Goal: Task Accomplishment & Management: Manage account settings

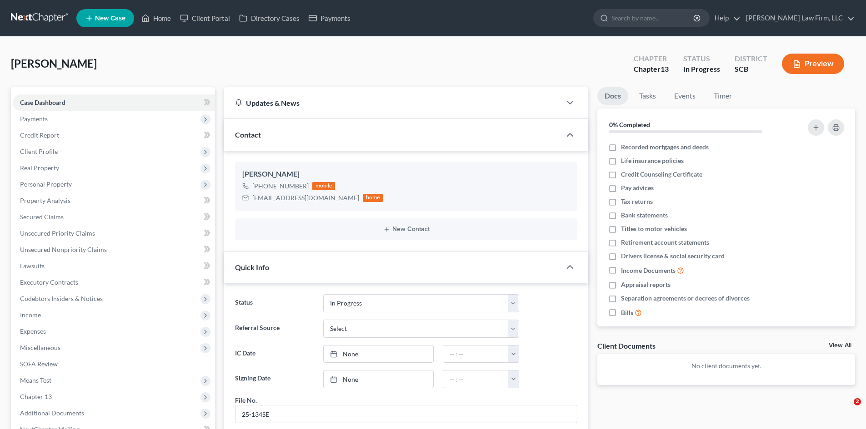
select select "3"
select select "0"
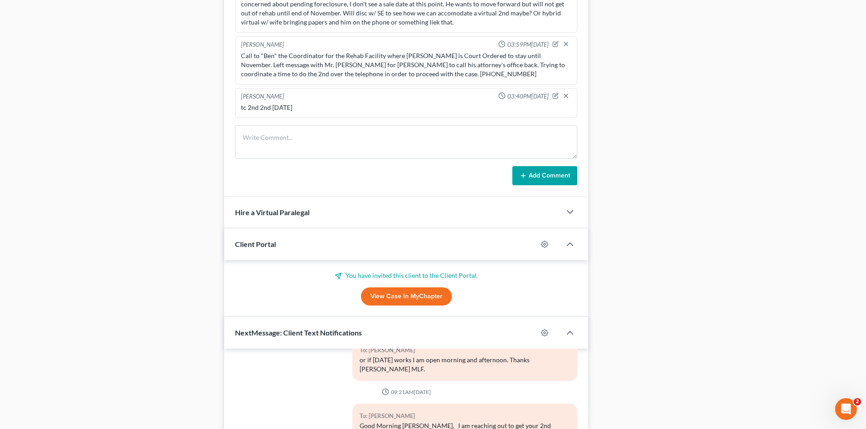
scroll to position [591, 0]
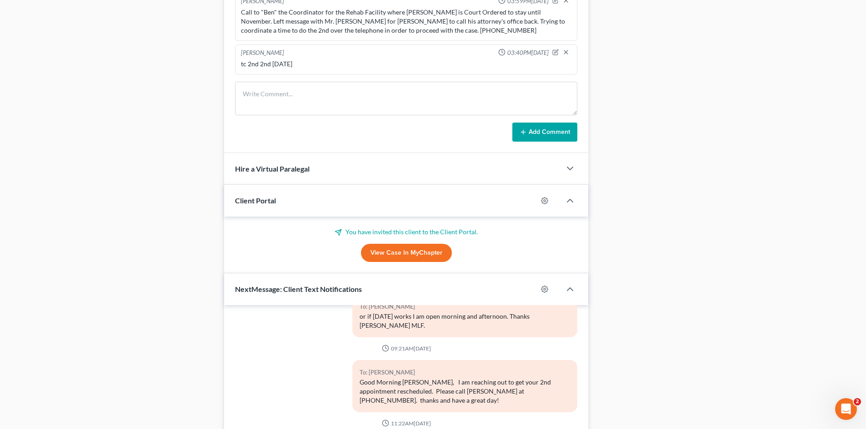
click at [399, 257] on link "View Case in MyChapter" at bounding box center [406, 253] width 91 height 18
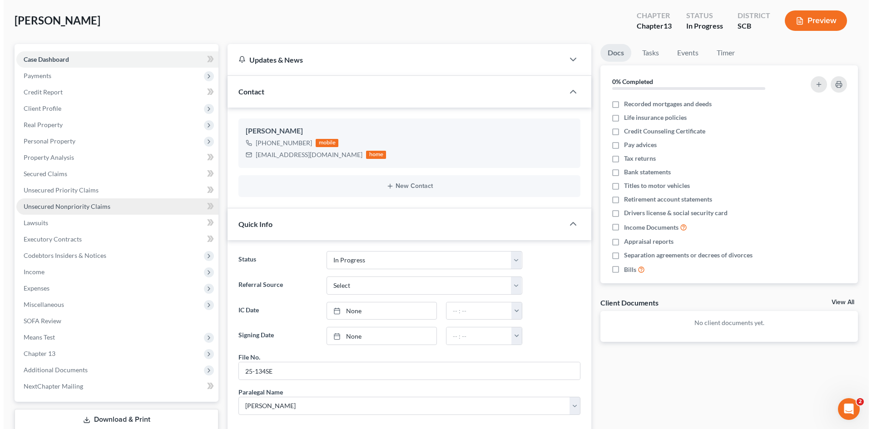
scroll to position [0, 0]
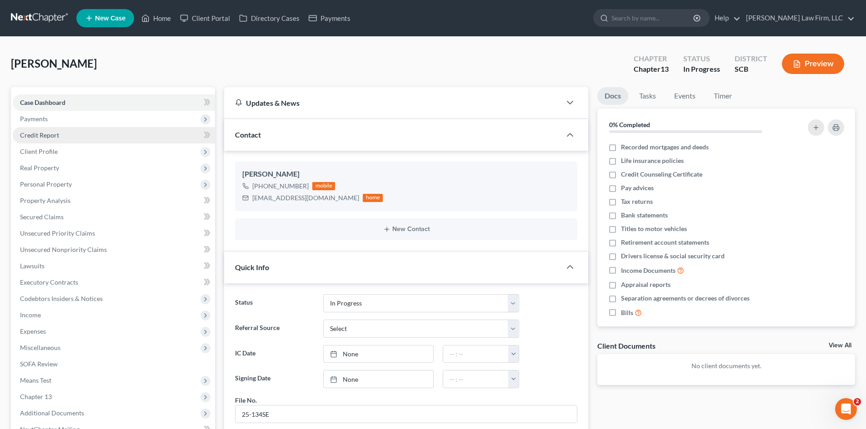
click at [46, 135] on span "Credit Report" at bounding box center [39, 135] width 39 height 8
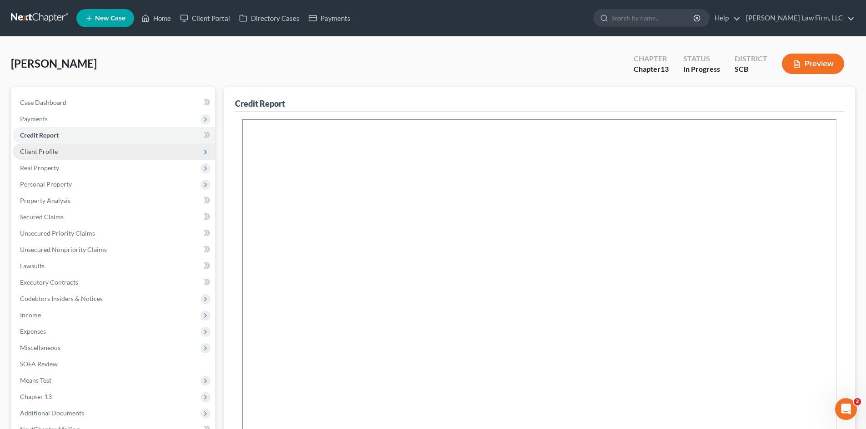
click at [45, 148] on span "Client Profile" at bounding box center [39, 152] width 38 height 8
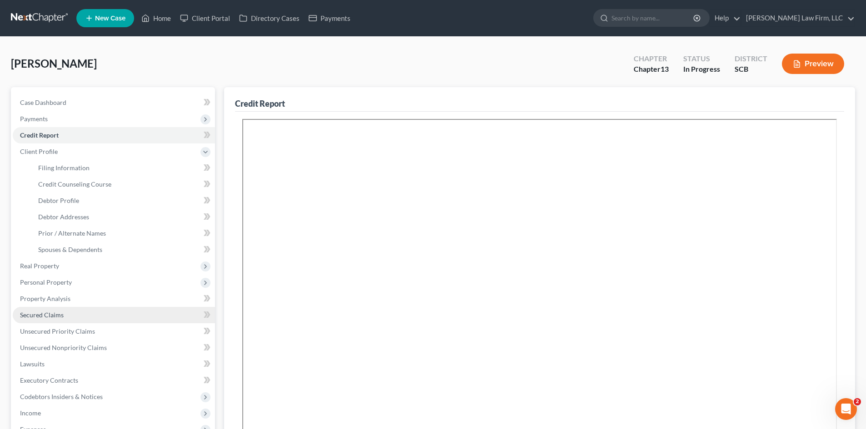
click at [38, 309] on link "Secured Claims" at bounding box center [114, 315] width 202 height 16
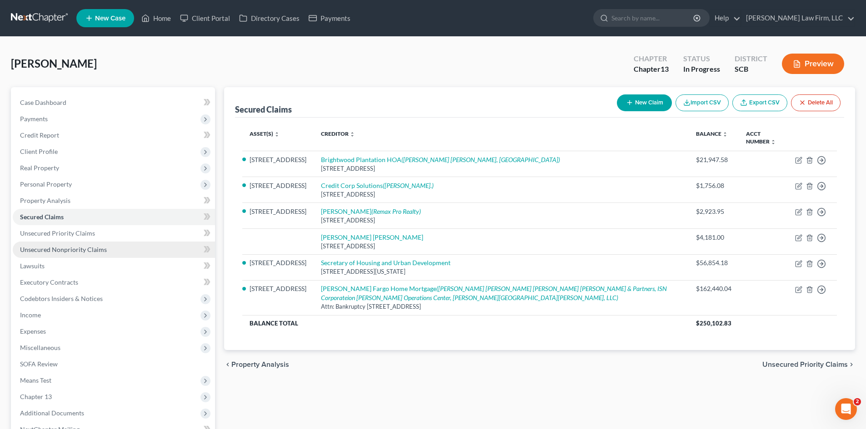
click at [82, 249] on span "Unsecured Nonpriority Claims" at bounding box center [63, 250] width 87 height 8
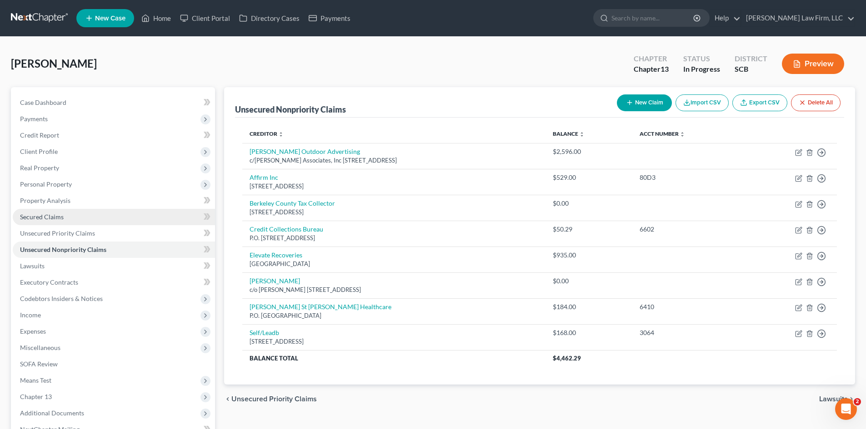
click at [30, 221] on link "Secured Claims" at bounding box center [114, 217] width 202 height 16
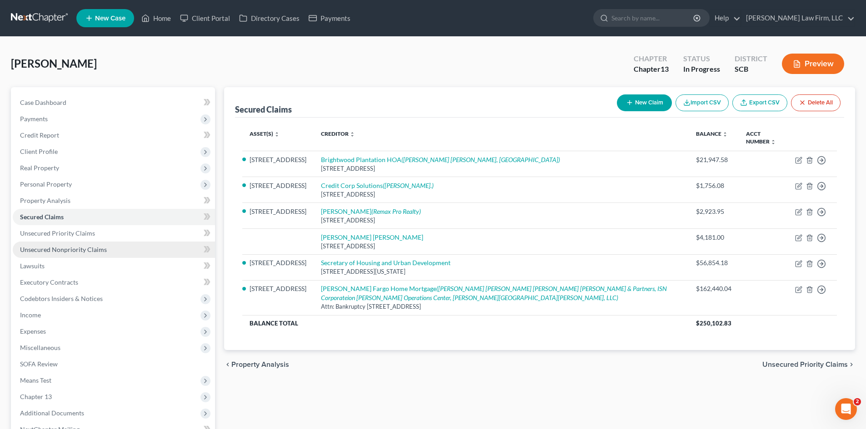
click at [59, 245] on link "Unsecured Nonpriority Claims" at bounding box center [114, 250] width 202 height 16
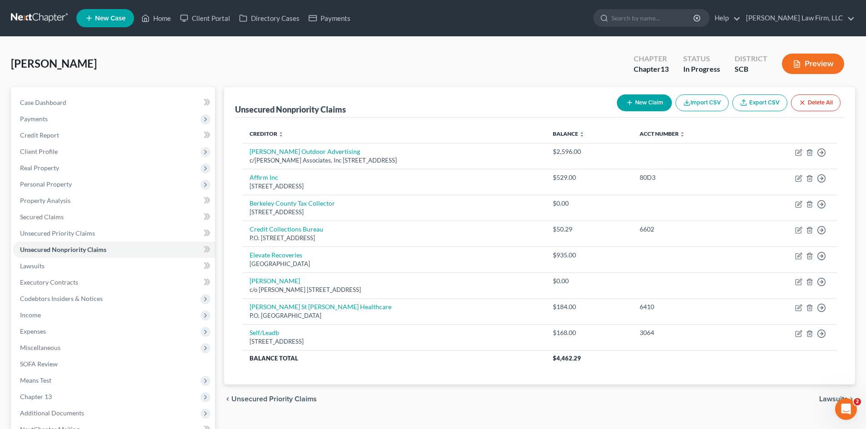
click at [656, 100] on button "New Claim" at bounding box center [644, 103] width 55 height 17
select select "0"
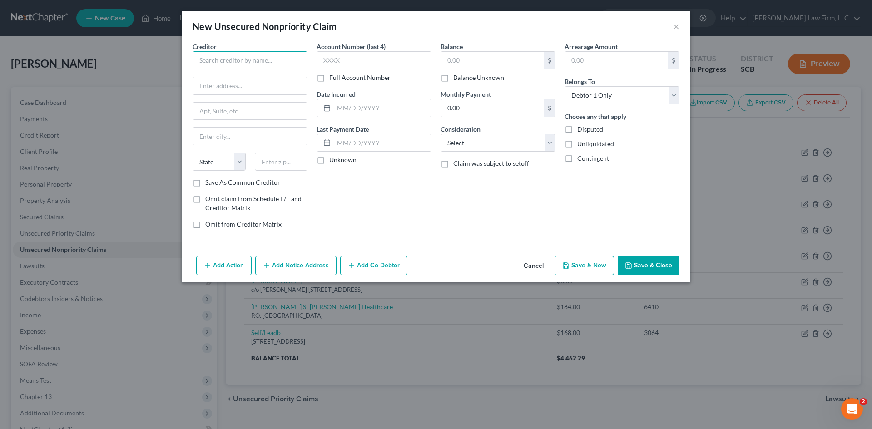
click at [245, 65] on input "text" at bounding box center [250, 60] width 115 height 18
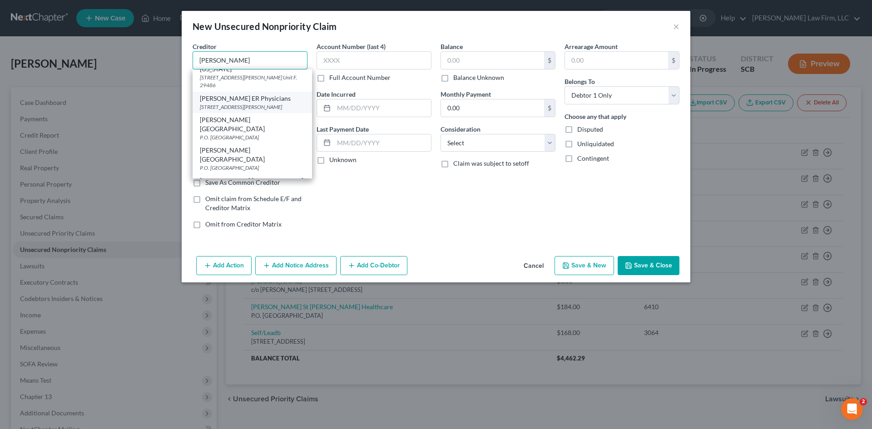
scroll to position [136, 0]
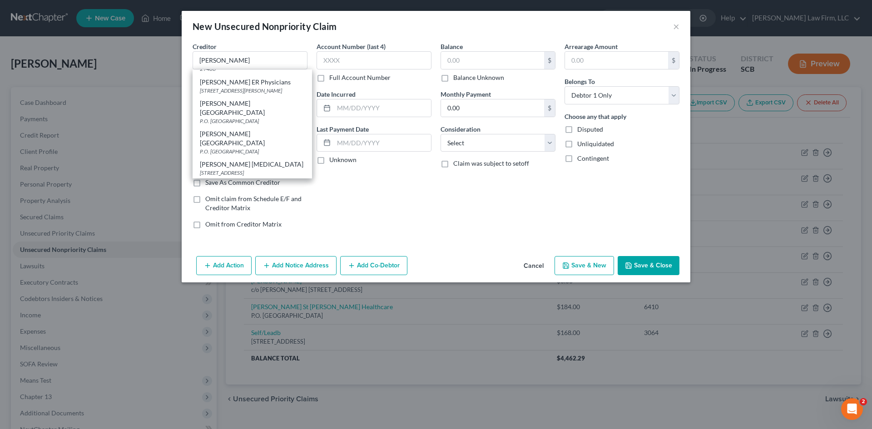
drag, startPoint x: 247, startPoint y: 127, endPoint x: 344, endPoint y: 96, distance: 102.0
click at [248, 125] on div "P.O. [GEOGRAPHIC_DATA]" at bounding box center [252, 121] width 105 height 8
type input "[PERSON_NAME][GEOGRAPHIC_DATA]"
type input "P.O. Box 650292"
type input "[GEOGRAPHIC_DATA]"
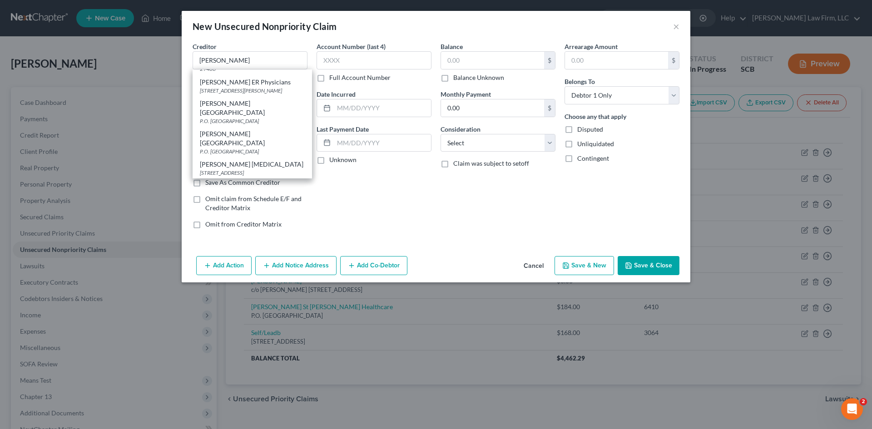
select select "45"
type input "75265"
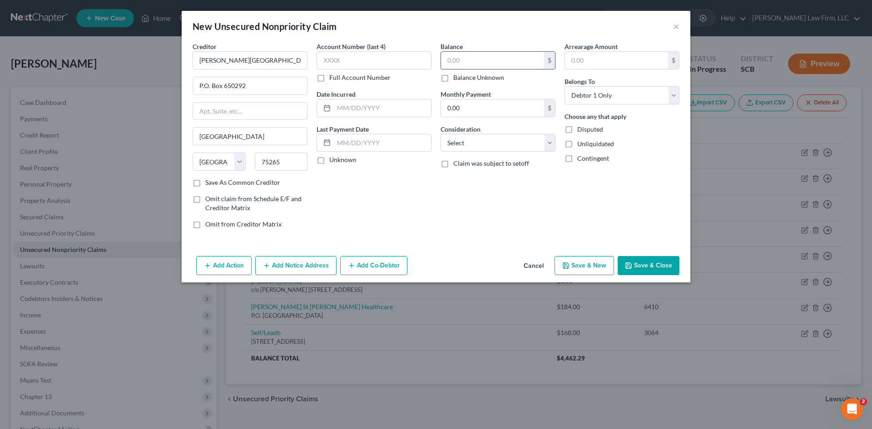
click at [452, 59] on input "text" at bounding box center [492, 60] width 103 height 17
type input "2,700"
click at [464, 142] on select "Select Cable / Satellite Services Collection Agency Credit Card Debt Debt Couns…" at bounding box center [498, 143] width 115 height 18
select select "9"
click at [441, 134] on select "Select Cable / Satellite Services Collection Agency Credit Card Debt Debt Couns…" at bounding box center [498, 143] width 115 height 18
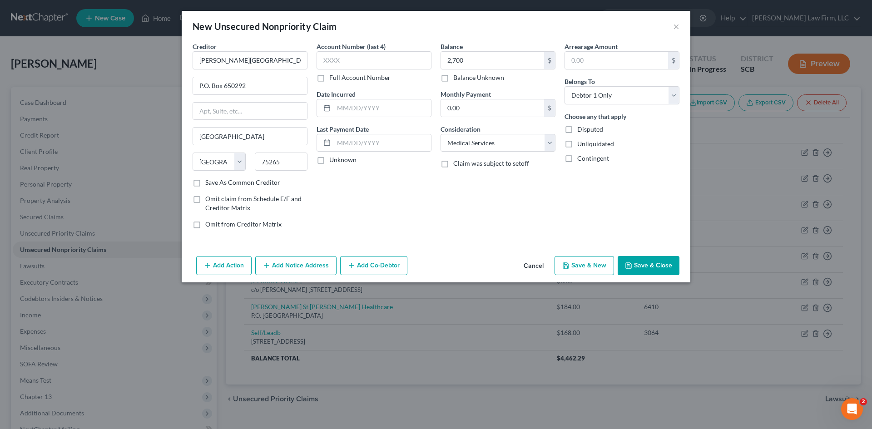
click at [636, 264] on button "Save & Close" at bounding box center [649, 265] width 62 height 19
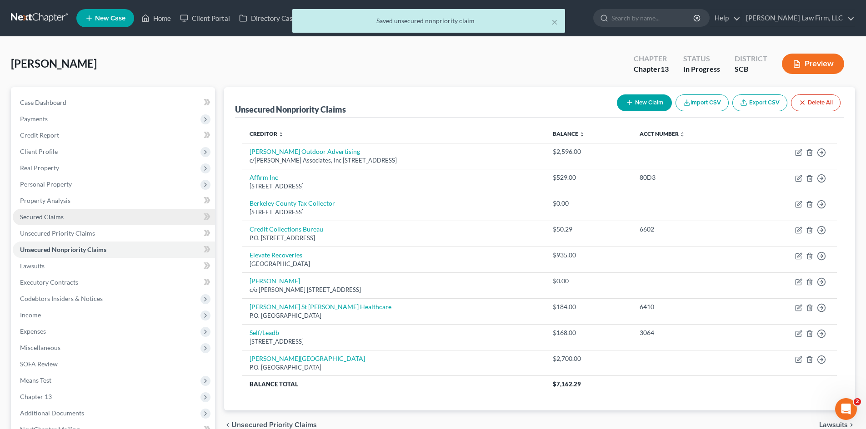
click at [36, 219] on span "Secured Claims" at bounding box center [42, 217] width 44 height 8
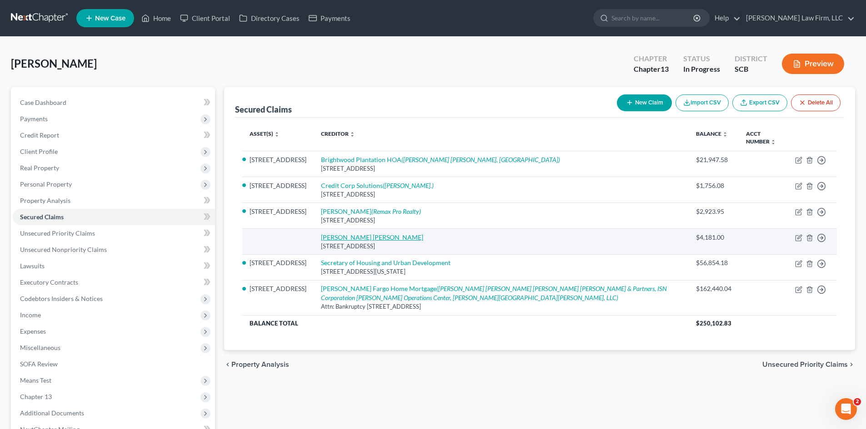
click at [353, 237] on link "[PERSON_NAME] [PERSON_NAME]" at bounding box center [372, 238] width 102 height 8
select select "42"
select select "3"
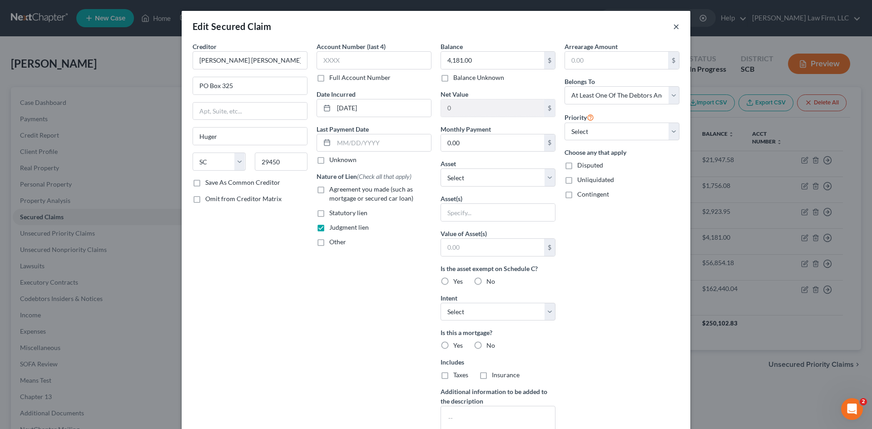
click at [675, 25] on button "×" at bounding box center [676, 26] width 6 height 11
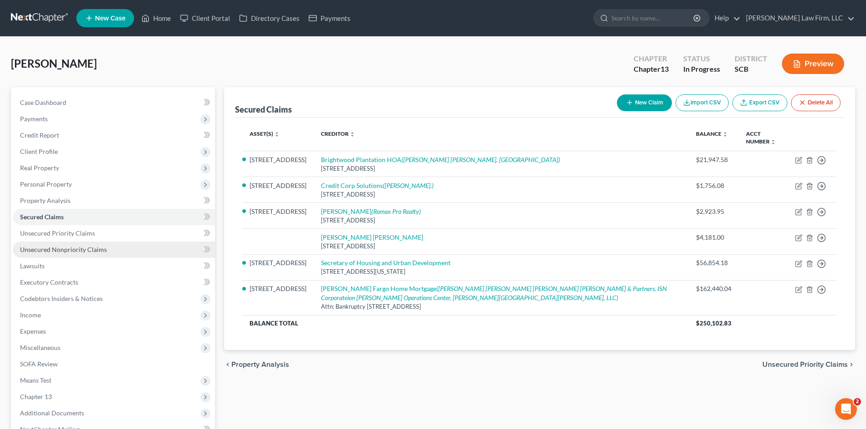
drag, startPoint x: 513, startPoint y: 7, endPoint x: 44, endPoint y: 251, distance: 528.9
click at [44, 251] on span "Unsecured Nonpriority Claims" at bounding box center [63, 250] width 87 height 8
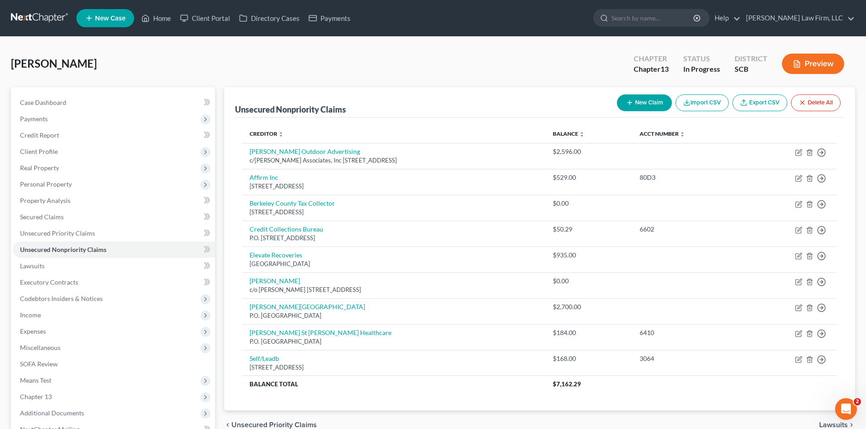
click at [634, 106] on button "New Claim" at bounding box center [644, 103] width 55 height 17
select select "0"
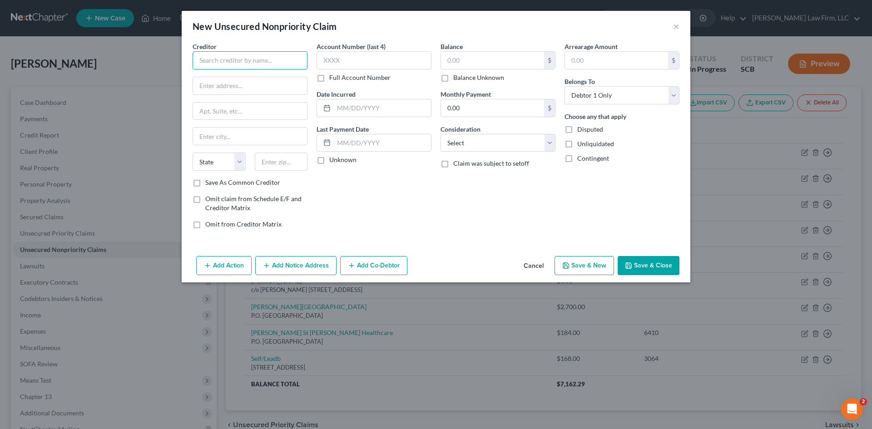
click at [229, 55] on input "text" at bounding box center [250, 60] width 115 height 18
click at [227, 86] on div "[STREET_ADDRESS]" at bounding box center [247, 85] width 95 height 8
type input "Home Telcom"
type input "[STREET_ADDRESS]"
type input "Moncks Corner"
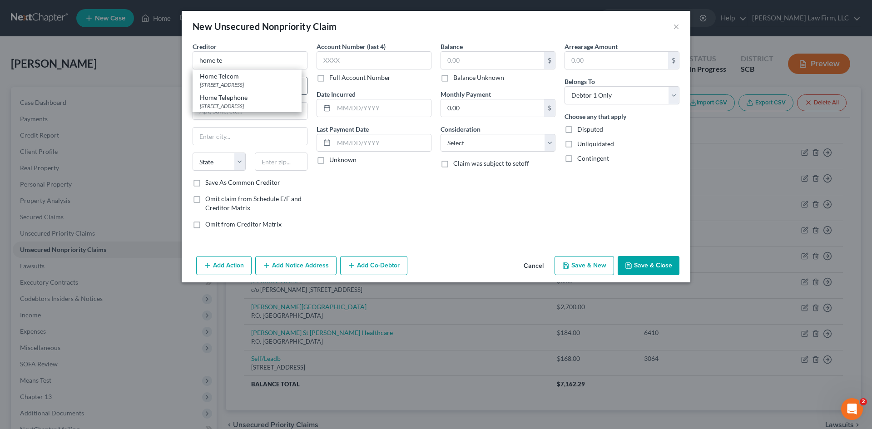
select select "42"
type input "29461"
click at [635, 268] on button "Save & Close" at bounding box center [649, 265] width 62 height 19
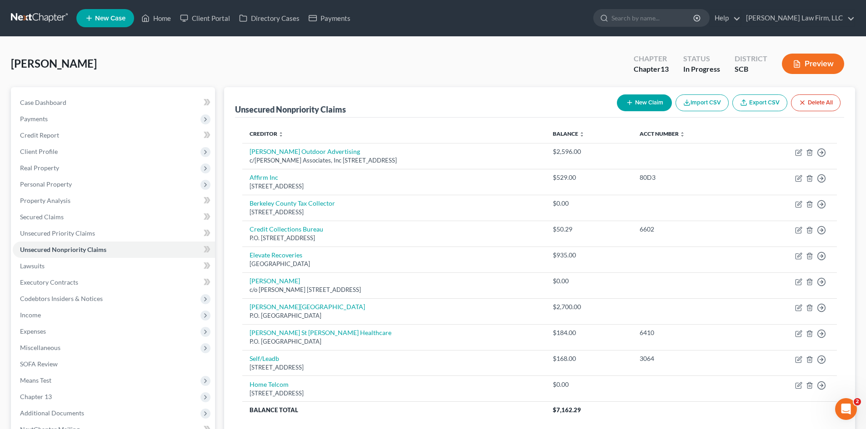
click at [652, 109] on button "New Claim" at bounding box center [644, 103] width 55 height 17
select select "0"
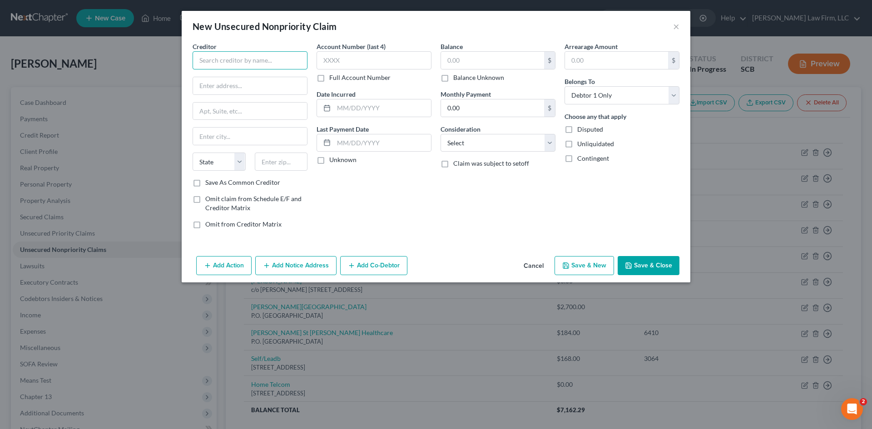
click at [254, 56] on input "text" at bounding box center [250, 60] width 115 height 18
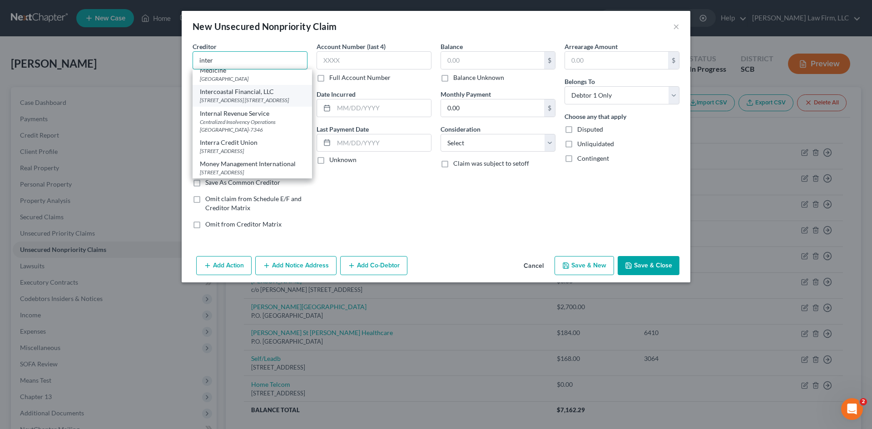
scroll to position [136, 0]
click at [259, 125] on div "Centralized Insolvency Operations [GEOGRAPHIC_DATA]-7346" at bounding box center [252, 125] width 105 height 15
type input "Internal Revenue Service"
type input "Centralized Insolvency Operations"
type input "PO Box 7346"
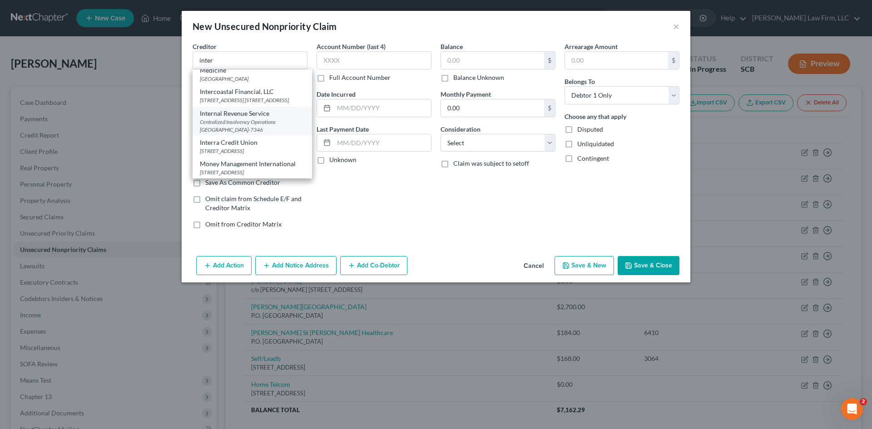
type input "[GEOGRAPHIC_DATA]"
select select "39"
type input "19101-7346"
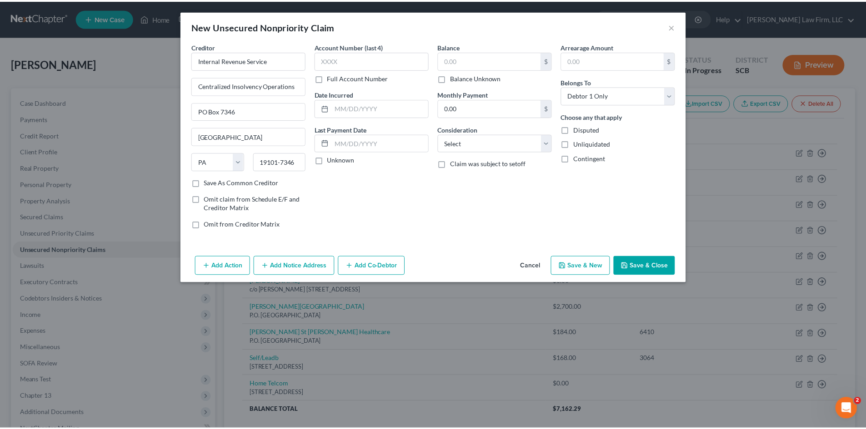
scroll to position [0, 0]
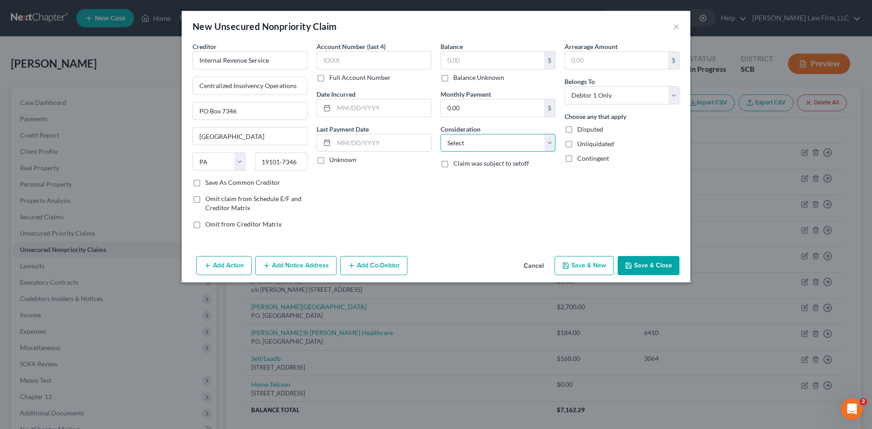
click at [516, 138] on select "Select Cable / Satellite Services Collection Agency Credit Card Debt Debt Couns…" at bounding box center [498, 143] width 115 height 18
select select "14"
click at [441, 134] on select "Select Cable / Satellite Services Collection Agency Credit Card Debt Debt Couns…" at bounding box center [498, 143] width 115 height 18
click at [510, 179] on input "text" at bounding box center [498, 177] width 114 height 17
type input "Notice Only"
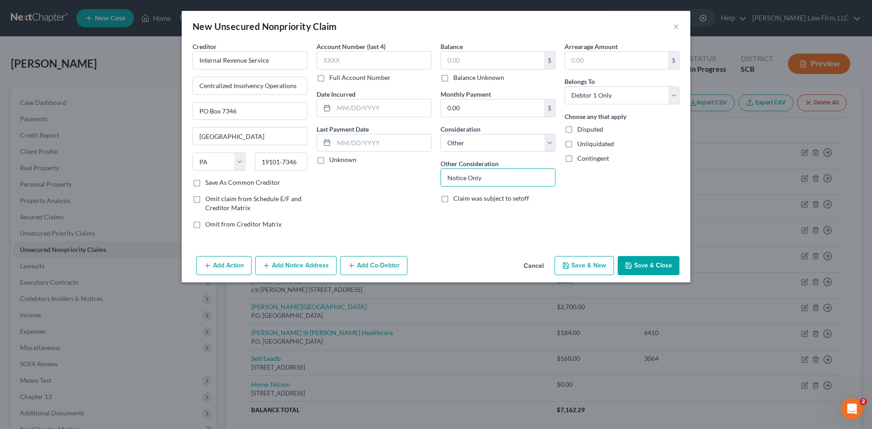
click at [648, 273] on button "Save & Close" at bounding box center [649, 265] width 62 height 19
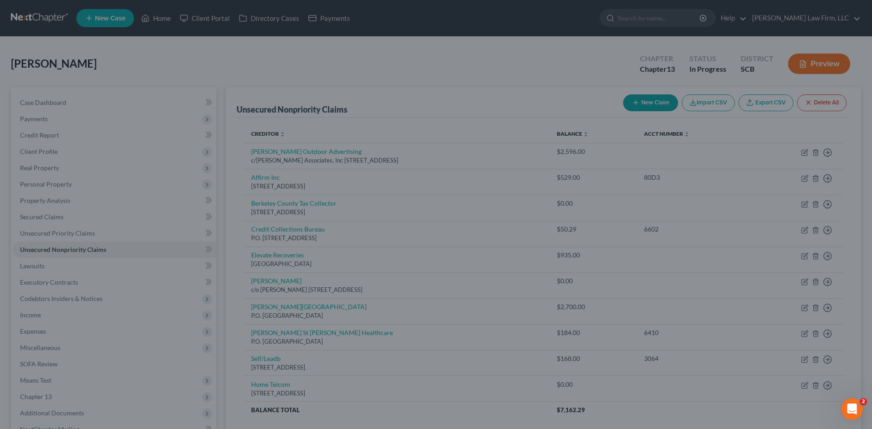
type input "0.00"
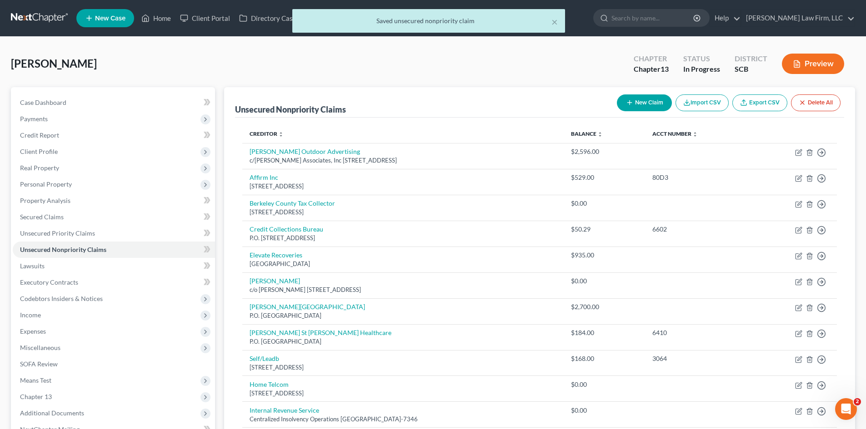
click at [641, 107] on button "New Claim" at bounding box center [644, 103] width 55 height 17
select select "0"
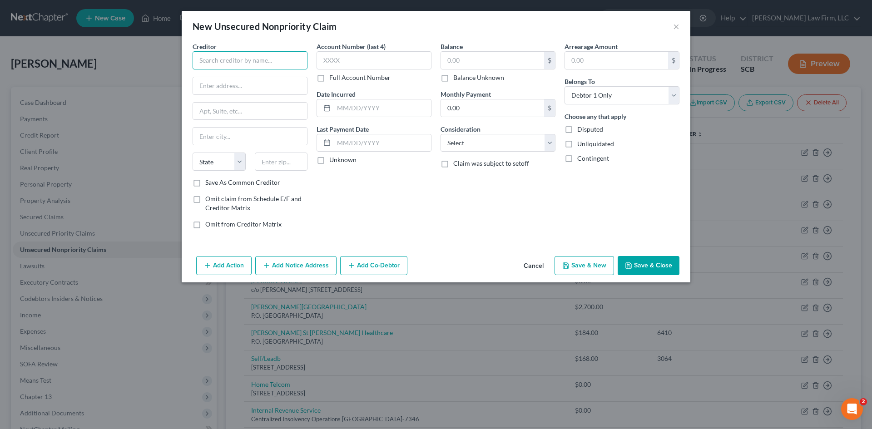
click at [250, 61] on input "text" at bounding box center [250, 60] width 115 height 18
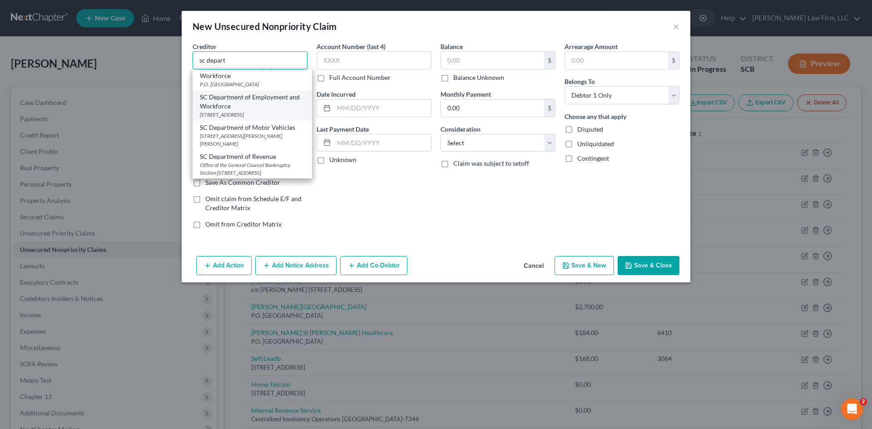
scroll to position [18, 0]
click at [230, 151] on div "SC Department of Revenue" at bounding box center [252, 155] width 105 height 9
type input "SC Department of Revenue"
type input "Office of the General Counsel Bankruptcy Section"
type input "[STREET_ADDRESS]"
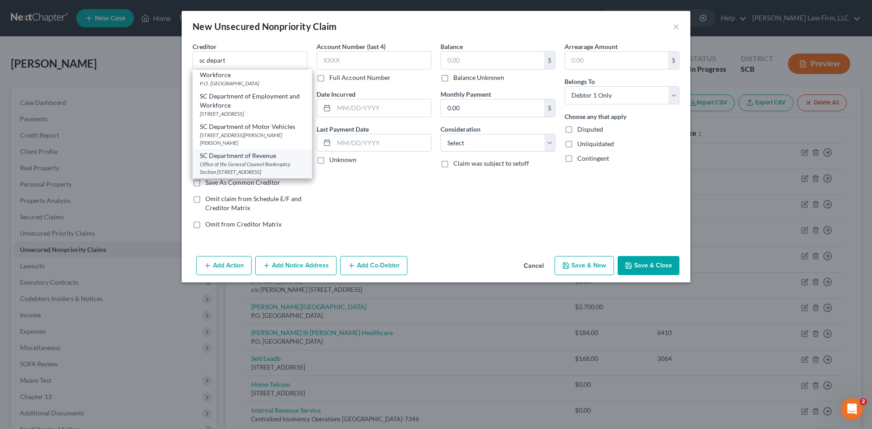
type input "Columbia"
select select "42"
type input "29210-5666"
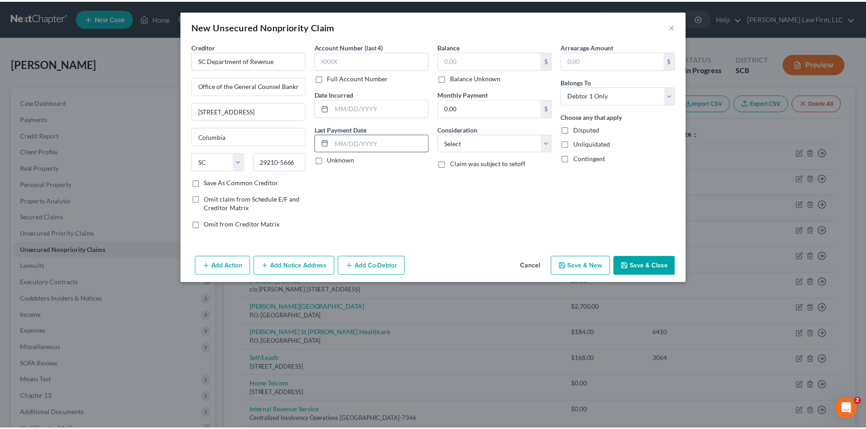
scroll to position [0, 0]
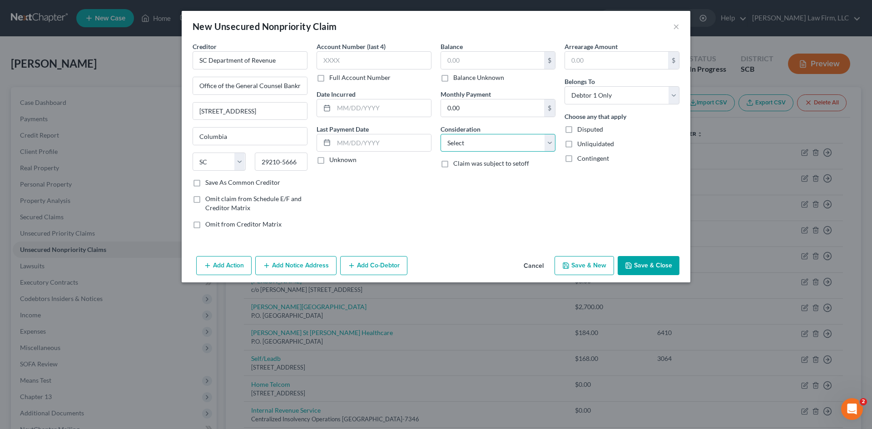
click at [463, 145] on select "Select Cable / Satellite Services Collection Agency Credit Card Debt Debt Couns…" at bounding box center [498, 143] width 115 height 18
select select "14"
click at [441, 134] on select "Select Cable / Satellite Services Collection Agency Credit Card Debt Debt Couns…" at bounding box center [498, 143] width 115 height 18
click at [505, 183] on input "text" at bounding box center [498, 177] width 114 height 17
type input "Notice Only"
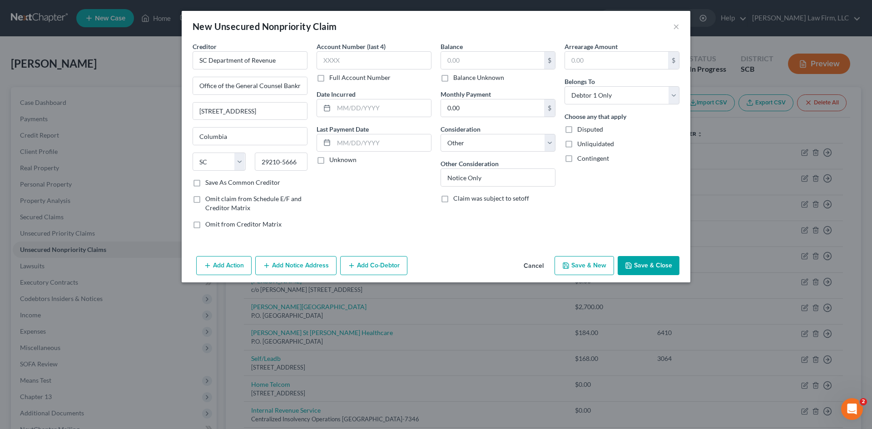
drag, startPoint x: 638, startPoint y: 264, endPoint x: 522, endPoint y: 285, distance: 118.1
click at [638, 265] on button "Save & Close" at bounding box center [649, 265] width 62 height 19
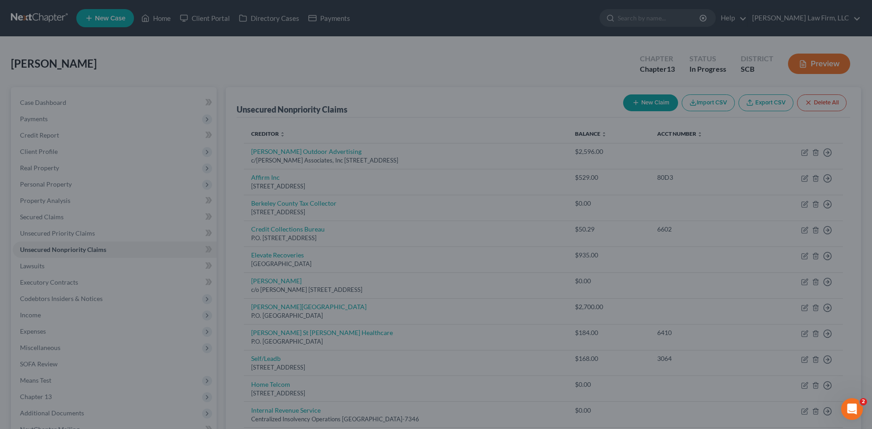
type input "0.00"
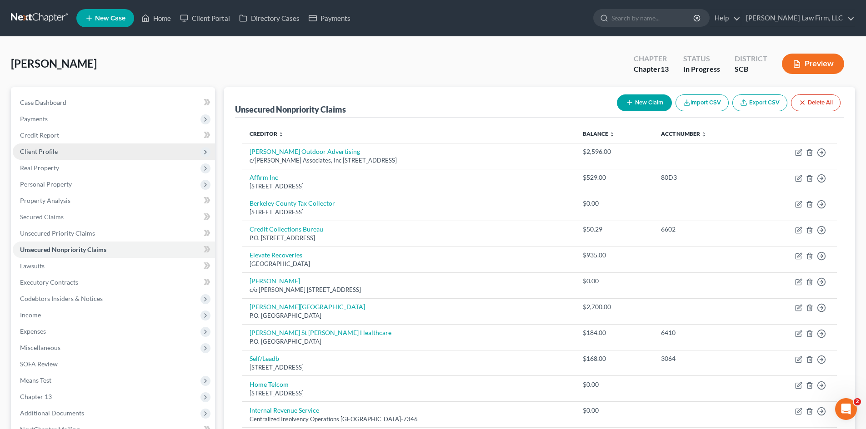
click at [68, 150] on span "Client Profile" at bounding box center [114, 152] width 202 height 16
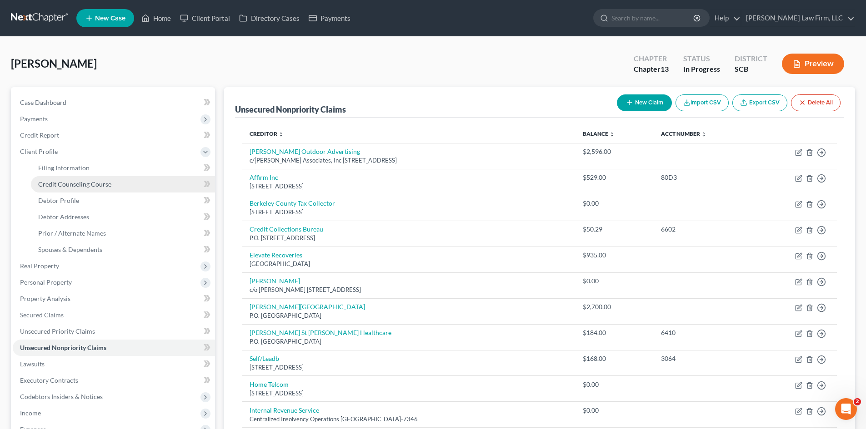
click at [64, 184] on span "Credit Counseling Course" at bounding box center [74, 184] width 73 height 8
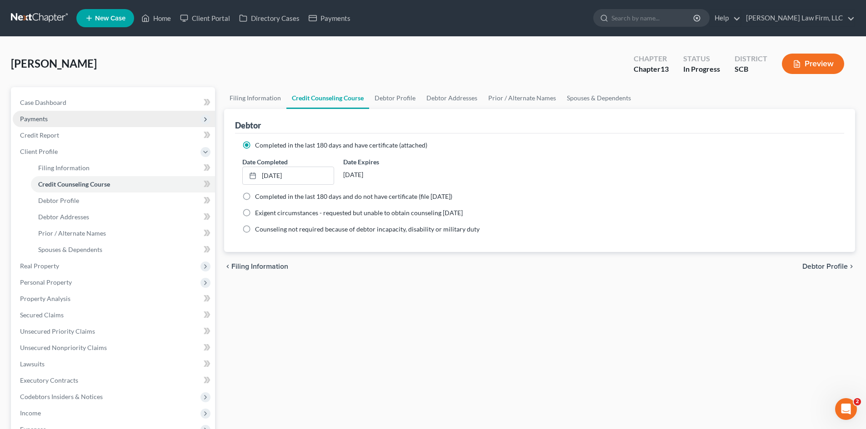
click at [30, 119] on span "Payments" at bounding box center [34, 119] width 28 height 8
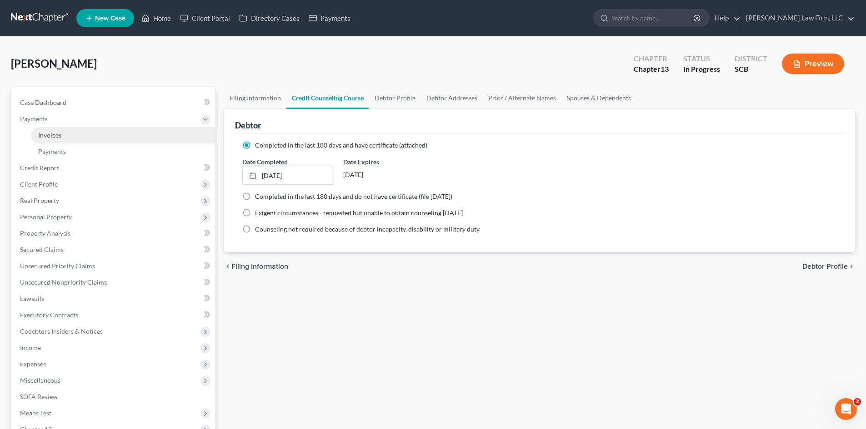
click at [57, 138] on span "Invoices" at bounding box center [49, 135] width 23 height 8
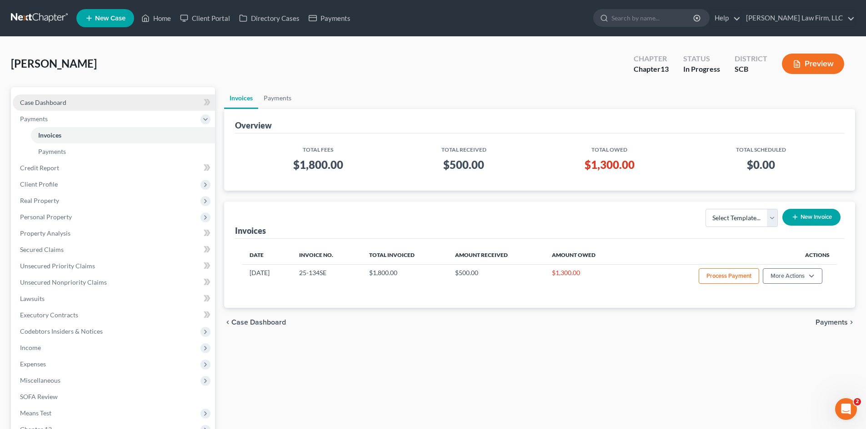
click at [60, 102] on span "Case Dashboard" at bounding box center [43, 103] width 46 height 8
select select "0"
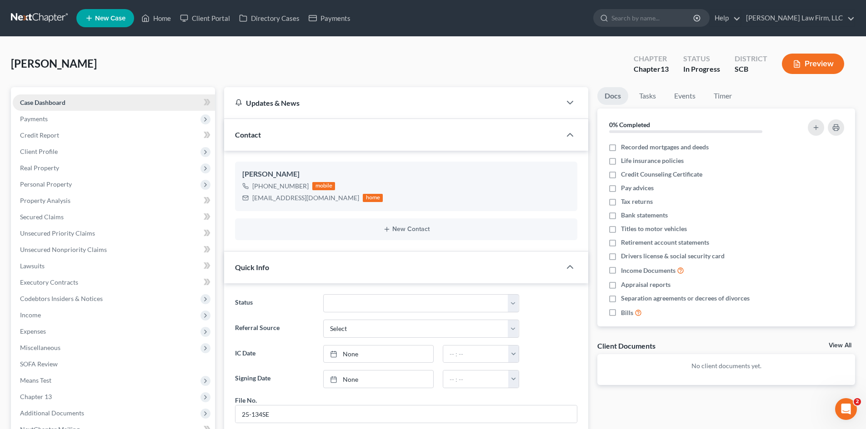
scroll to position [371, 0]
click at [728, 100] on link "Timer" at bounding box center [722, 96] width 33 height 18
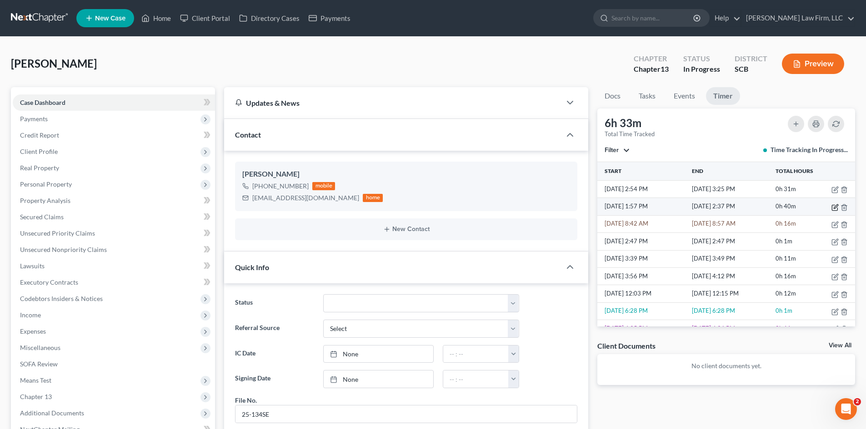
click at [832, 209] on icon "button" at bounding box center [834, 207] width 5 height 5
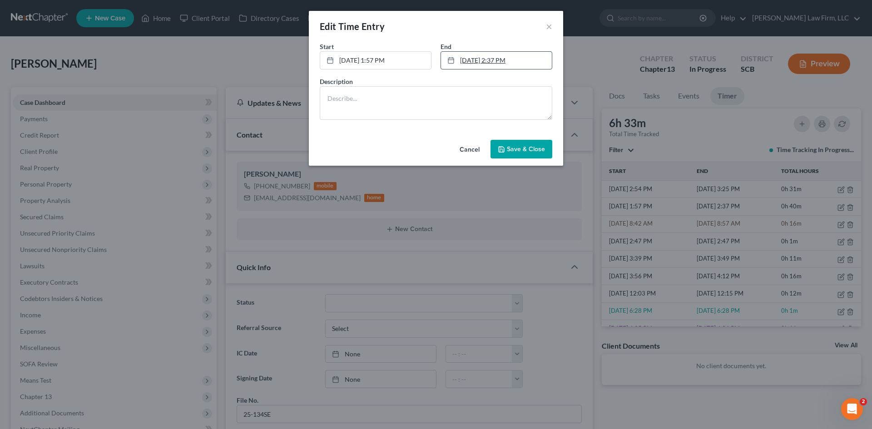
click at [498, 65] on link "[DATE] 2:37 PM" at bounding box center [496, 60] width 111 height 17
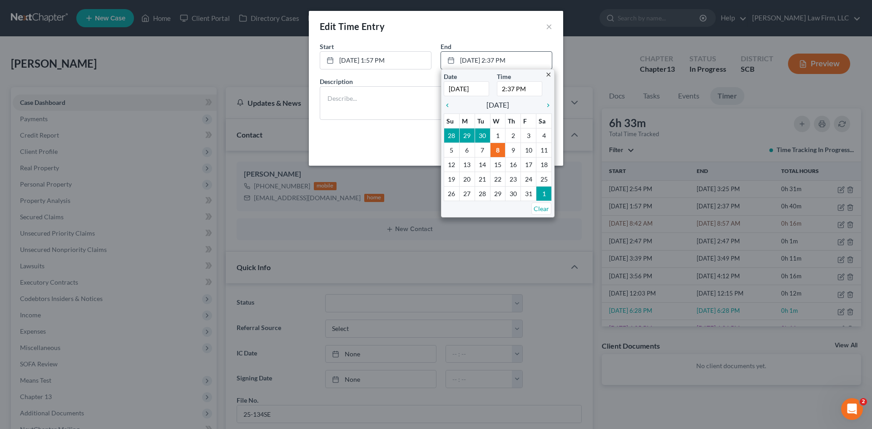
drag, startPoint x: 502, startPoint y: 89, endPoint x: 513, endPoint y: 91, distance: 11.5
click at [514, 89] on input "2:37 PM" at bounding box center [519, 88] width 45 height 15
type input "3:25 PM"
click at [390, 88] on textarea at bounding box center [436, 103] width 233 height 34
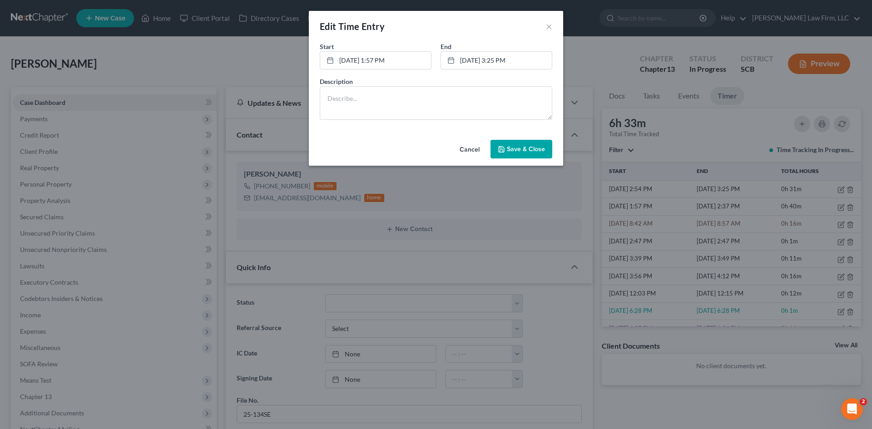
click at [512, 150] on span "Save & Close" at bounding box center [526, 149] width 38 height 8
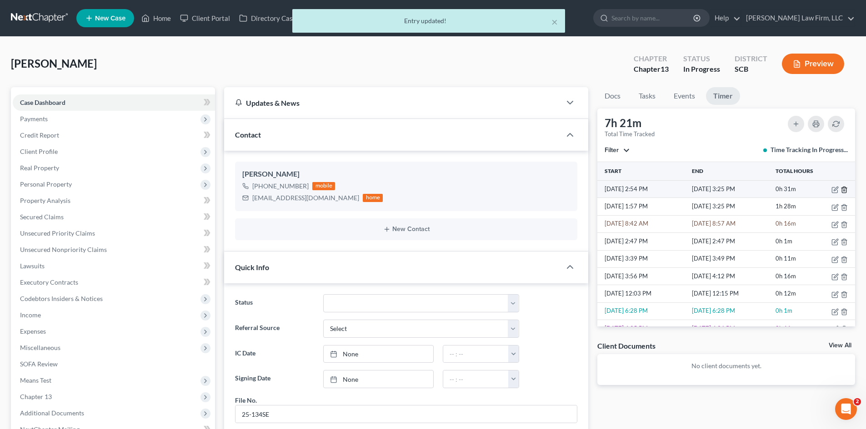
click at [840, 192] on icon "button" at bounding box center [843, 189] width 7 height 7
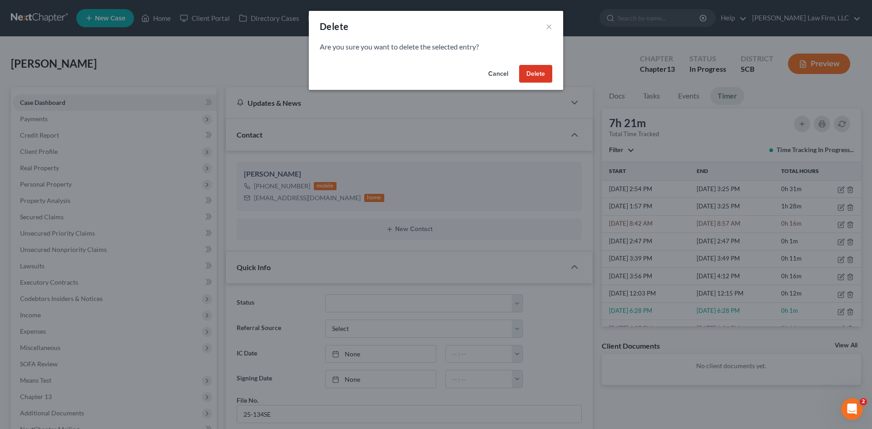
click at [524, 75] on button "Delete" at bounding box center [535, 74] width 33 height 18
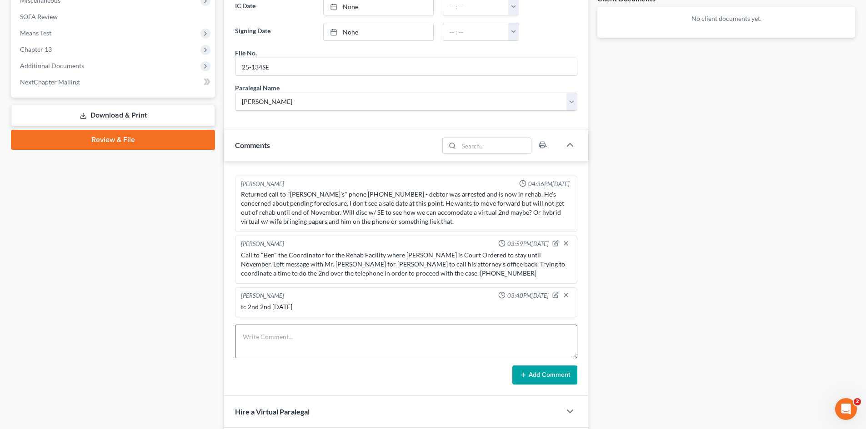
scroll to position [364, 0]
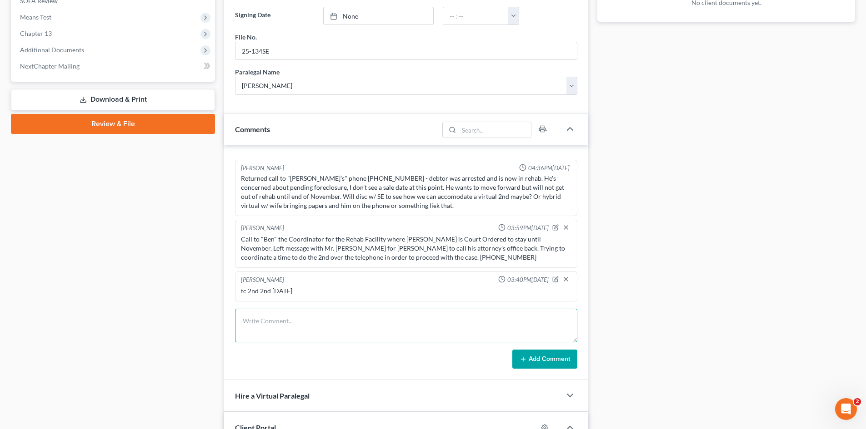
click at [330, 319] on textarea at bounding box center [406, 326] width 342 height 34
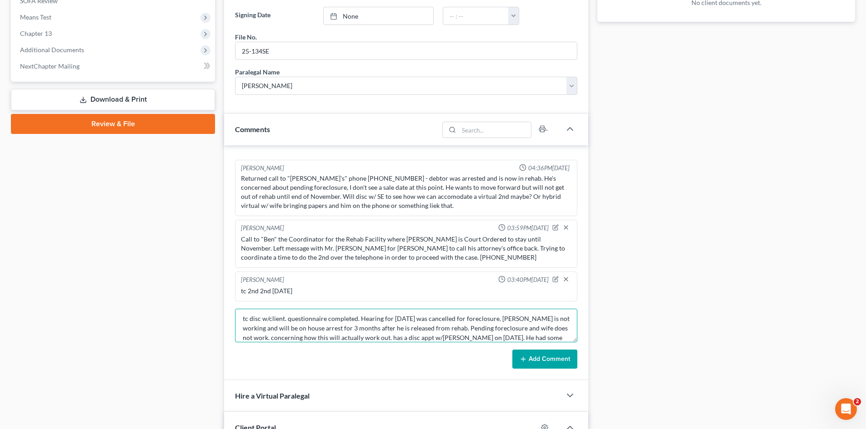
scroll to position [12, 0]
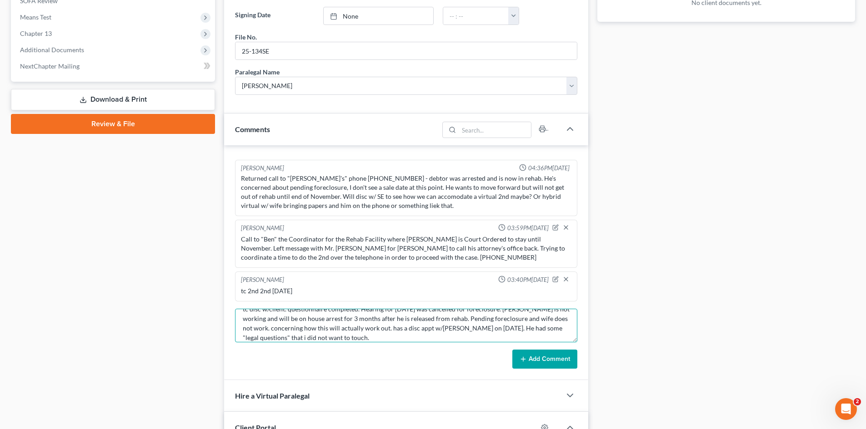
type textarea "tc disc w/client. questionnaire completed. Hearing for [DATE] was cancelled for…"
click at [543, 353] on button "Add Comment" at bounding box center [544, 359] width 65 height 19
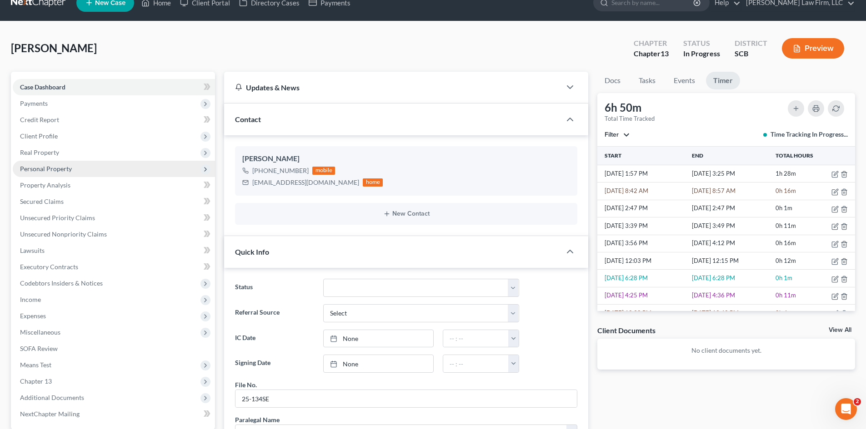
scroll to position [0, 0]
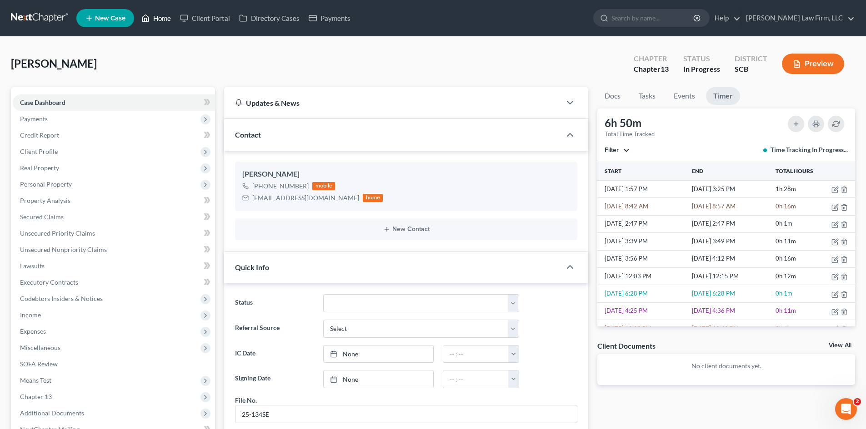
click at [160, 22] on link "Home" at bounding box center [156, 18] width 39 height 16
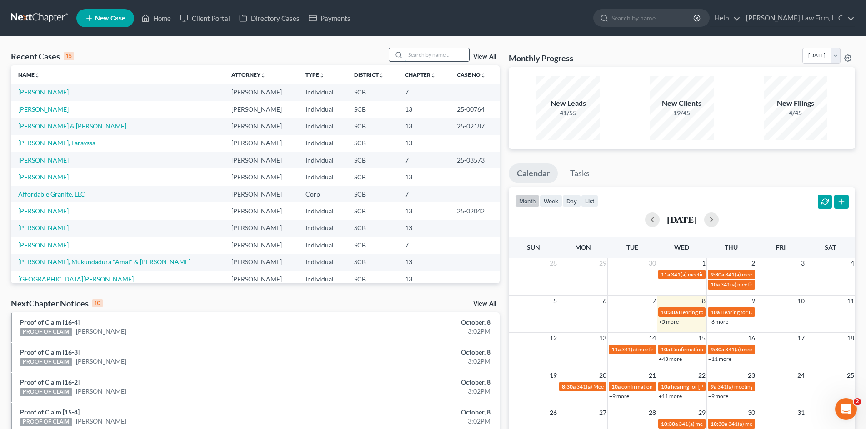
click at [430, 57] on input "search" at bounding box center [437, 54] width 64 height 13
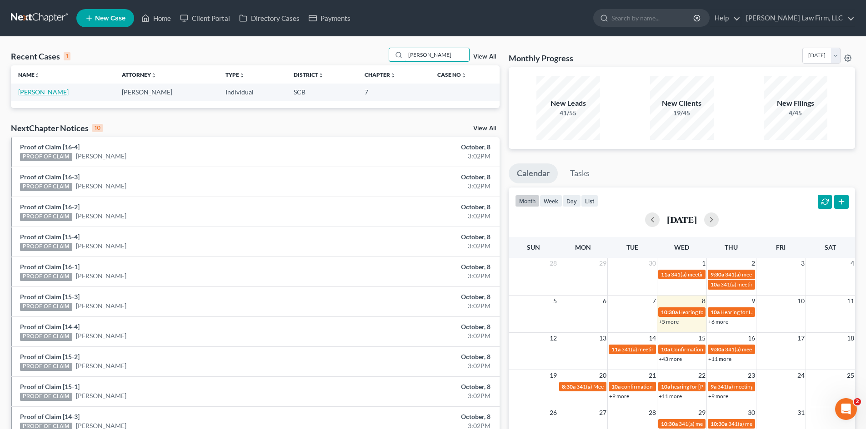
type input "[PERSON_NAME]"
click at [35, 94] on link "[PERSON_NAME]" at bounding box center [43, 92] width 50 height 8
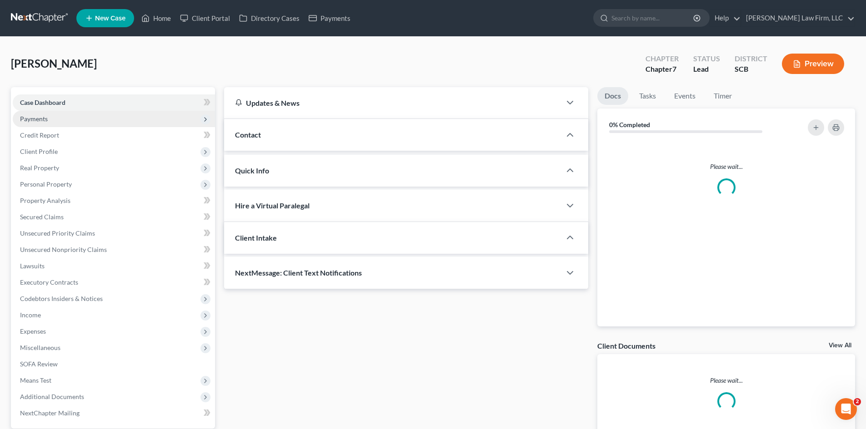
click at [49, 118] on span "Payments" at bounding box center [114, 119] width 202 height 16
select select "1"
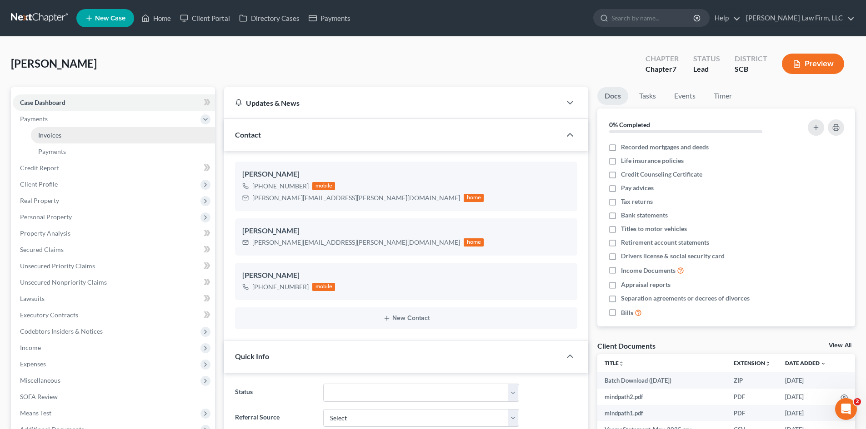
click at [46, 139] on link "Invoices" at bounding box center [123, 135] width 184 height 16
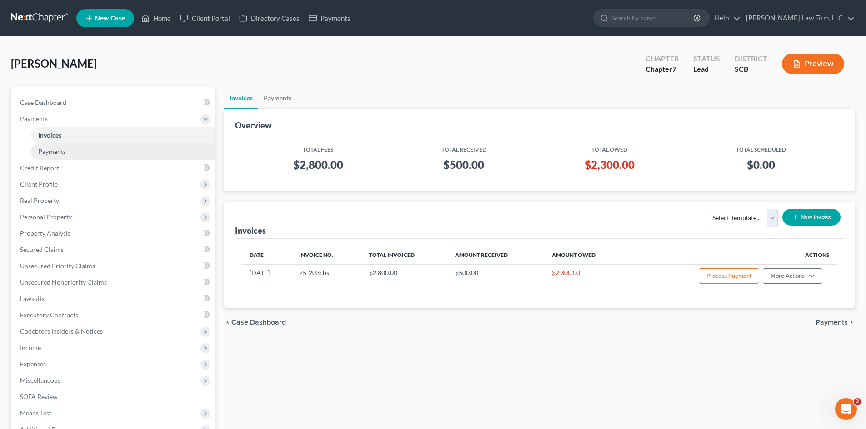
click at [49, 145] on link "Payments" at bounding box center [123, 152] width 184 height 16
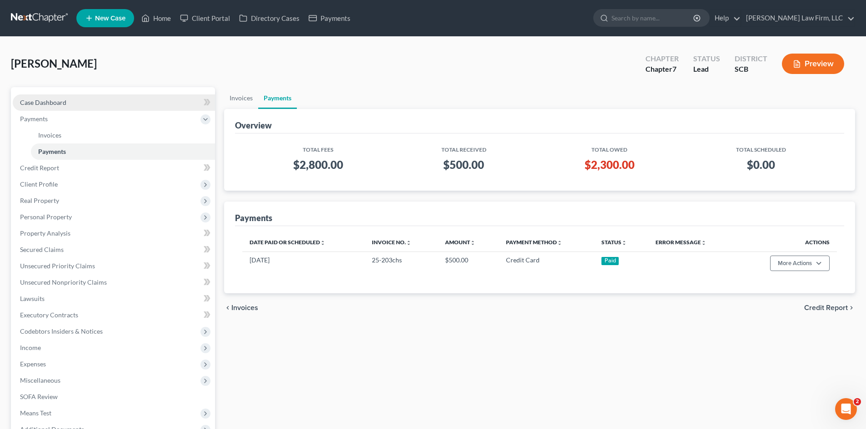
click at [45, 105] on span "Case Dashboard" at bounding box center [43, 103] width 46 height 8
select select "1"
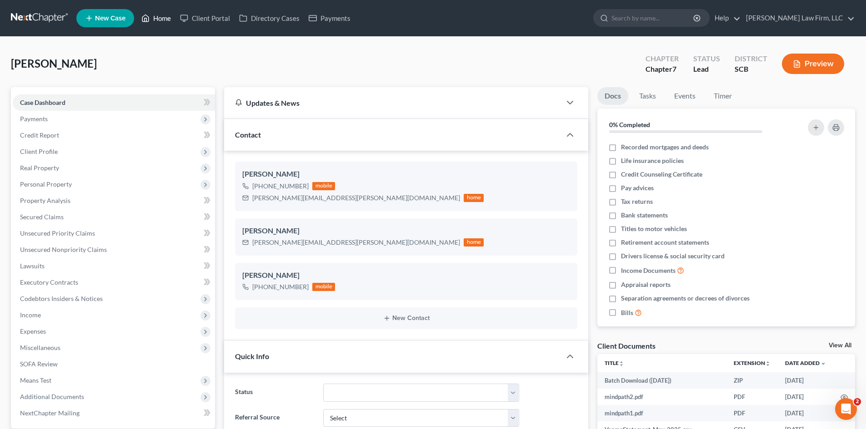
click at [163, 23] on link "Home" at bounding box center [156, 18] width 39 height 16
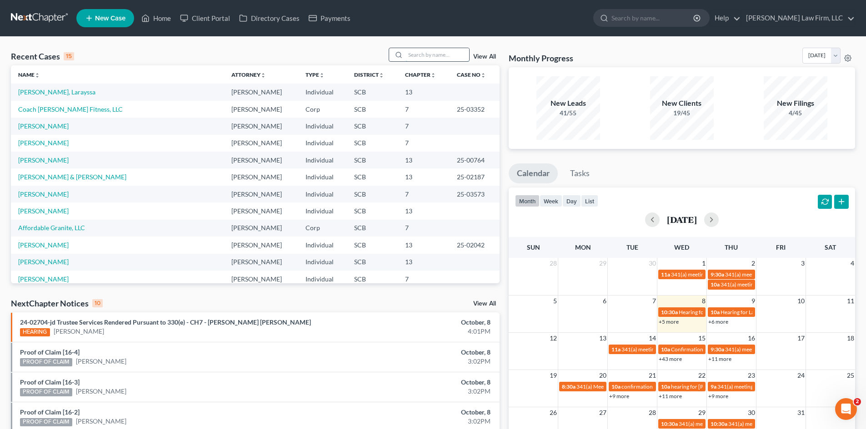
click at [422, 59] on input "search" at bounding box center [437, 54] width 64 height 13
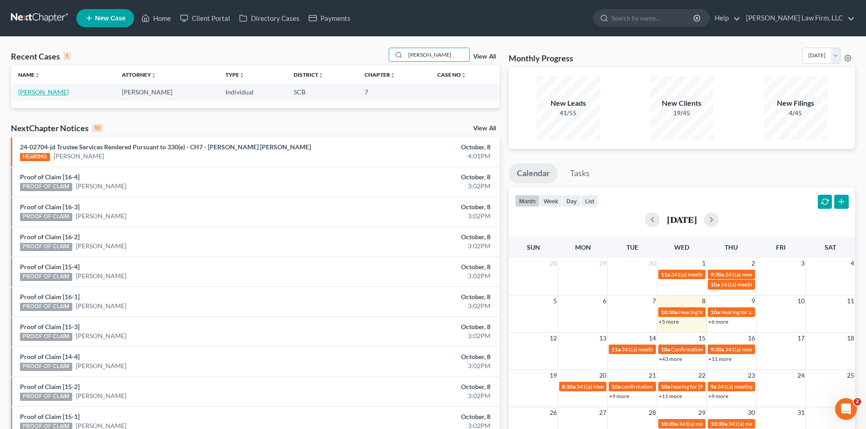
type input "[PERSON_NAME]"
click at [30, 92] on link "[PERSON_NAME]" at bounding box center [43, 92] width 50 height 8
select select "4"
select select "1"
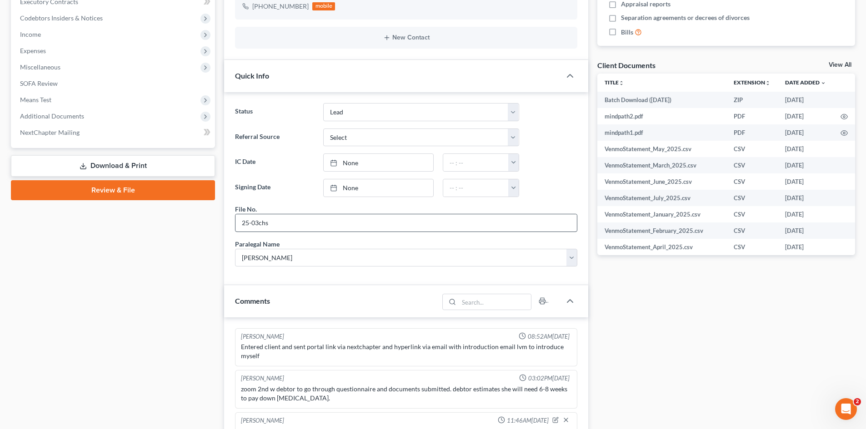
scroll to position [364, 0]
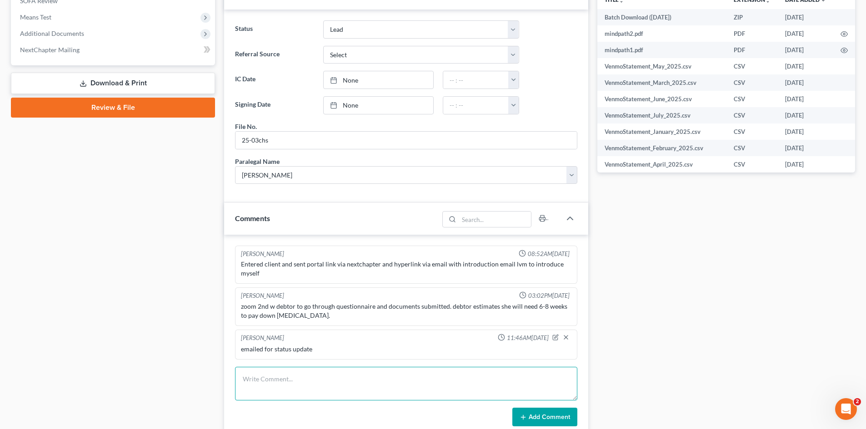
drag, startPoint x: 295, startPoint y: 391, endPoint x: 300, endPoint y: 384, distance: 8.8
click at [295, 391] on textarea at bounding box center [406, 384] width 342 height 34
type textarea "need appt to update case."
click at [539, 417] on button "Add Comment" at bounding box center [544, 417] width 65 height 19
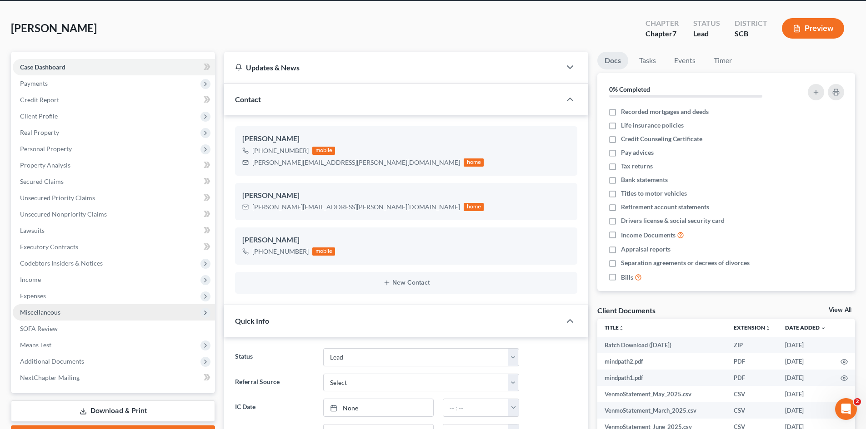
scroll to position [0, 0]
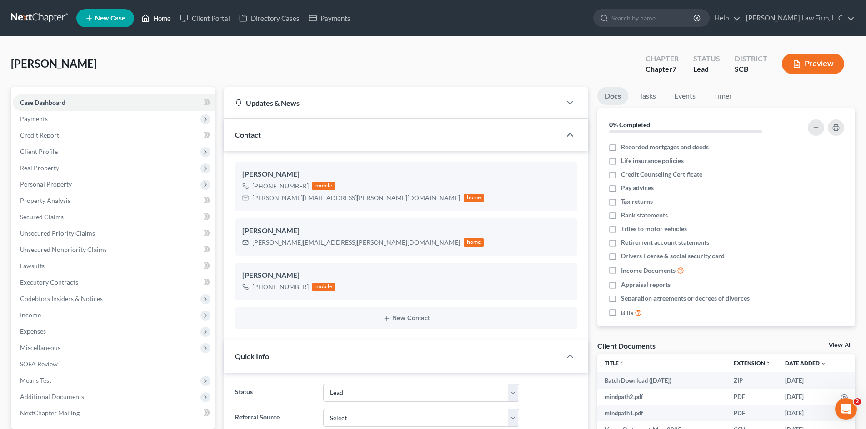
click at [166, 13] on link "Home" at bounding box center [156, 18] width 39 height 16
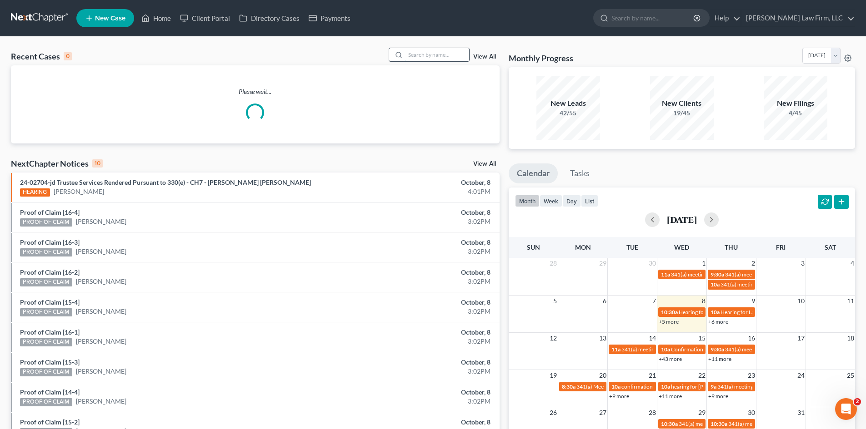
click at [434, 53] on input "search" at bounding box center [437, 54] width 64 height 13
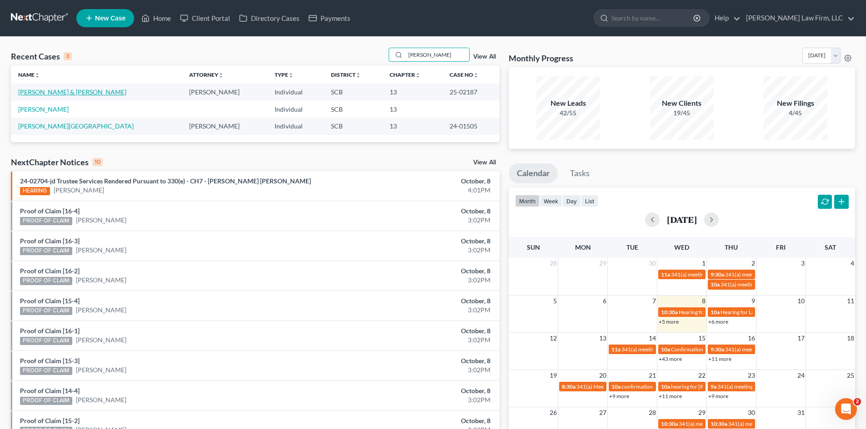
type input "[PERSON_NAME]"
click at [64, 92] on link "[PERSON_NAME] & [PERSON_NAME]" at bounding box center [72, 92] width 108 height 8
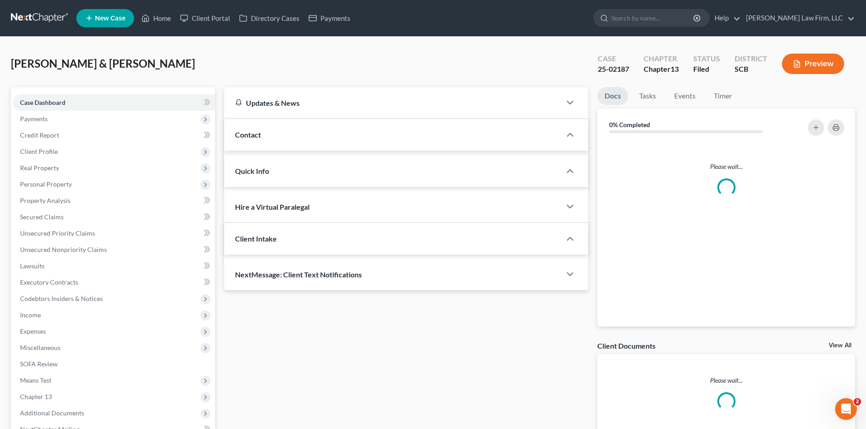
select select "1"
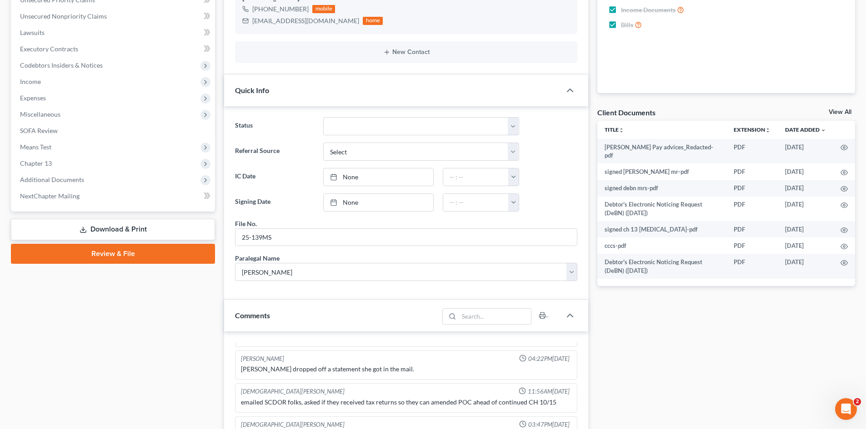
scroll to position [182, 0]
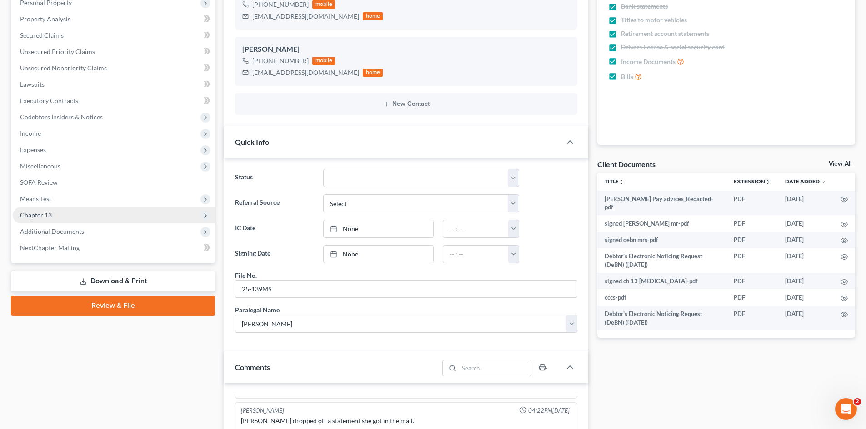
click at [36, 215] on span "Chapter 13" at bounding box center [36, 215] width 32 height 8
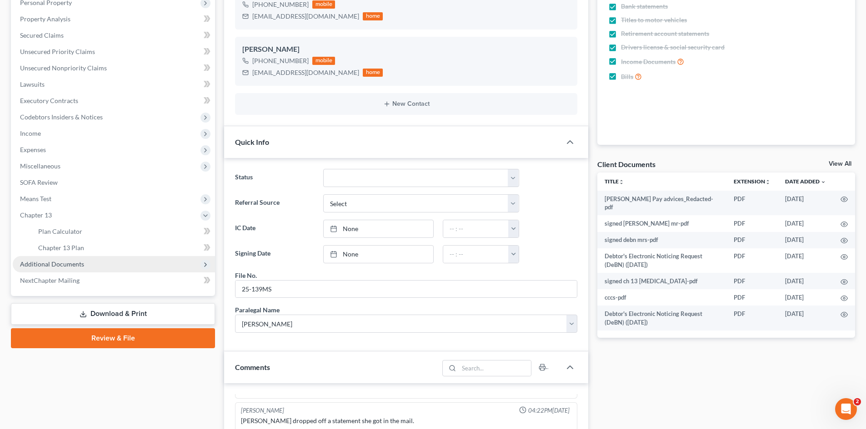
click at [44, 260] on span "Additional Documents" at bounding box center [52, 264] width 64 height 8
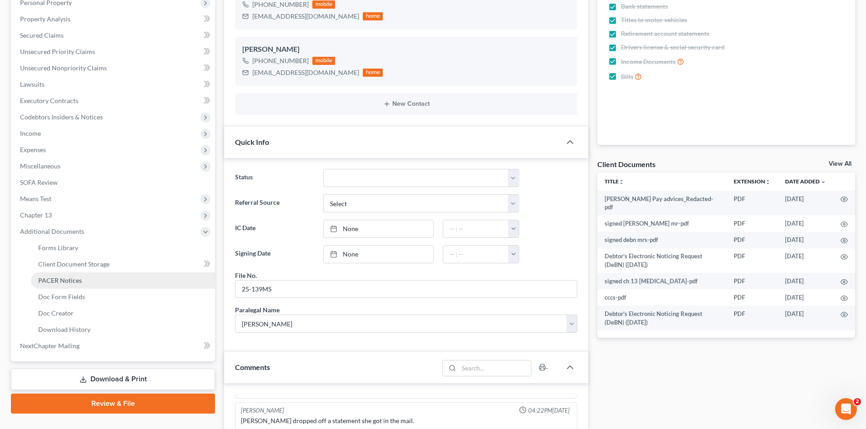
click at [44, 286] on link "PACER Notices" at bounding box center [123, 281] width 184 height 16
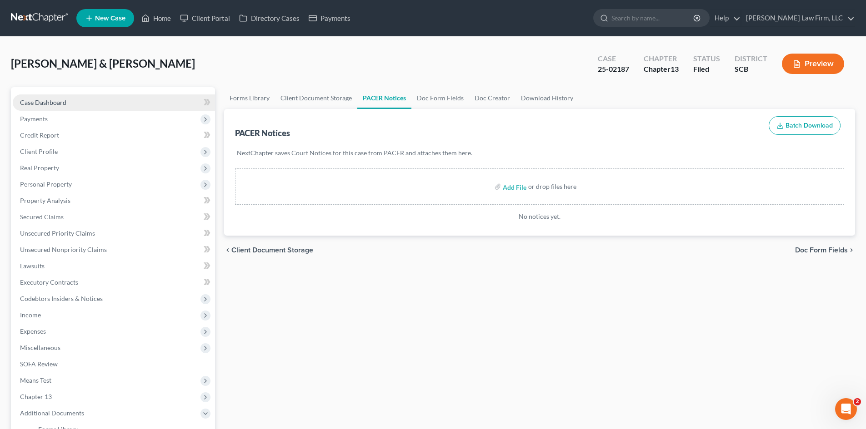
click at [58, 101] on span "Case Dashboard" at bounding box center [43, 103] width 46 height 8
select select "1"
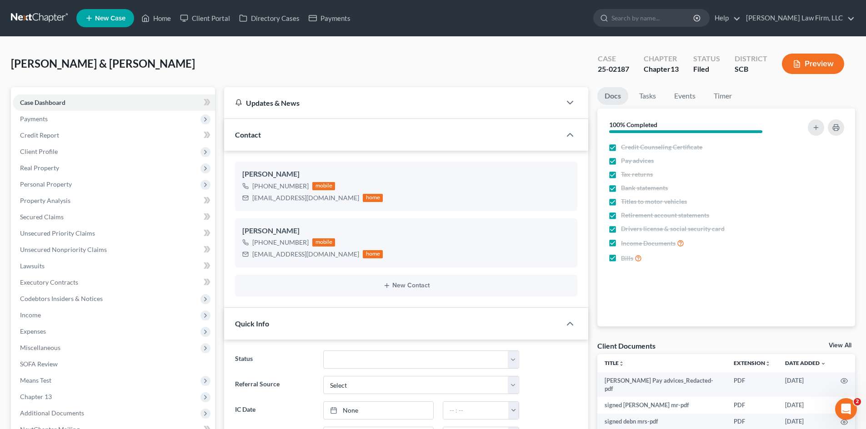
scroll to position [621, 0]
drag, startPoint x: 60, startPoint y: 214, endPoint x: 6, endPoint y: 193, distance: 58.0
click at [60, 214] on span "Secured Claims" at bounding box center [42, 217] width 44 height 8
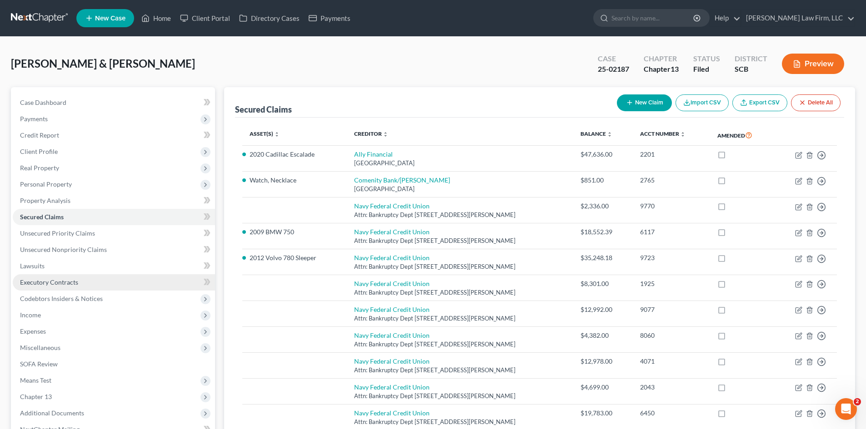
click at [65, 283] on span "Executory Contracts" at bounding box center [49, 283] width 58 height 8
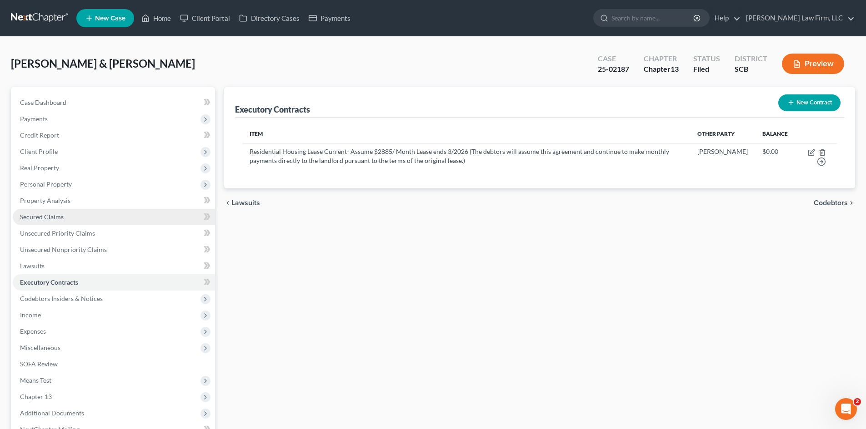
click at [49, 214] on span "Secured Claims" at bounding box center [42, 217] width 44 height 8
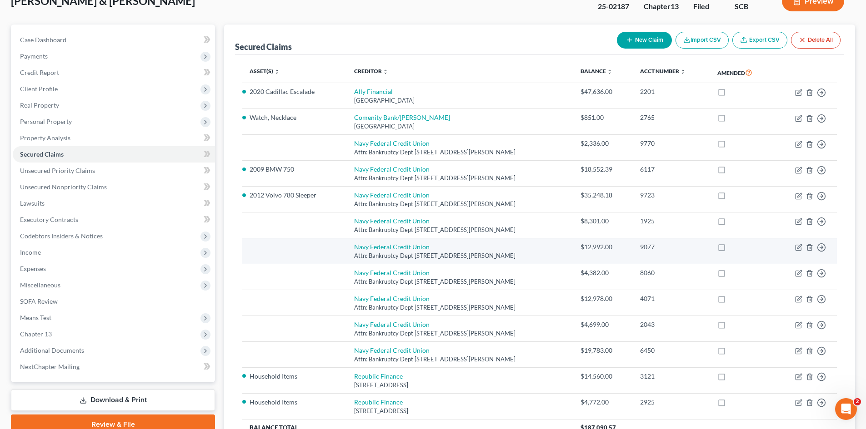
scroll to position [91, 0]
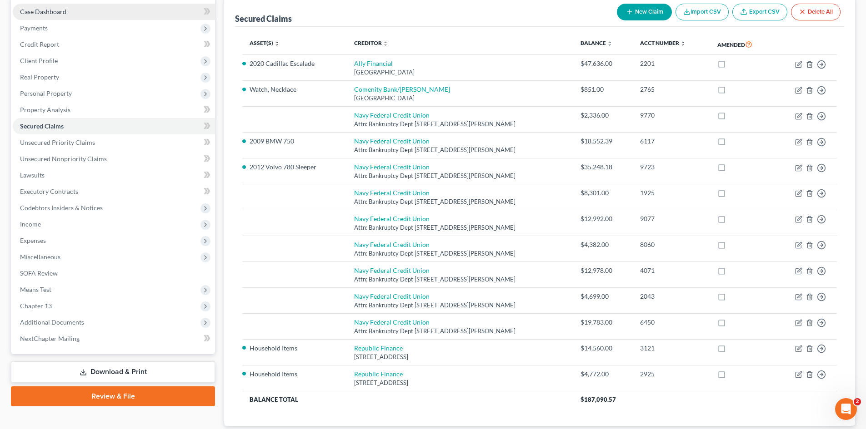
click at [57, 13] on span "Case Dashboard" at bounding box center [43, 12] width 46 height 8
select select "1"
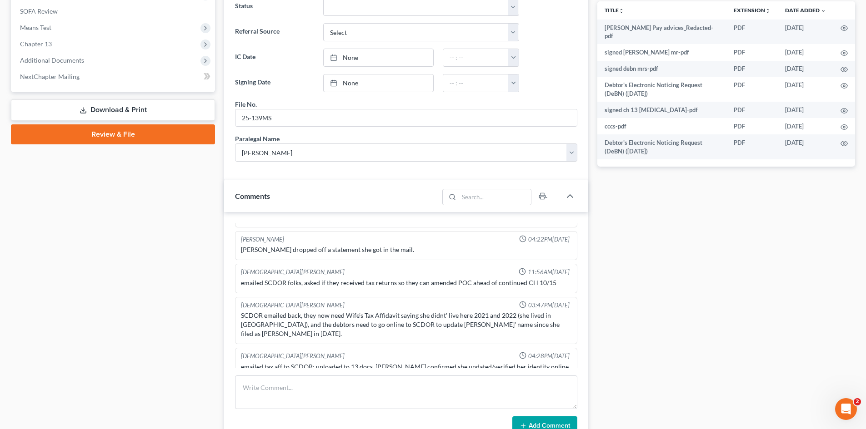
scroll to position [500, 0]
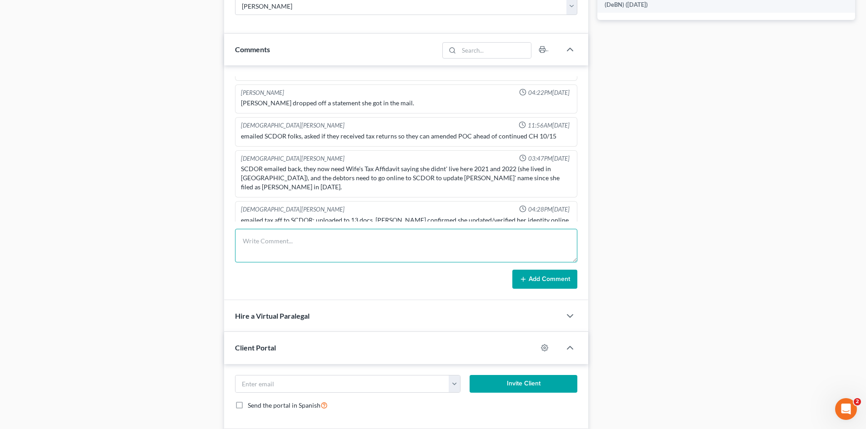
click at [313, 250] on textarea at bounding box center [406, 246] width 342 height 34
type textarea "[PERSON_NAME] jewelers poc filed as unsecured: Quantum3 Group, LLC Claim #29"
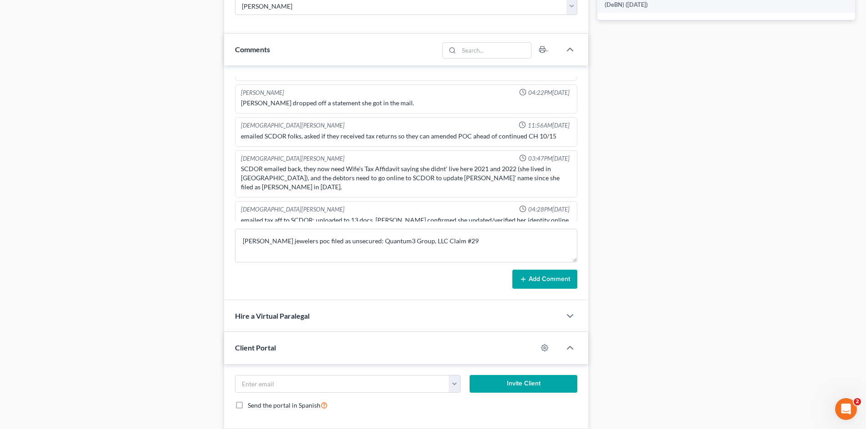
click at [543, 279] on button "Add Comment" at bounding box center [544, 279] width 65 height 19
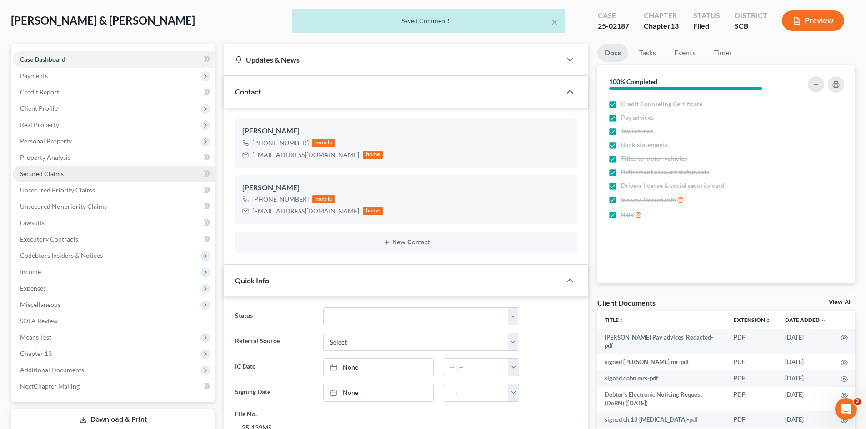
scroll to position [0, 0]
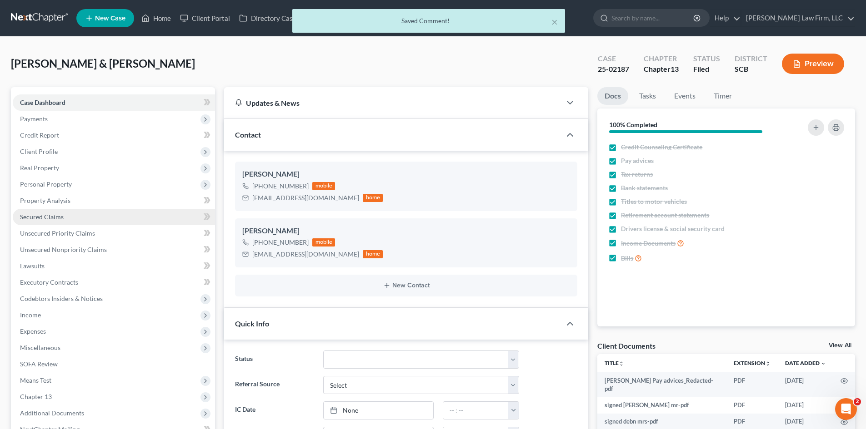
click at [57, 212] on link "Secured Claims" at bounding box center [114, 217] width 202 height 16
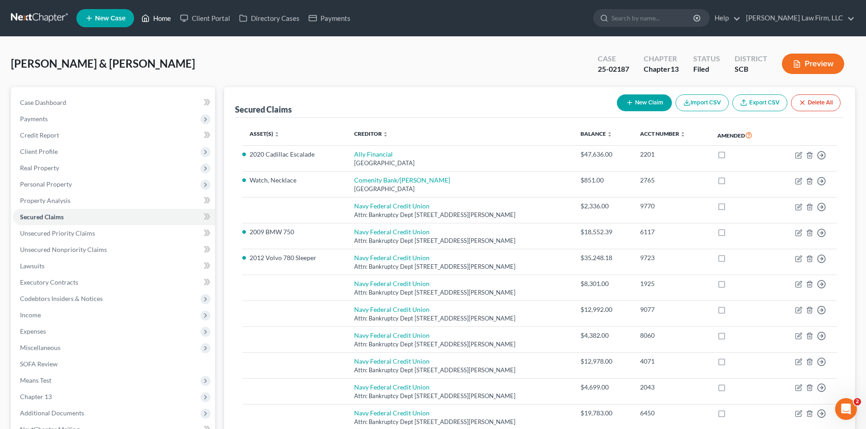
click at [166, 20] on link "Home" at bounding box center [156, 18] width 39 height 16
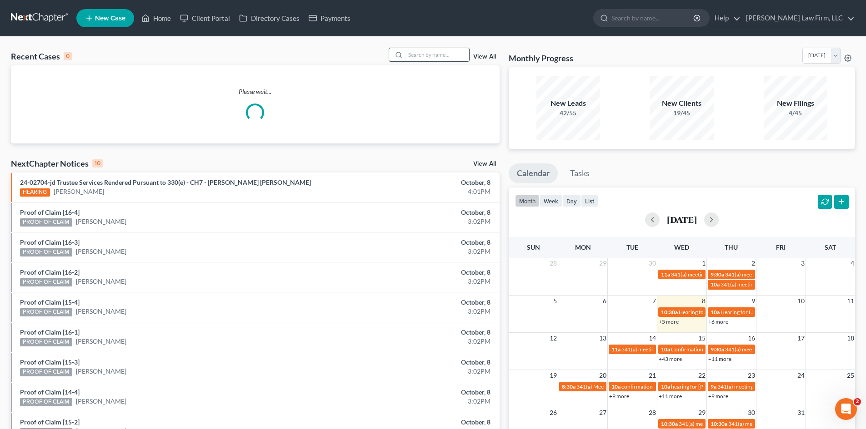
click at [425, 56] on input "search" at bounding box center [437, 54] width 64 height 13
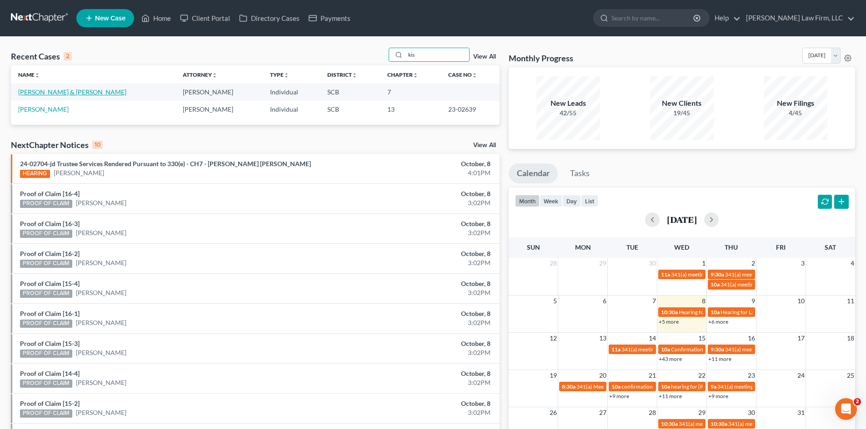
type input "kis"
click at [72, 95] on link "[PERSON_NAME] & [PERSON_NAME]" at bounding box center [72, 92] width 108 height 8
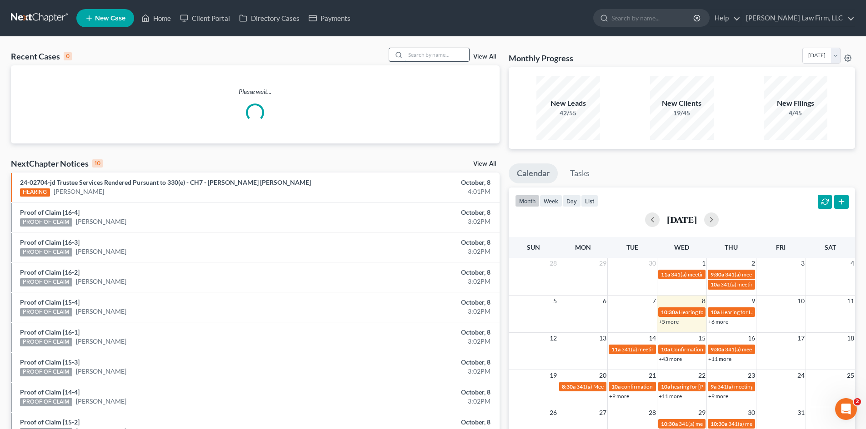
click at [414, 58] on input "search" at bounding box center [437, 54] width 64 height 13
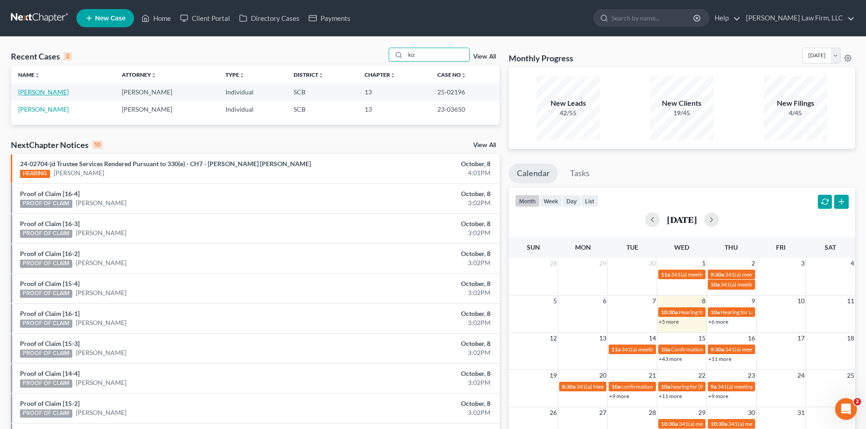
type input "kiz"
click at [41, 94] on link "[PERSON_NAME]" at bounding box center [43, 92] width 50 height 8
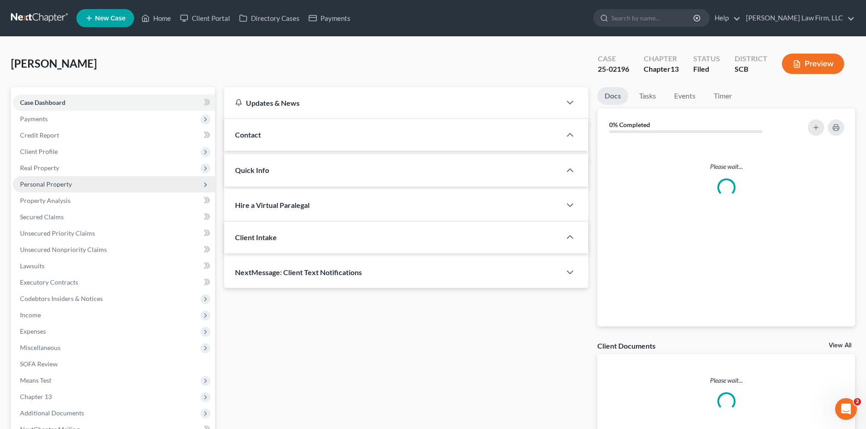
select select "1"
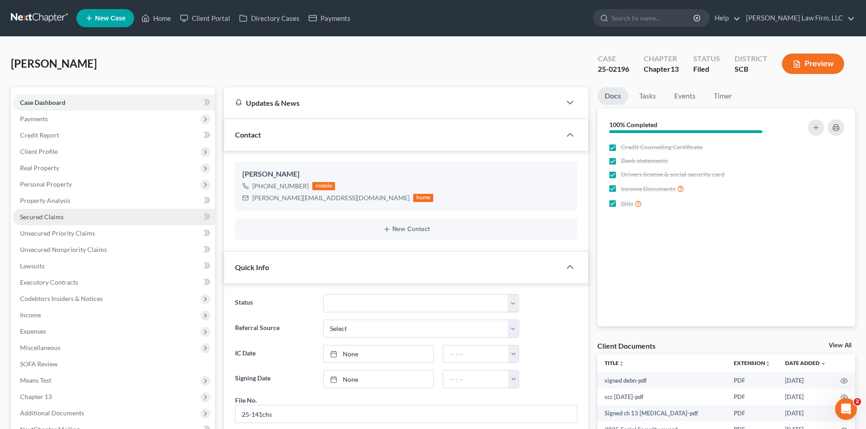
scroll to position [648, 0]
click at [37, 217] on span "Secured Claims" at bounding box center [42, 217] width 44 height 8
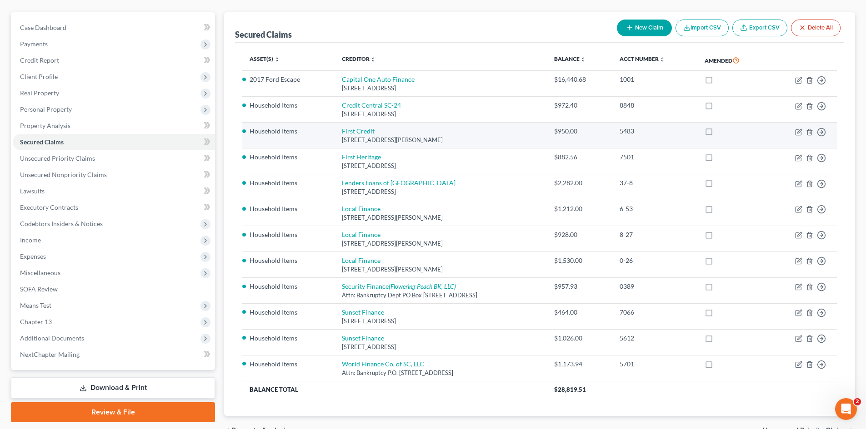
scroll to position [91, 0]
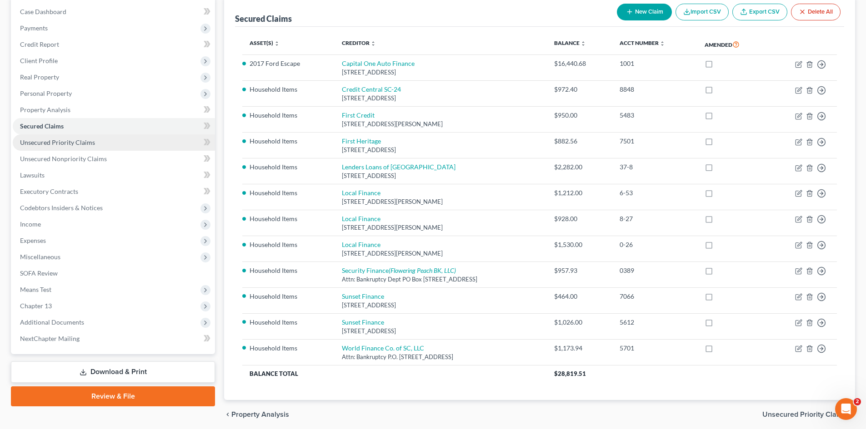
click at [45, 145] on span "Unsecured Priority Claims" at bounding box center [57, 143] width 75 height 8
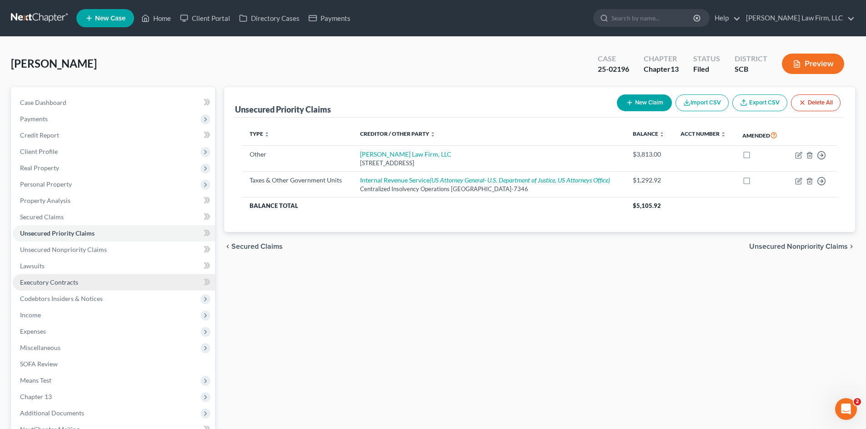
click at [33, 287] on link "Executory Contracts" at bounding box center [114, 282] width 202 height 16
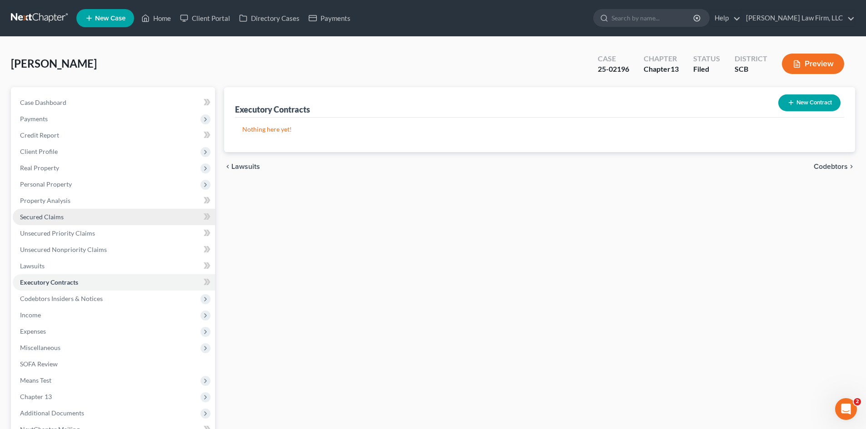
click at [70, 214] on link "Secured Claims" at bounding box center [114, 217] width 202 height 16
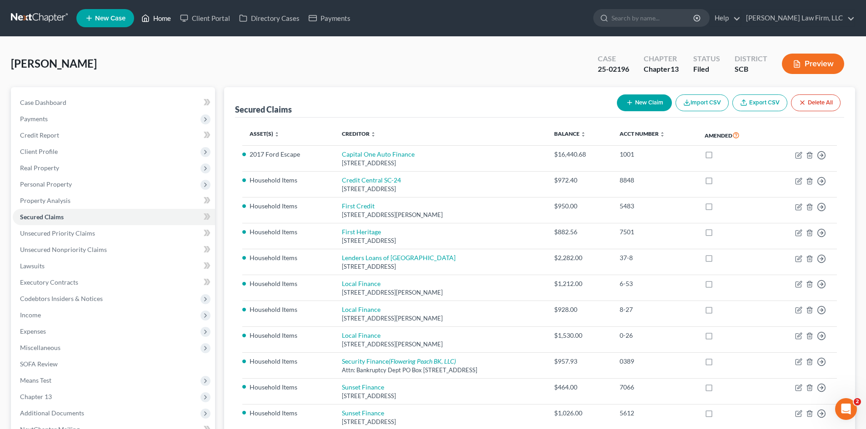
click at [163, 23] on link "Home" at bounding box center [156, 18] width 39 height 16
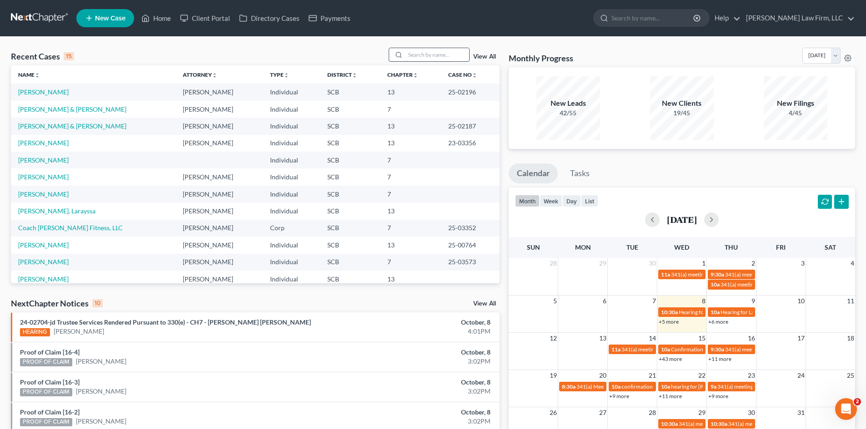
click at [444, 54] on input "search" at bounding box center [437, 54] width 64 height 13
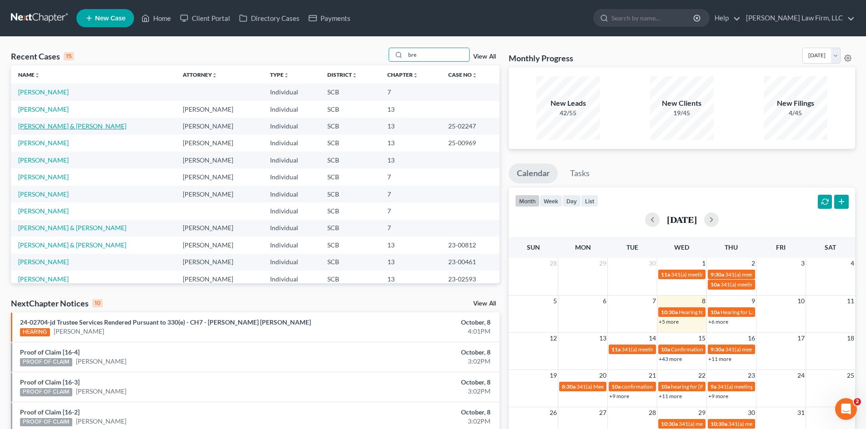
type input "bre"
click at [49, 125] on link "[PERSON_NAME] & [PERSON_NAME]" at bounding box center [72, 126] width 108 height 8
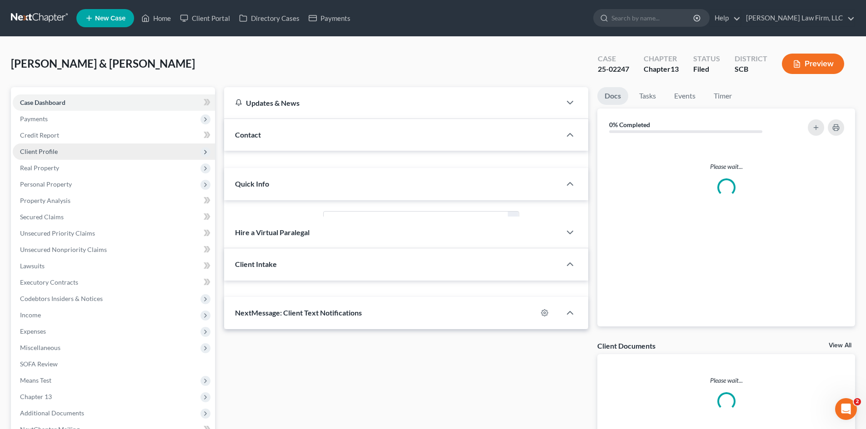
select select "0"
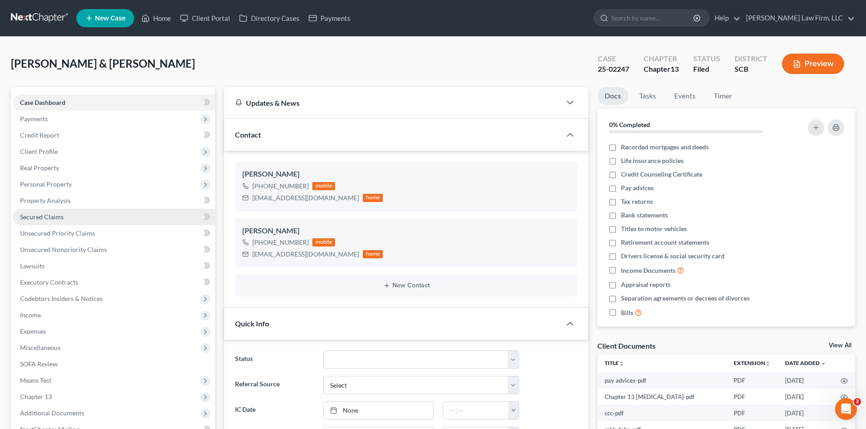
click at [40, 214] on span "Secured Claims" at bounding box center [42, 217] width 44 height 8
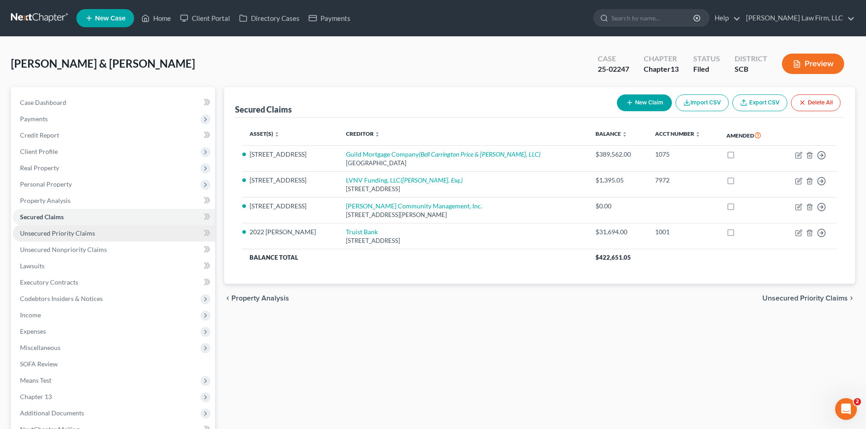
click at [80, 235] on span "Unsecured Priority Claims" at bounding box center [57, 233] width 75 height 8
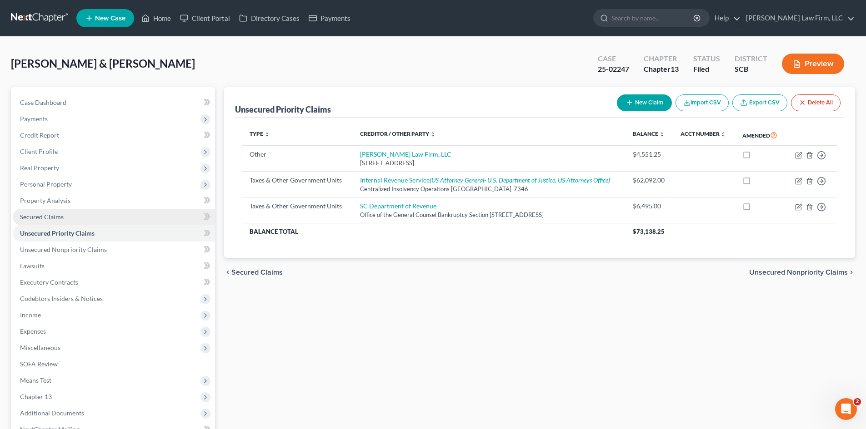
click at [60, 219] on span "Secured Claims" at bounding box center [42, 217] width 44 height 8
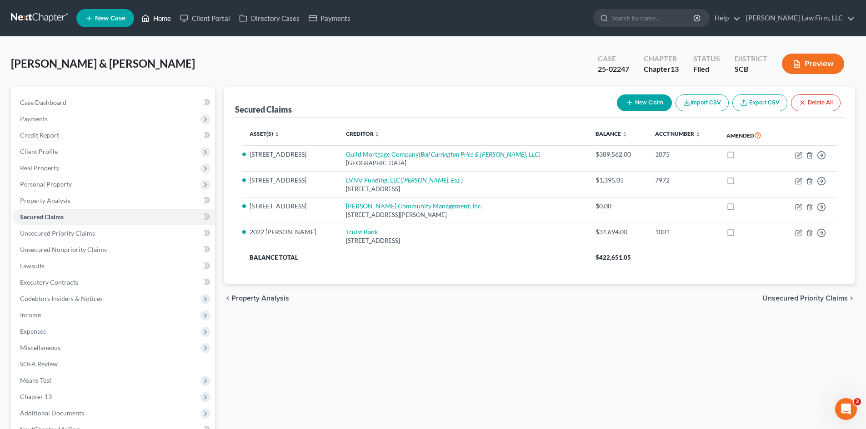
click at [166, 12] on link "Home" at bounding box center [156, 18] width 39 height 16
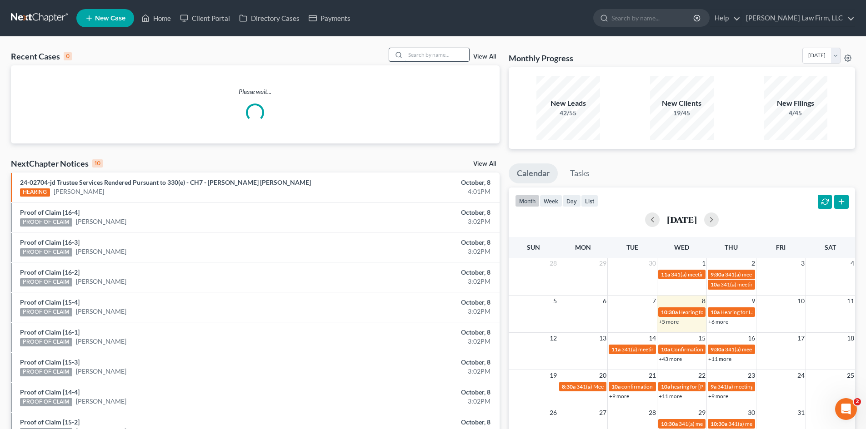
click at [407, 54] on input "search" at bounding box center [437, 54] width 64 height 13
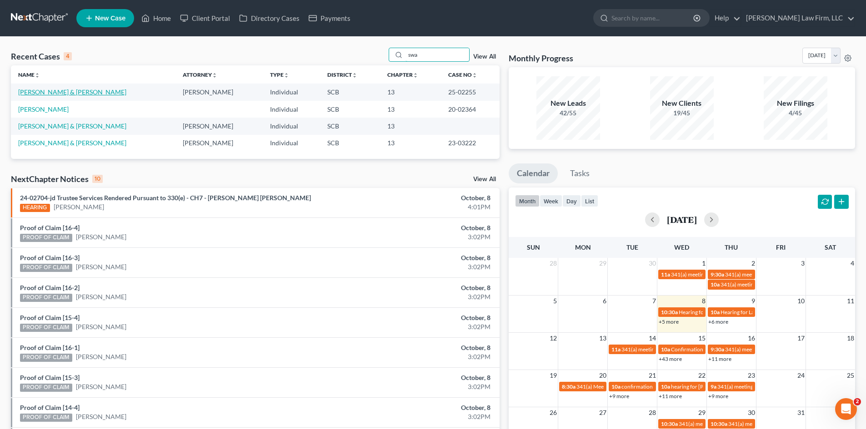
type input "swa"
click at [44, 93] on link "[PERSON_NAME] & [PERSON_NAME]" at bounding box center [72, 92] width 108 height 8
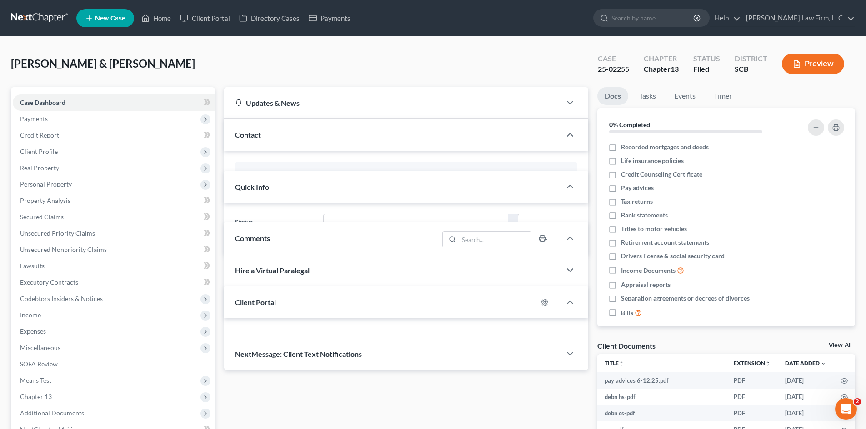
select select "0"
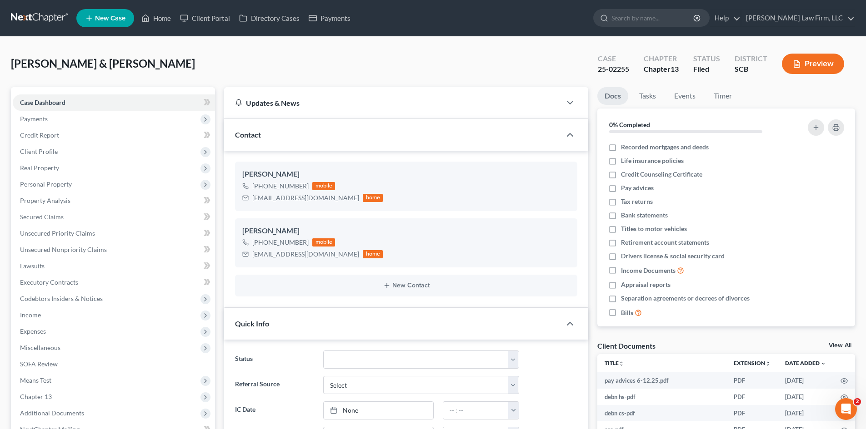
scroll to position [385, 0]
drag, startPoint x: 31, startPoint y: 213, endPoint x: 23, endPoint y: 231, distance: 20.5
click at [31, 213] on span "Secured Claims" at bounding box center [42, 217] width 44 height 8
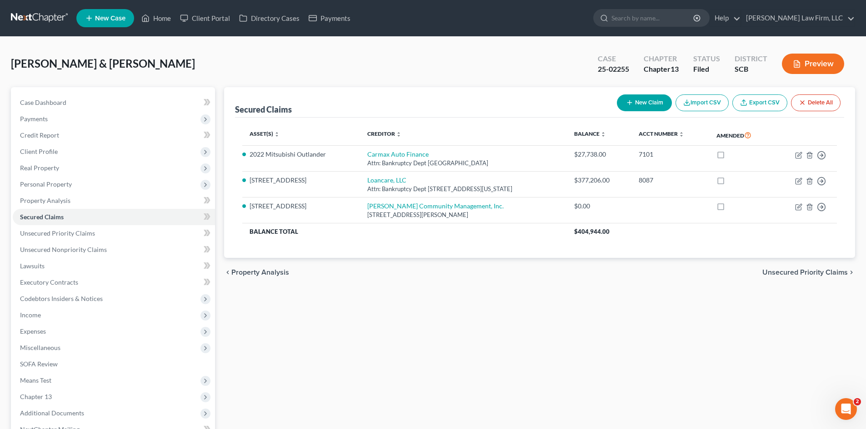
click at [820, 275] on span "Unsecured Priority Claims" at bounding box center [804, 272] width 85 height 7
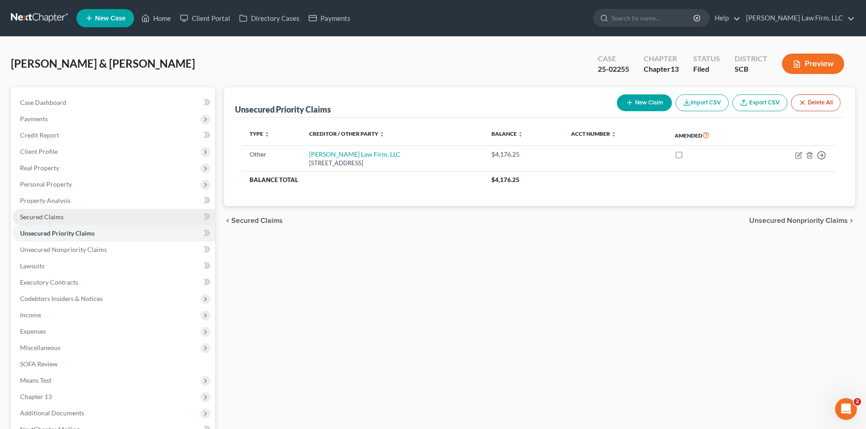
click at [57, 217] on span "Secured Claims" at bounding box center [42, 217] width 44 height 8
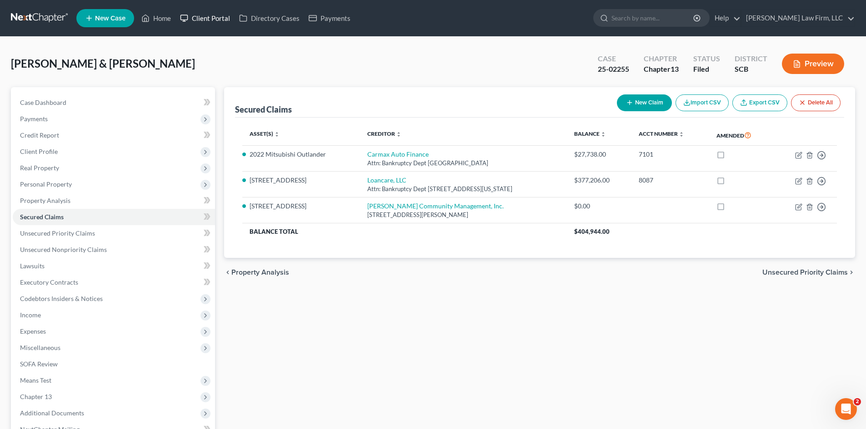
click at [178, 16] on link "Client Portal" at bounding box center [204, 18] width 59 height 16
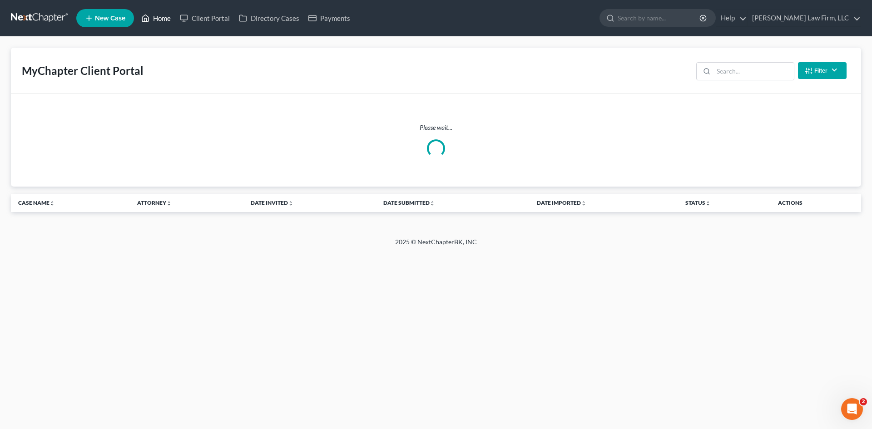
click at [168, 19] on link "Home" at bounding box center [156, 18] width 39 height 16
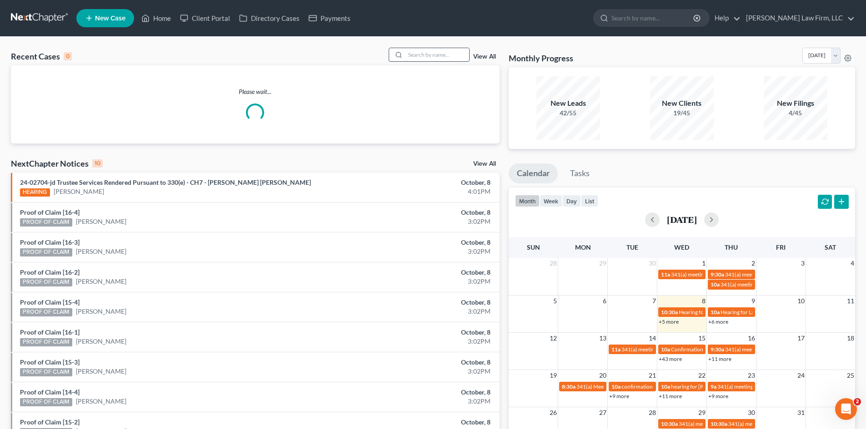
click at [418, 56] on input "search" at bounding box center [437, 54] width 64 height 13
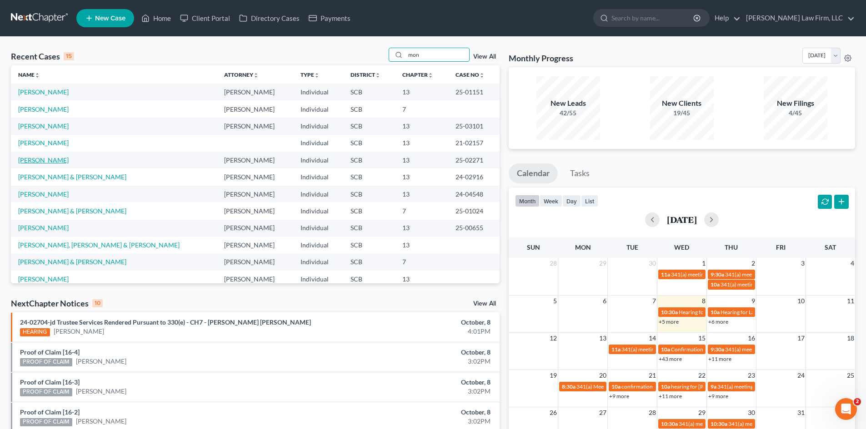
type input "mon"
click at [33, 157] on link "[PERSON_NAME]" at bounding box center [43, 160] width 50 height 8
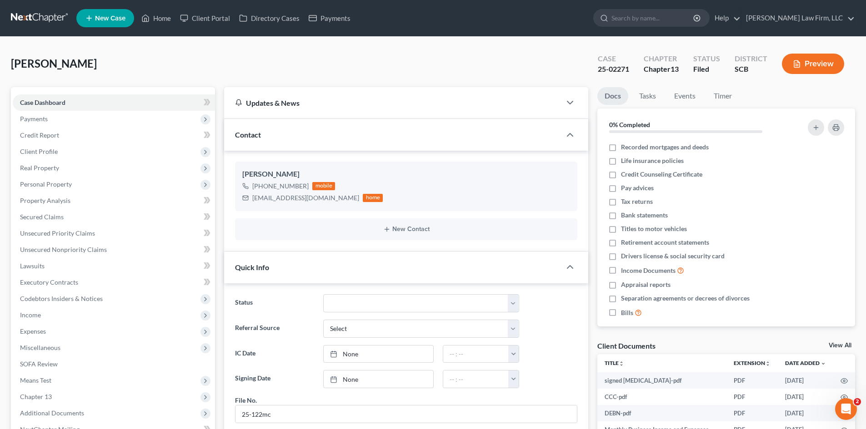
scroll to position [194, 0]
click at [36, 210] on link "Secured Claims" at bounding box center [114, 217] width 202 height 16
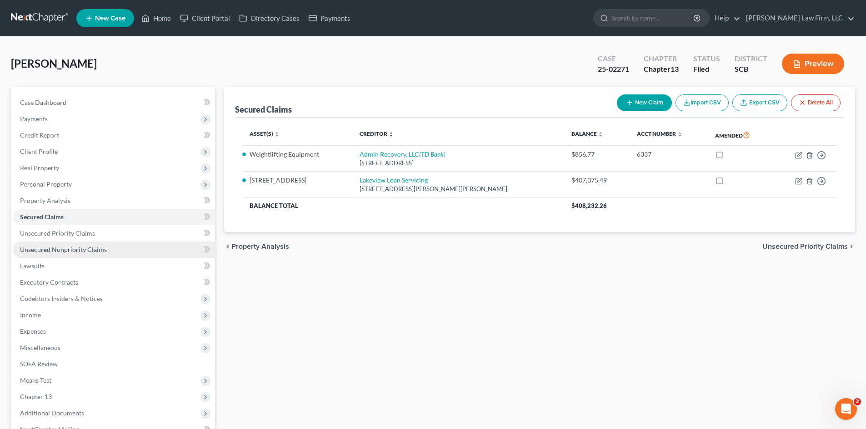
click at [65, 245] on link "Unsecured Nonpriority Claims" at bounding box center [114, 250] width 202 height 16
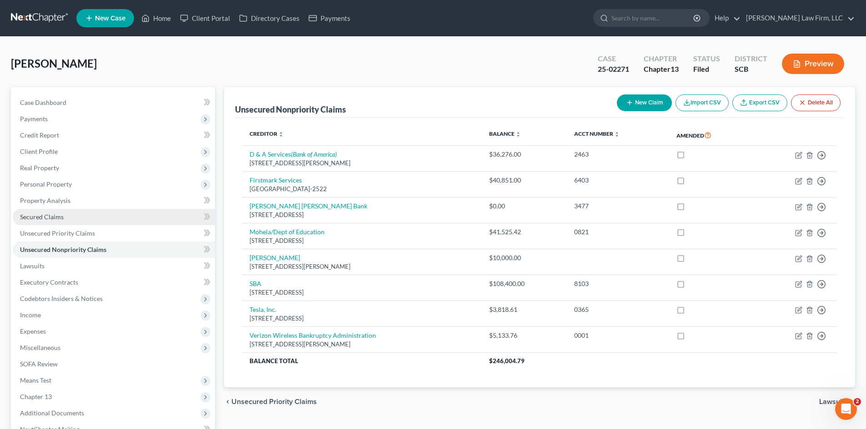
click at [56, 217] on span "Secured Claims" at bounding box center [42, 217] width 44 height 8
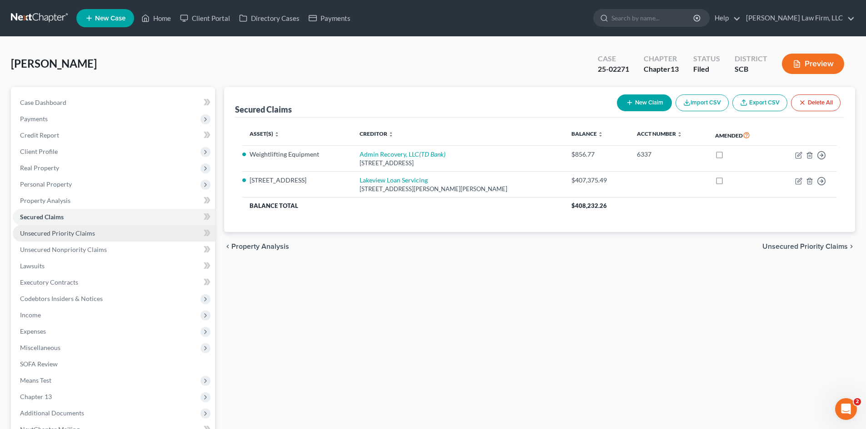
click at [68, 235] on span "Unsecured Priority Claims" at bounding box center [57, 233] width 75 height 8
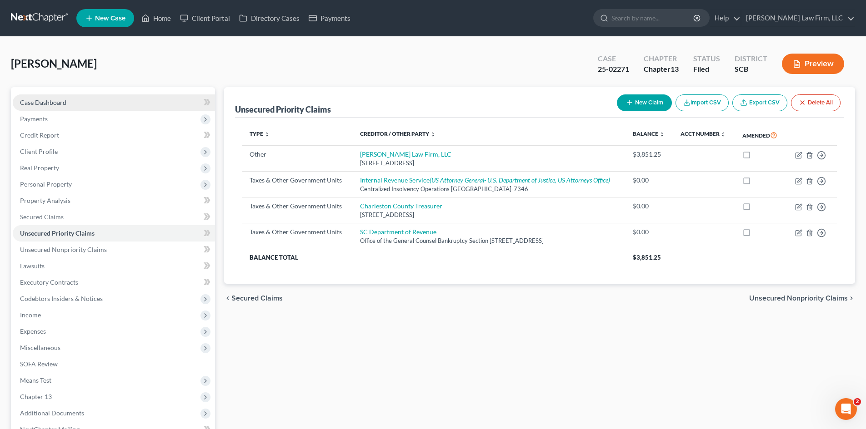
click at [55, 103] on span "Case Dashboard" at bounding box center [43, 103] width 46 height 8
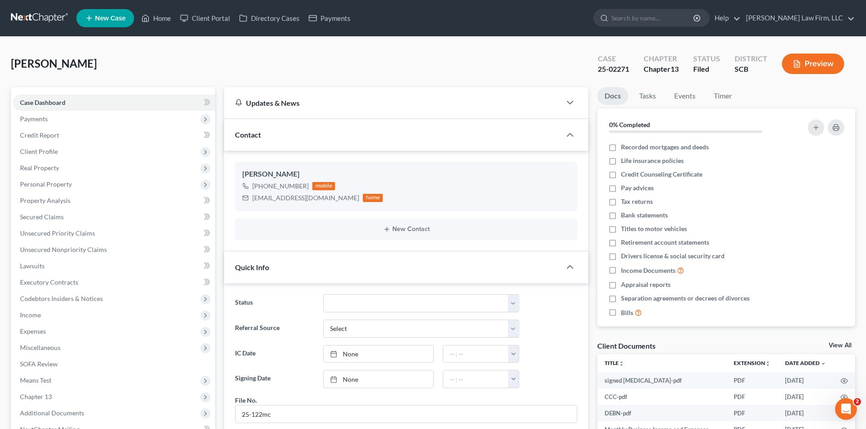
scroll to position [194, 0]
drag, startPoint x: 165, startPoint y: 19, endPoint x: 194, endPoint y: 30, distance: 31.8
click at [165, 19] on link "Home" at bounding box center [156, 18] width 39 height 16
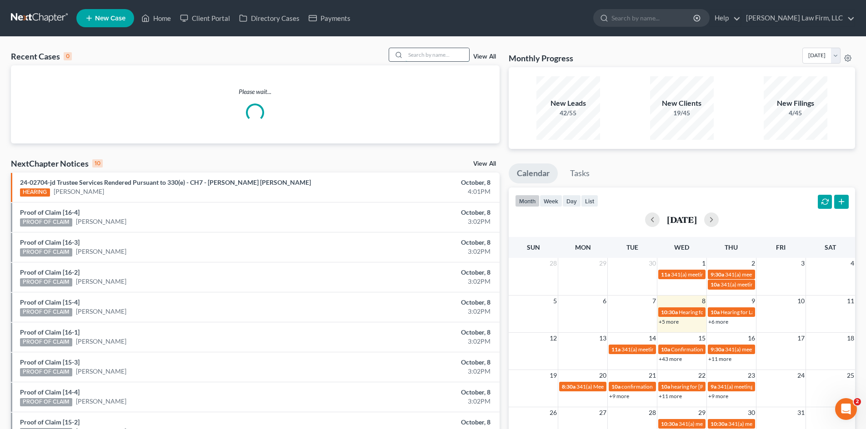
click at [414, 55] on input "search" at bounding box center [437, 54] width 64 height 13
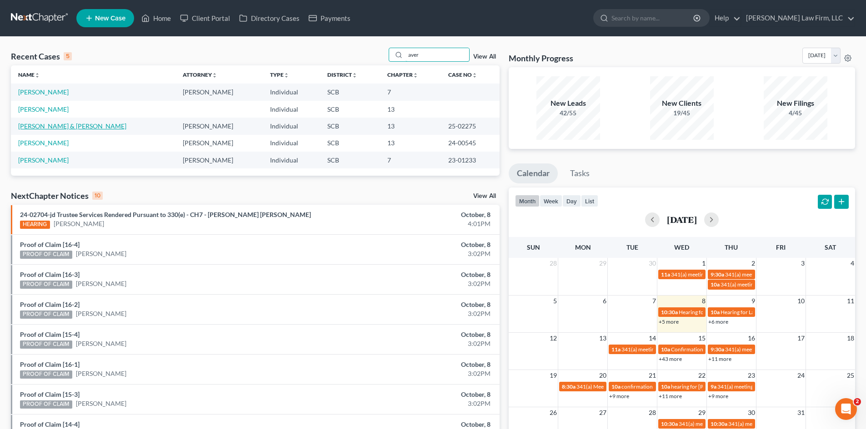
type input "aver"
click at [53, 127] on link "[PERSON_NAME] & [PERSON_NAME]" at bounding box center [72, 126] width 108 height 8
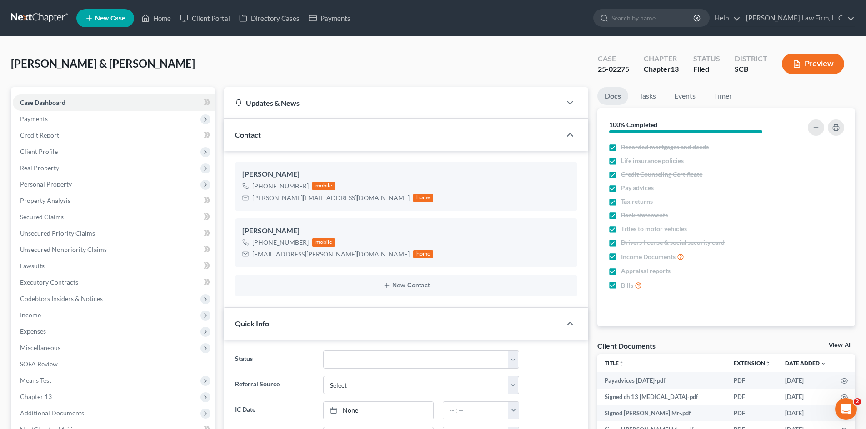
select select "1"
click at [40, 216] on span "Secured Claims" at bounding box center [42, 217] width 44 height 8
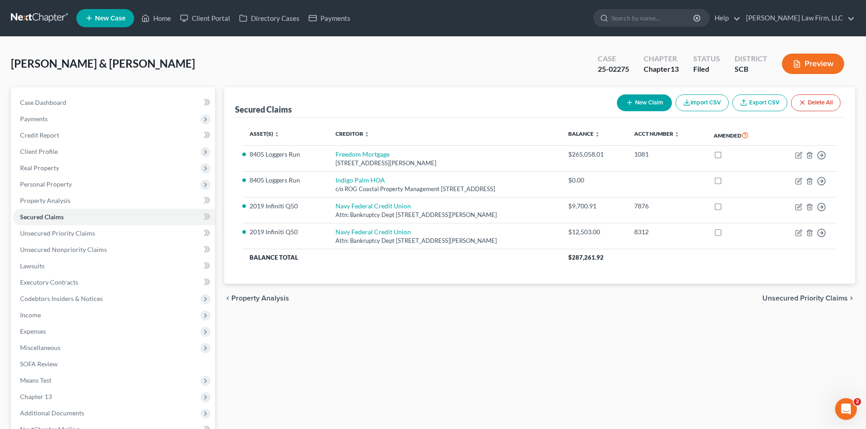
click at [801, 299] on span "Unsecured Priority Claims" at bounding box center [804, 298] width 85 height 7
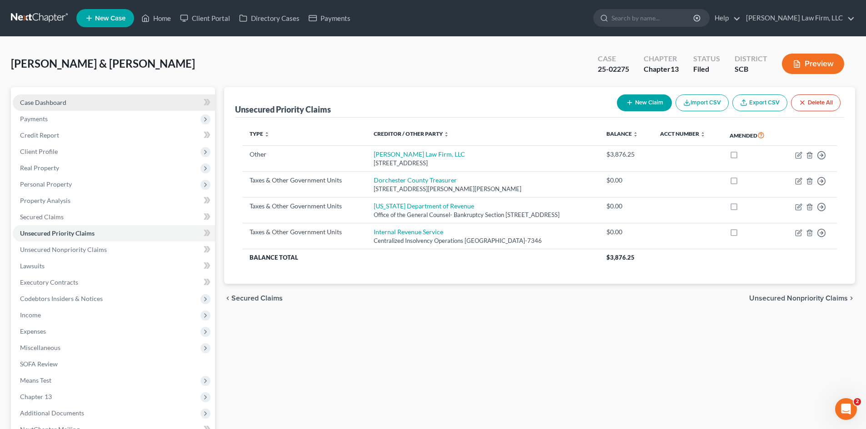
click at [42, 105] on span "Case Dashboard" at bounding box center [43, 103] width 46 height 8
select select "1"
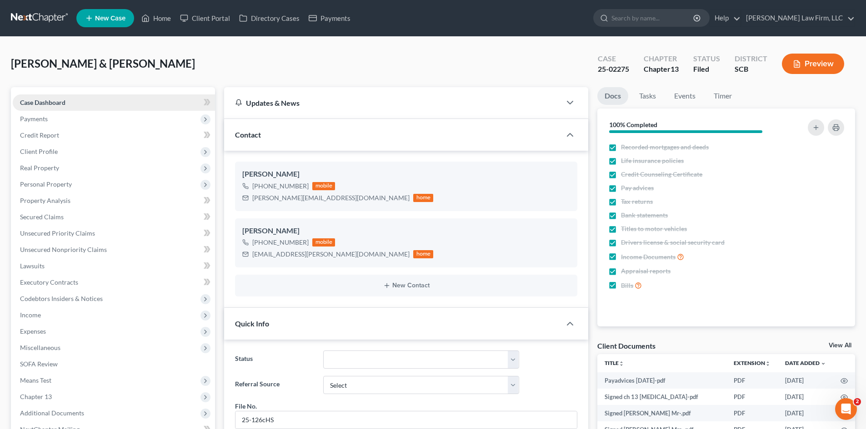
scroll to position [164, 0]
click at [171, 17] on link "Home" at bounding box center [156, 18] width 39 height 16
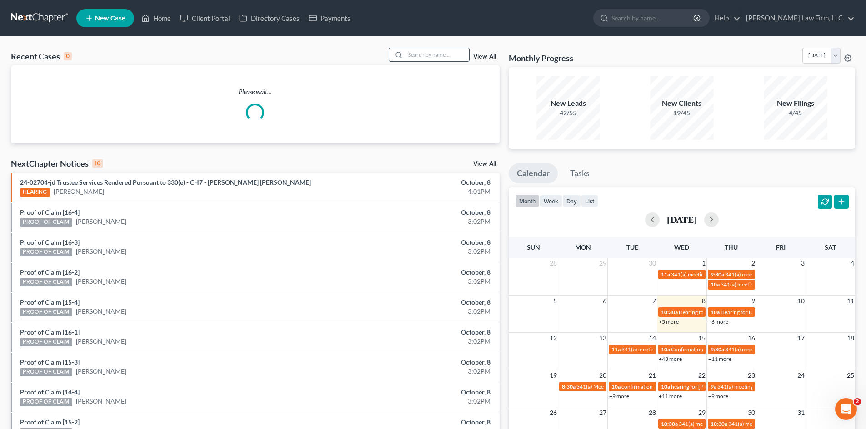
click at [399, 56] on icon at bounding box center [398, 54] width 7 height 7
click at [417, 56] on input "search" at bounding box center [437, 54] width 64 height 13
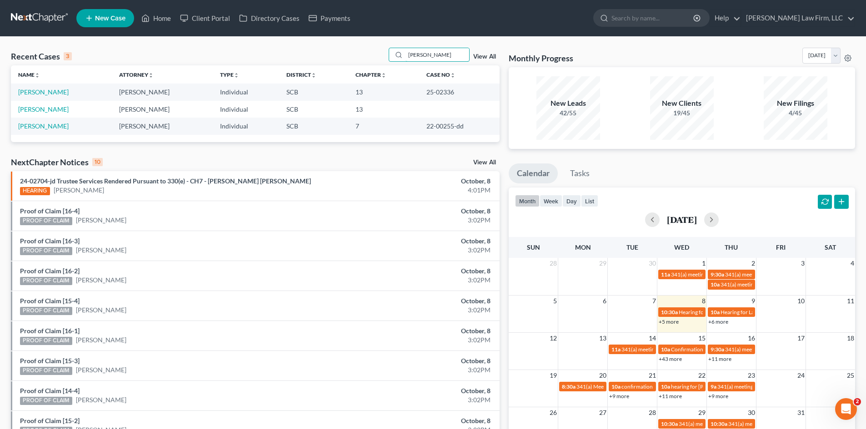
type input "[PERSON_NAME]"
click at [60, 87] on td "[PERSON_NAME]" at bounding box center [61, 92] width 101 height 17
click at [60, 90] on link "[PERSON_NAME]" at bounding box center [43, 92] width 50 height 8
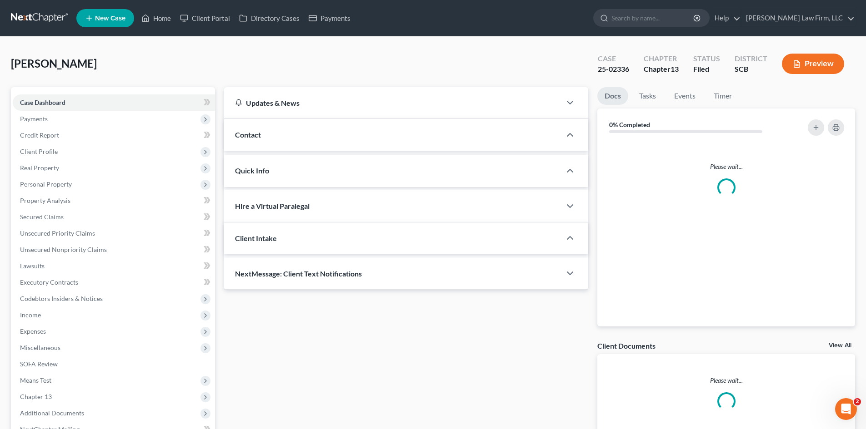
select select "1"
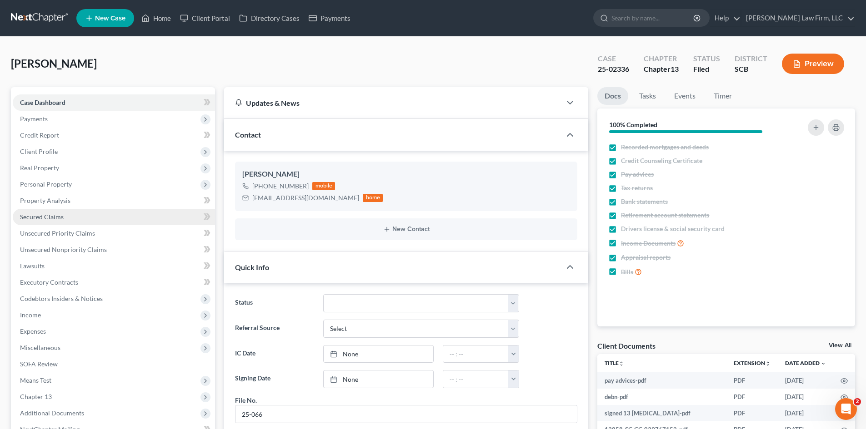
scroll to position [512, 0]
click at [57, 219] on span "Secured Claims" at bounding box center [42, 217] width 44 height 8
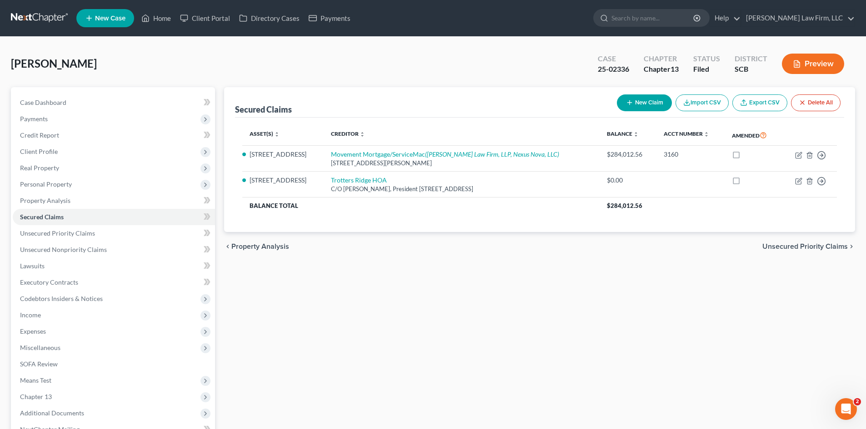
click at [815, 250] on span "Unsecured Priority Claims" at bounding box center [804, 246] width 85 height 7
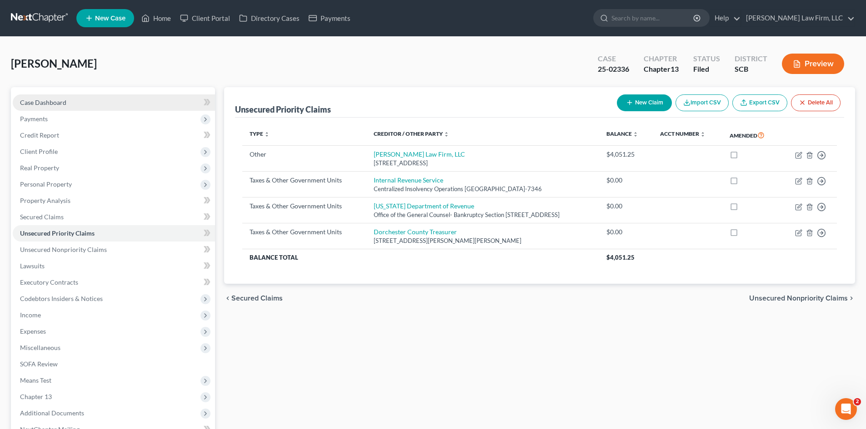
click at [51, 109] on link "Case Dashboard" at bounding box center [114, 103] width 202 height 16
select select "1"
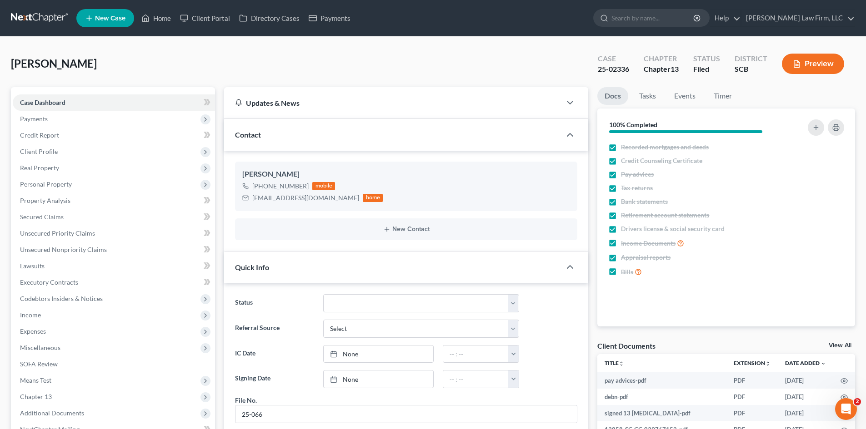
scroll to position [512, 0]
click at [163, 20] on link "Home" at bounding box center [156, 18] width 39 height 16
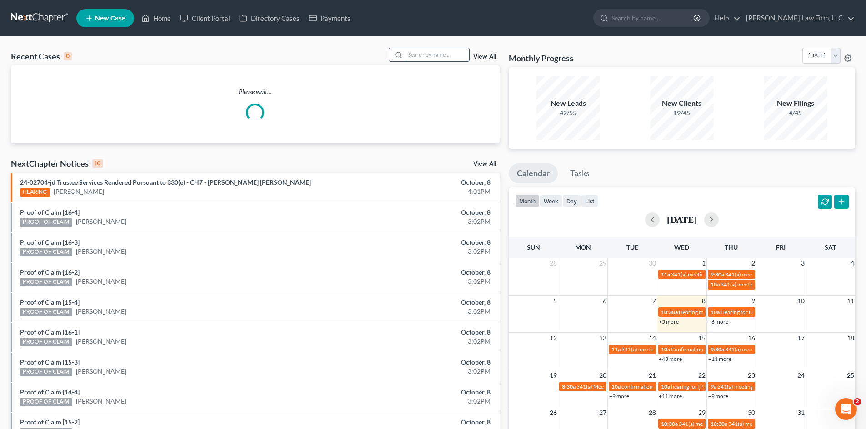
click at [425, 61] on input "search" at bounding box center [437, 54] width 64 height 13
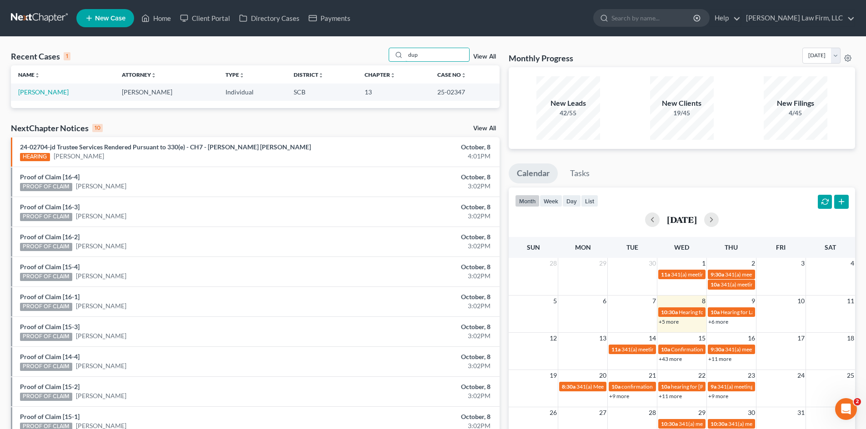
type input "dup"
drag, startPoint x: 70, startPoint y: 87, endPoint x: 65, endPoint y: 90, distance: 6.3
click at [66, 90] on td "[PERSON_NAME]" at bounding box center [63, 92] width 104 height 17
click at [63, 92] on link "[PERSON_NAME]" at bounding box center [43, 92] width 50 height 8
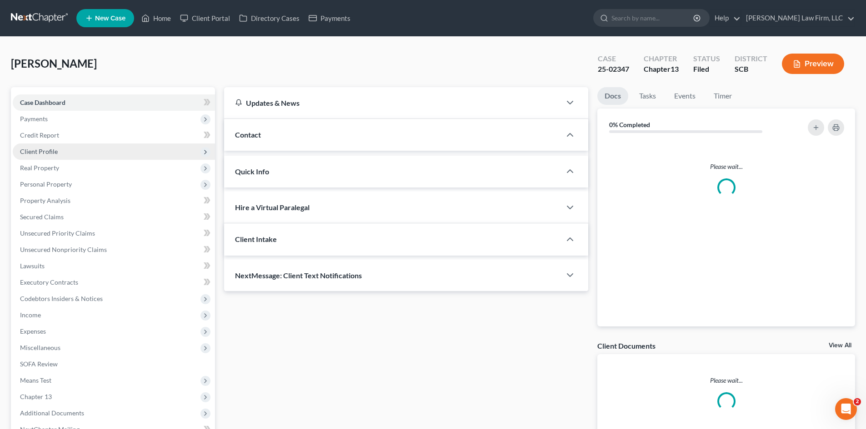
select select "1"
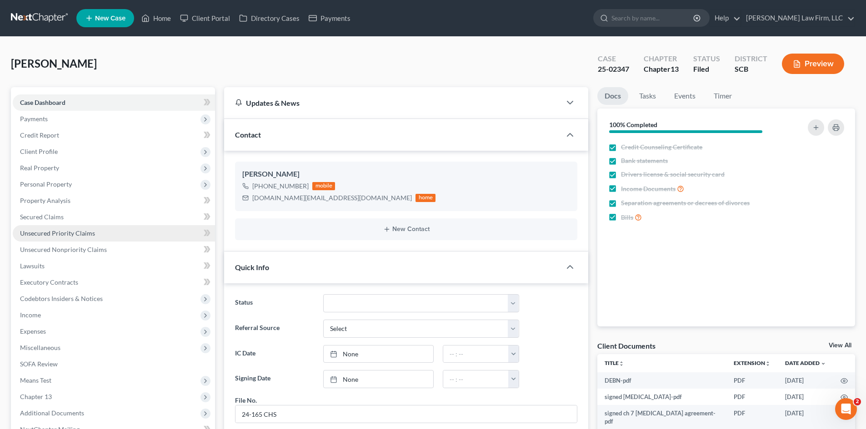
scroll to position [563, 0]
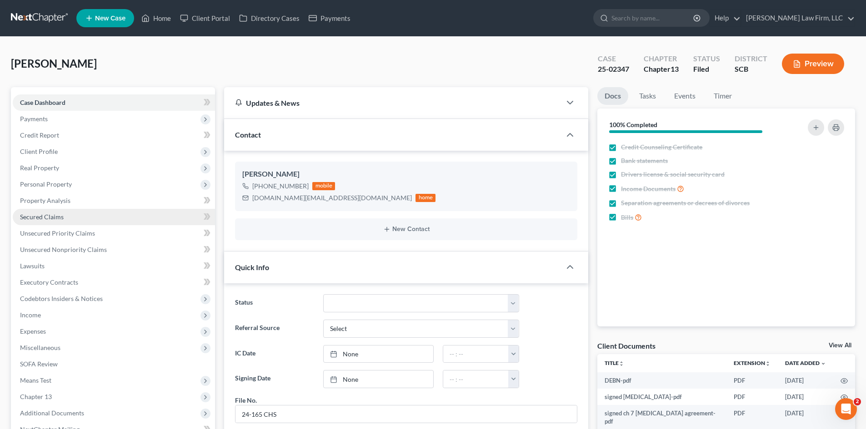
click at [49, 218] on span "Secured Claims" at bounding box center [42, 217] width 44 height 8
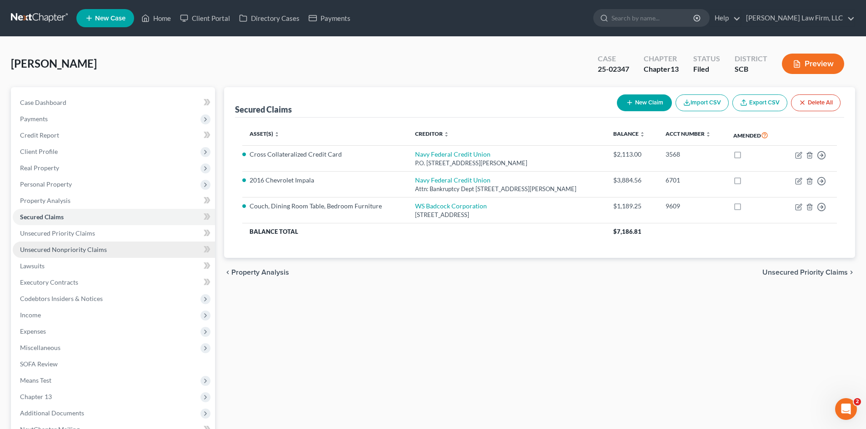
drag, startPoint x: 86, startPoint y: 249, endPoint x: 79, endPoint y: 249, distance: 7.7
click at [86, 249] on span "Unsecured Nonpriority Claims" at bounding box center [63, 250] width 87 height 8
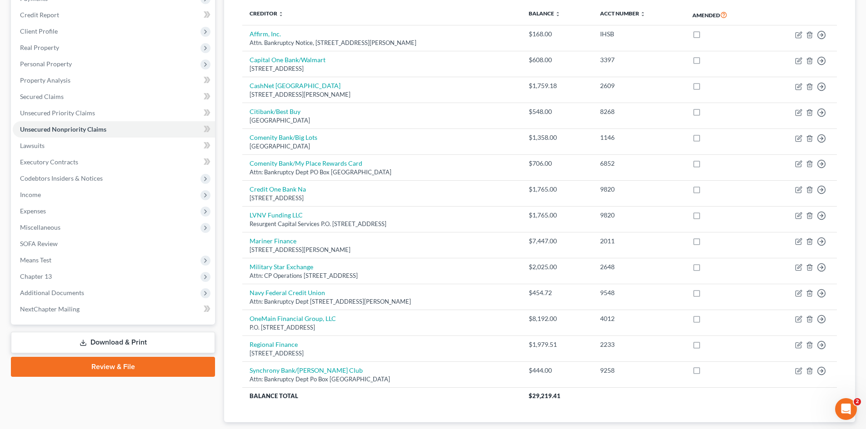
scroll to position [136, 0]
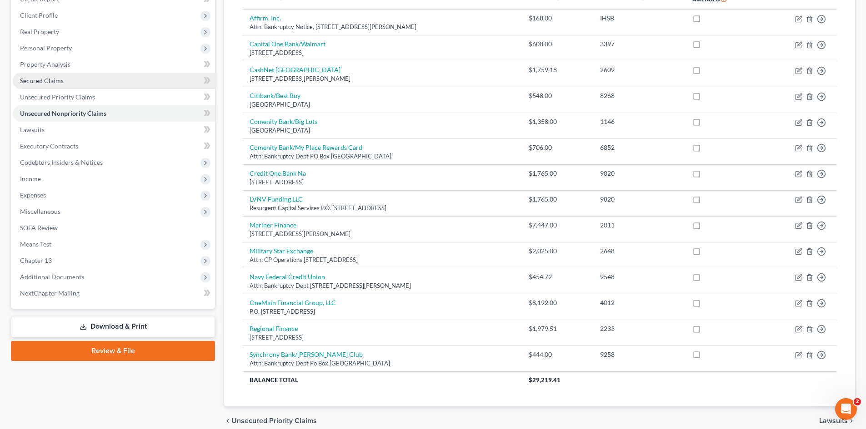
click at [51, 84] on span "Secured Claims" at bounding box center [42, 81] width 44 height 8
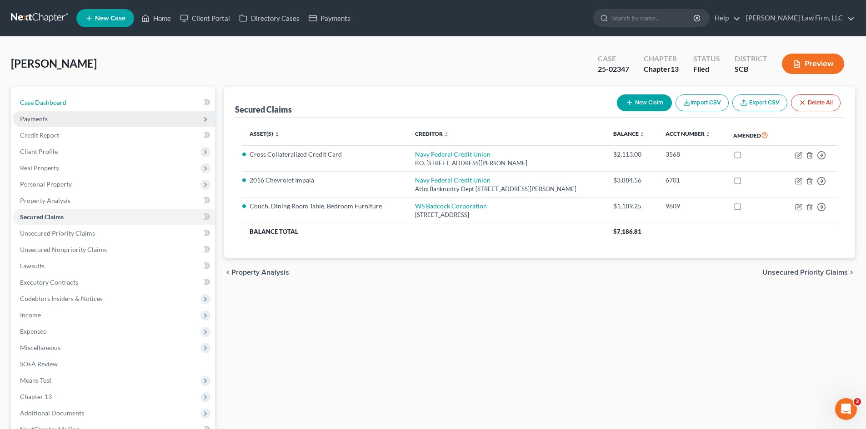
drag, startPoint x: 49, startPoint y: 107, endPoint x: 95, endPoint y: 110, distance: 46.5
click at [49, 107] on link "Case Dashboard" at bounding box center [114, 103] width 202 height 16
select select "1"
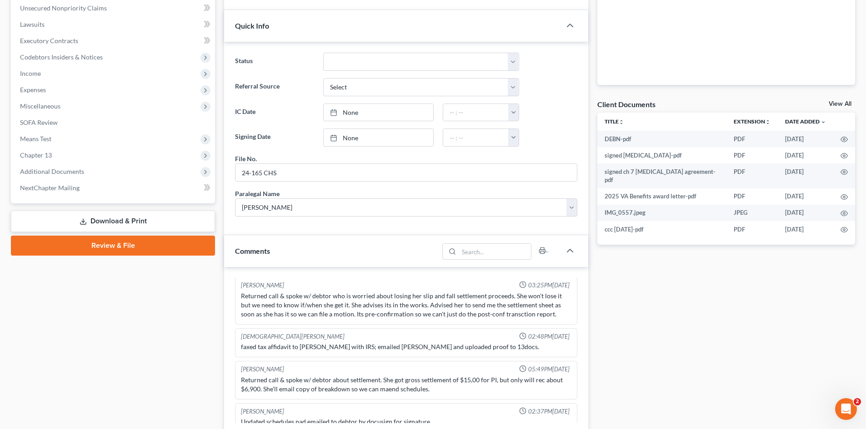
scroll to position [318, 0]
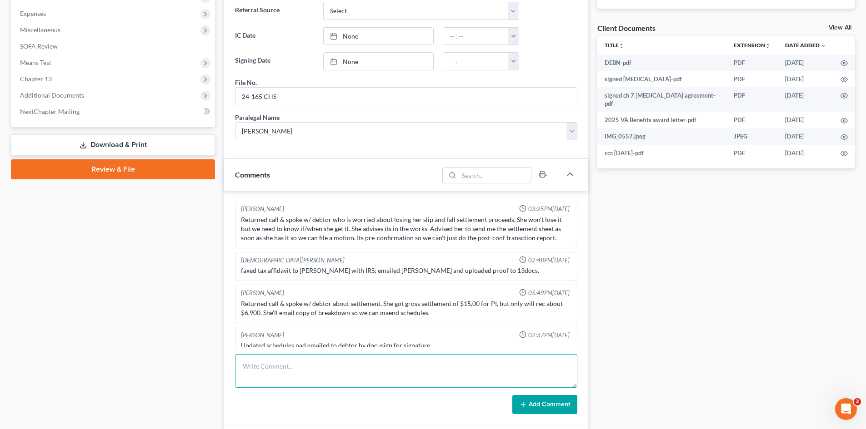
drag, startPoint x: 324, startPoint y: 372, endPoint x: 332, endPoint y: 362, distance: 12.9
click at [324, 371] on textarea at bounding box center [406, 371] width 342 height 34
type textarea "WS Badcock POC filed as Conn's Inc. Jefferson Capital Claim# 11"
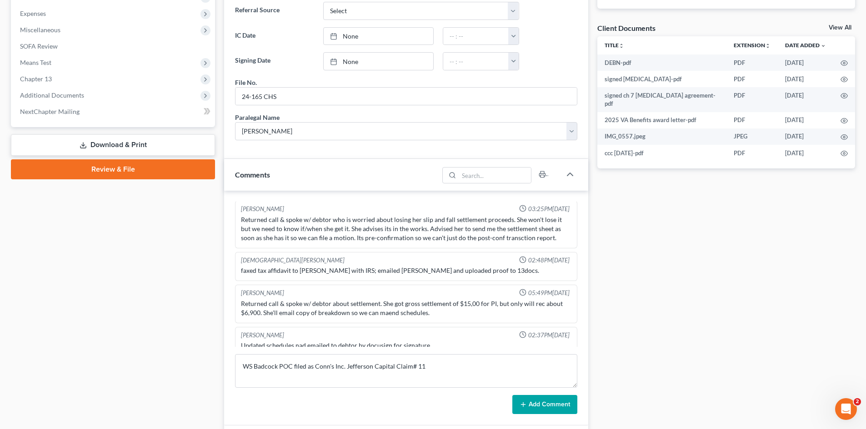
click at [572, 402] on button "Add Comment" at bounding box center [544, 404] width 65 height 19
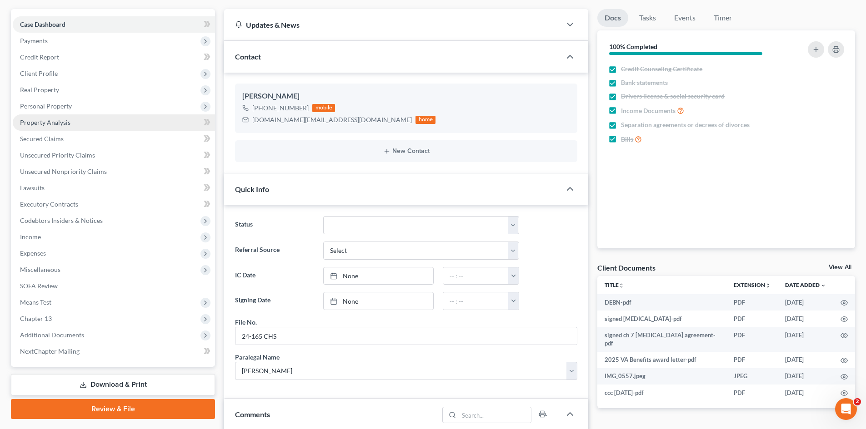
scroll to position [0, 0]
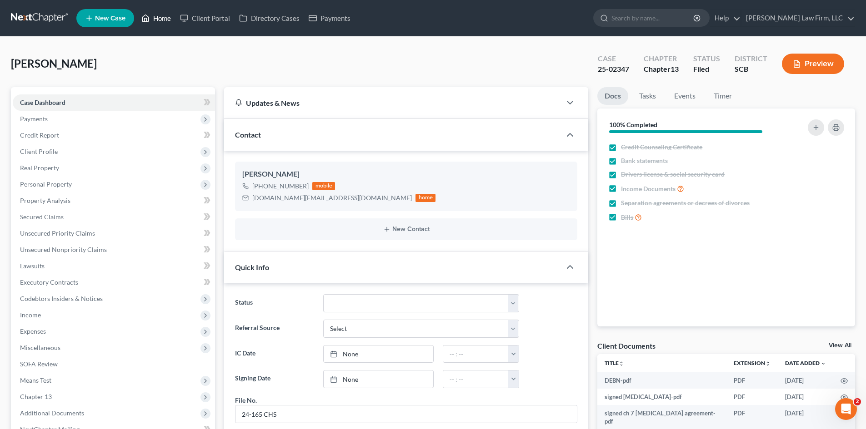
drag, startPoint x: 161, startPoint y: 18, endPoint x: 17, endPoint y: 58, distance: 149.5
click at [161, 18] on link "Home" at bounding box center [156, 18] width 39 height 16
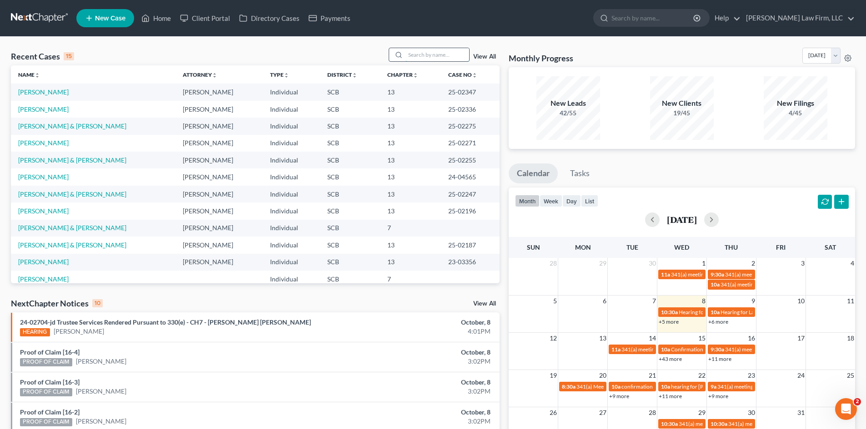
click at [419, 59] on input "search" at bounding box center [437, 54] width 64 height 13
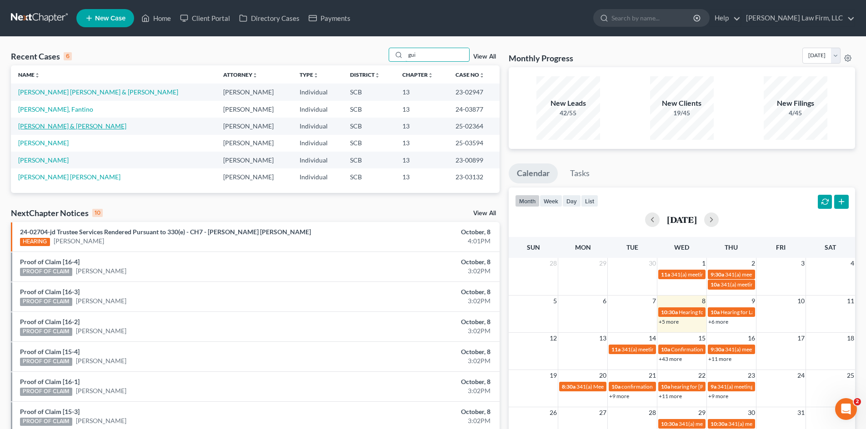
type input "gui"
click at [52, 123] on link "[PERSON_NAME] & [PERSON_NAME]" at bounding box center [72, 126] width 108 height 8
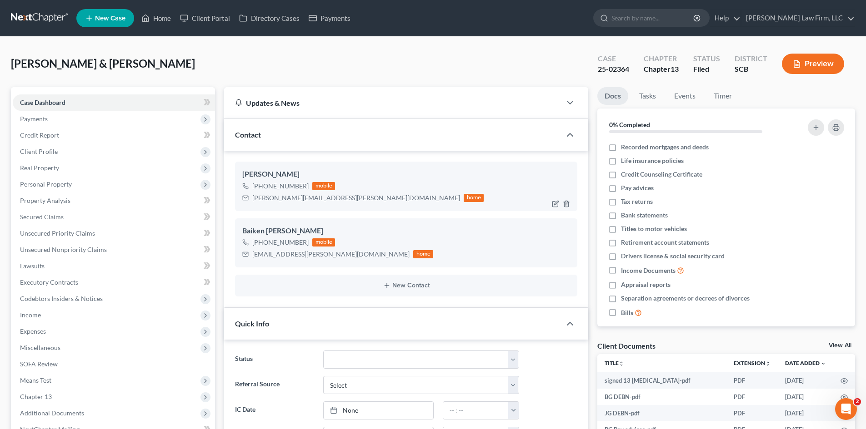
select select "0"
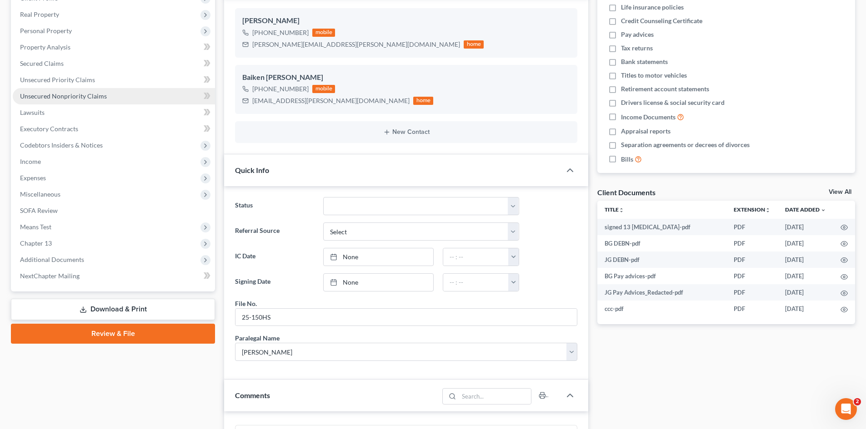
scroll to position [91, 0]
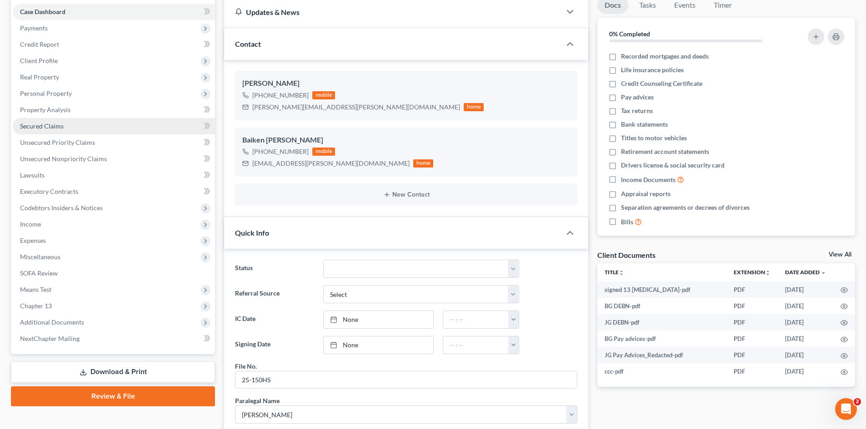
click at [38, 124] on span "Secured Claims" at bounding box center [42, 126] width 44 height 8
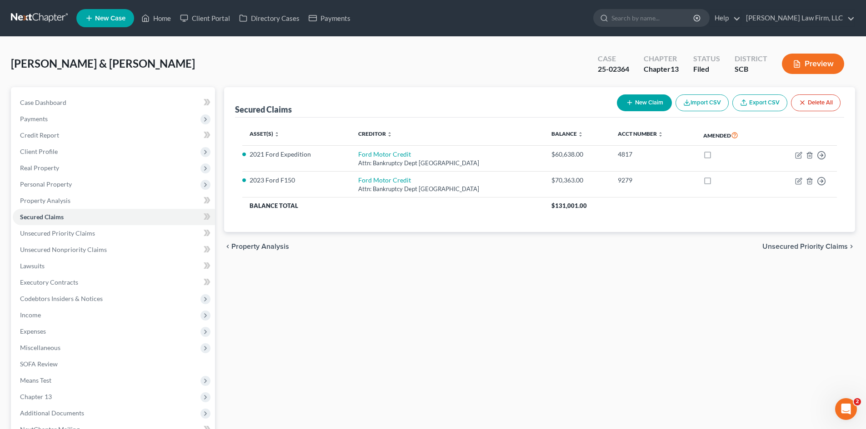
click at [790, 249] on span "Unsecured Priority Claims" at bounding box center [804, 246] width 85 height 7
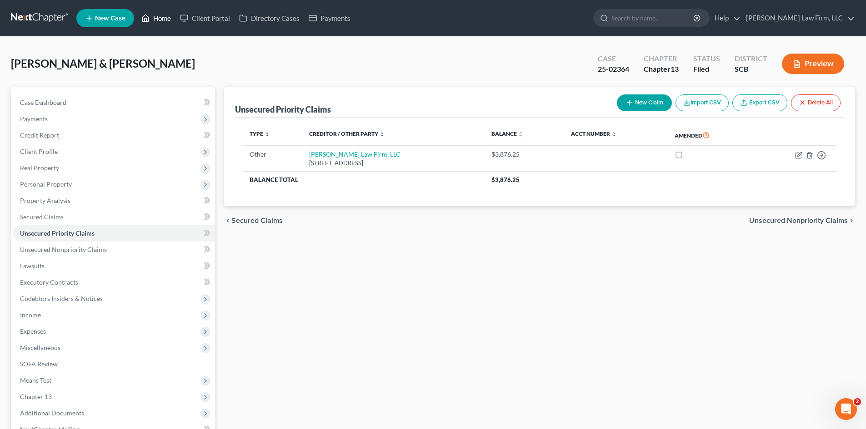
drag, startPoint x: 168, startPoint y: 20, endPoint x: 663, endPoint y: 28, distance: 495.8
click at [168, 20] on link "Home" at bounding box center [156, 18] width 39 height 16
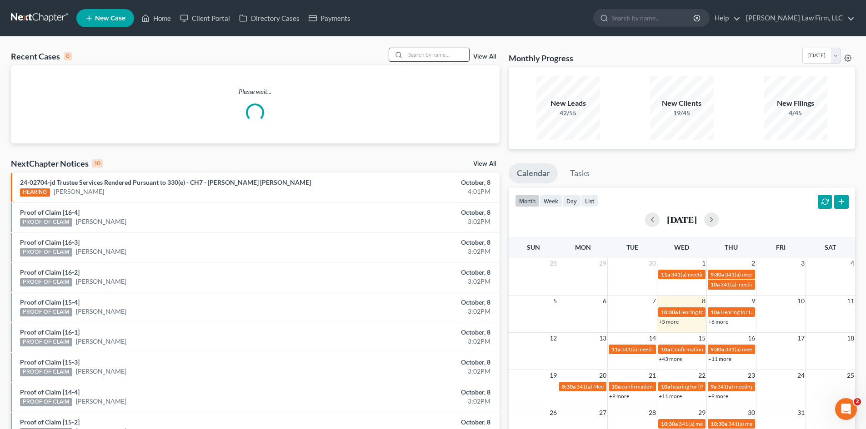
click at [445, 51] on input "search" at bounding box center [437, 54] width 64 height 13
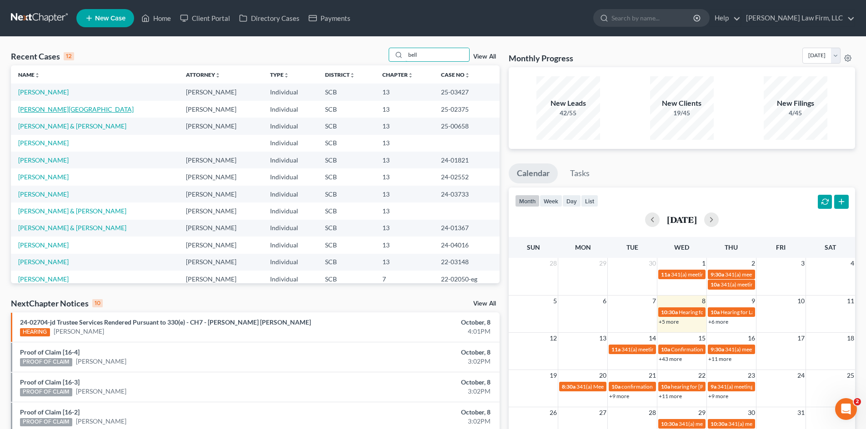
type input "bell"
drag, startPoint x: 49, startPoint y: 110, endPoint x: 134, endPoint y: 110, distance: 84.5
click at [49, 110] on link "[PERSON_NAME][GEOGRAPHIC_DATA]" at bounding box center [75, 109] width 115 height 8
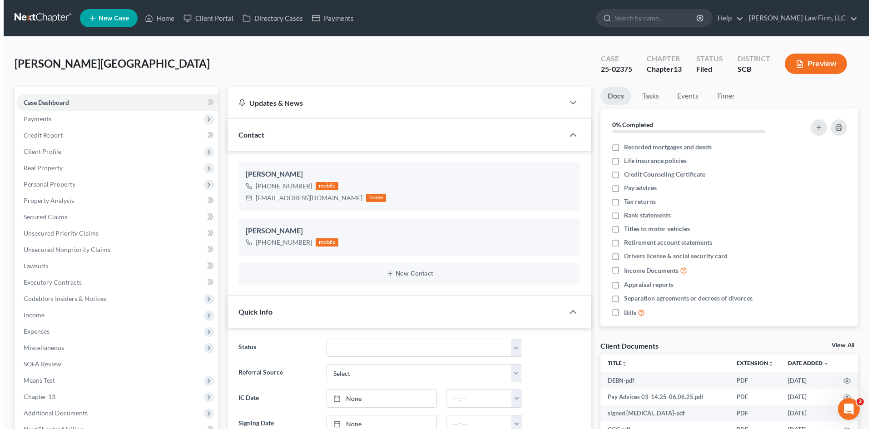
scroll to position [304, 0]
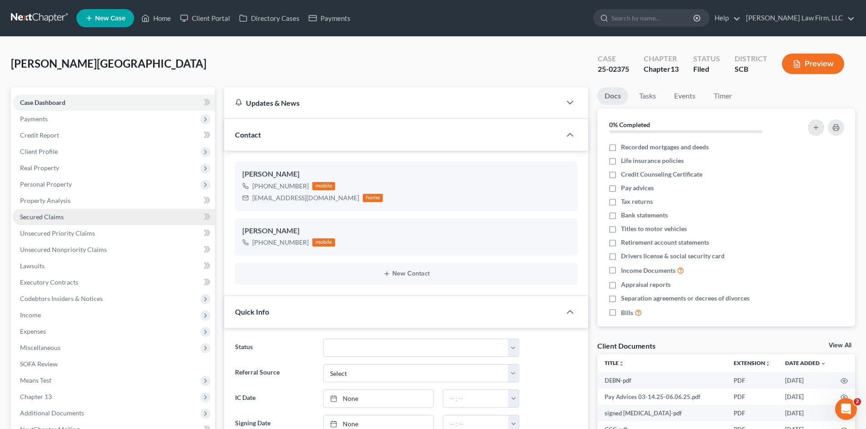
click at [25, 216] on span "Secured Claims" at bounding box center [42, 217] width 44 height 8
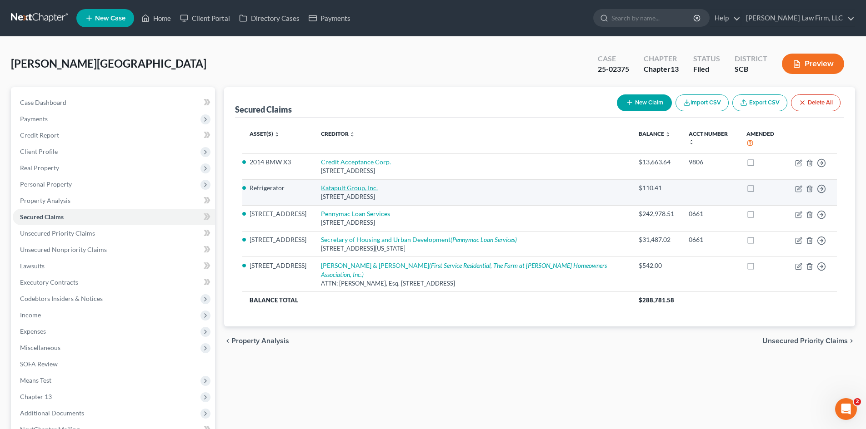
click at [378, 184] on link "Katapult Group, Inc." at bounding box center [349, 188] width 57 height 8
select select "45"
select select "4"
select select "0"
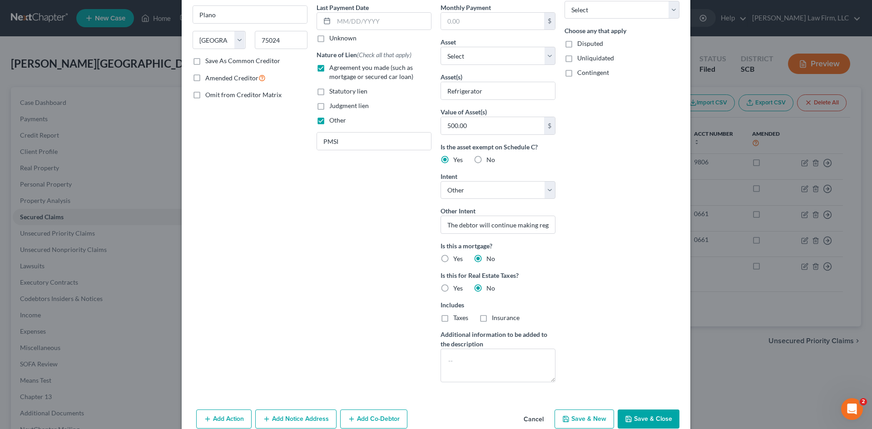
scroll to position [165, 0]
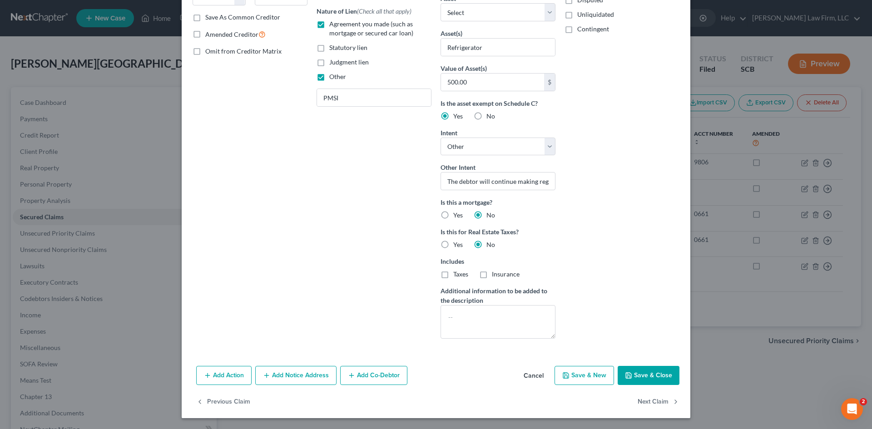
click at [664, 376] on button "Save & Close" at bounding box center [649, 375] width 62 height 19
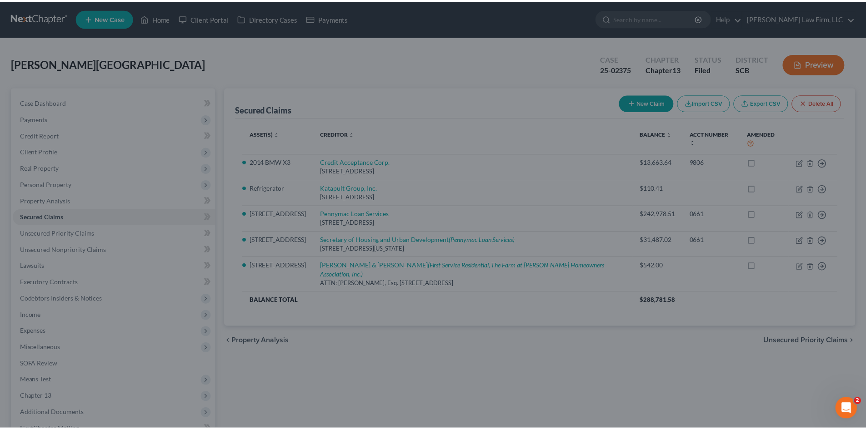
scroll to position [0, 0]
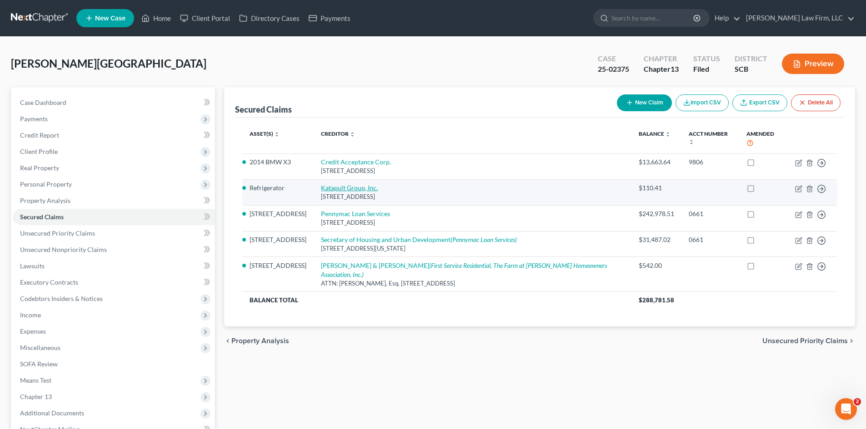
click at [378, 184] on link "Katapult Group, Inc." at bounding box center [349, 188] width 57 height 8
select select "45"
select select "0"
select select "4"
select select "0"
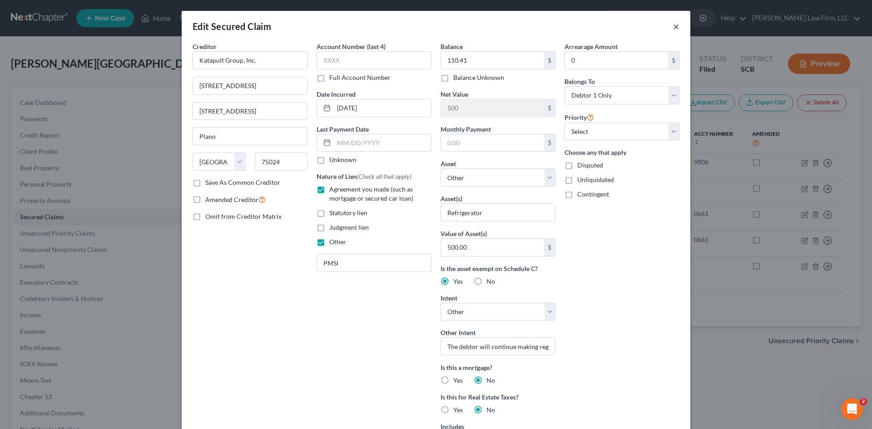
click at [673, 28] on button "×" at bounding box center [676, 26] width 6 height 11
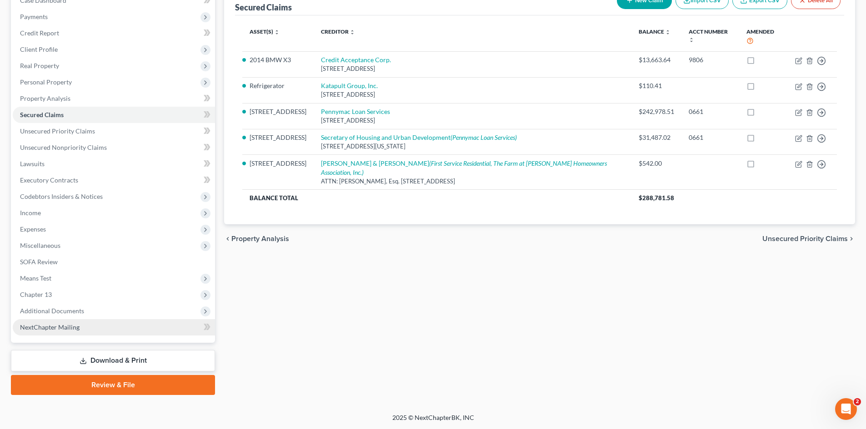
scroll to position [103, 0]
click at [40, 311] on span "Additional Documents" at bounding box center [52, 311] width 64 height 8
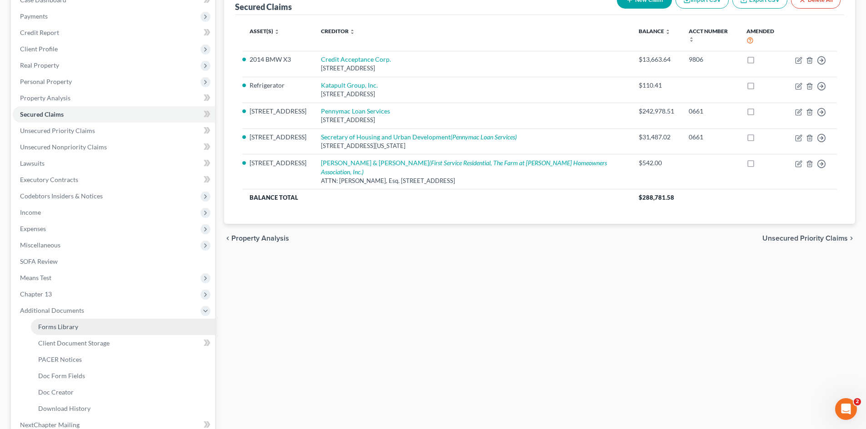
click at [51, 324] on span "Forms Library" at bounding box center [58, 327] width 40 height 8
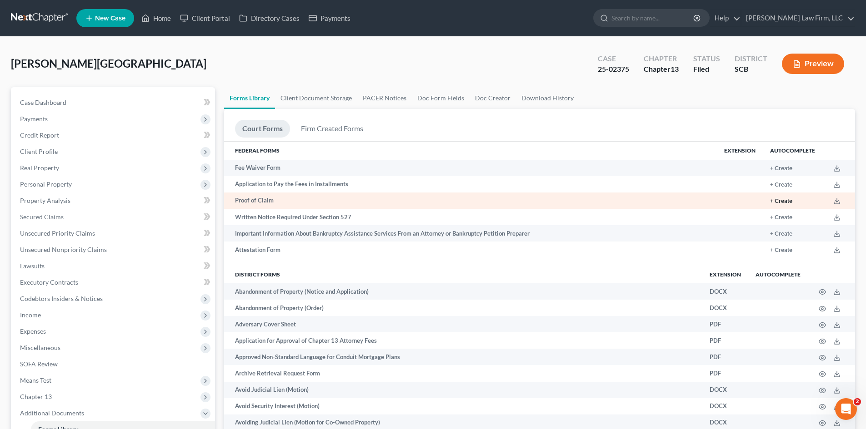
click at [778, 200] on button "+ Create" at bounding box center [781, 202] width 22 height 6
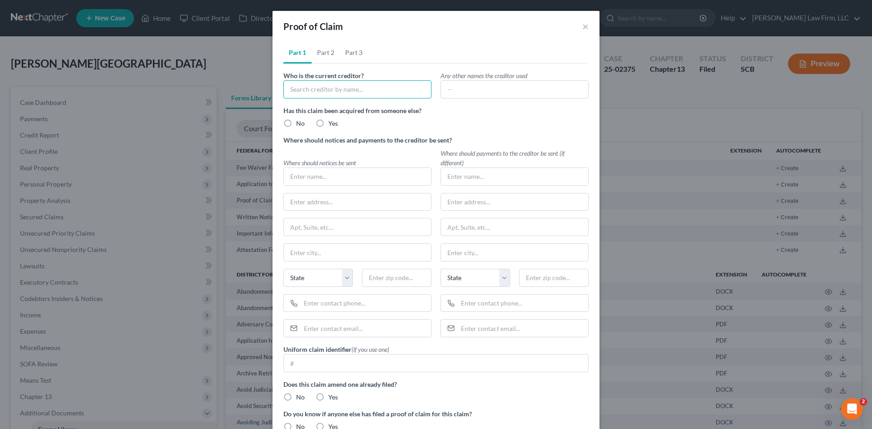
click at [380, 90] on input "text" at bounding box center [358, 89] width 148 height 18
click at [345, 106] on div "Katapult Group, Inc." at bounding box center [338, 105] width 95 height 9
type input "Katapult Group, Inc."
type input "[STREET_ADDRESS]"
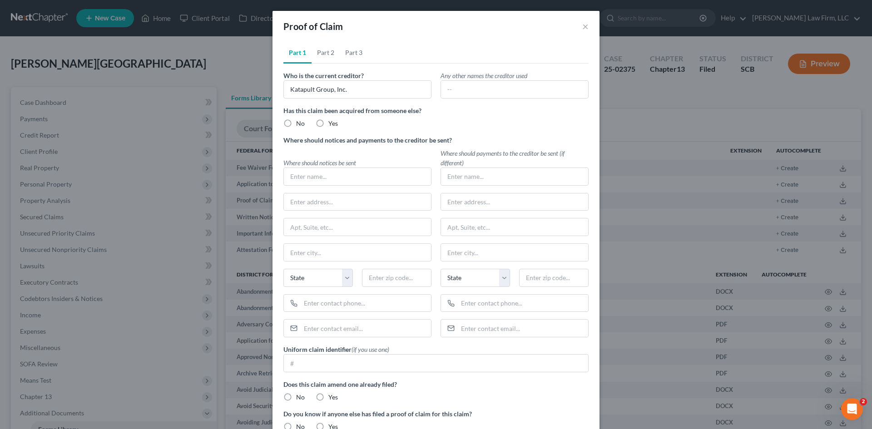
type input "[STREET_ADDRESS]"
type input "Plano"
select select "45"
type input "75024"
click at [296, 124] on label "No" at bounding box center [300, 123] width 9 height 9
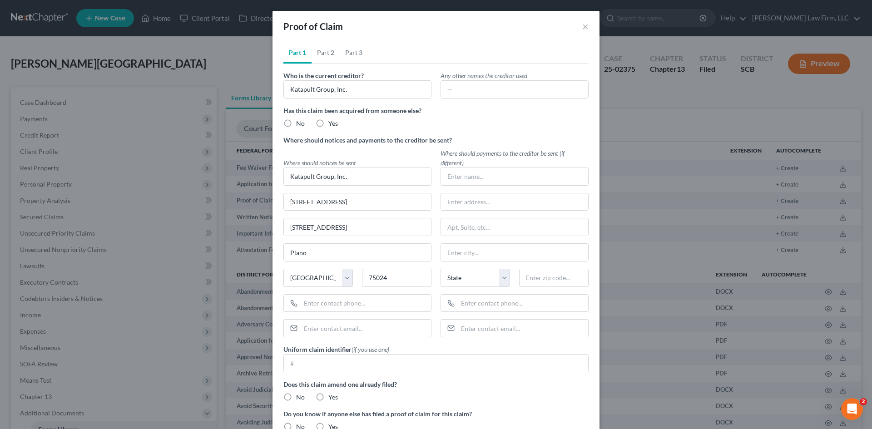
click at [300, 124] on input "No" at bounding box center [303, 122] width 6 height 6
radio input "true"
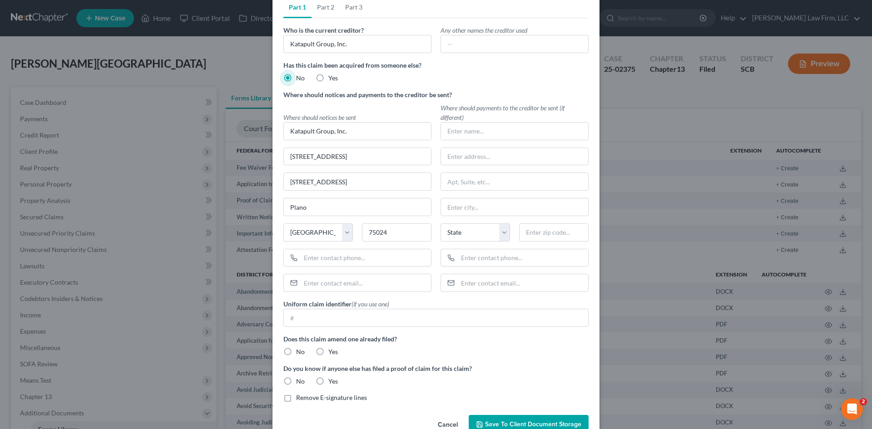
scroll to position [69, 0]
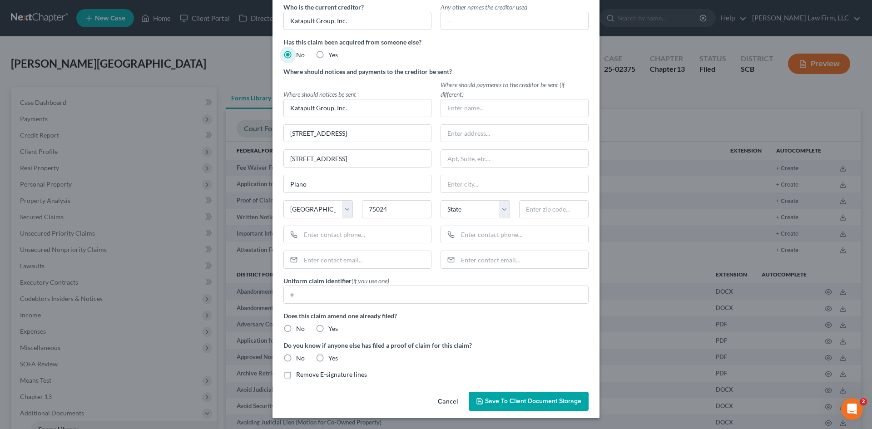
click at [296, 327] on label "No" at bounding box center [300, 328] width 9 height 9
click at [300, 327] on input "No" at bounding box center [303, 327] width 6 height 6
radio input "true"
click at [296, 357] on label "No" at bounding box center [300, 358] width 9 height 9
click at [300, 357] on input "No" at bounding box center [303, 357] width 6 height 6
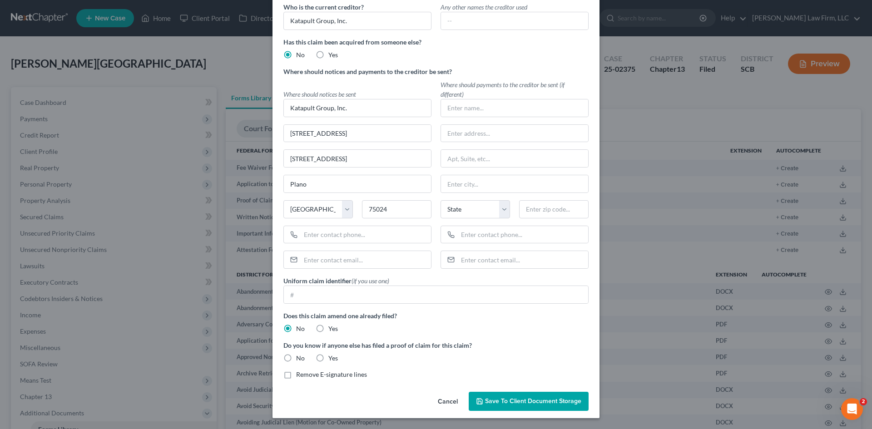
radio input "true"
click at [296, 377] on label "Remove E-signature lines" at bounding box center [331, 374] width 71 height 9
click at [300, 376] on input "Remove E-signature lines" at bounding box center [303, 373] width 6 height 6
checkbox input "true"
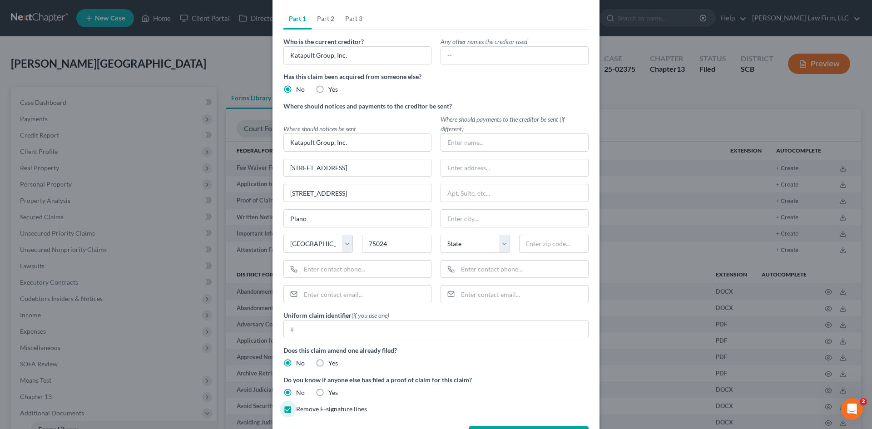
scroll to position [0, 0]
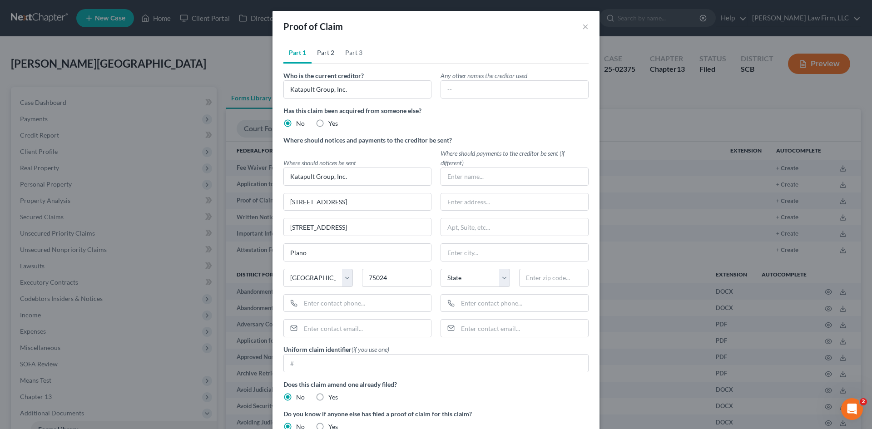
click at [327, 53] on link "Part 2" at bounding box center [326, 53] width 28 height 22
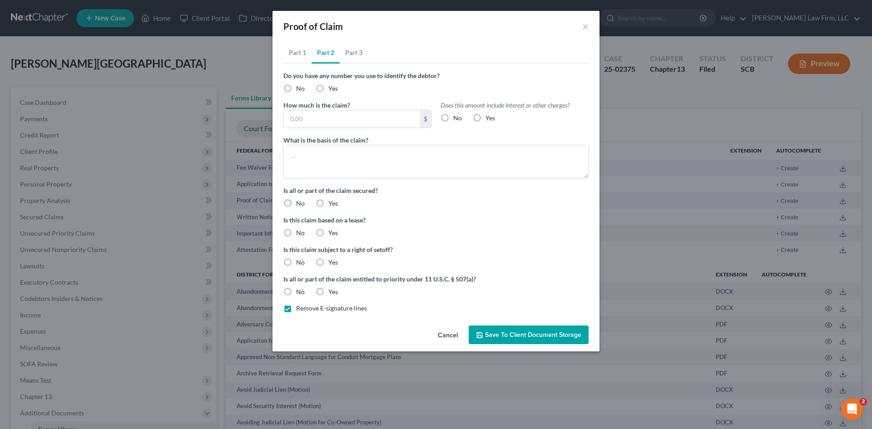
click at [296, 88] on label "No" at bounding box center [300, 88] width 9 height 9
click at [300, 88] on input "No" at bounding box center [303, 87] width 6 height 6
radio input "true"
click at [296, 118] on input "text" at bounding box center [352, 118] width 136 height 17
type input "110.41"
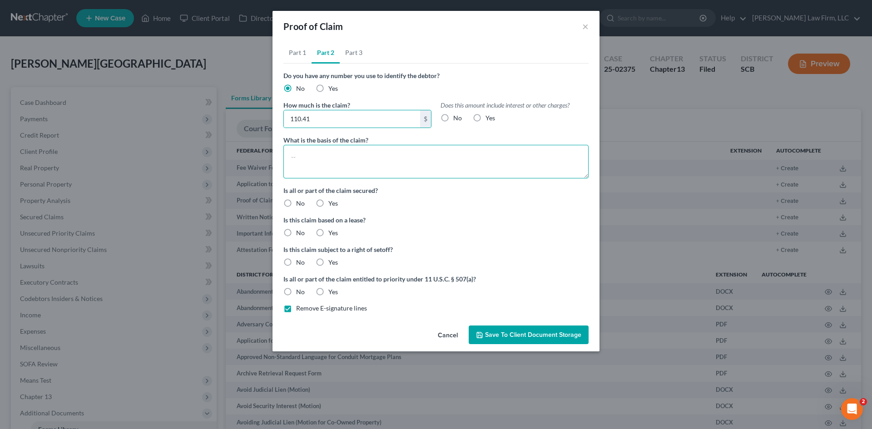
click at [308, 150] on textarea at bounding box center [436, 162] width 305 height 34
type textarea "Goods Sold"
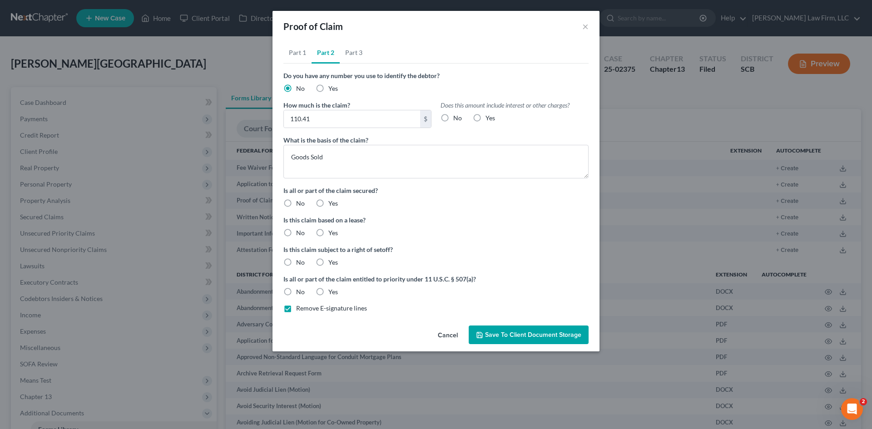
click at [329, 203] on label "Yes" at bounding box center [334, 203] width 10 height 9
click at [332, 203] on input "Yes" at bounding box center [335, 202] width 6 height 6
radio input "true"
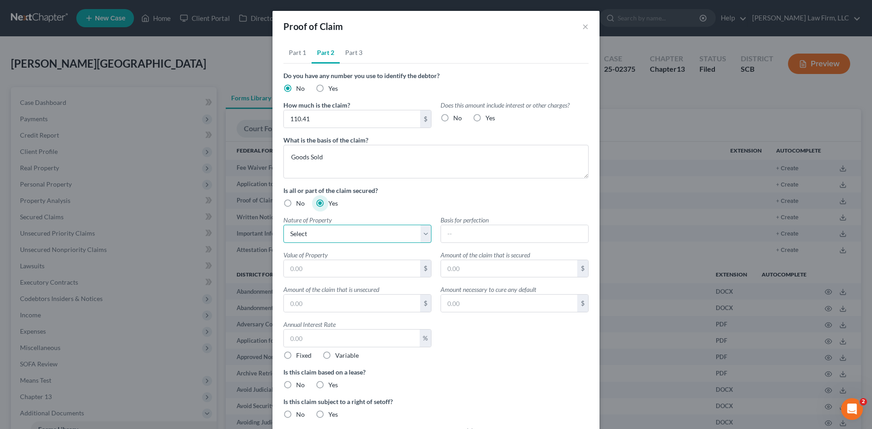
drag, startPoint x: 332, startPoint y: 234, endPoint x: 332, endPoint y: 242, distance: 7.3
click at [332, 234] on select "Select Real Estate Motor Vehicle Other" at bounding box center [358, 234] width 148 height 18
select select "2"
click at [284, 225] on select "Select Real Estate Motor Vehicle Other" at bounding box center [358, 234] width 148 height 18
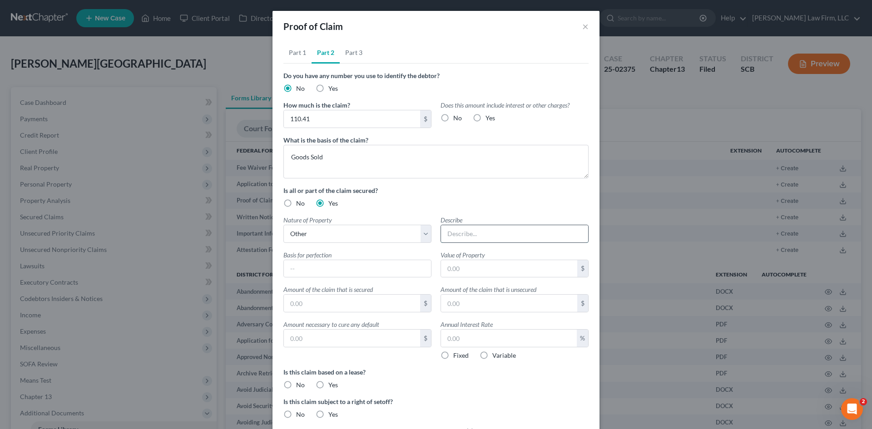
click at [461, 230] on input "text" at bounding box center [514, 233] width 147 height 17
type input "Refrigerator"
click at [461, 265] on input "text" at bounding box center [509, 268] width 136 height 17
type input "500"
click at [334, 305] on input "text" at bounding box center [352, 303] width 136 height 17
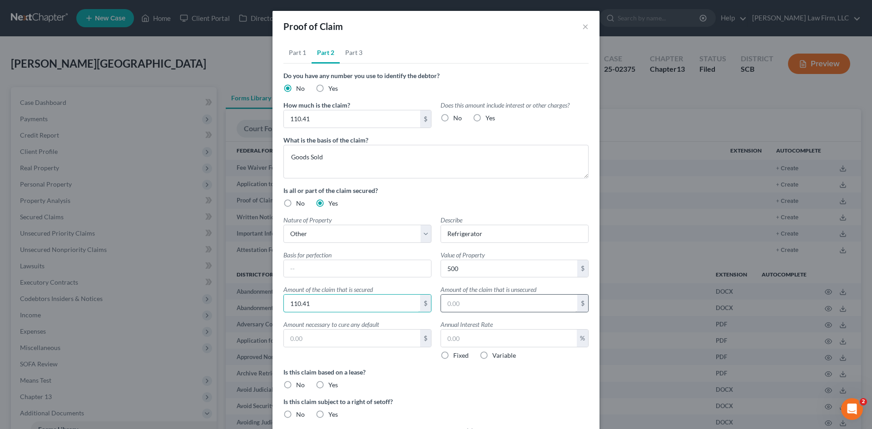
type input "110.41"
click at [504, 308] on input "text" at bounding box center [509, 303] width 136 height 17
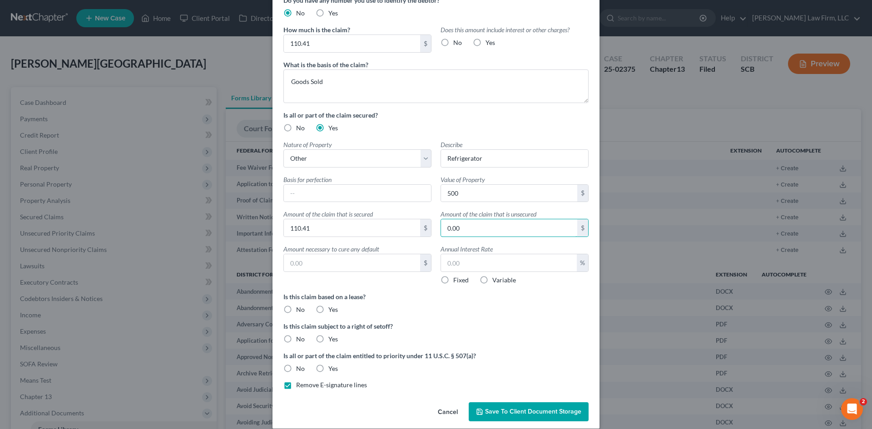
scroll to position [86, 0]
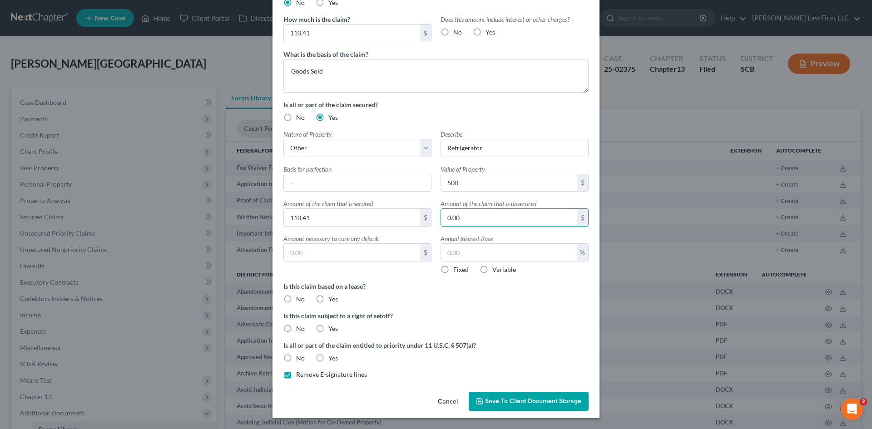
type input "0.00"
click at [296, 298] on label "No" at bounding box center [300, 299] width 9 height 9
click at [300, 298] on input "No" at bounding box center [303, 298] width 6 height 6
radio input "true"
click at [296, 332] on label "No" at bounding box center [300, 328] width 9 height 9
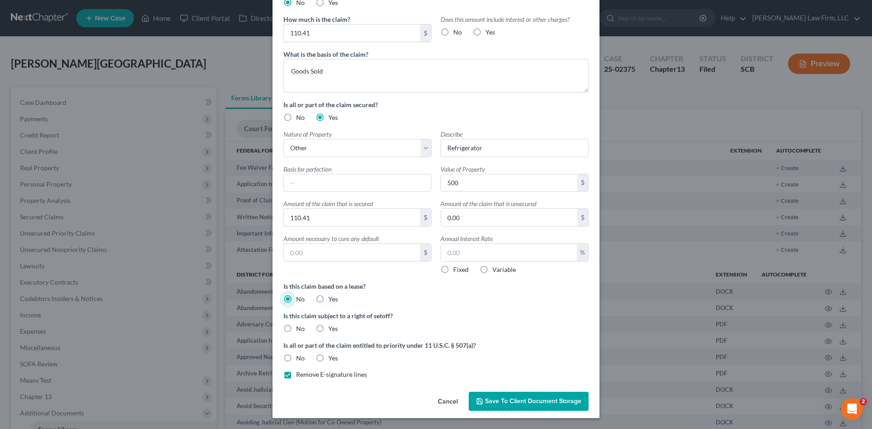
click at [300, 330] on input "No" at bounding box center [303, 327] width 6 height 6
radio input "true"
click at [296, 355] on label "No" at bounding box center [300, 358] width 9 height 9
click at [300, 355] on input "No" at bounding box center [303, 357] width 6 height 6
radio input "true"
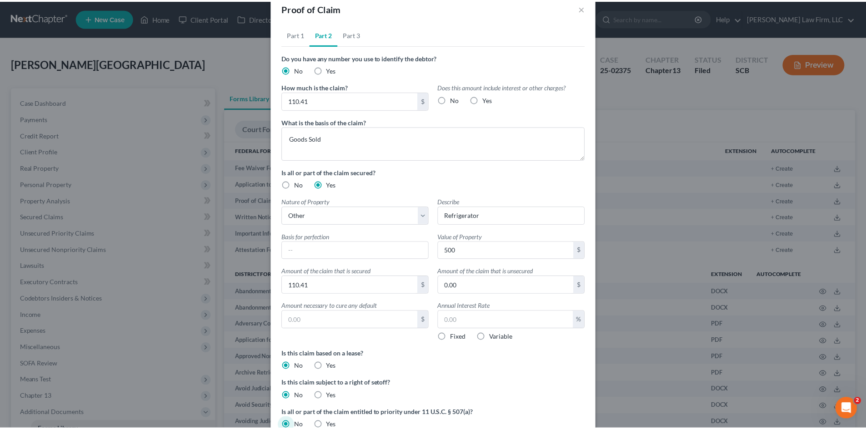
scroll to position [0, 0]
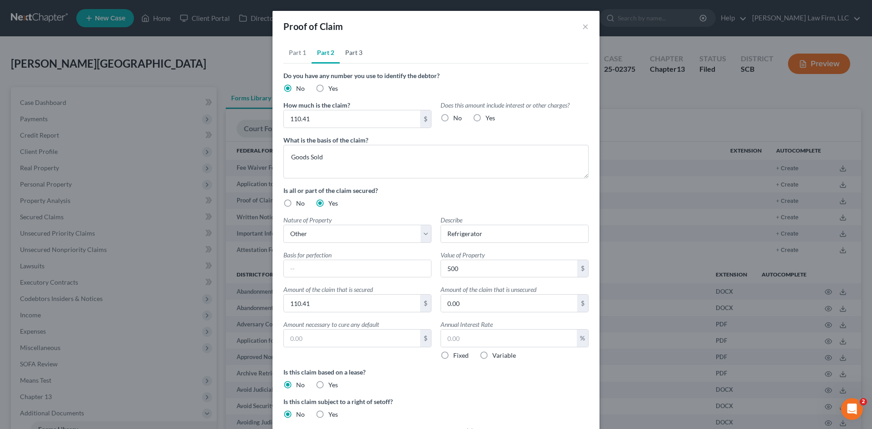
click at [357, 58] on link "Part 3" at bounding box center [354, 53] width 28 height 22
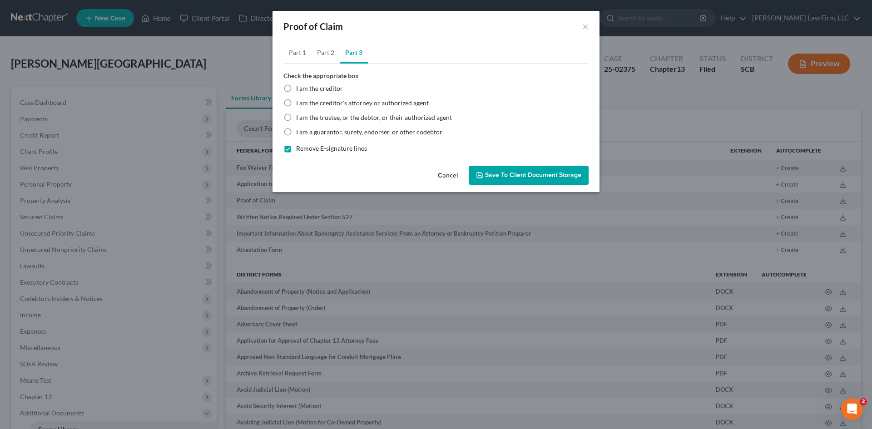
click at [296, 115] on label "I am the trustee, or the debtor, or their authorized agent" at bounding box center [374, 117] width 156 height 9
click at [300, 115] on input "I am the trustee, or the debtor, or their authorized agent" at bounding box center [303, 116] width 6 height 6
radio input "true"
click at [497, 171] on button "Save to Client Document Storage" at bounding box center [529, 175] width 120 height 19
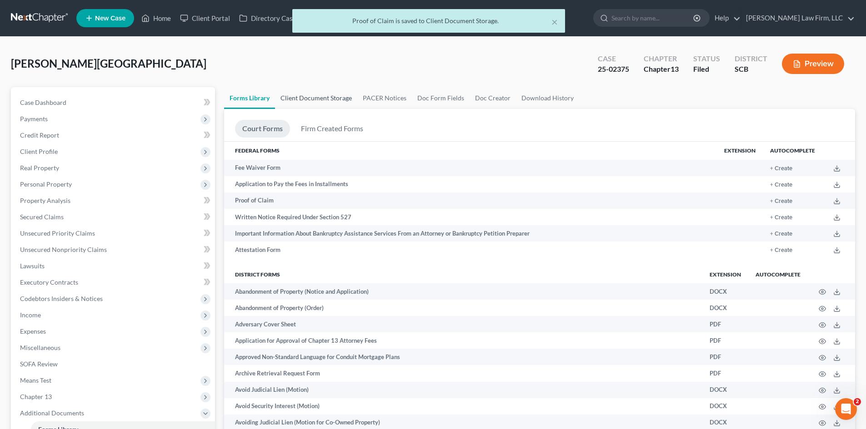
click at [335, 98] on link "Client Document Storage" at bounding box center [316, 98] width 82 height 22
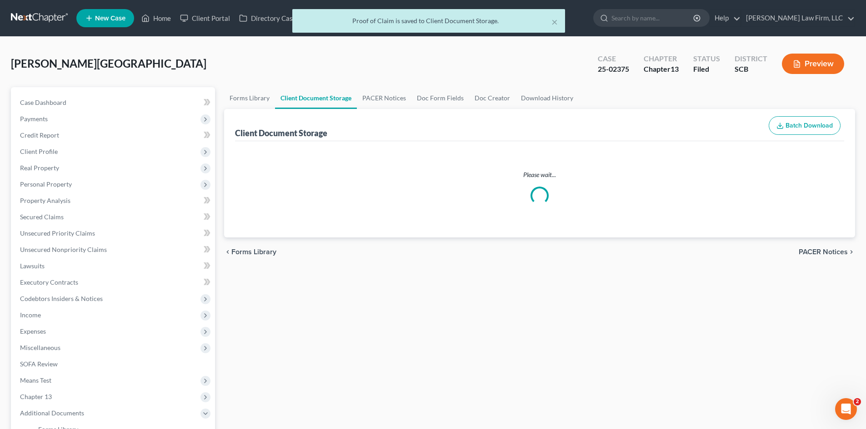
select select "6"
select select "15"
select select "16"
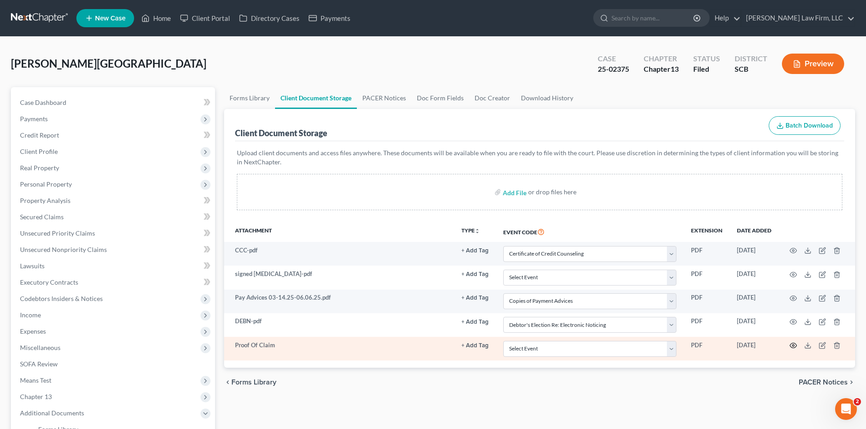
click at [795, 345] on icon "button" at bounding box center [792, 345] width 7 height 7
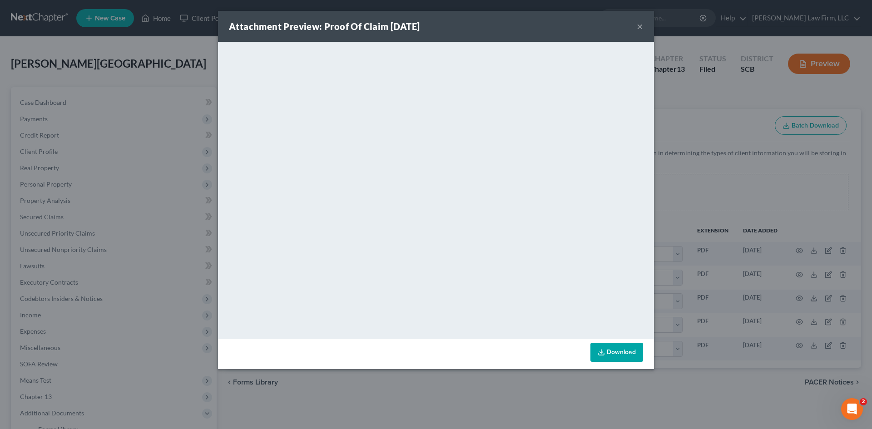
click at [642, 28] on button "×" at bounding box center [640, 26] width 6 height 11
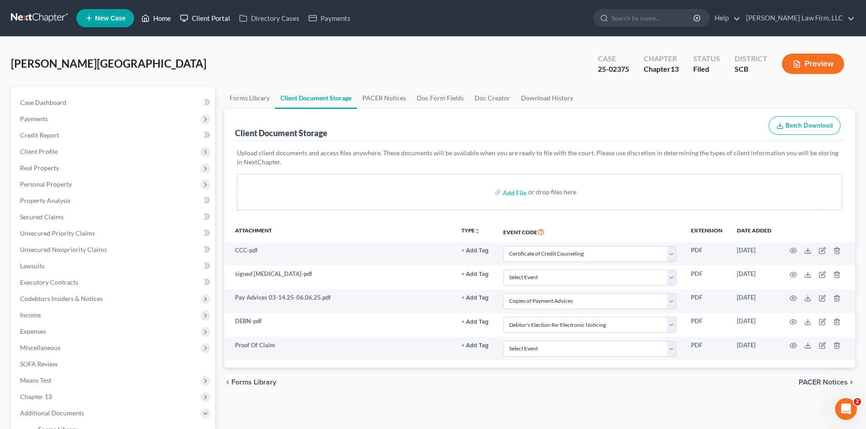
drag, startPoint x: 161, startPoint y: 22, endPoint x: 189, endPoint y: 20, distance: 27.4
click at [161, 22] on link "Home" at bounding box center [156, 18] width 39 height 16
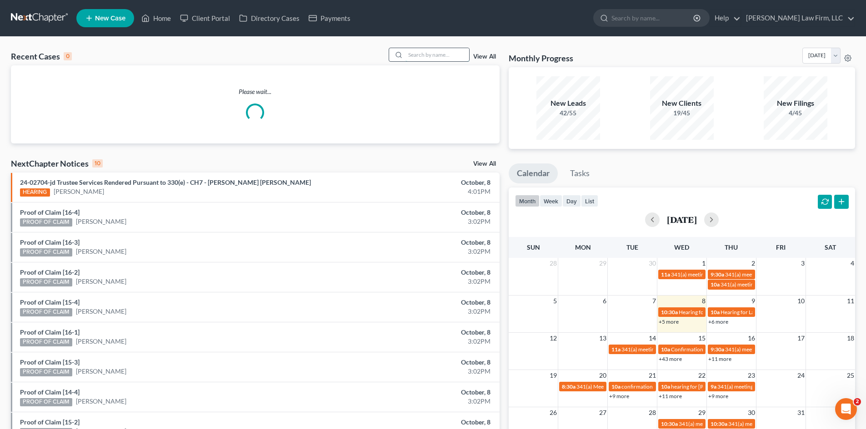
click at [420, 54] on input "search" at bounding box center [437, 54] width 64 height 13
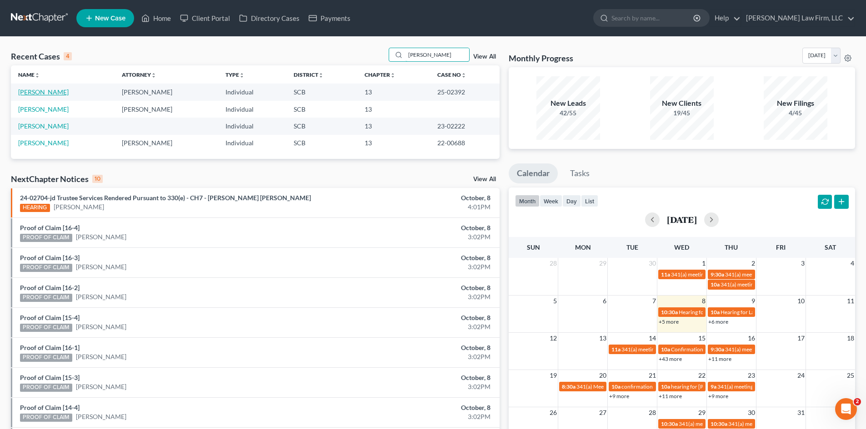
type input "[PERSON_NAME]"
click at [36, 94] on link "[PERSON_NAME]" at bounding box center [43, 92] width 50 height 8
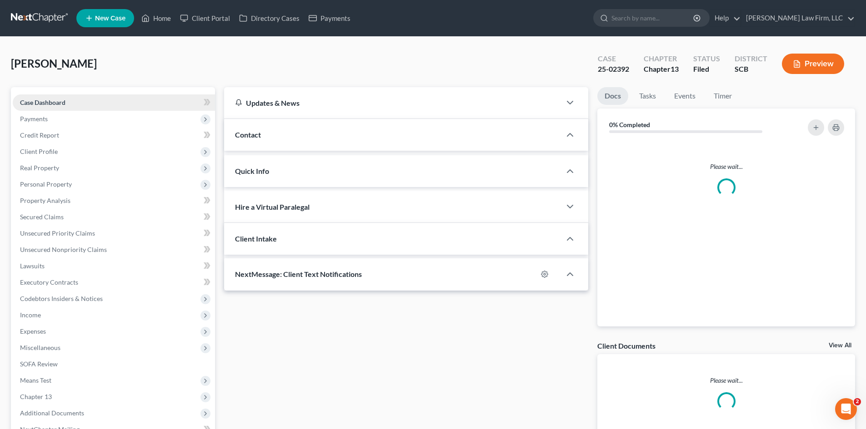
select select "1"
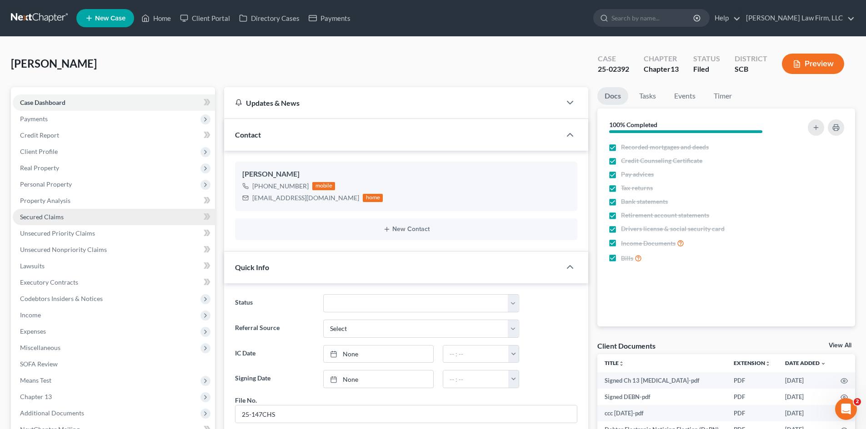
scroll to position [498, 0]
click at [39, 212] on link "Secured Claims" at bounding box center [114, 217] width 202 height 16
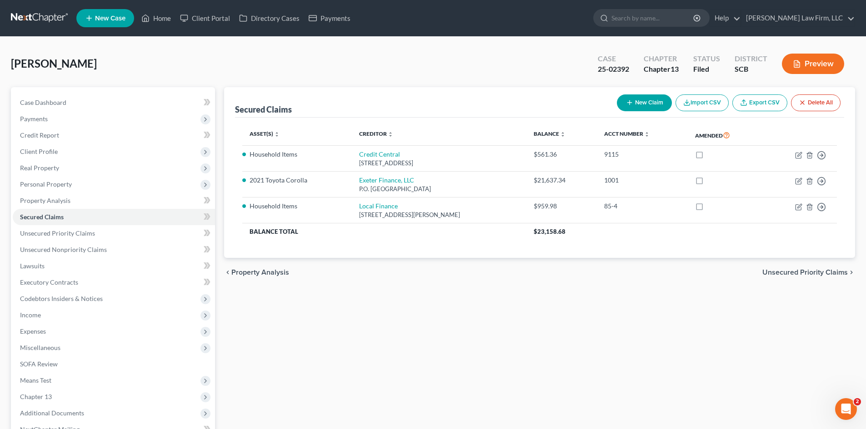
click at [824, 272] on span "Unsecured Priority Claims" at bounding box center [804, 272] width 85 height 7
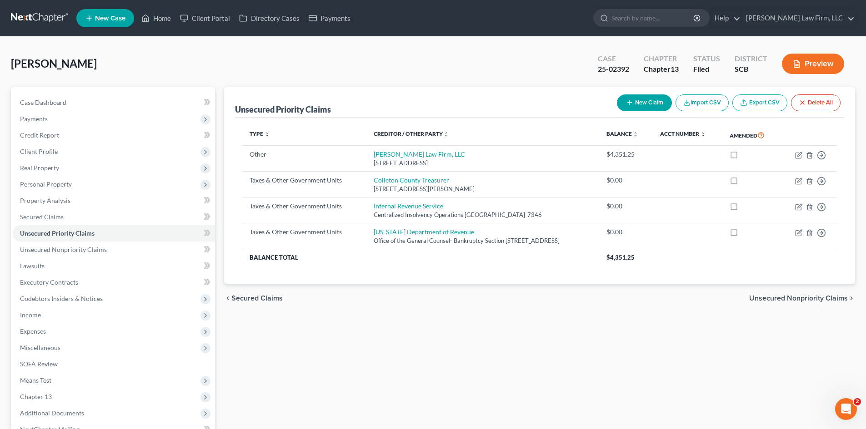
click at [266, 300] on span "Secured Claims" at bounding box center [256, 298] width 51 height 7
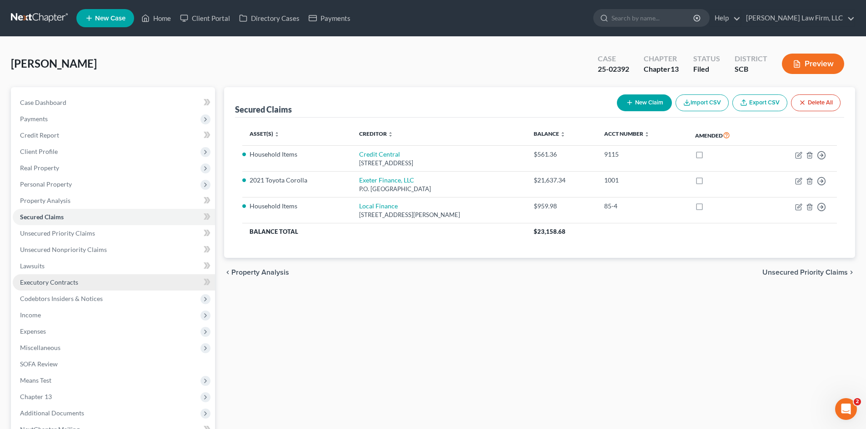
click at [39, 284] on span "Executory Contracts" at bounding box center [49, 283] width 58 height 8
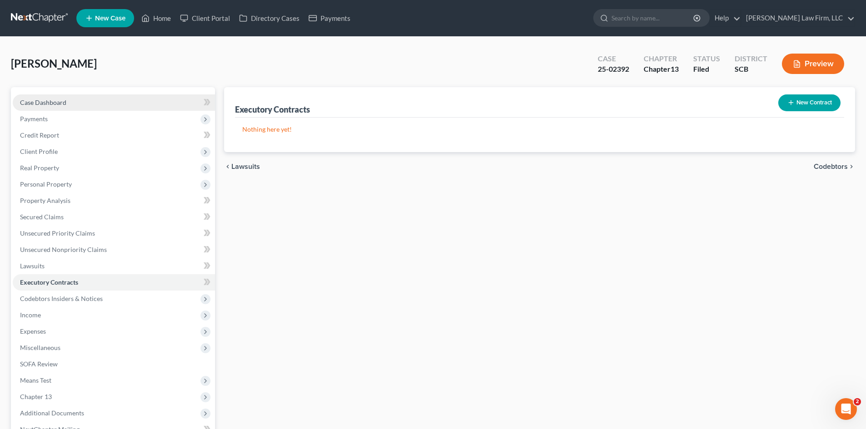
click at [44, 100] on span "Case Dashboard" at bounding box center [43, 103] width 46 height 8
select select "1"
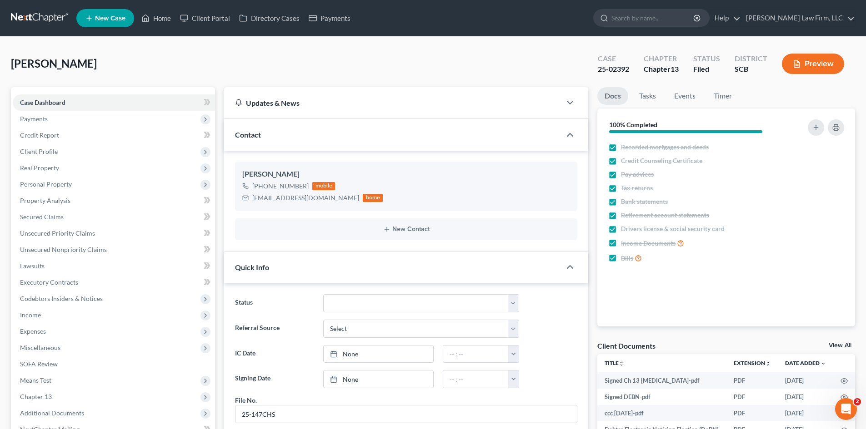
scroll to position [498, 0]
click at [38, 215] on span "Secured Claims" at bounding box center [42, 217] width 44 height 8
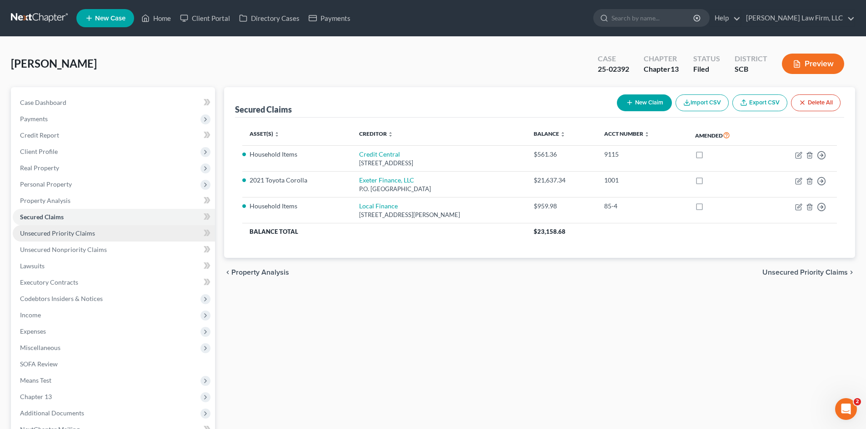
click at [40, 229] on span "Unsecured Priority Claims" at bounding box center [57, 233] width 75 height 8
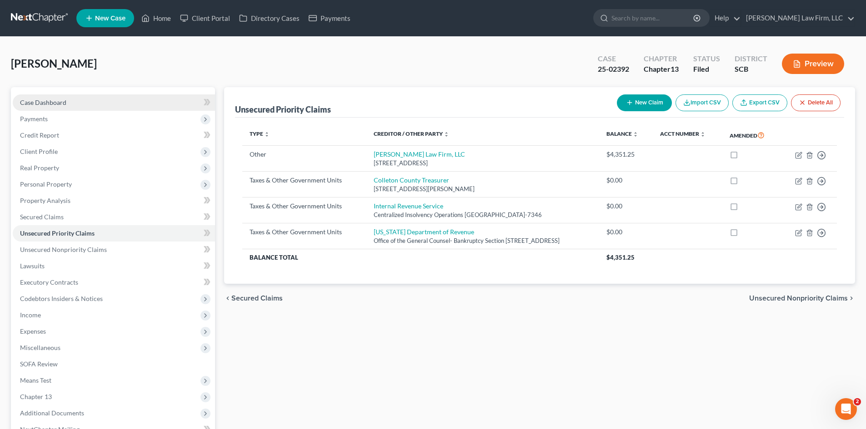
click at [53, 101] on span "Case Dashboard" at bounding box center [43, 103] width 46 height 8
select select "1"
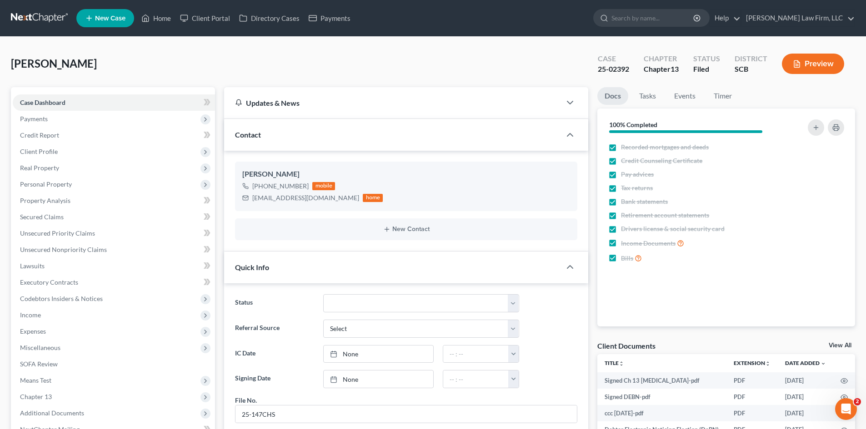
scroll to position [498, 0]
click at [164, 18] on link "Home" at bounding box center [156, 18] width 39 height 16
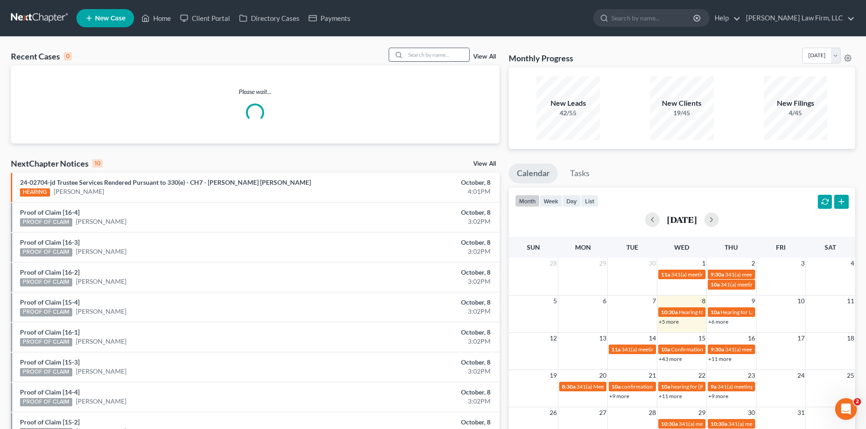
click at [429, 56] on input "search" at bounding box center [437, 54] width 64 height 13
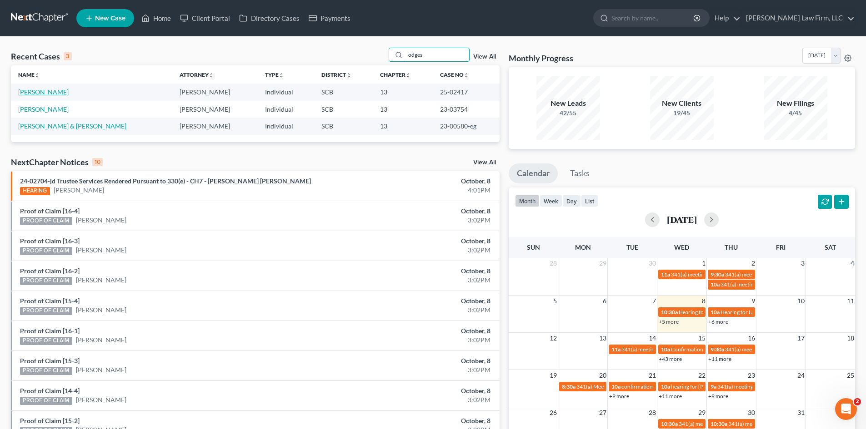
type input "odges"
click at [44, 95] on link "[PERSON_NAME]" at bounding box center [43, 92] width 50 height 8
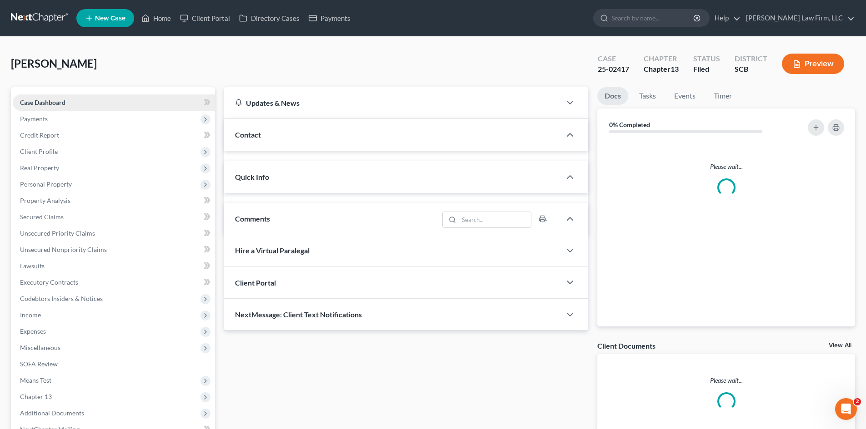
select select "0"
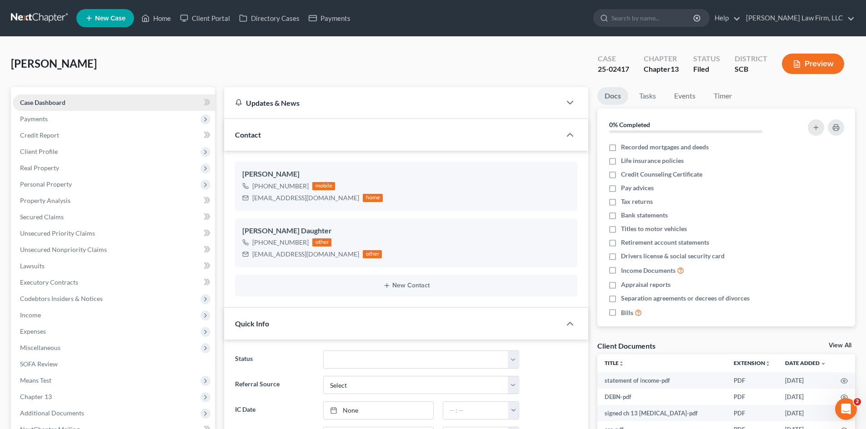
scroll to position [303, 0]
click at [48, 218] on span "Secured Claims" at bounding box center [42, 217] width 44 height 8
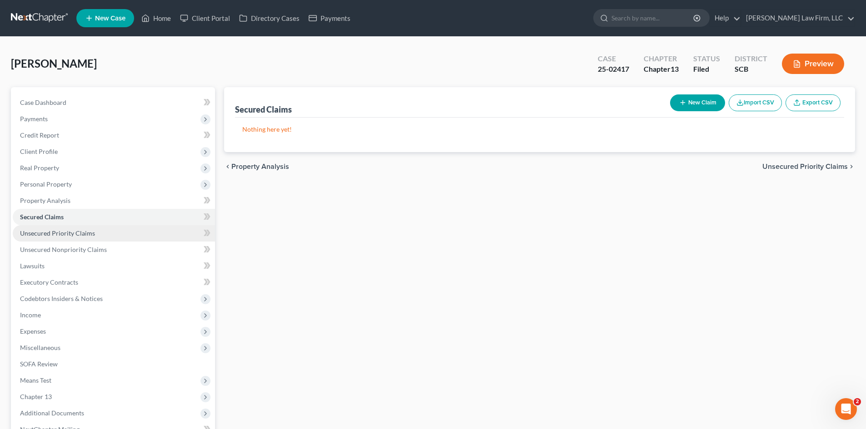
click at [46, 233] on span "Unsecured Priority Claims" at bounding box center [57, 233] width 75 height 8
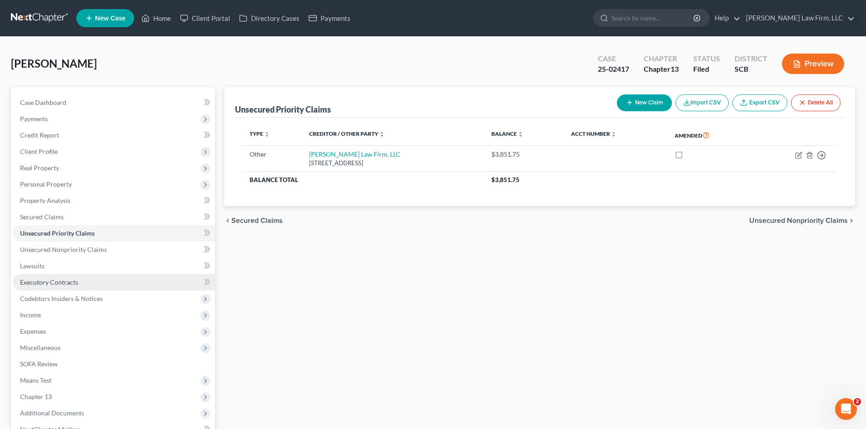
click at [55, 283] on span "Executory Contracts" at bounding box center [49, 283] width 58 height 8
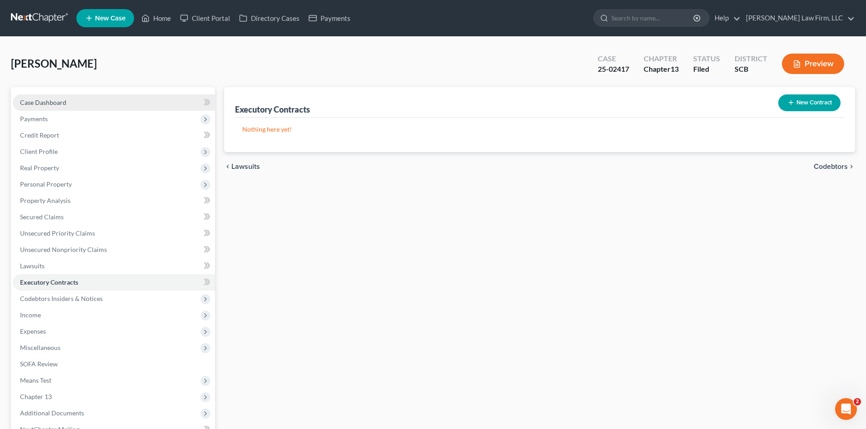
click at [54, 101] on span "Case Dashboard" at bounding box center [43, 103] width 46 height 8
select select "0"
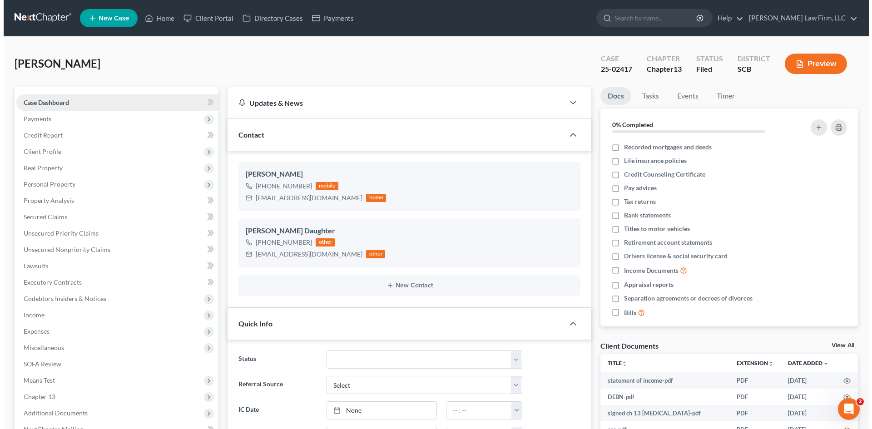
scroll to position [303, 0]
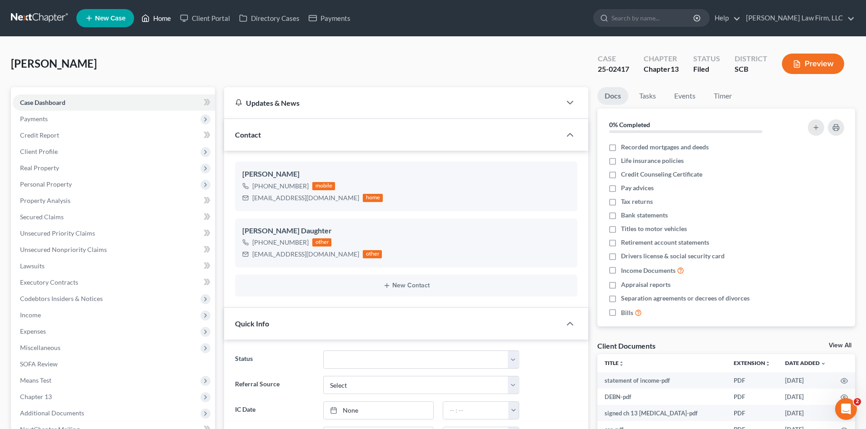
click at [164, 22] on link "Home" at bounding box center [156, 18] width 39 height 16
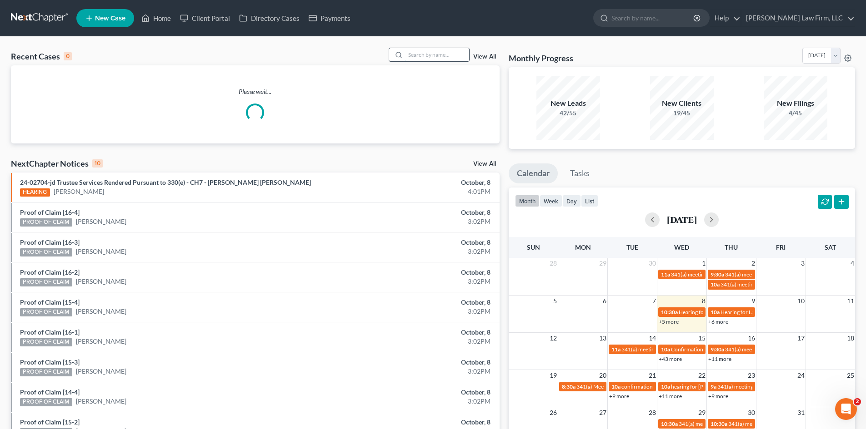
click at [411, 61] on input "search" at bounding box center [437, 54] width 64 height 13
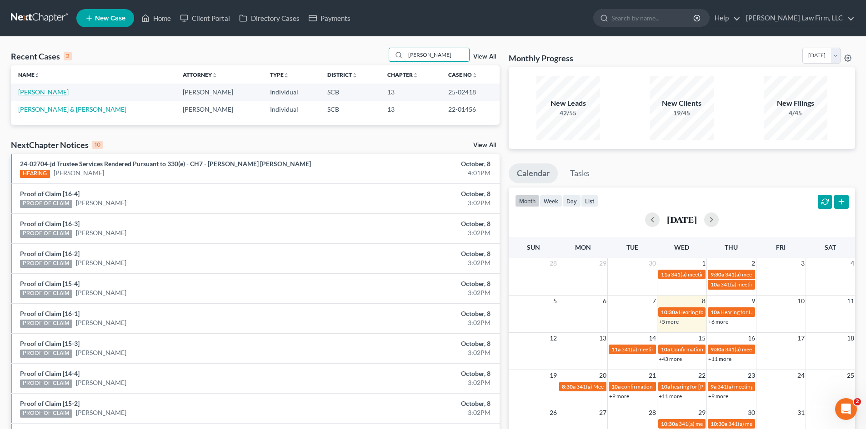
type input "[PERSON_NAME]"
click at [49, 91] on link "[PERSON_NAME]" at bounding box center [43, 92] width 50 height 8
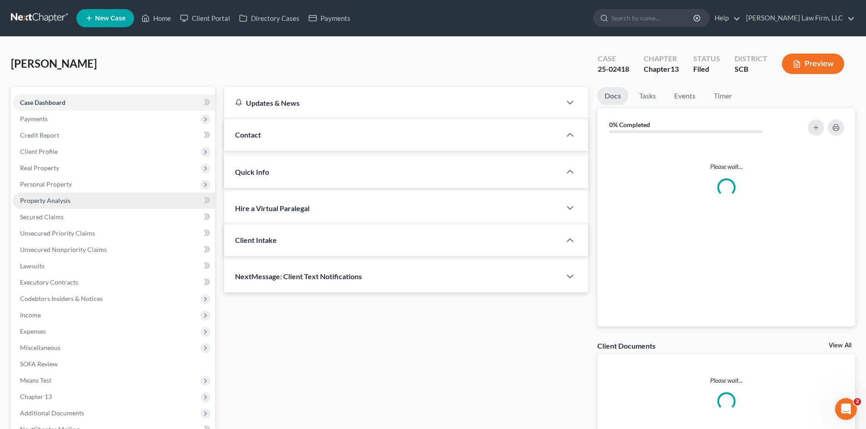
select select "0"
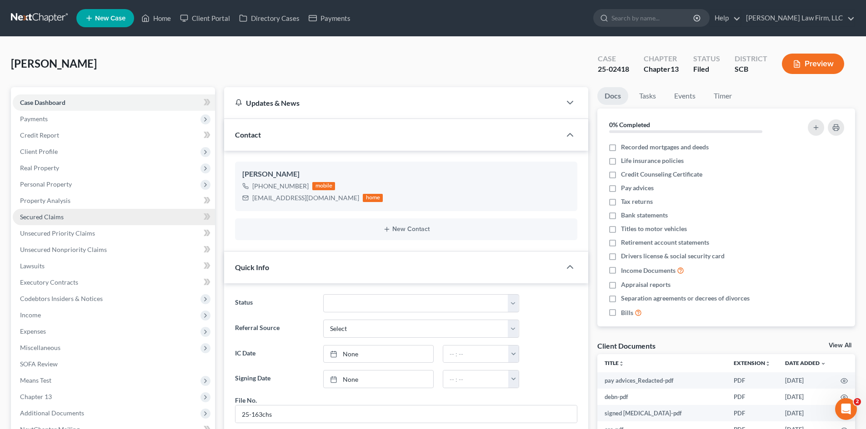
click at [45, 215] on span "Secured Claims" at bounding box center [42, 217] width 44 height 8
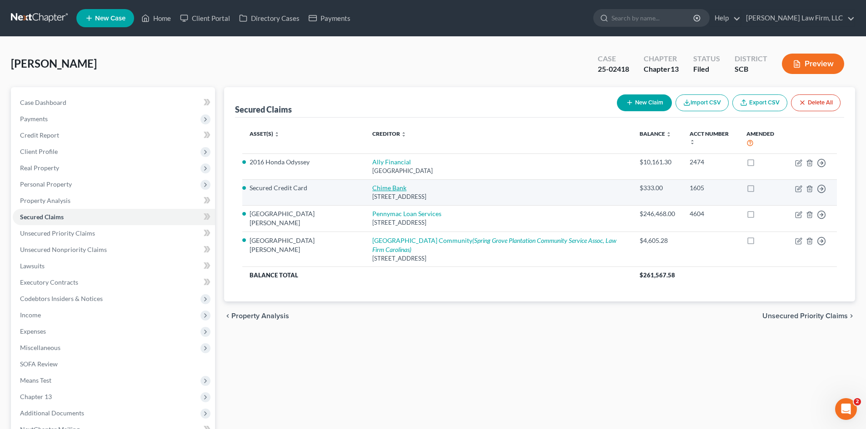
click at [372, 184] on link "Chime Bank" at bounding box center [389, 188] width 34 height 8
select select "4"
select select "0"
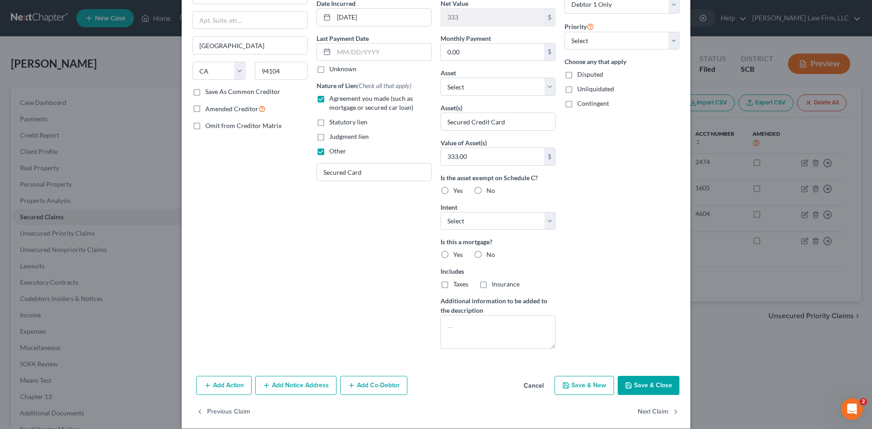
scroll to position [101, 0]
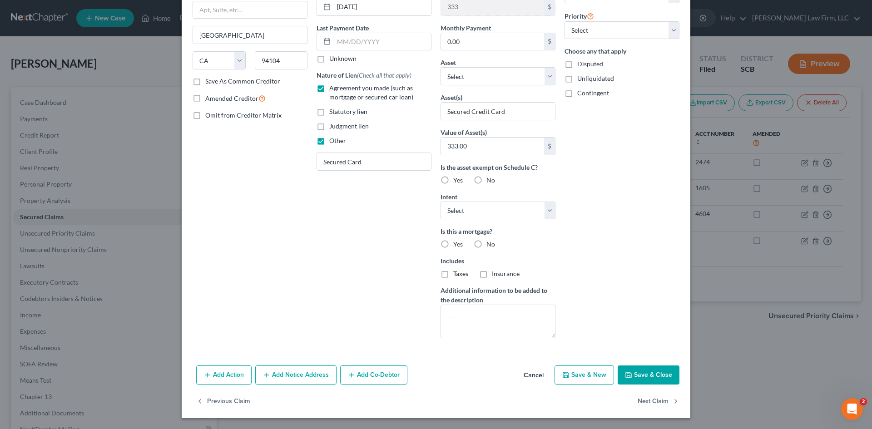
click at [535, 376] on button "Cancel" at bounding box center [534, 376] width 35 height 18
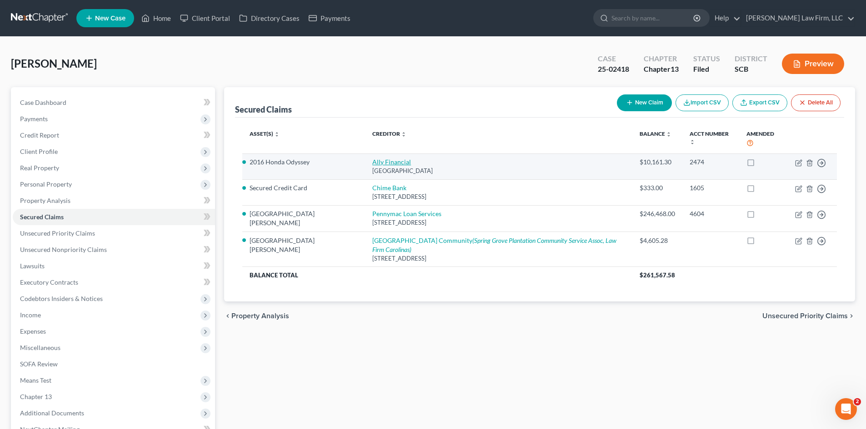
click at [372, 158] on link "Ally Financial" at bounding box center [391, 162] width 39 height 8
select select "24"
select select "0"
select select "22"
select select "3"
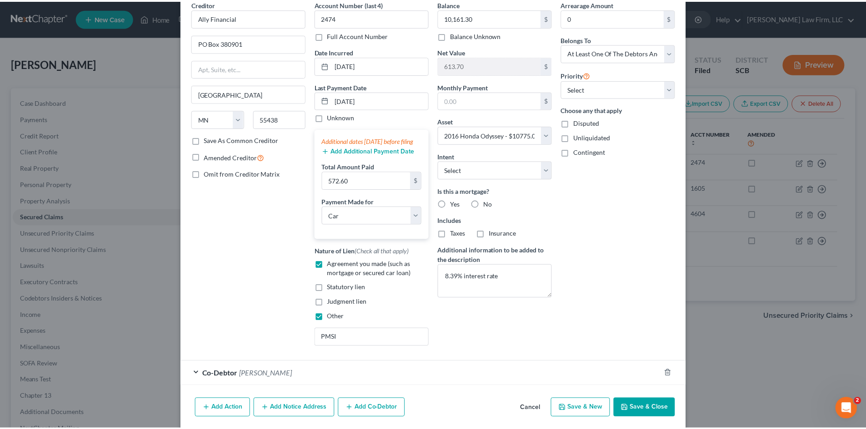
scroll to position [85, 0]
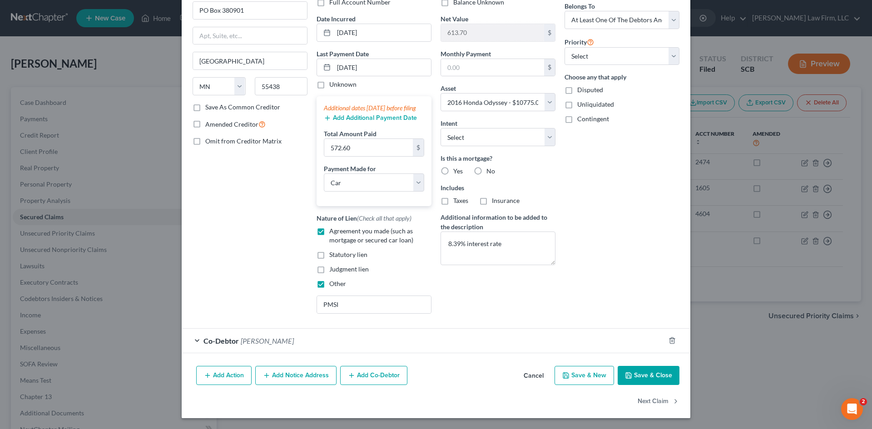
click at [534, 380] on button "Cancel" at bounding box center [534, 376] width 35 height 18
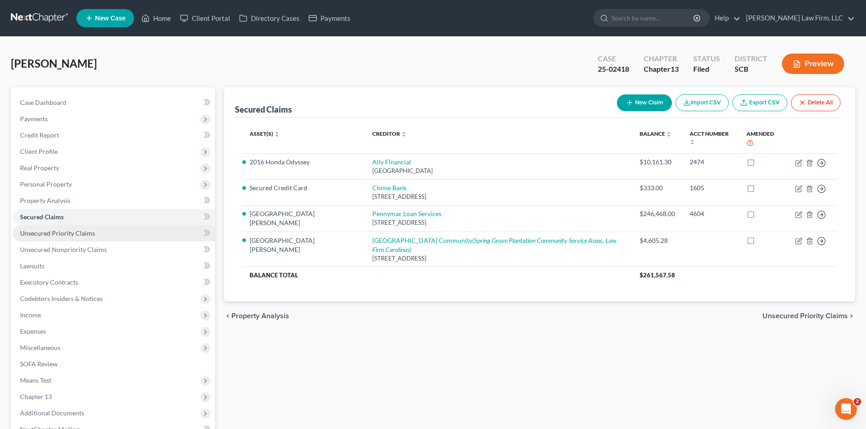
click at [71, 227] on link "Unsecured Priority Claims" at bounding box center [114, 233] width 202 height 16
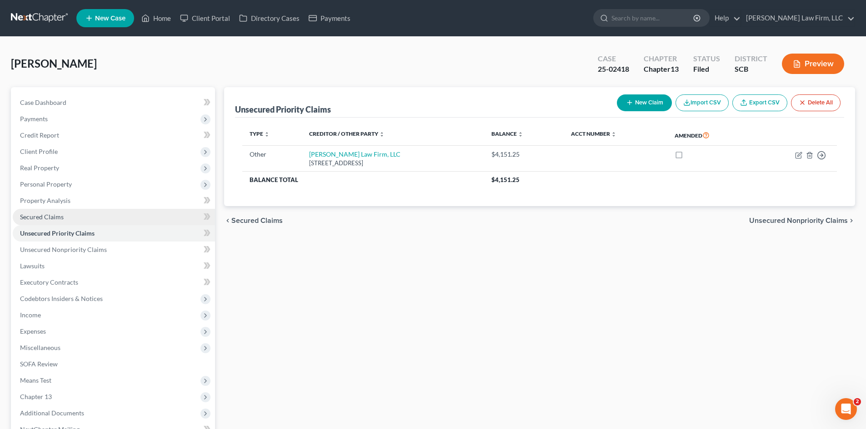
click at [60, 220] on span "Secured Claims" at bounding box center [42, 217] width 44 height 8
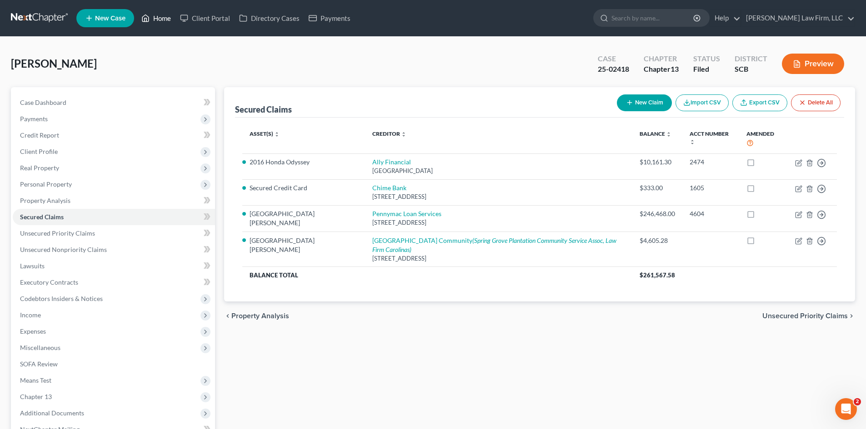
click at [164, 18] on link "Home" at bounding box center [156, 18] width 39 height 16
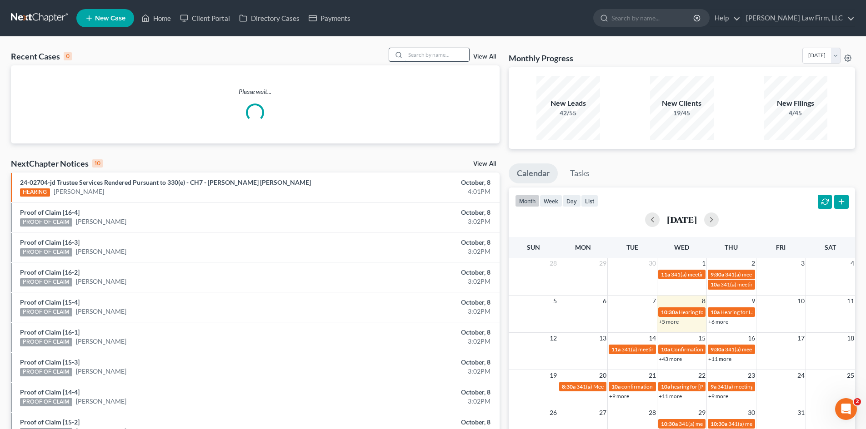
click at [422, 59] on input "search" at bounding box center [437, 54] width 64 height 13
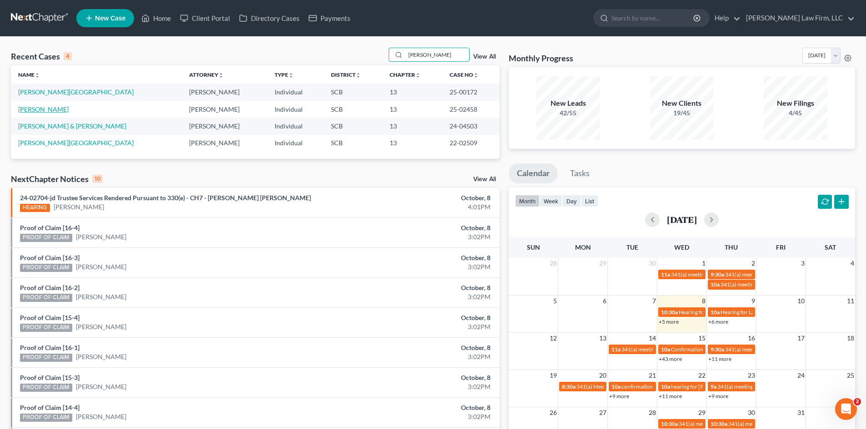
type input "[PERSON_NAME]"
click at [53, 110] on link "[PERSON_NAME]" at bounding box center [43, 109] width 50 height 8
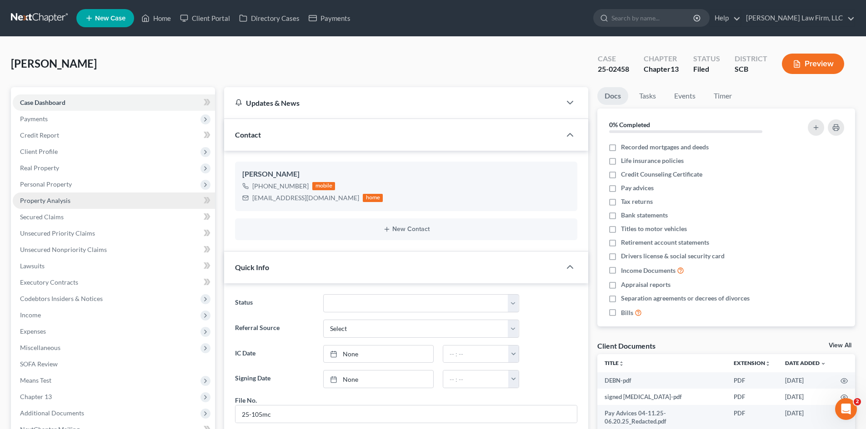
scroll to position [910, 0]
click at [37, 215] on span "Secured Claims" at bounding box center [42, 217] width 44 height 8
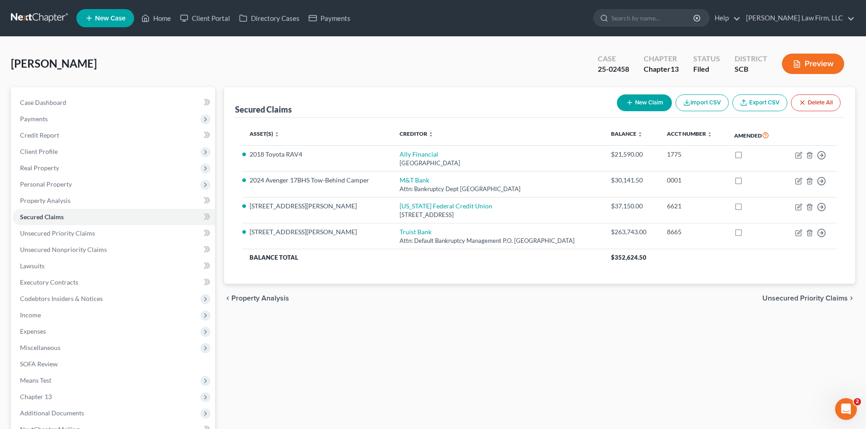
click at [803, 297] on span "Unsecured Priority Claims" at bounding box center [804, 298] width 85 height 7
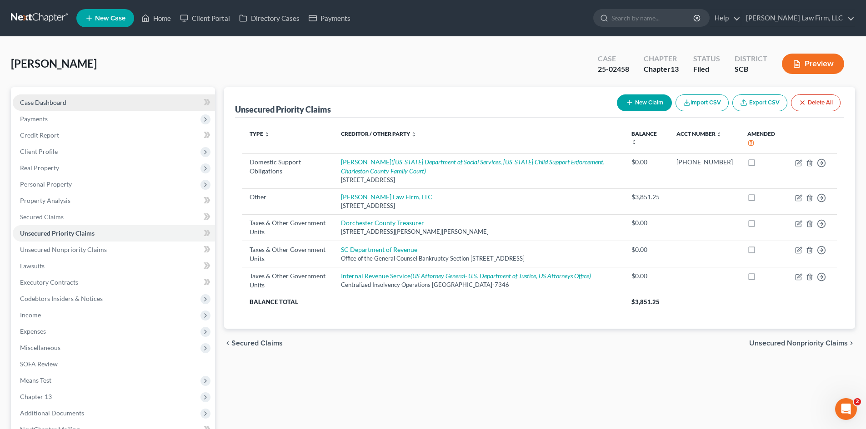
click at [32, 97] on link "Case Dashboard" at bounding box center [114, 103] width 202 height 16
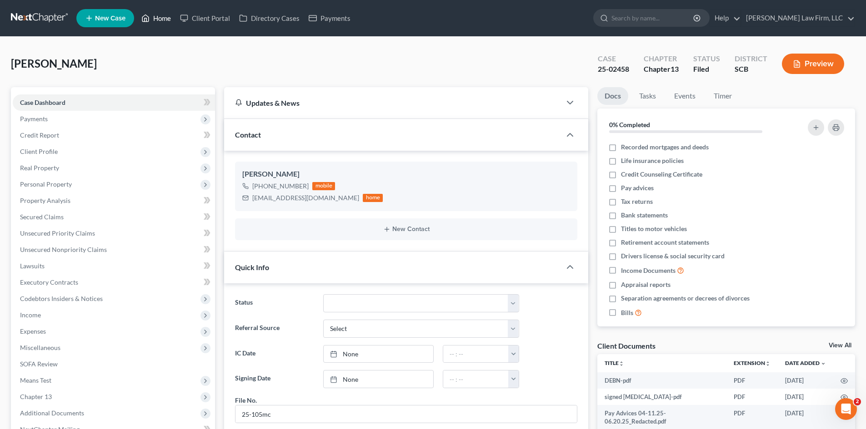
scroll to position [910, 0]
click at [158, 16] on link "Home" at bounding box center [156, 18] width 39 height 16
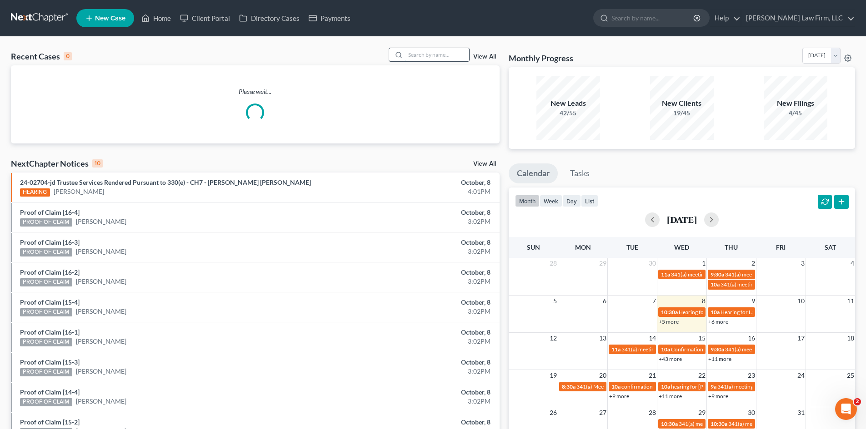
click at [413, 53] on input "search" at bounding box center [437, 54] width 64 height 13
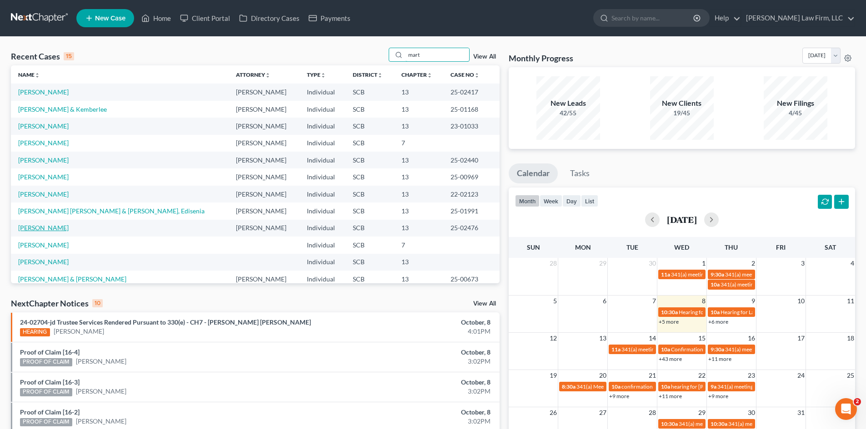
type input "mart"
click at [37, 226] on link "[PERSON_NAME]" at bounding box center [43, 228] width 50 height 8
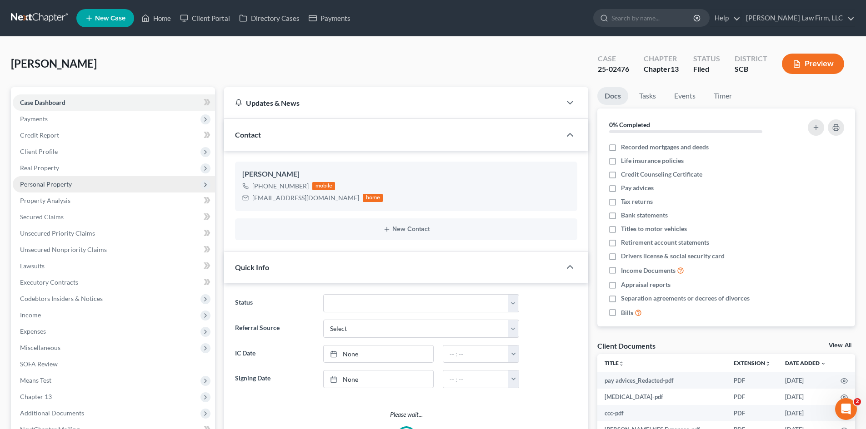
select select "0"
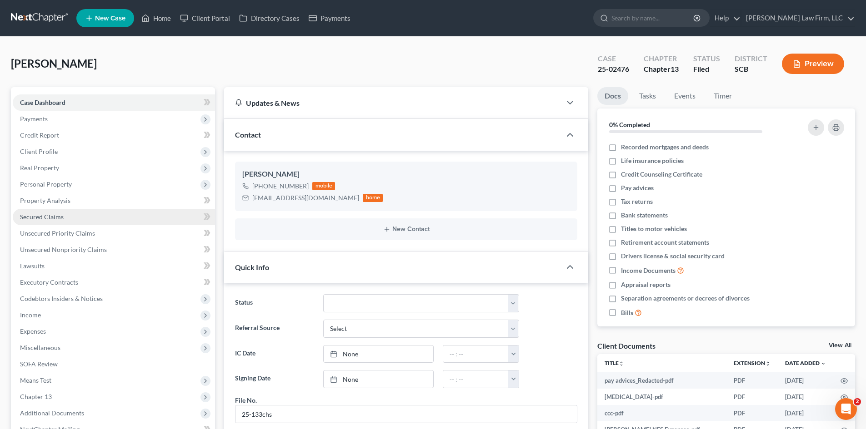
click at [43, 214] on span "Secured Claims" at bounding box center [42, 217] width 44 height 8
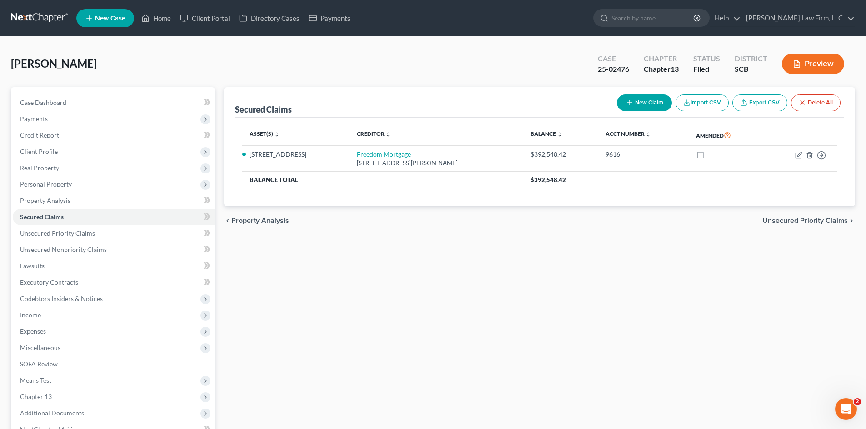
click at [788, 222] on span "Unsecured Priority Claims" at bounding box center [804, 220] width 85 height 7
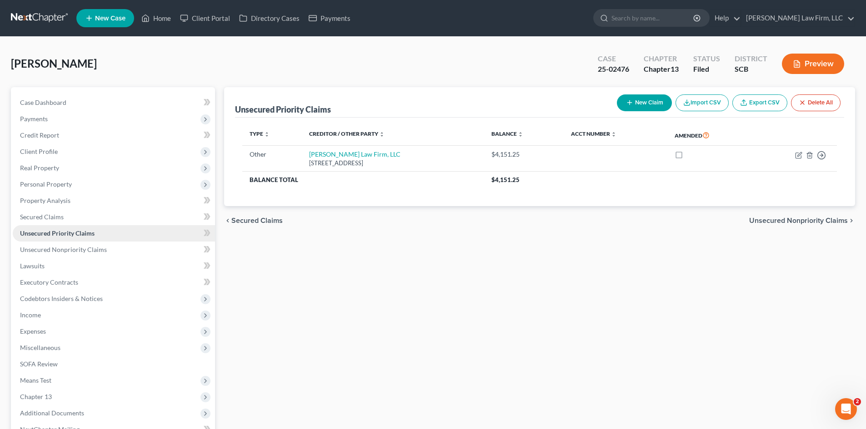
drag, startPoint x: 266, startPoint y: 222, endPoint x: 19, endPoint y: 225, distance: 247.2
click at [265, 222] on span "Secured Claims" at bounding box center [256, 220] width 51 height 7
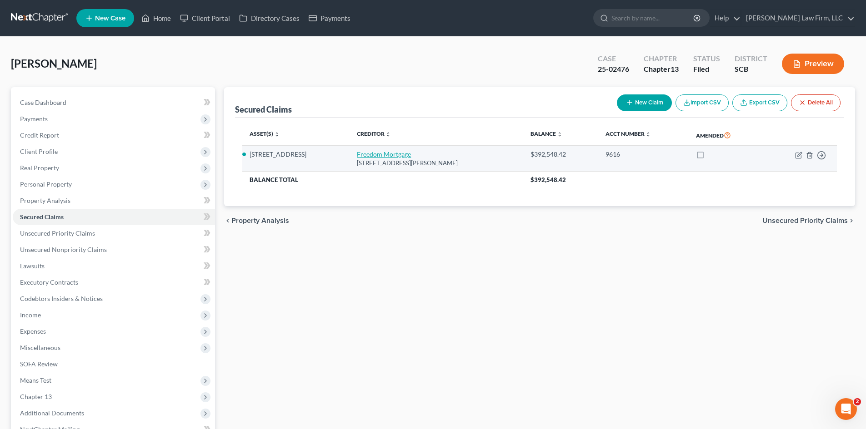
click at [366, 152] on link "Freedom Mortgage" at bounding box center [384, 154] width 54 height 8
select select "15"
select select "0"
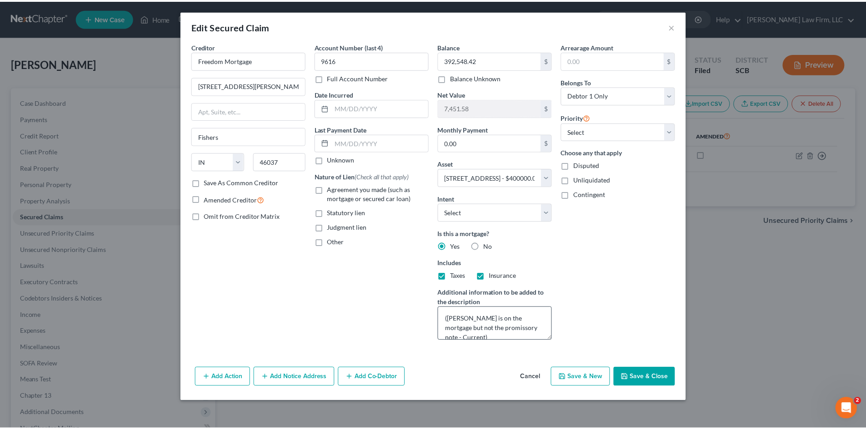
scroll to position [10, 0]
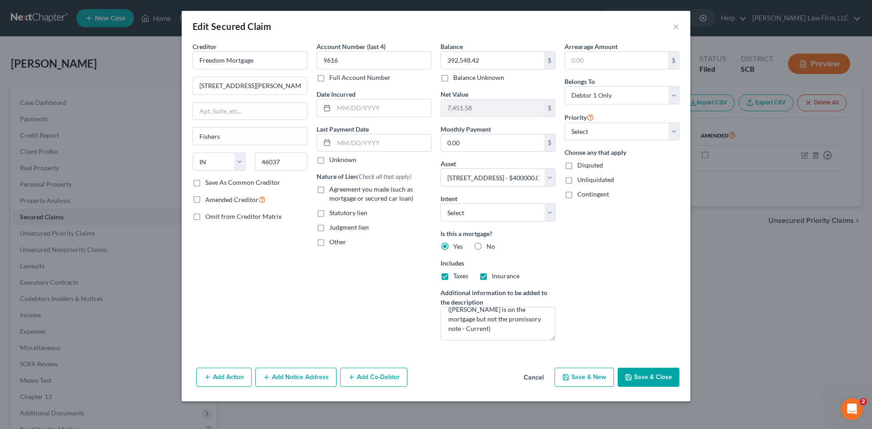
click at [665, 374] on button "Save & Close" at bounding box center [649, 377] width 62 height 19
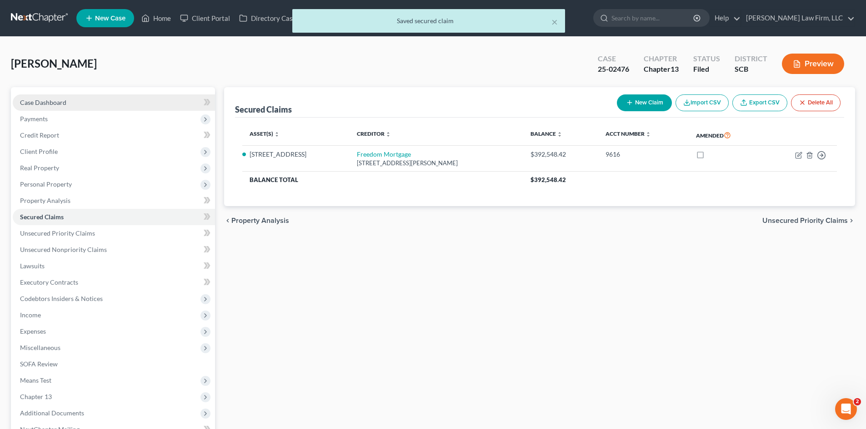
click at [45, 105] on span "Case Dashboard" at bounding box center [43, 103] width 46 height 8
select select "0"
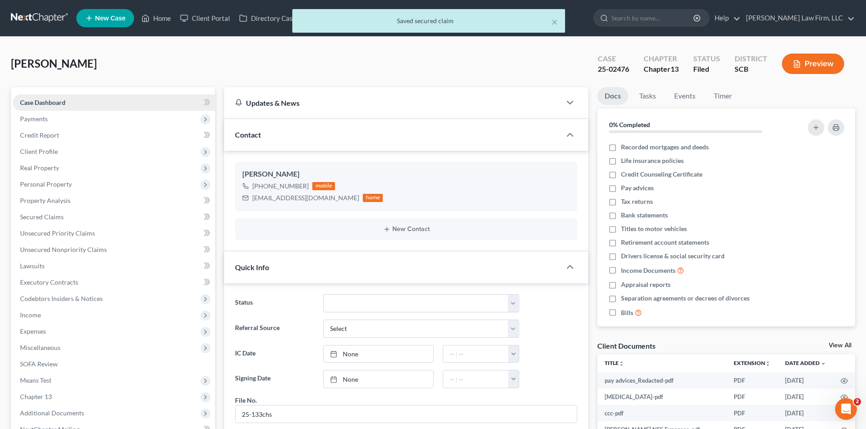
scroll to position [110, 0]
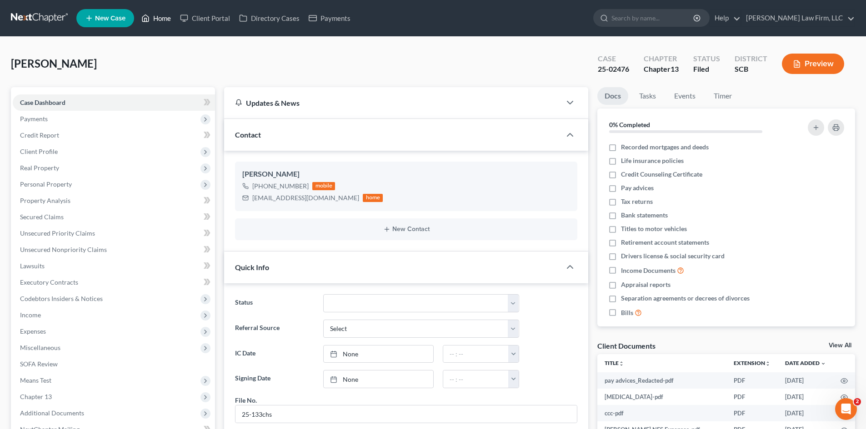
click at [165, 19] on link "Home" at bounding box center [156, 18] width 39 height 16
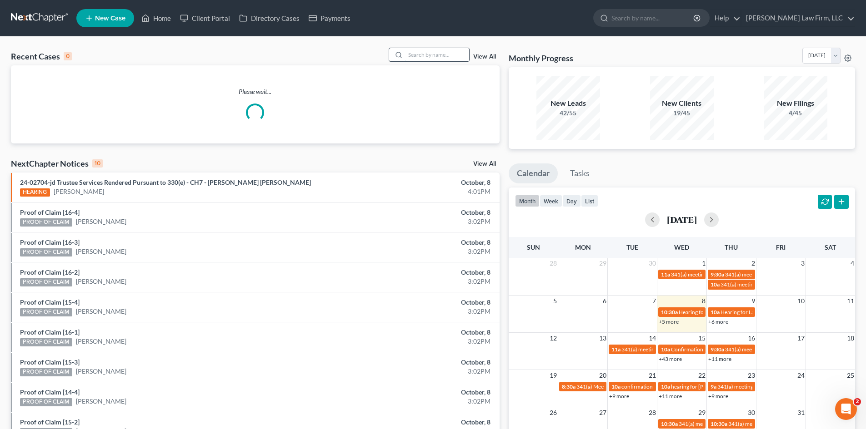
click at [440, 60] on input "search" at bounding box center [437, 54] width 64 height 13
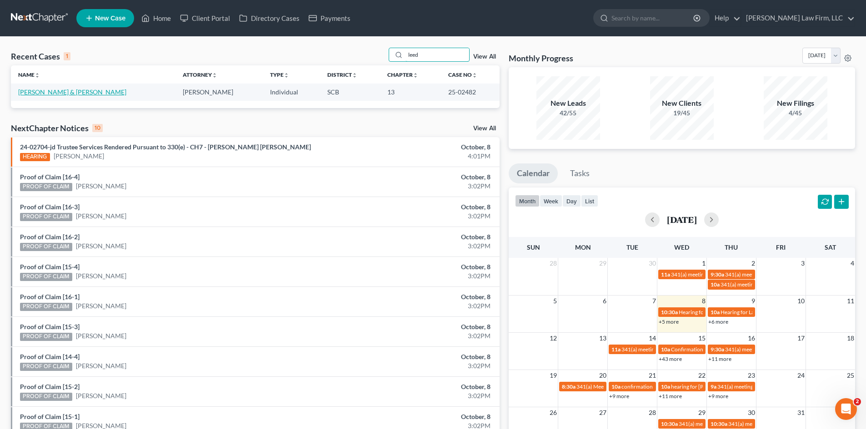
type input "leed"
click at [48, 90] on link "[PERSON_NAME] & [PERSON_NAME]" at bounding box center [72, 92] width 108 height 8
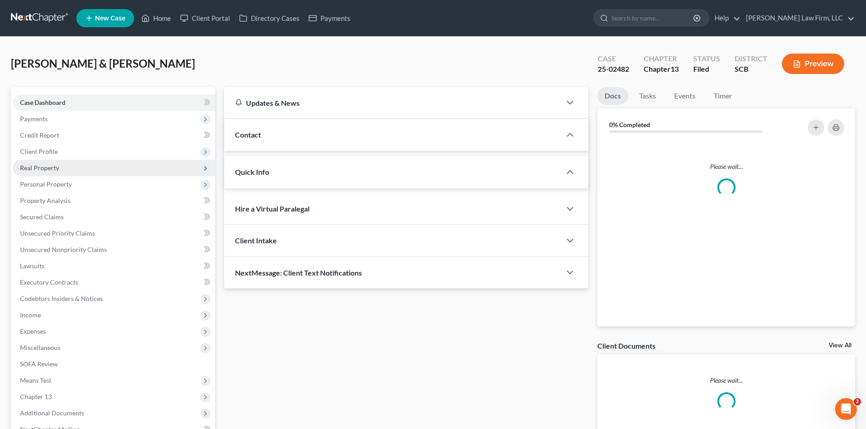
select select "1"
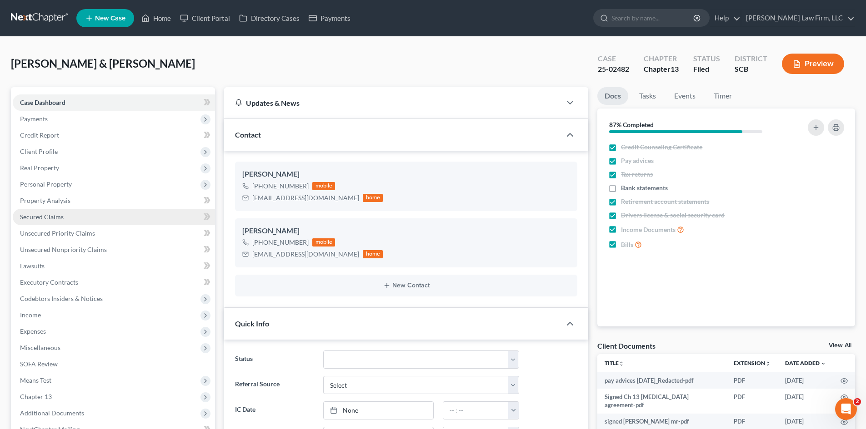
scroll to position [67, 0]
click at [50, 220] on span "Secured Claims" at bounding box center [42, 217] width 44 height 8
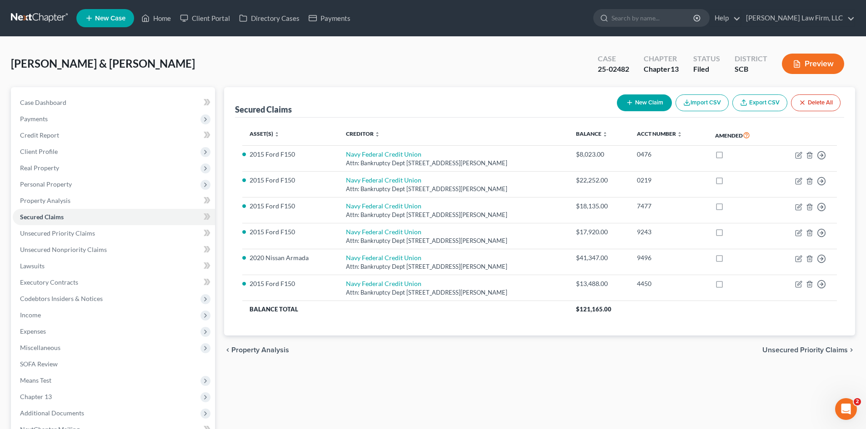
drag, startPoint x: 803, startPoint y: 352, endPoint x: 792, endPoint y: 349, distance: 11.2
click at [803, 352] on span "Unsecured Priority Claims" at bounding box center [804, 350] width 85 height 7
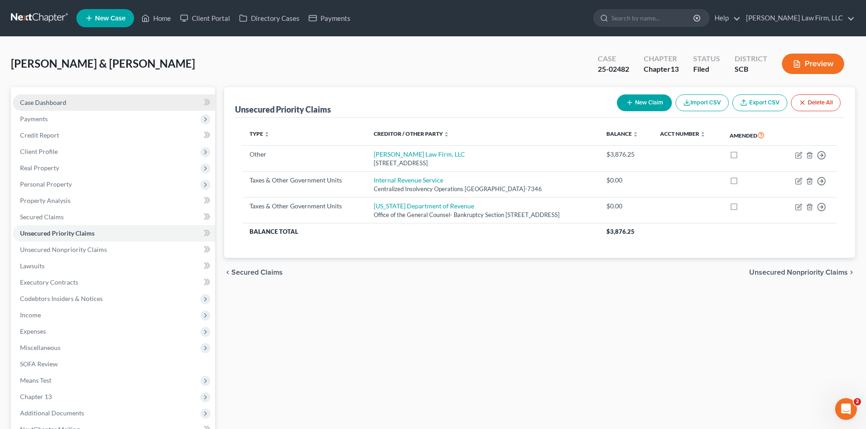
click at [24, 99] on span "Case Dashboard" at bounding box center [43, 103] width 46 height 8
select select "1"
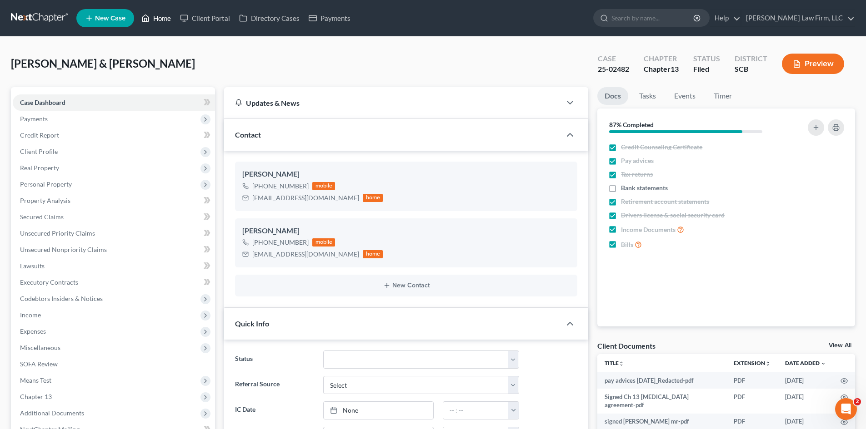
click at [157, 20] on link "Home" at bounding box center [156, 18] width 39 height 16
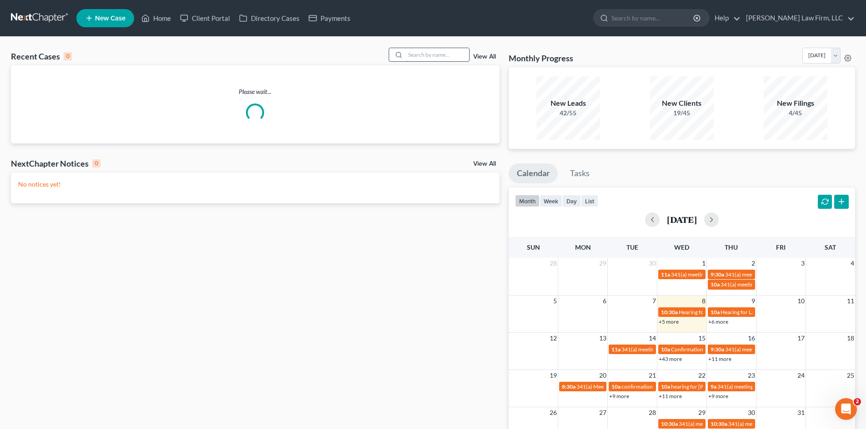
click at [419, 57] on input "search" at bounding box center [437, 54] width 64 height 13
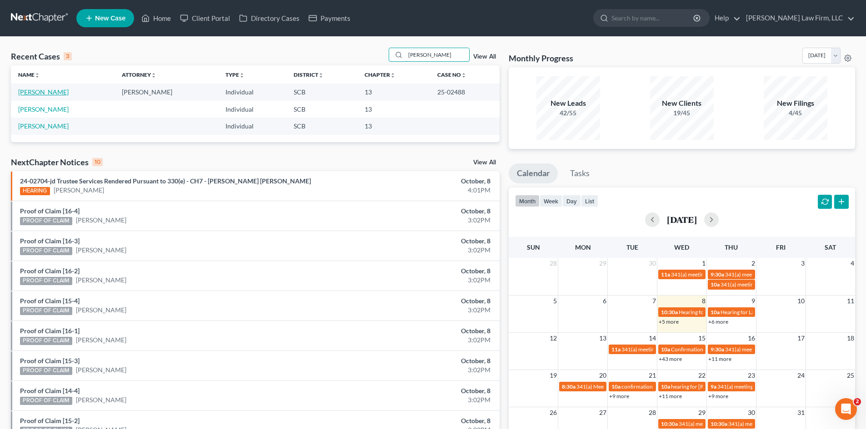
type input "[PERSON_NAME]"
click at [42, 90] on link "[PERSON_NAME]" at bounding box center [43, 92] width 50 height 8
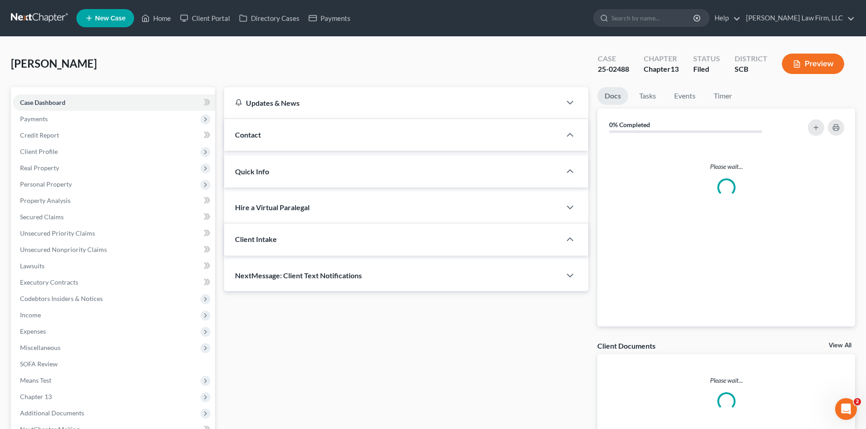
select select "0"
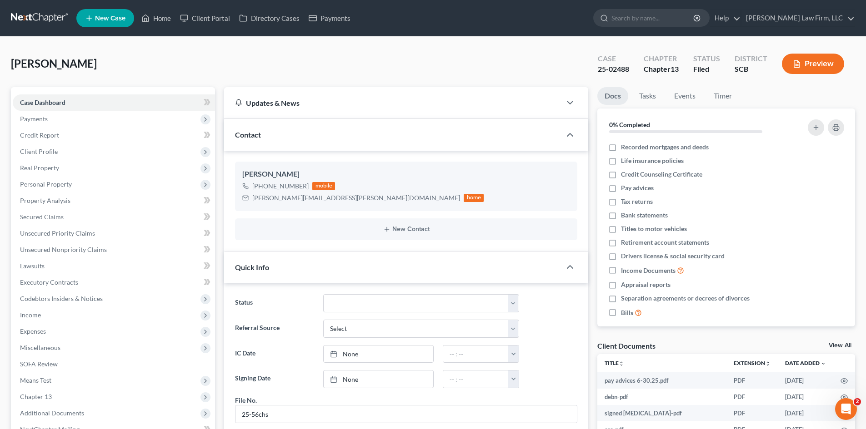
scroll to position [16, 0]
drag, startPoint x: 62, startPoint y: 221, endPoint x: 322, endPoint y: 194, distance: 261.3
click at [60, 221] on link "Secured Claims" at bounding box center [114, 217] width 202 height 16
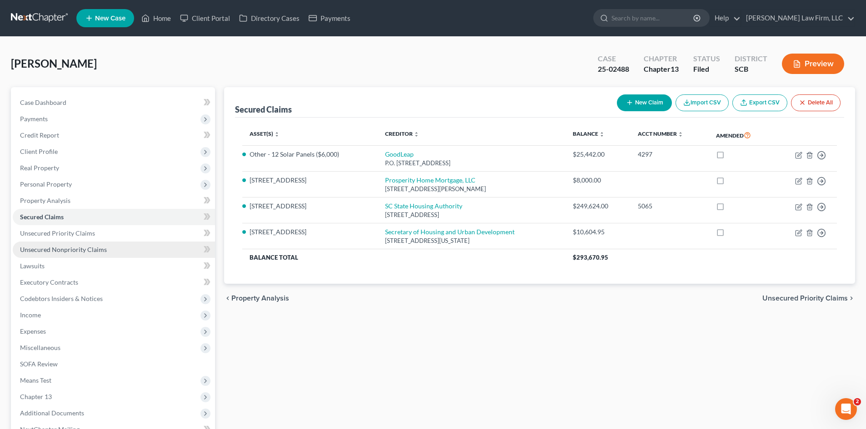
click at [50, 244] on link "Unsecured Nonpriority Claims" at bounding box center [114, 250] width 202 height 16
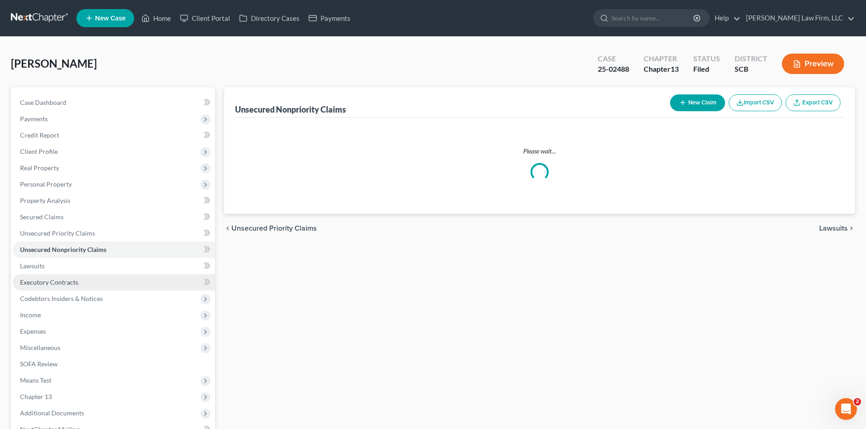
click at [48, 287] on link "Executory Contracts" at bounding box center [114, 282] width 202 height 16
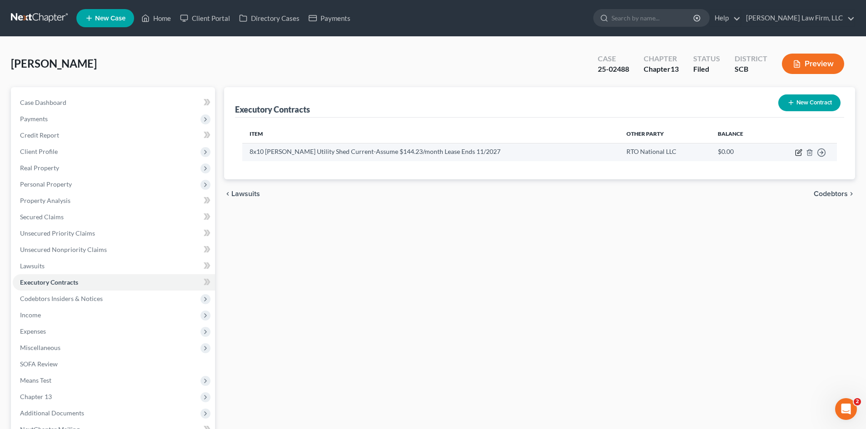
click at [796, 154] on icon "button" at bounding box center [797, 152] width 5 height 5
select select "42"
select select "0"
select select "2"
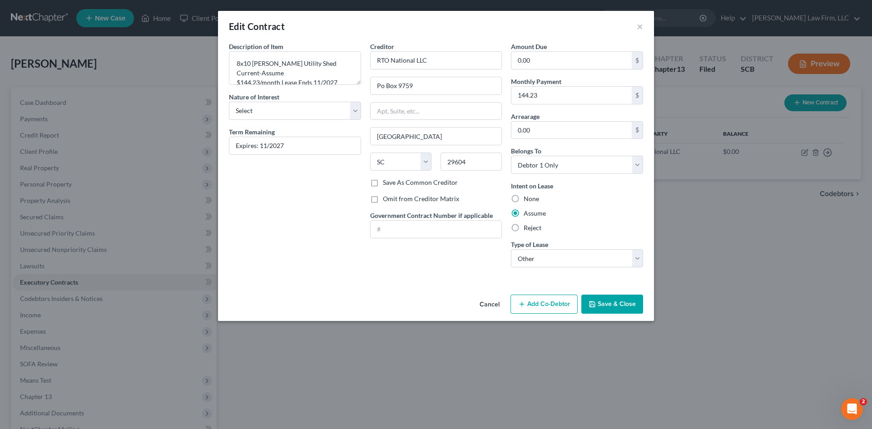
drag, startPoint x: 621, startPoint y: 302, endPoint x: 453, endPoint y: 272, distance: 171.2
click at [621, 302] on button "Save & Close" at bounding box center [613, 304] width 62 height 19
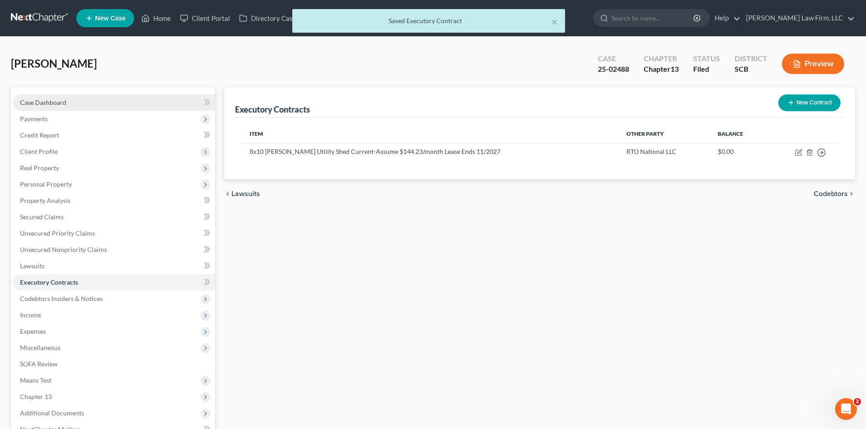
click at [55, 101] on span "Case Dashboard" at bounding box center [43, 103] width 46 height 8
select select "0"
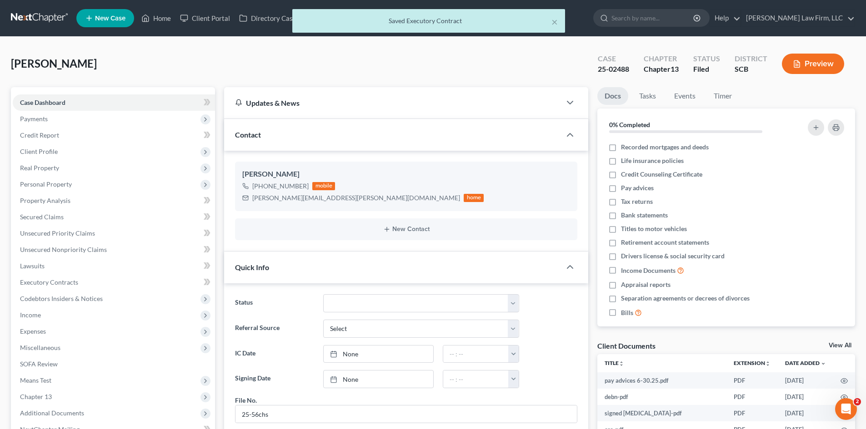
scroll to position [16, 0]
click at [48, 214] on span "Secured Claims" at bounding box center [42, 217] width 44 height 8
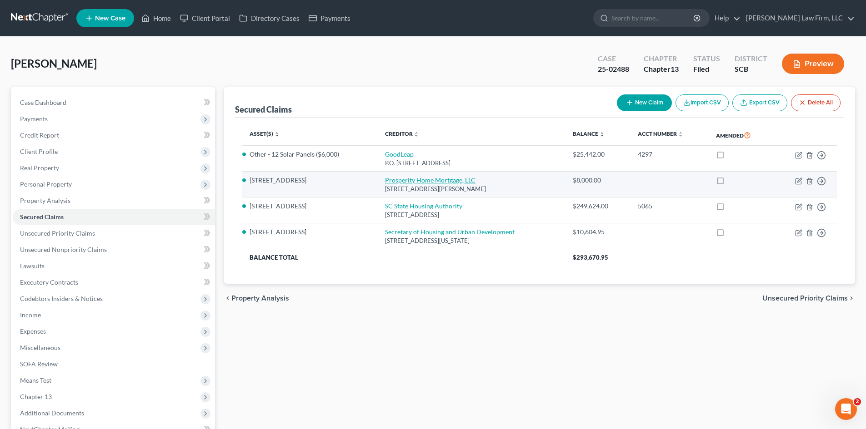
click at [396, 182] on link "Prosperity Home Mortgage, LLC" at bounding box center [430, 180] width 90 height 8
select select "48"
select select "3"
select select "0"
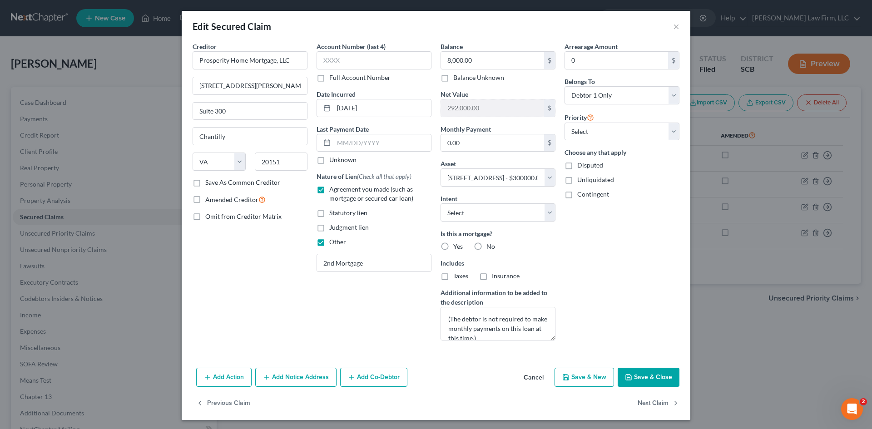
click at [658, 370] on div "Add Action Add Notice Address Add Co-Debtor Cancel Save & New Save & Close" at bounding box center [436, 379] width 509 height 30
click at [657, 372] on button "Save & Close" at bounding box center [649, 377] width 62 height 19
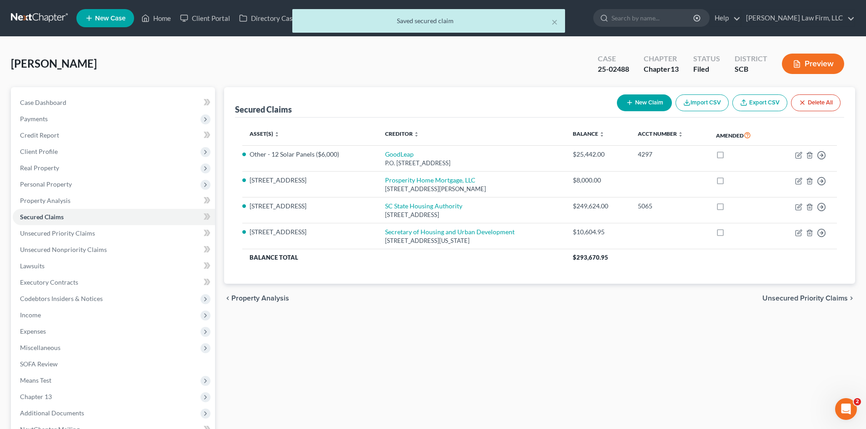
click at [163, 22] on div "× Saved secured claim" at bounding box center [428, 23] width 866 height 28
click at [63, 234] on span "Unsecured Priority Claims" at bounding box center [57, 233] width 75 height 8
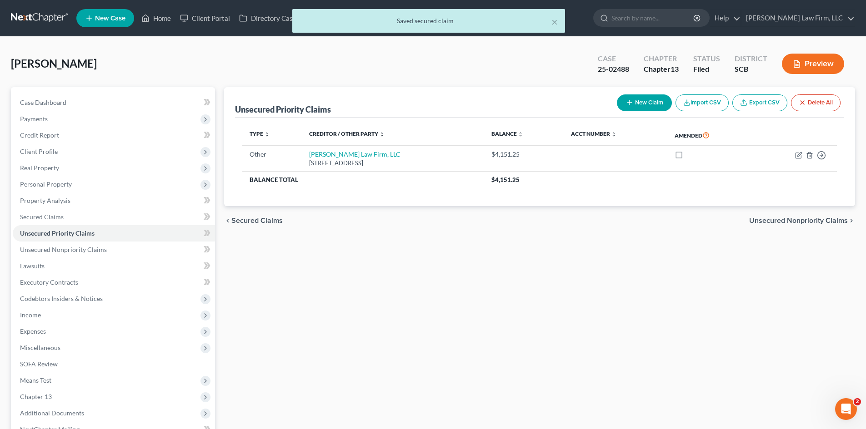
click at [162, 20] on div "× Saved secured claim" at bounding box center [428, 23] width 866 height 28
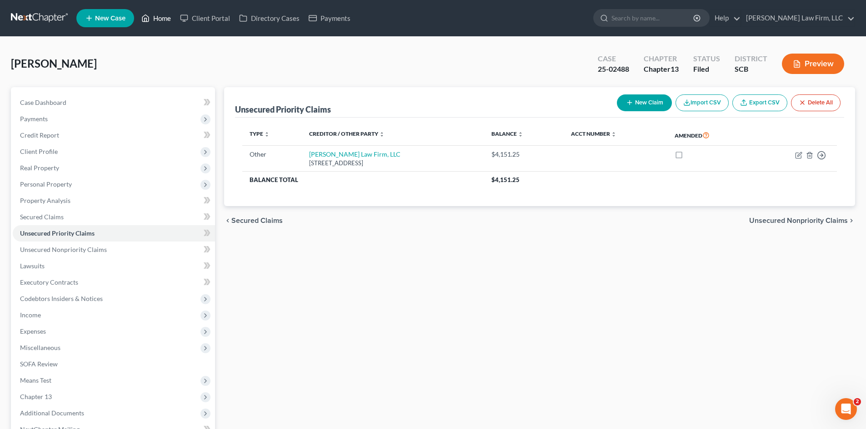
click at [162, 19] on link "Home" at bounding box center [156, 18] width 39 height 16
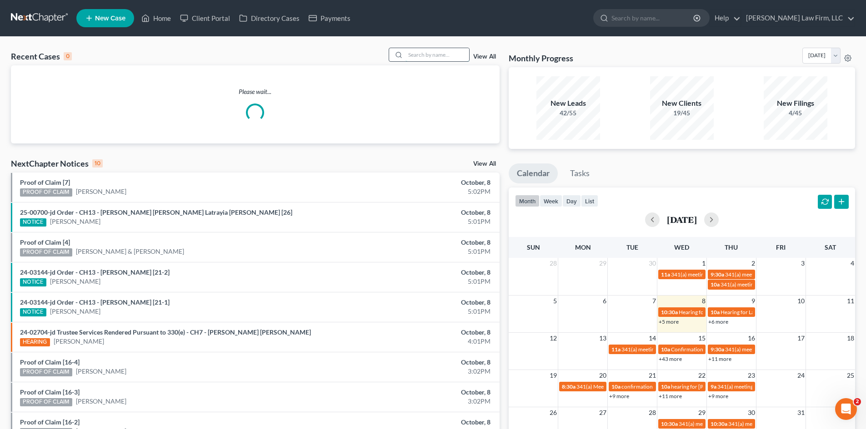
click at [457, 56] on input "search" at bounding box center [437, 54] width 64 height 13
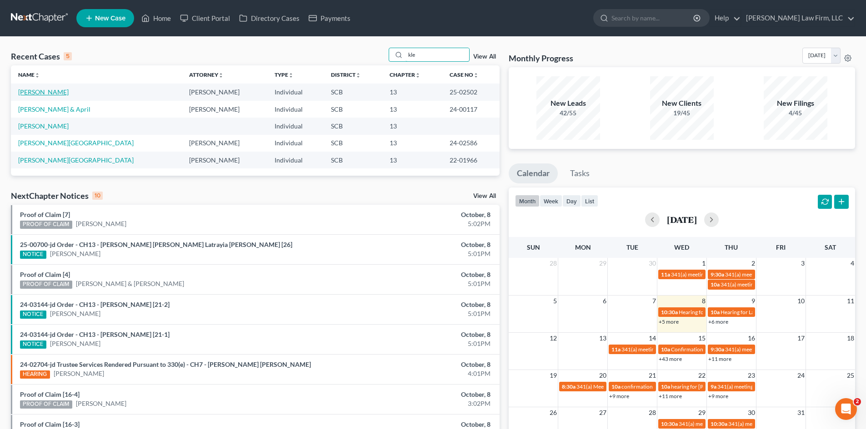
type input "kle"
click at [43, 95] on link "[PERSON_NAME]" at bounding box center [43, 92] width 50 height 8
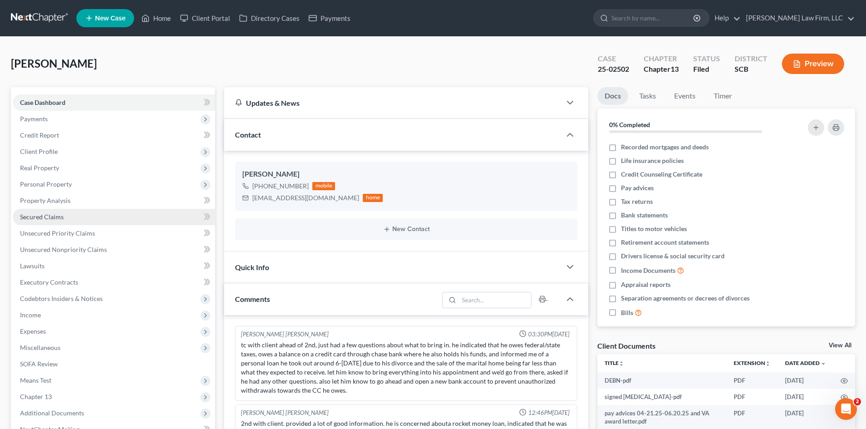
click at [49, 216] on span "Secured Claims" at bounding box center [42, 217] width 44 height 8
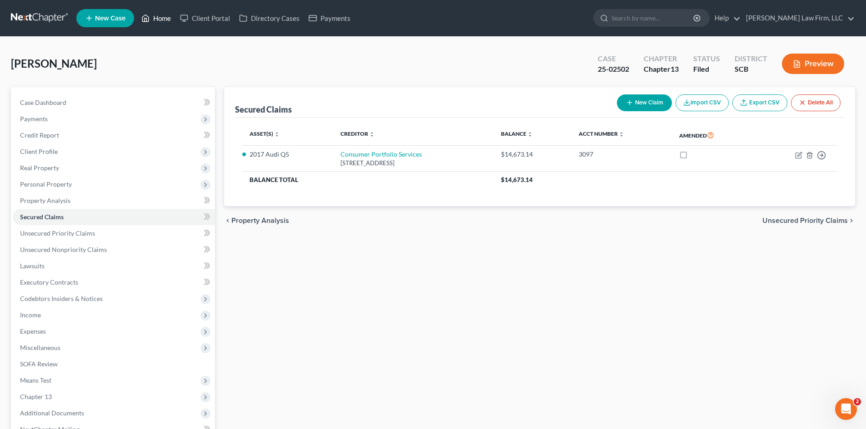
click at [168, 19] on link "Home" at bounding box center [156, 18] width 39 height 16
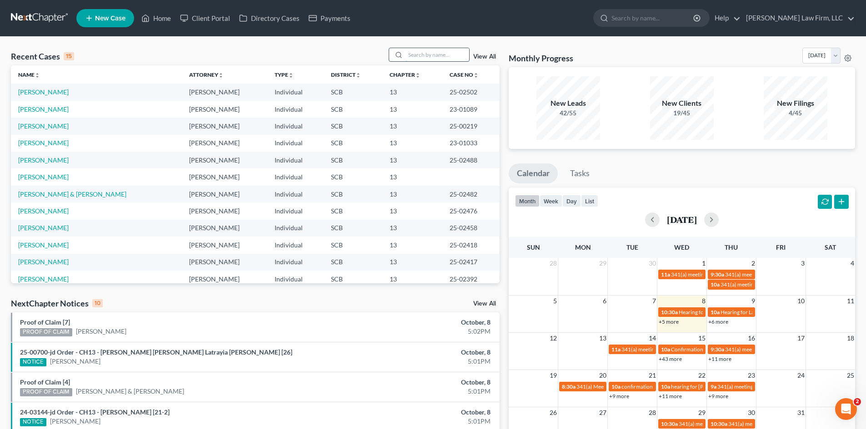
click at [434, 51] on input "search" at bounding box center [437, 54] width 64 height 13
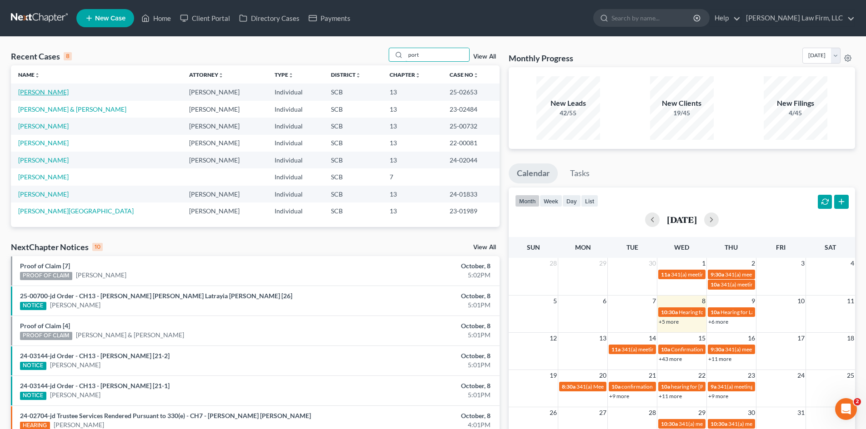
type input "port"
click at [46, 94] on link "[PERSON_NAME]" at bounding box center [43, 92] width 50 height 8
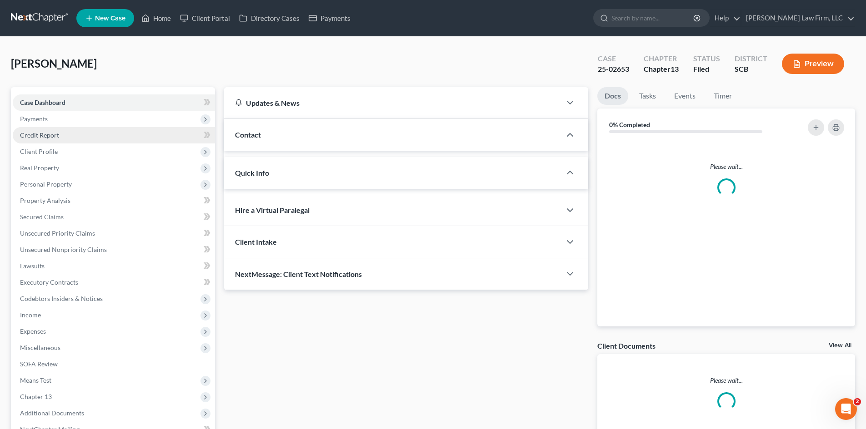
select select "1"
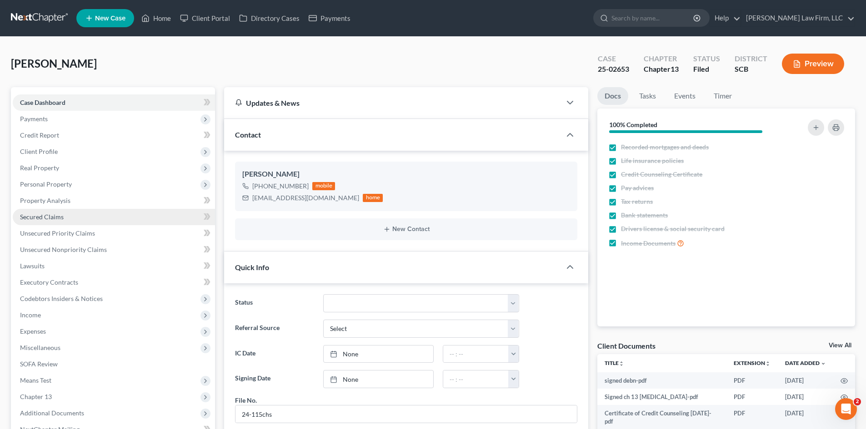
scroll to position [1418, 0]
click at [65, 218] on link "Secured Claims" at bounding box center [114, 217] width 202 height 16
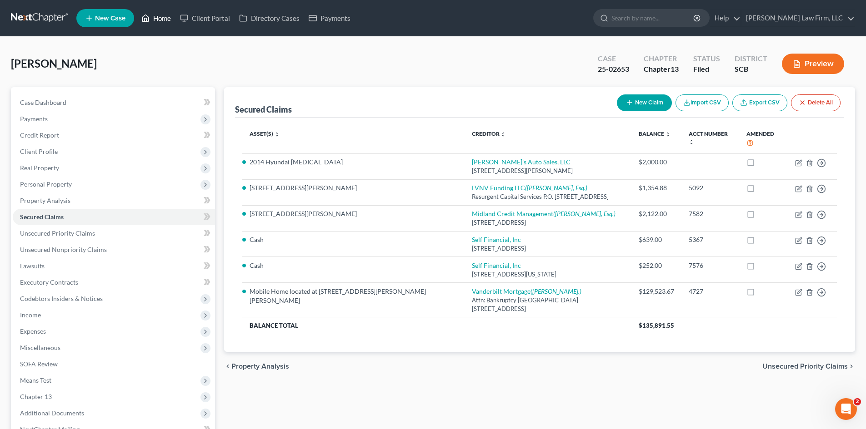
click at [159, 18] on link "Home" at bounding box center [156, 18] width 39 height 16
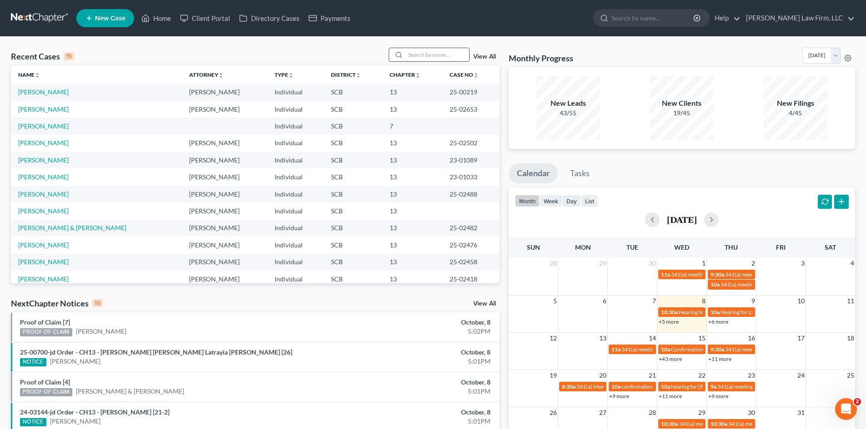
click at [424, 55] on input "search" at bounding box center [437, 54] width 64 height 13
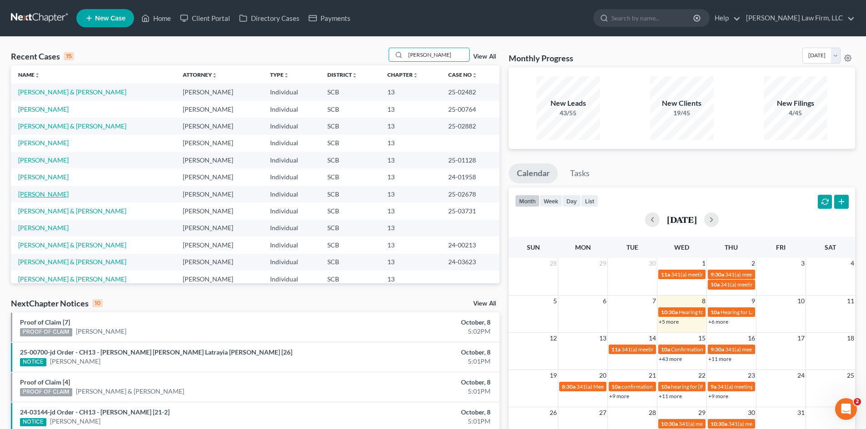
type input "[PERSON_NAME]"
click at [55, 195] on link "[PERSON_NAME]" at bounding box center [43, 194] width 50 height 8
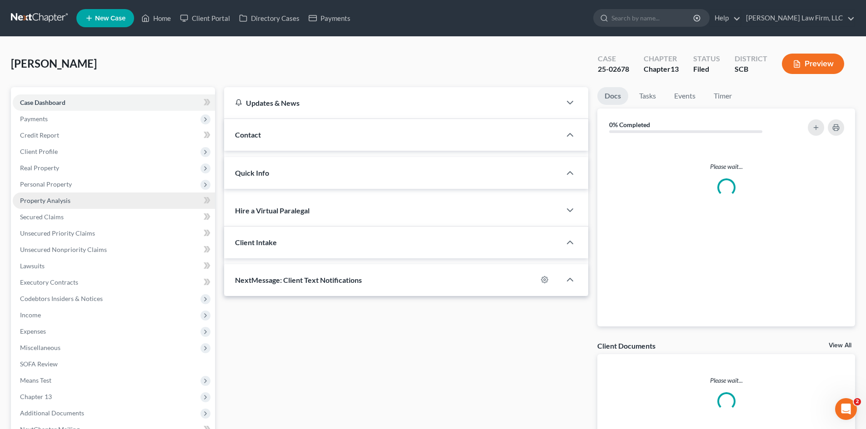
select select "0"
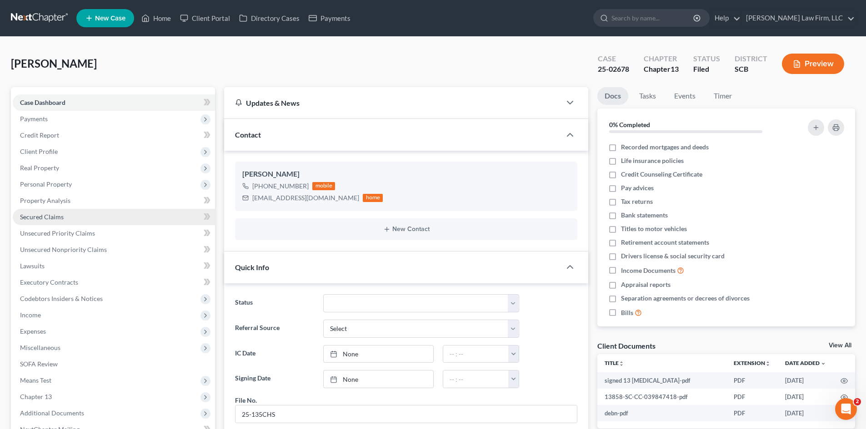
scroll to position [161, 0]
click at [62, 219] on span "Secured Claims" at bounding box center [42, 217] width 44 height 8
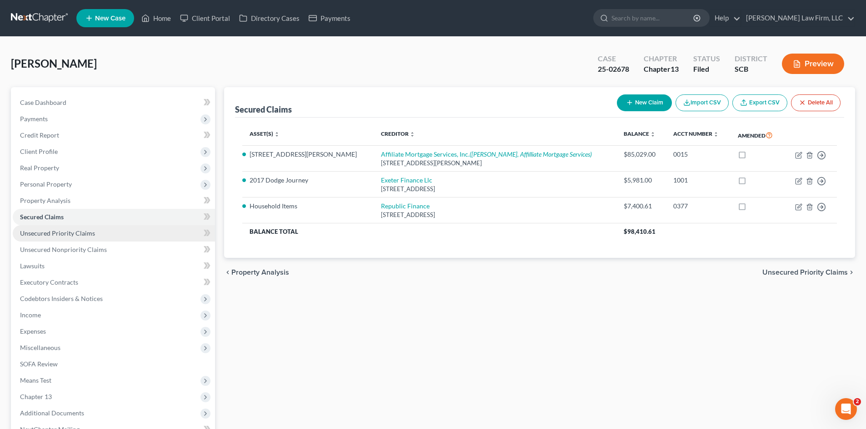
click at [41, 230] on span "Unsecured Priority Claims" at bounding box center [57, 233] width 75 height 8
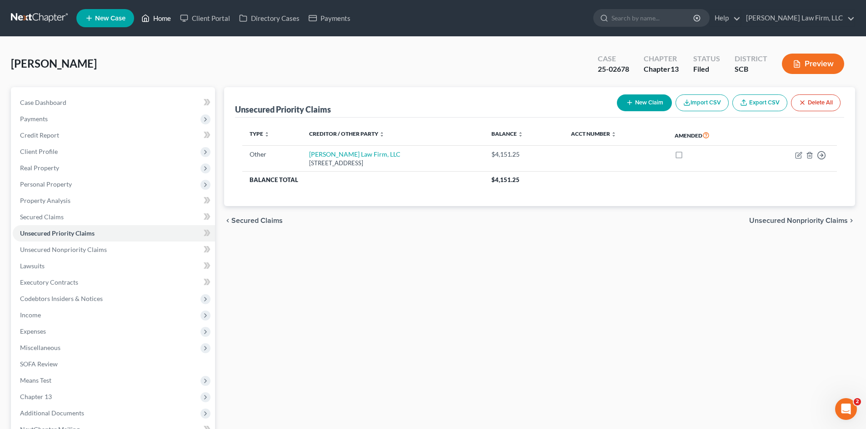
click at [163, 23] on link "Home" at bounding box center [156, 18] width 39 height 16
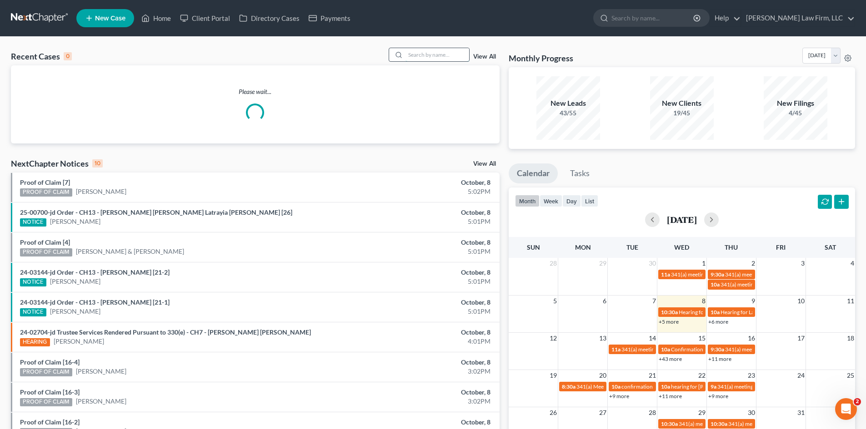
click at [414, 59] on input "search" at bounding box center [437, 54] width 64 height 13
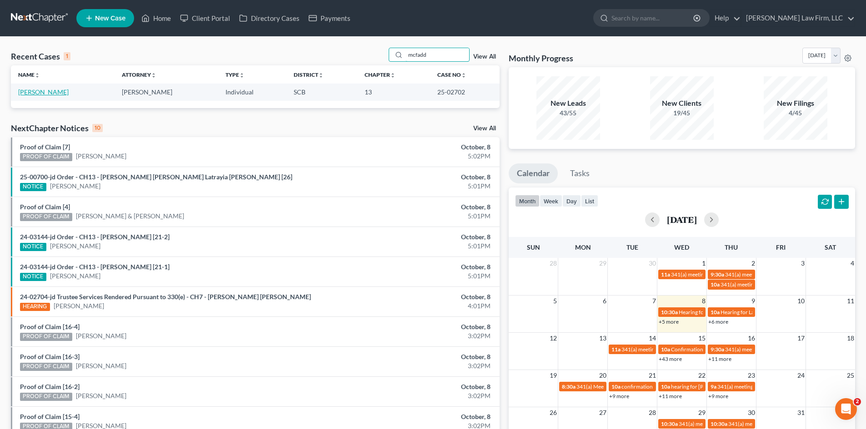
type input "mcfadd"
click at [65, 89] on link "[PERSON_NAME]" at bounding box center [43, 92] width 50 height 8
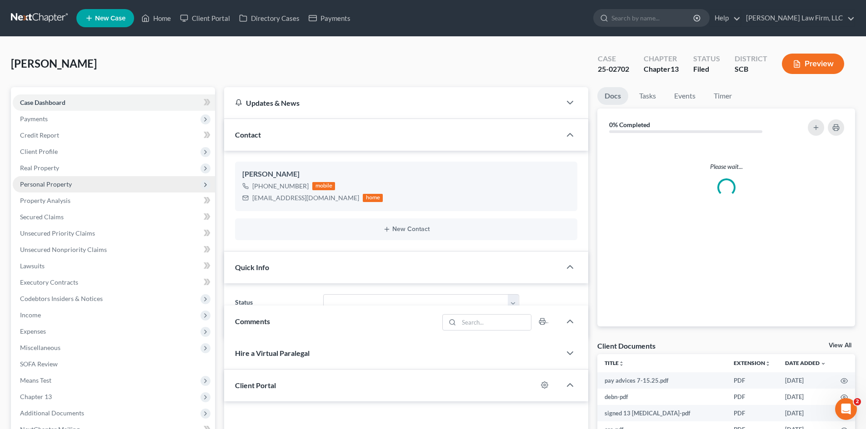
select select "0"
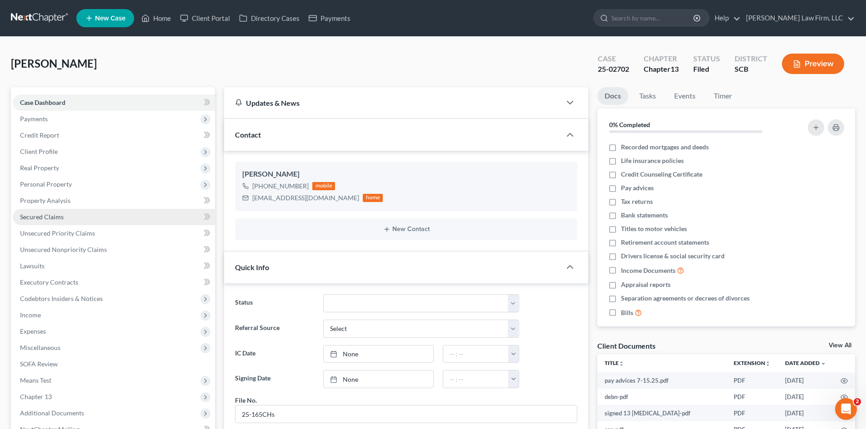
click at [44, 214] on span "Secured Claims" at bounding box center [42, 217] width 44 height 8
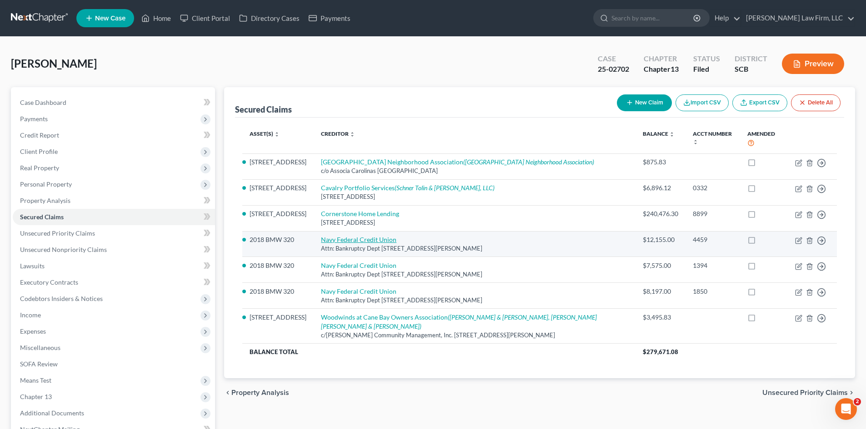
click at [353, 236] on link "Navy Federal Credit Union" at bounding box center [358, 240] width 75 height 8
select select "48"
select select "0"
select select "28"
select select "0"
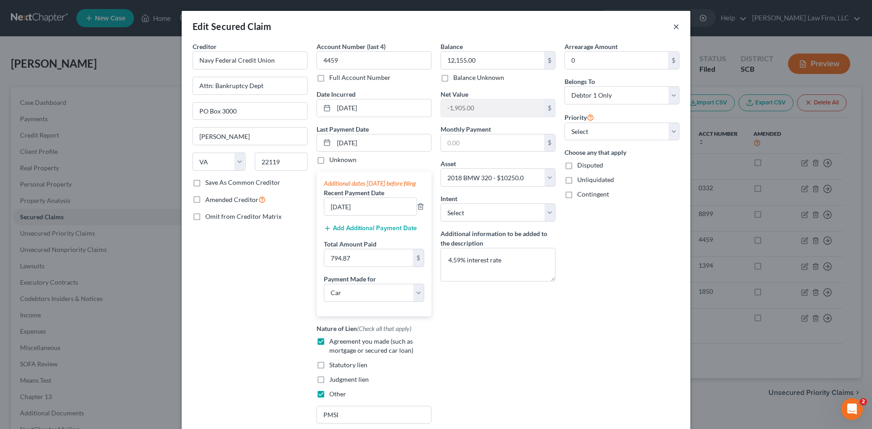
click at [676, 25] on button "×" at bounding box center [676, 26] width 6 height 11
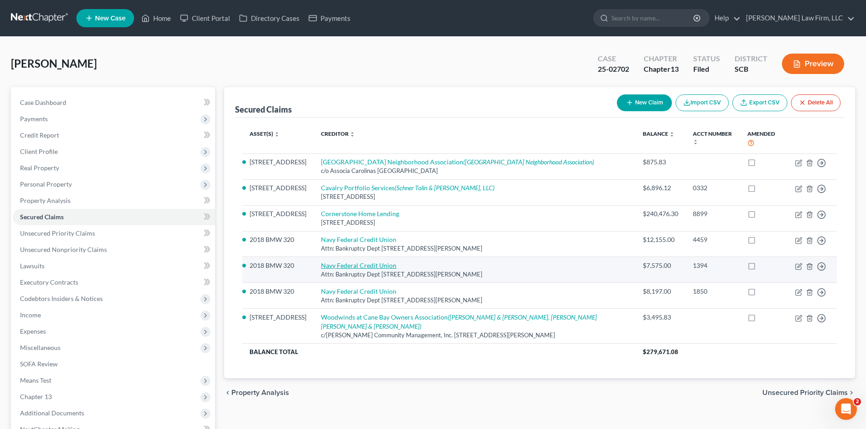
click at [350, 262] on link "Navy Federal Credit Union" at bounding box center [358, 266] width 75 height 8
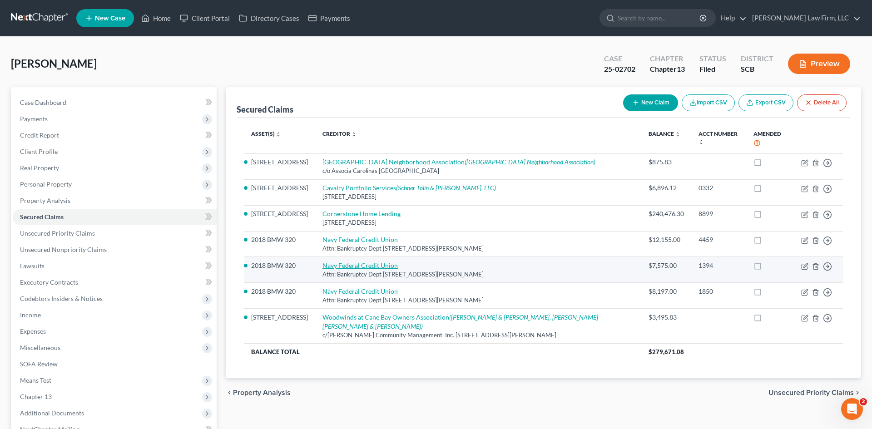
select select "48"
select select "28"
select select "0"
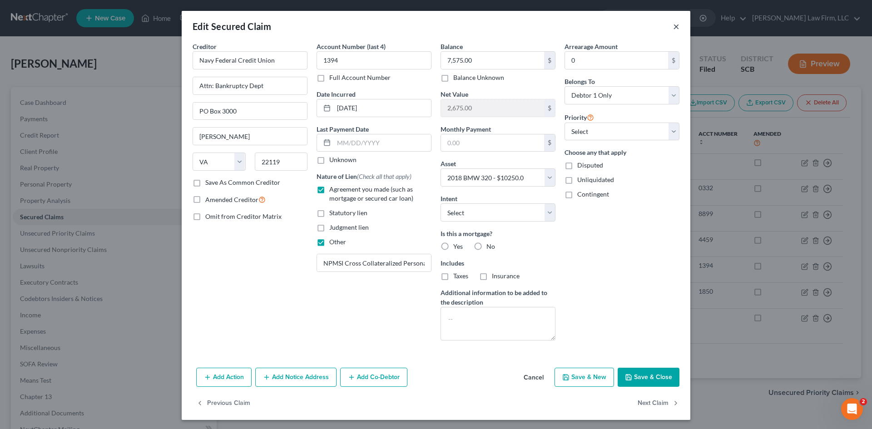
click at [673, 26] on button "×" at bounding box center [676, 26] width 6 height 11
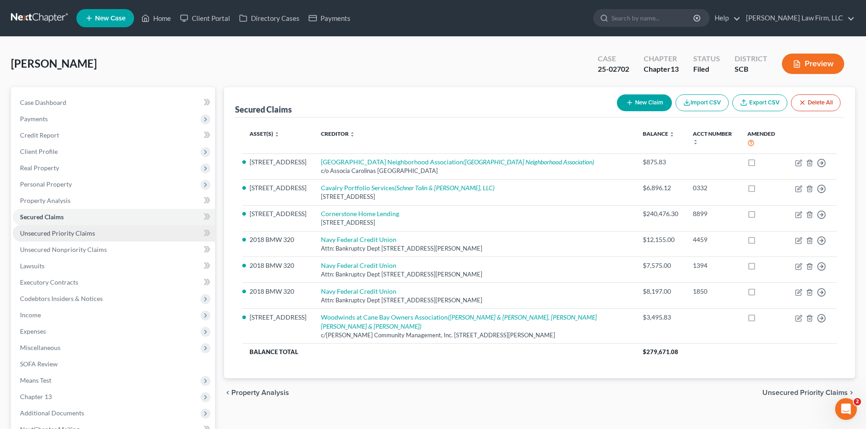
click at [62, 228] on link "Unsecured Priority Claims" at bounding box center [114, 233] width 202 height 16
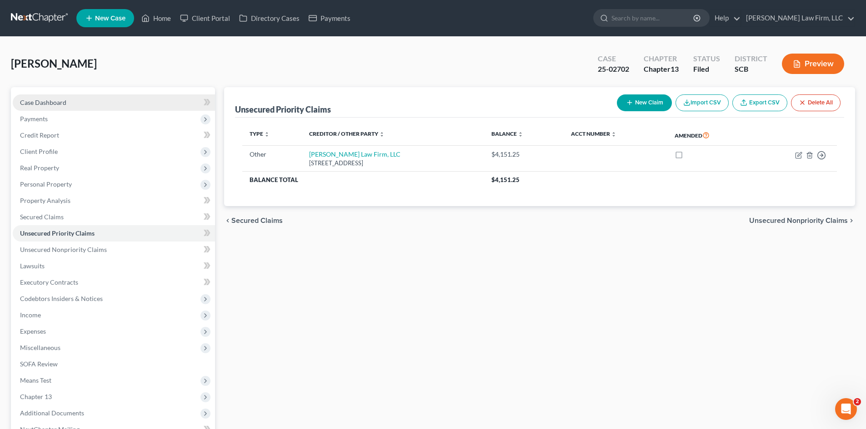
click at [46, 104] on span "Case Dashboard" at bounding box center [43, 103] width 46 height 8
select select "0"
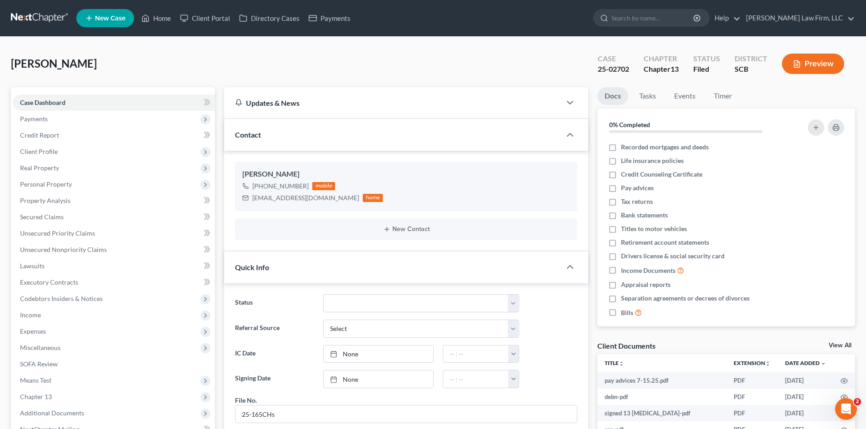
scroll to position [29, 0]
drag, startPoint x: 167, startPoint y: 19, endPoint x: 376, endPoint y: 63, distance: 214.1
click at [167, 19] on link "Home" at bounding box center [156, 18] width 39 height 16
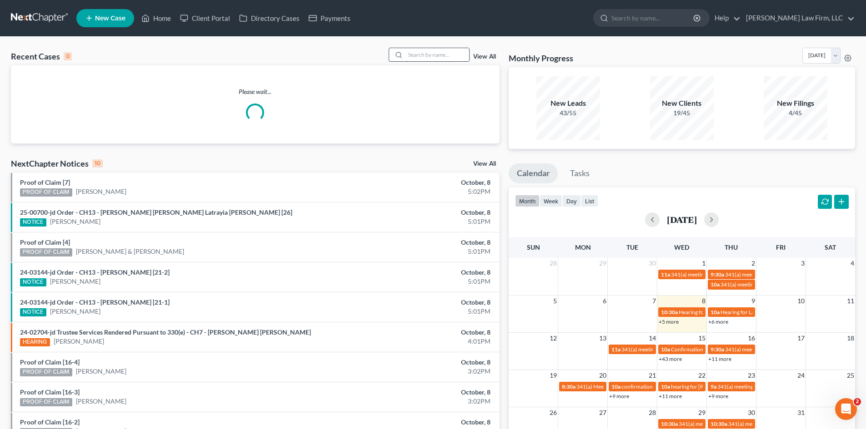
click at [424, 55] on input "search" at bounding box center [437, 54] width 64 height 13
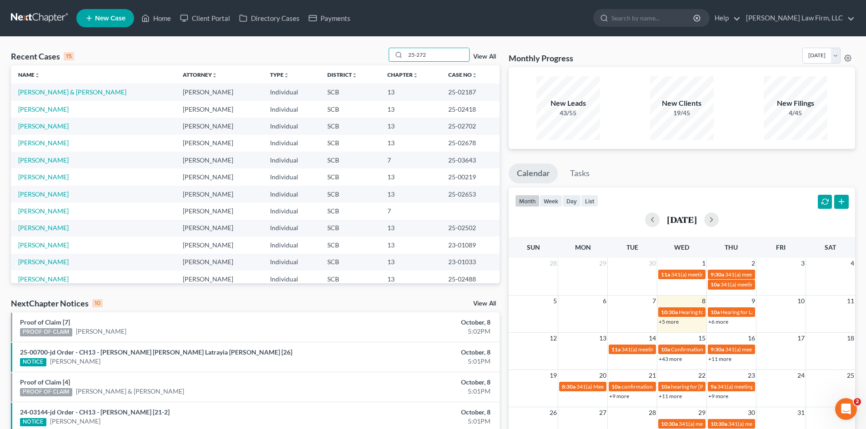
type input "25-2724"
drag, startPoint x: 438, startPoint y: 56, endPoint x: 359, endPoint y: 55, distance: 78.2
click at [360, 55] on div "Recent Cases 15 25-2724 View All" at bounding box center [255, 57] width 489 height 18
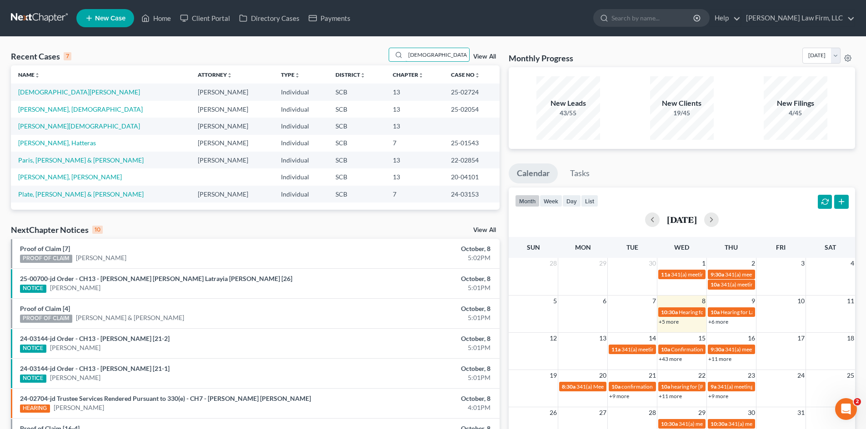
type input "[DEMOGRAPHIC_DATA]"
click at [28, 95] on link "[DEMOGRAPHIC_DATA][PERSON_NAME]" at bounding box center [79, 92] width 122 height 8
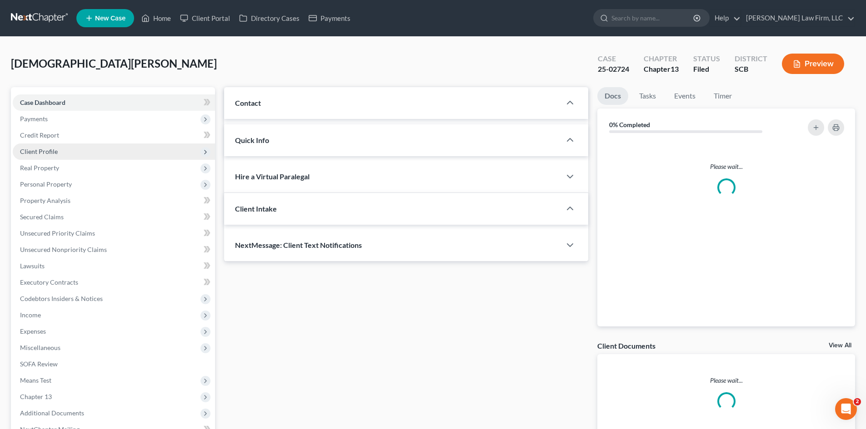
select select "0"
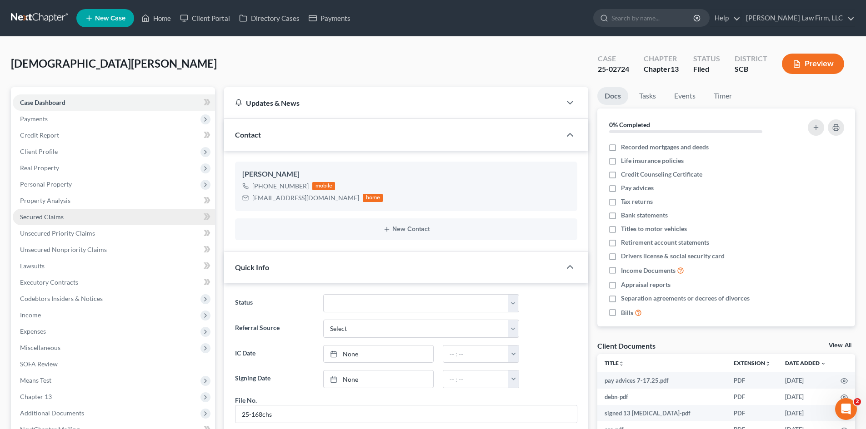
scroll to position [516, 0]
click at [44, 219] on span "Secured Claims" at bounding box center [42, 217] width 44 height 8
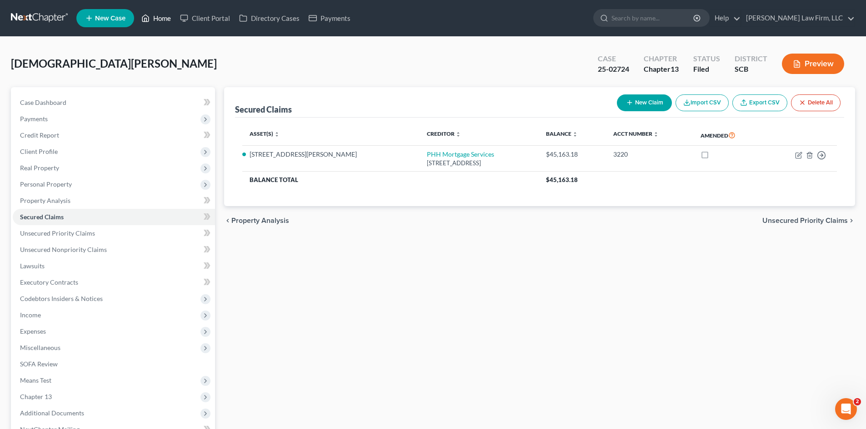
drag, startPoint x: 156, startPoint y: 23, endPoint x: 71, endPoint y: 62, distance: 93.8
click at [156, 23] on link "Home" at bounding box center [156, 18] width 39 height 16
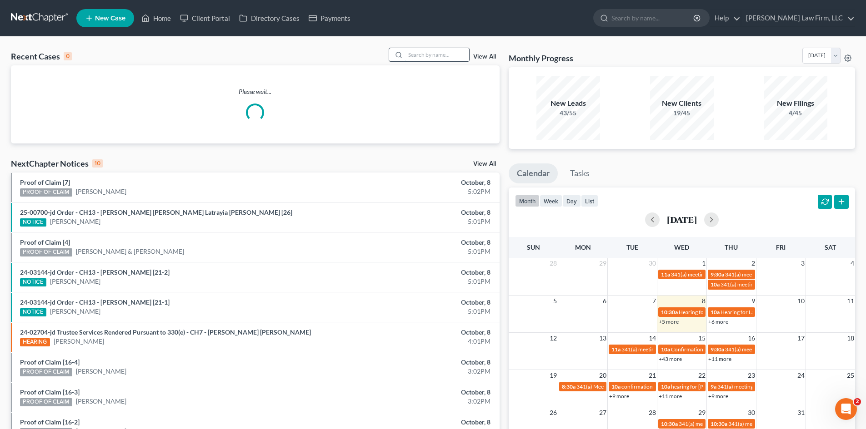
click at [418, 52] on input "search" at bounding box center [437, 54] width 64 height 13
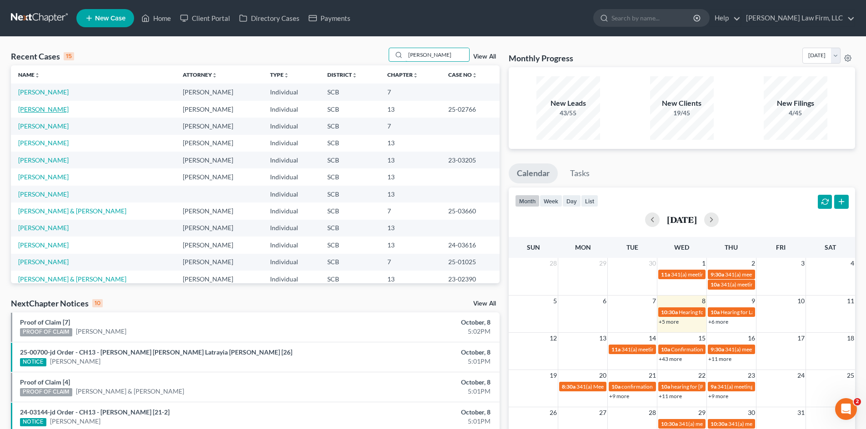
type input "[PERSON_NAME]"
click at [60, 109] on link "[PERSON_NAME]" at bounding box center [43, 109] width 50 height 8
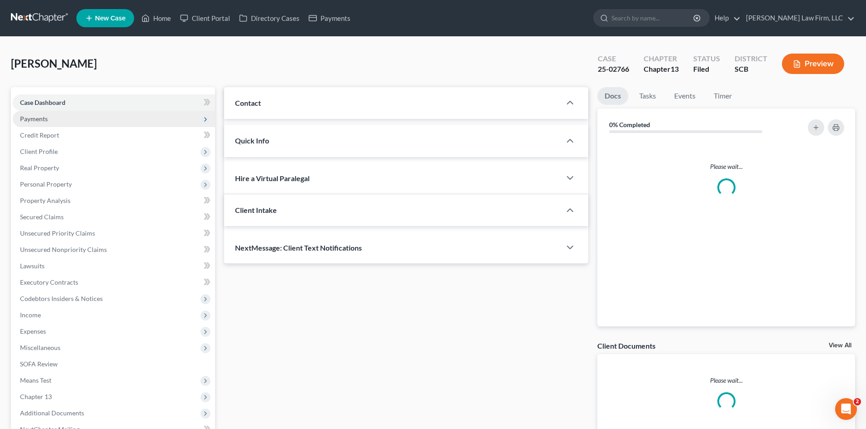
select select "0"
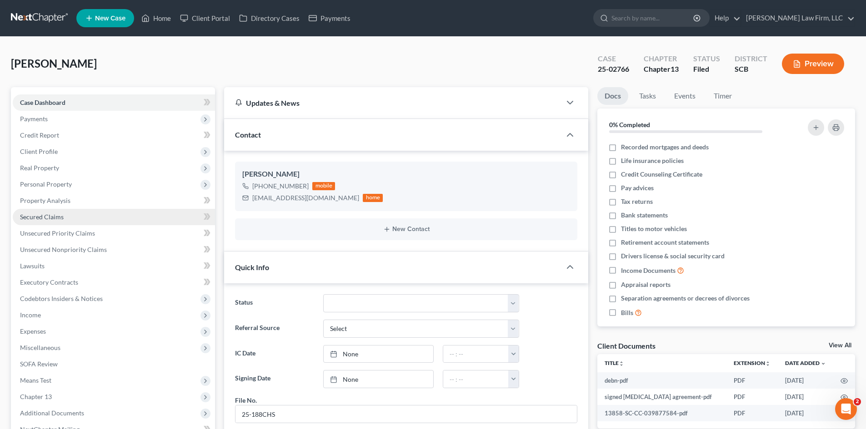
scroll to position [125, 0]
click at [58, 219] on span "Secured Claims" at bounding box center [42, 217] width 44 height 8
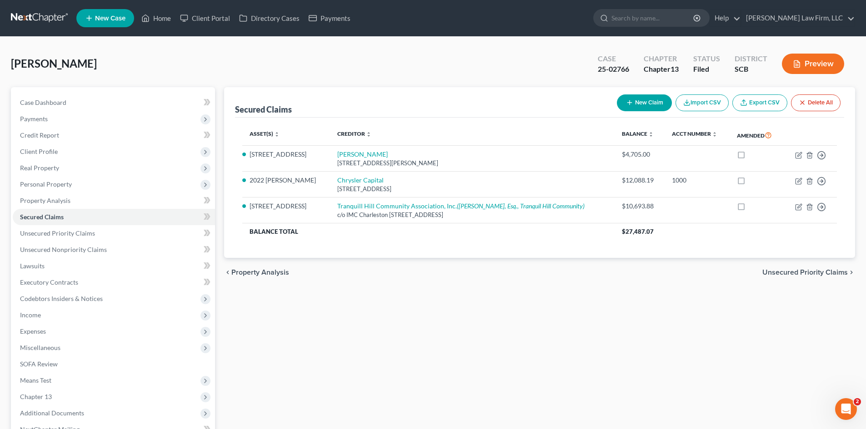
drag, startPoint x: 798, startPoint y: 273, endPoint x: 308, endPoint y: 267, distance: 489.9
click at [798, 273] on span "Unsecured Priority Claims" at bounding box center [804, 272] width 85 height 7
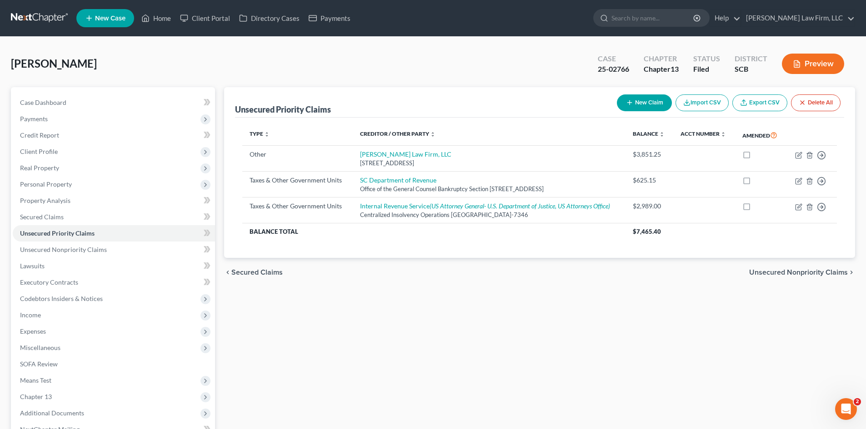
click at [256, 270] on span "Secured Claims" at bounding box center [256, 272] width 51 height 7
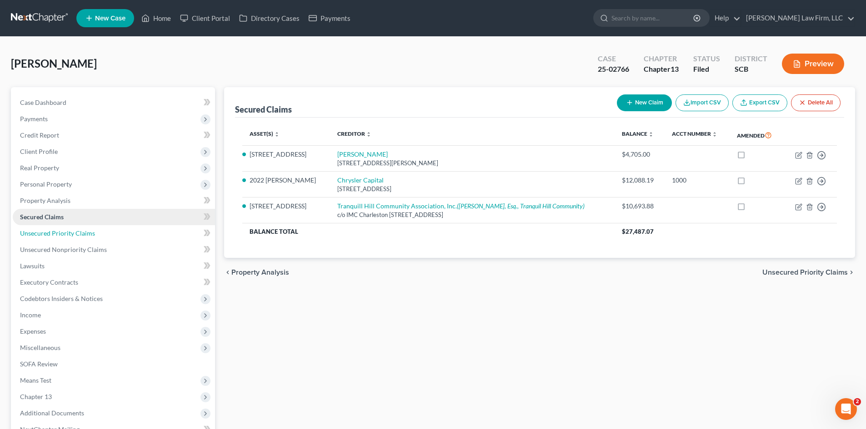
drag, startPoint x: 67, startPoint y: 235, endPoint x: 78, endPoint y: 223, distance: 17.1
click at [67, 235] on span "Unsecured Priority Claims" at bounding box center [57, 233] width 75 height 8
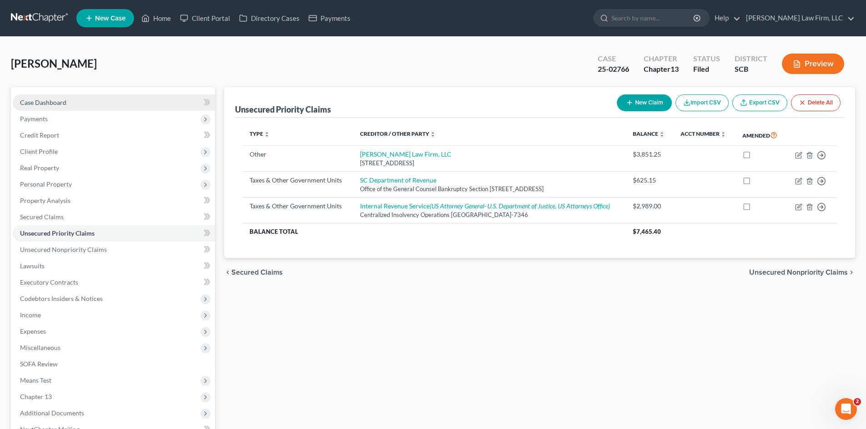
click at [48, 106] on span "Case Dashboard" at bounding box center [43, 103] width 46 height 8
select select "0"
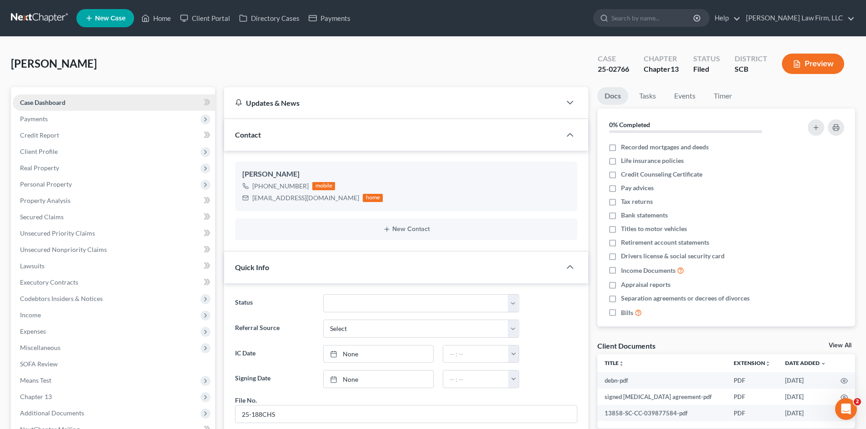
scroll to position [125, 0]
click at [173, 17] on link "Home" at bounding box center [156, 18] width 39 height 16
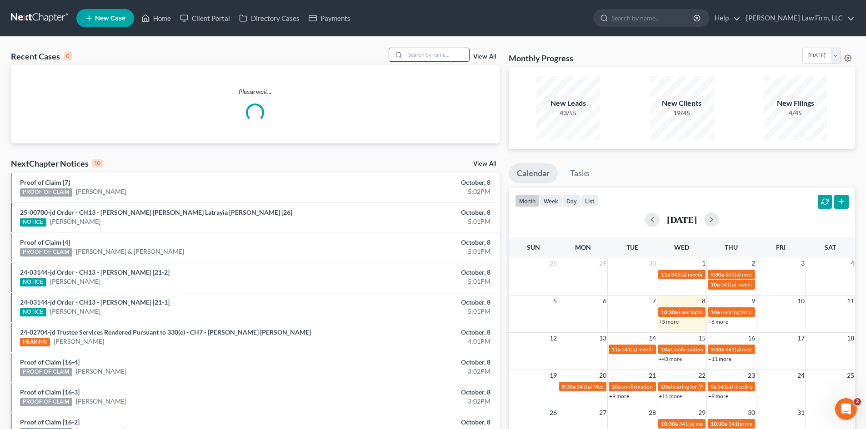
click at [437, 59] on input "search" at bounding box center [437, 54] width 64 height 13
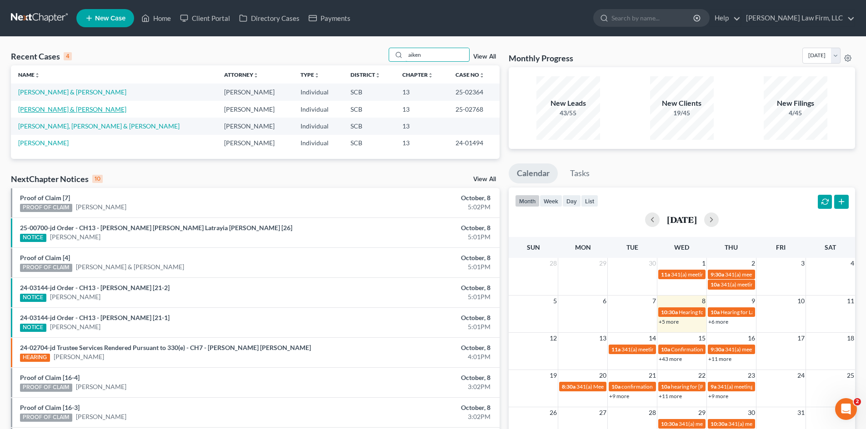
type input "aiken"
click at [58, 107] on link "[PERSON_NAME] & [PERSON_NAME]" at bounding box center [72, 109] width 108 height 8
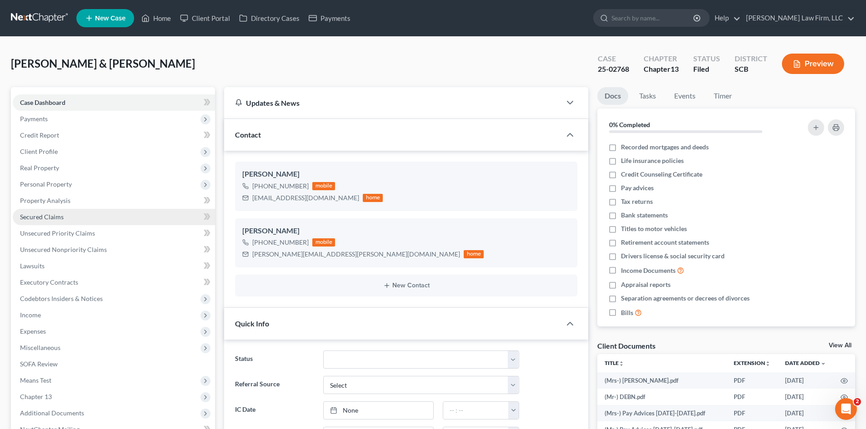
click at [50, 221] on link "Secured Claims" at bounding box center [114, 217] width 202 height 16
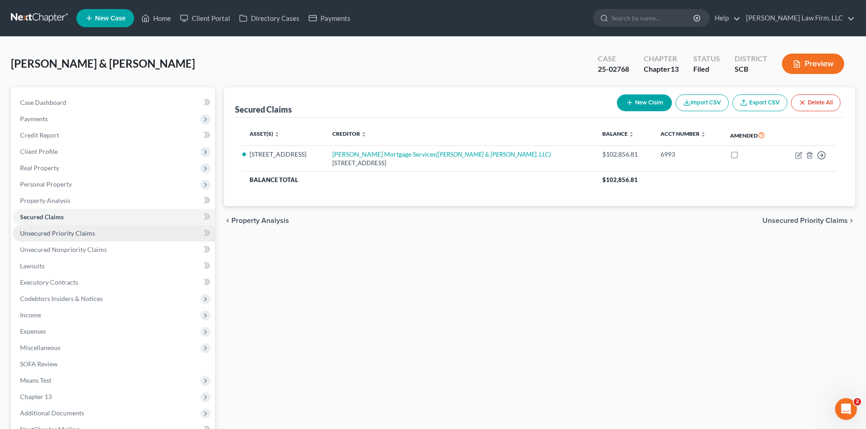
click at [67, 237] on span "Unsecured Priority Claims" at bounding box center [57, 233] width 75 height 8
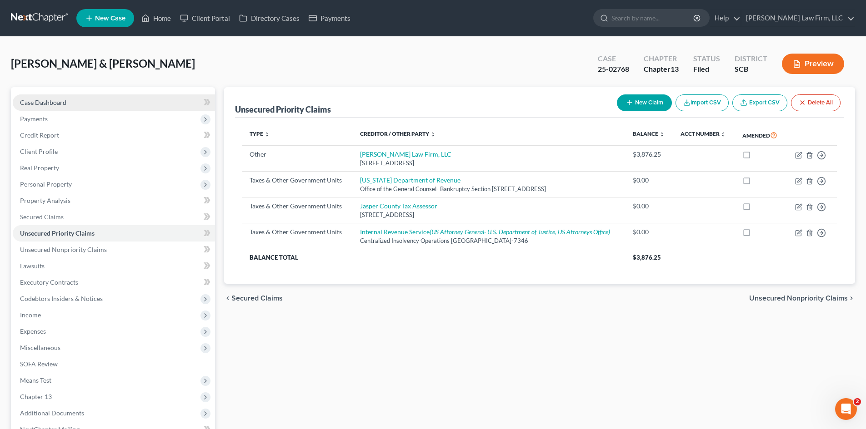
click at [35, 104] on span "Case Dashboard" at bounding box center [43, 103] width 46 height 8
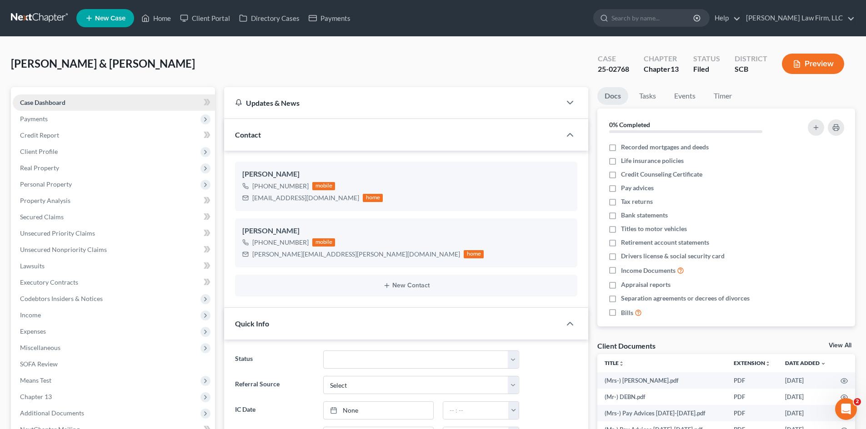
scroll to position [58, 0]
click at [163, 18] on link "Home" at bounding box center [156, 18] width 39 height 16
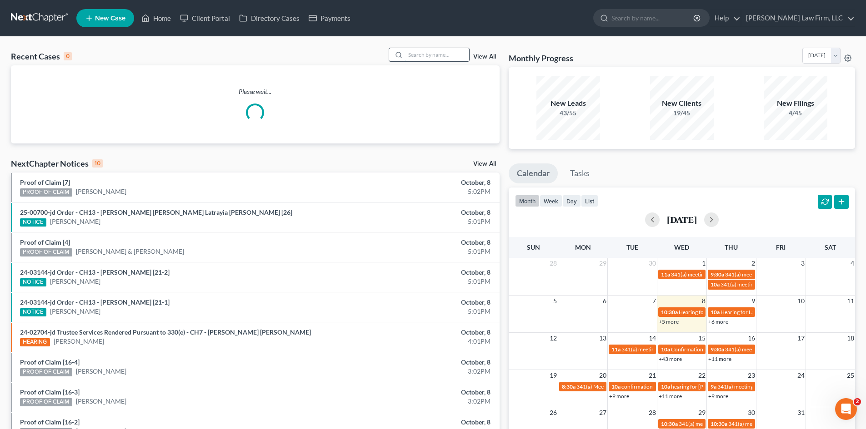
click at [409, 56] on input "search" at bounding box center [437, 54] width 64 height 13
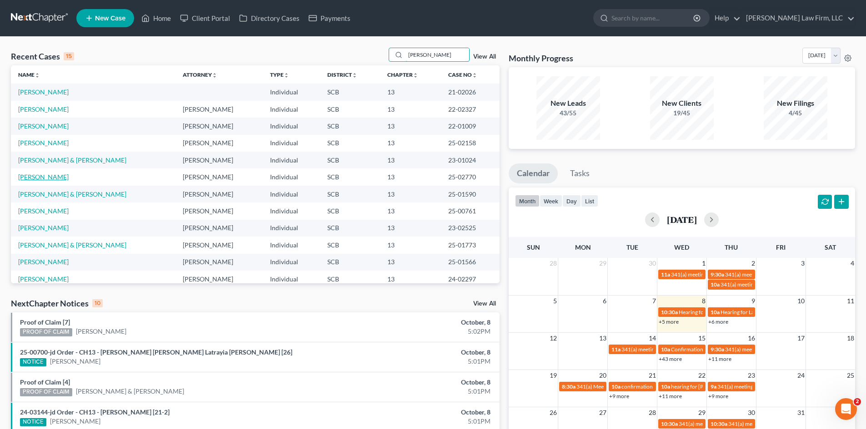
type input "[PERSON_NAME]"
click at [53, 177] on link "[PERSON_NAME]" at bounding box center [43, 177] width 50 height 8
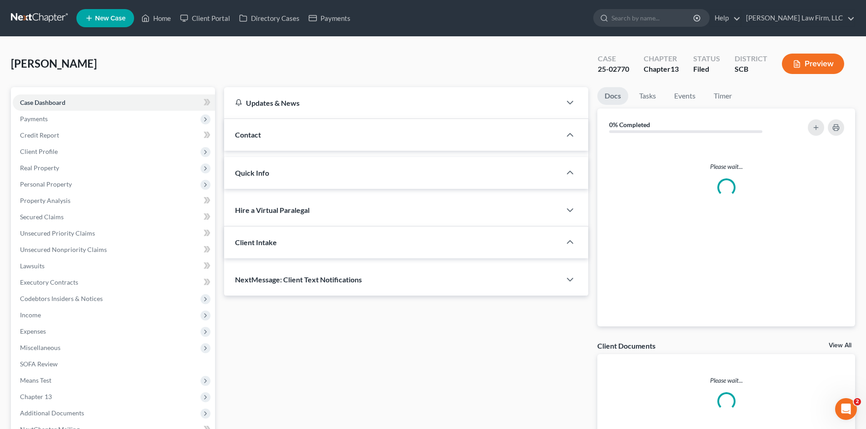
select select "0"
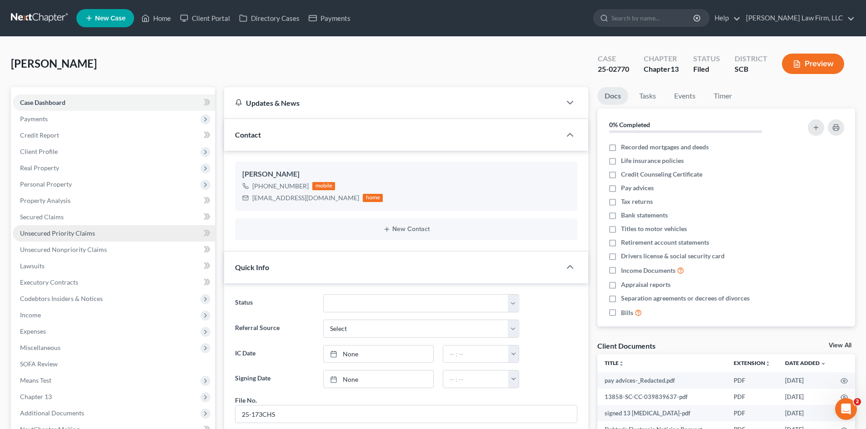
scroll to position [287, 0]
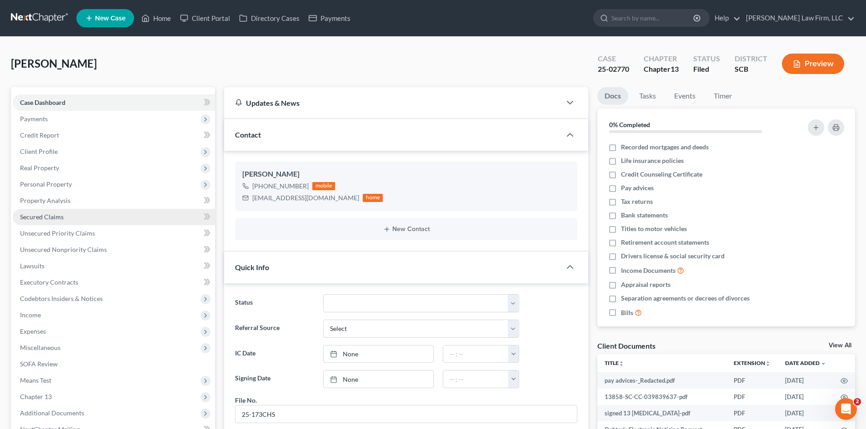
click at [49, 219] on span "Secured Claims" at bounding box center [42, 217] width 44 height 8
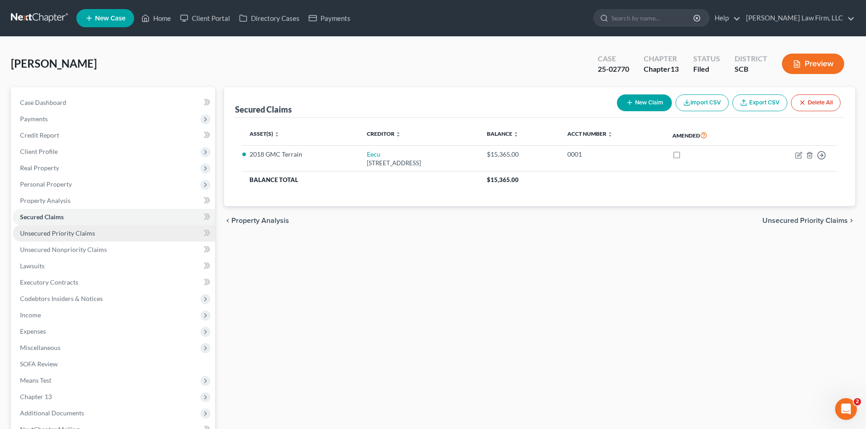
click at [71, 231] on span "Unsecured Priority Claims" at bounding box center [57, 233] width 75 height 8
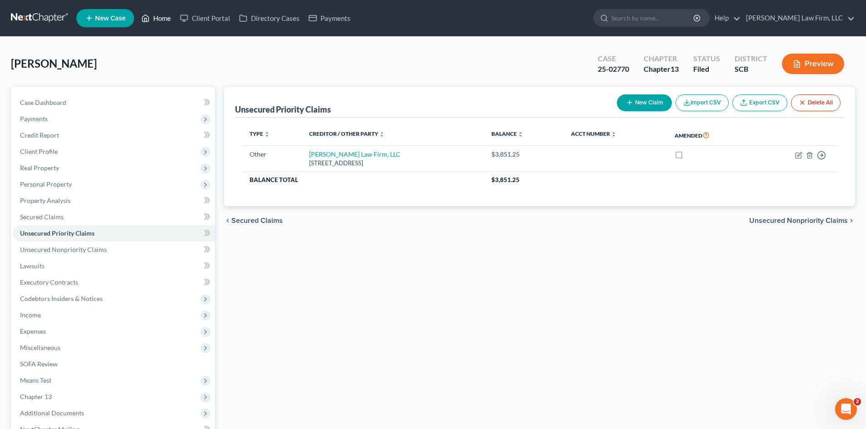
click at [160, 24] on link "Home" at bounding box center [156, 18] width 39 height 16
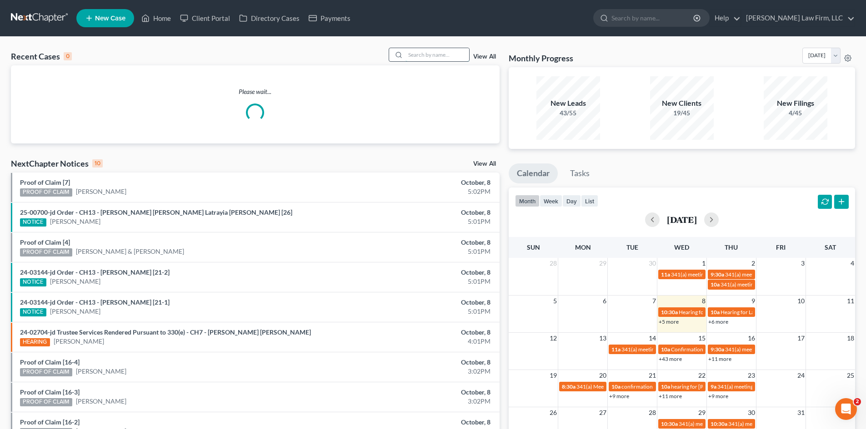
click at [434, 55] on input "search" at bounding box center [437, 54] width 64 height 13
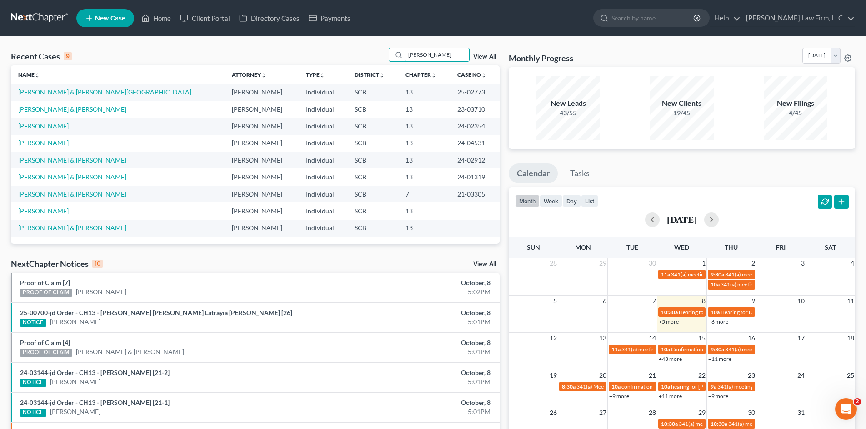
type input "[PERSON_NAME]"
click at [83, 93] on link "[PERSON_NAME] & [PERSON_NAME][GEOGRAPHIC_DATA]" at bounding box center [104, 92] width 173 height 8
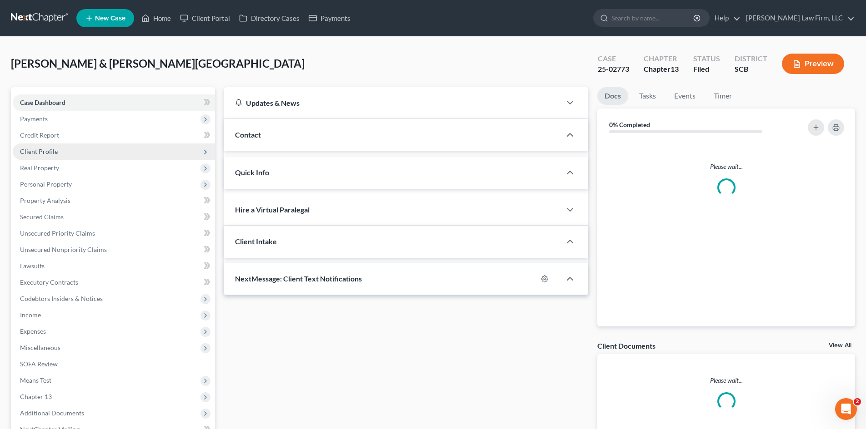
select select "0"
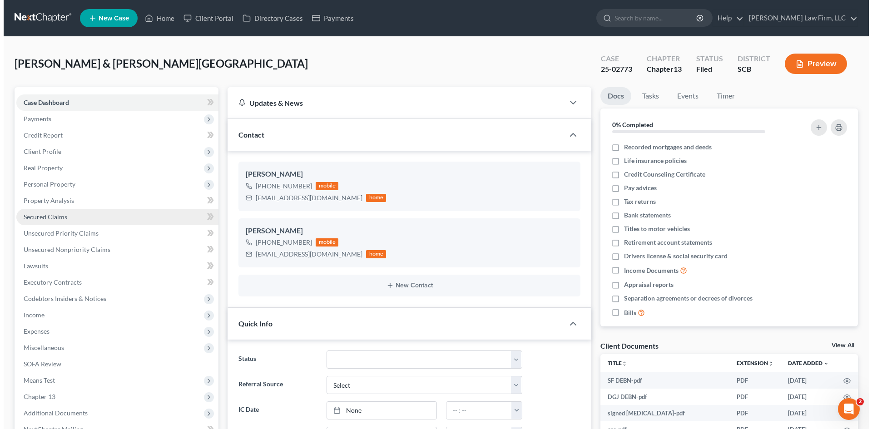
scroll to position [128, 0]
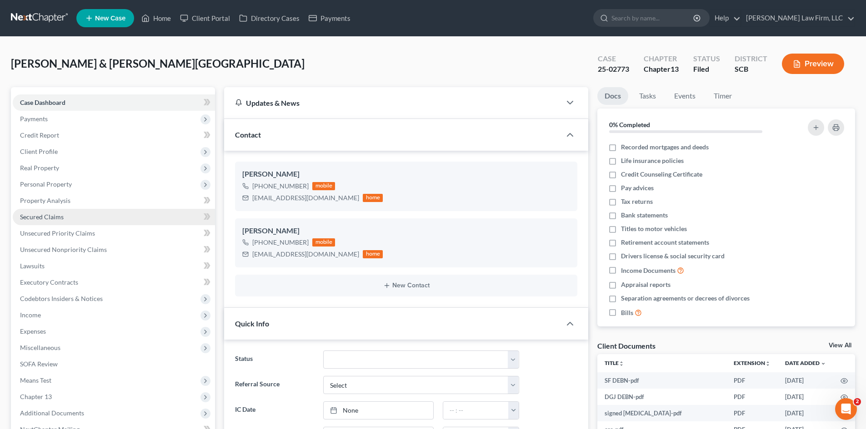
drag, startPoint x: 46, startPoint y: 219, endPoint x: 18, endPoint y: 74, distance: 148.1
click at [47, 219] on span "Secured Claims" at bounding box center [42, 217] width 44 height 8
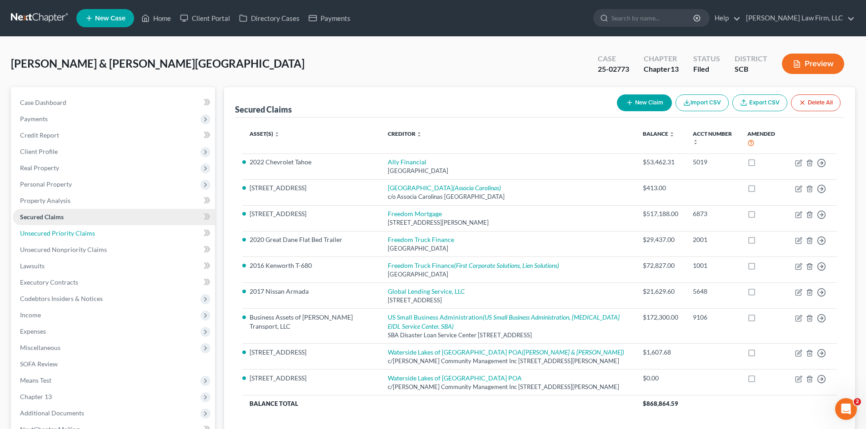
click at [55, 230] on span "Unsecured Priority Claims" at bounding box center [57, 233] width 75 height 8
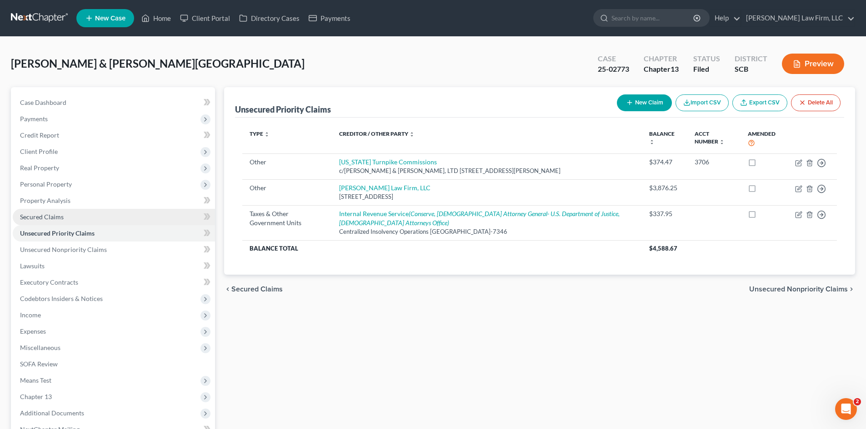
drag, startPoint x: 53, startPoint y: 219, endPoint x: 43, endPoint y: 219, distance: 9.6
click at [52, 219] on span "Secured Claims" at bounding box center [42, 217] width 44 height 8
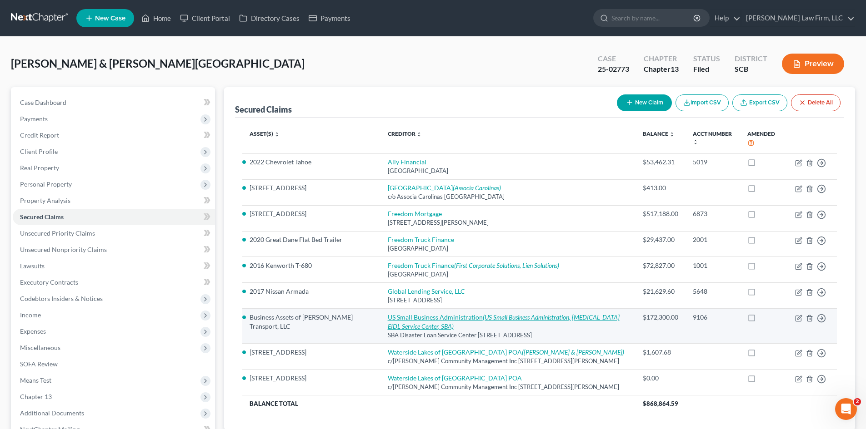
click at [468, 316] on icon "(US Small Business Administration, [MEDICAL_DATA] EIDL Service Center, SBA)" at bounding box center [504, 322] width 232 height 17
select select "0"
select select "3"
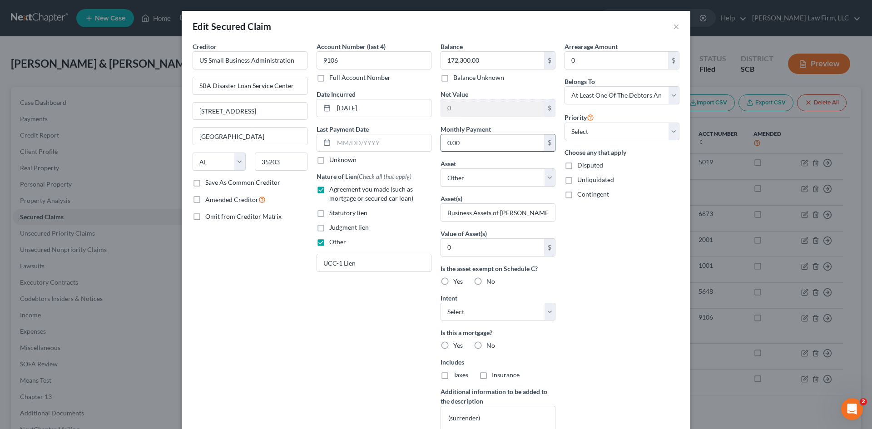
click at [668, 28] on div "Edit Secured Claim ×" at bounding box center [436, 26] width 509 height 31
click at [673, 26] on button "×" at bounding box center [676, 26] width 6 height 11
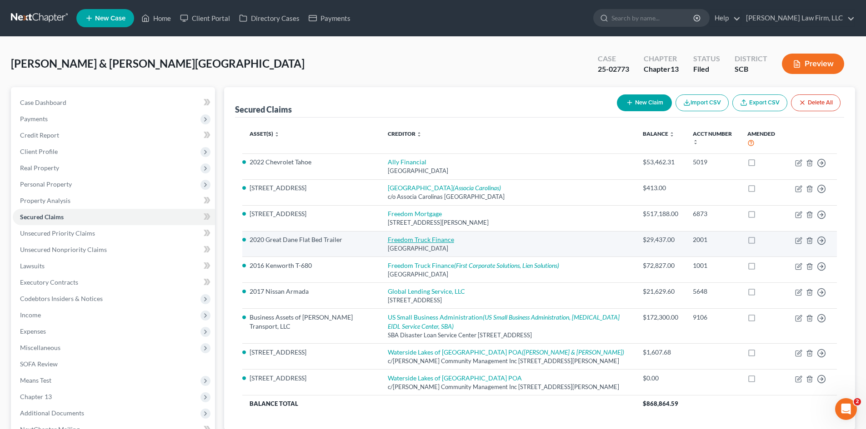
click at [422, 241] on link "Freedom Truck Finance" at bounding box center [421, 240] width 66 height 8
select select "45"
select select "4"
select select "0"
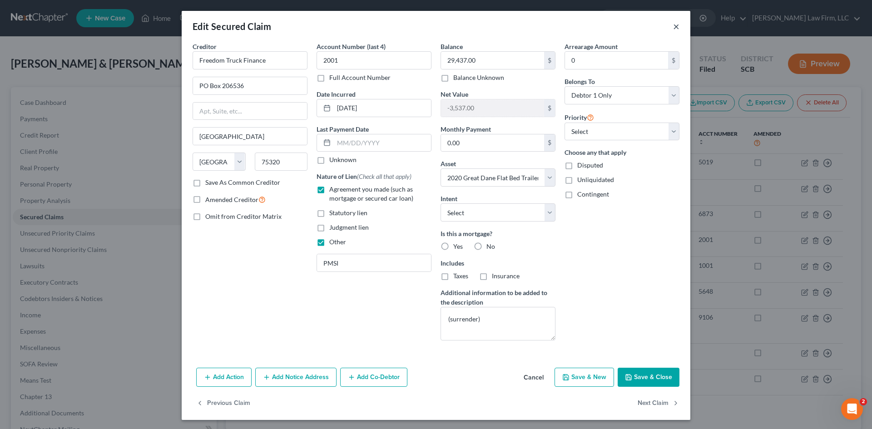
click at [673, 28] on button "×" at bounding box center [676, 26] width 6 height 11
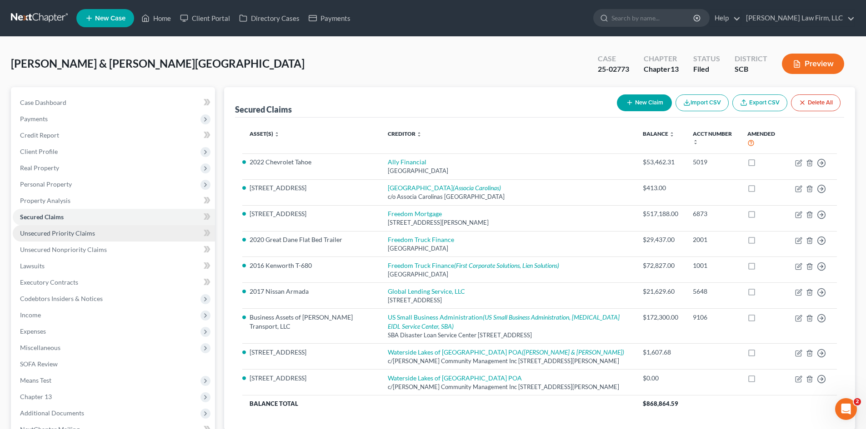
drag, startPoint x: 86, startPoint y: 238, endPoint x: 66, endPoint y: 230, distance: 21.7
click at [86, 238] on link "Unsecured Priority Claims" at bounding box center [114, 233] width 202 height 16
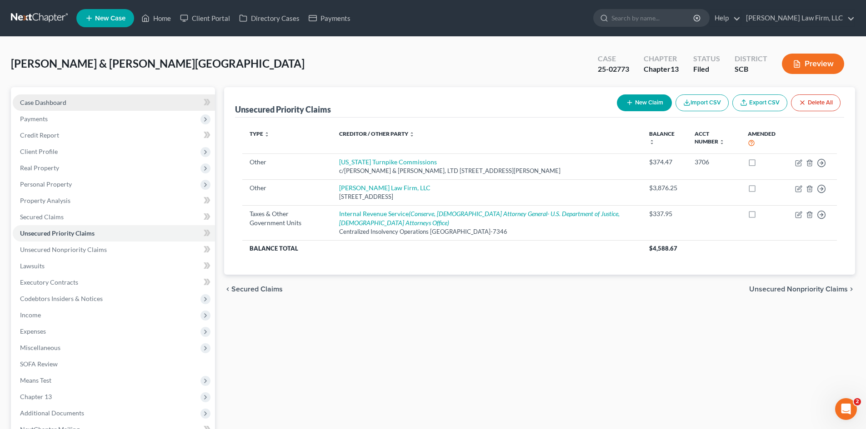
click at [28, 100] on span "Case Dashboard" at bounding box center [43, 103] width 46 height 8
select select "0"
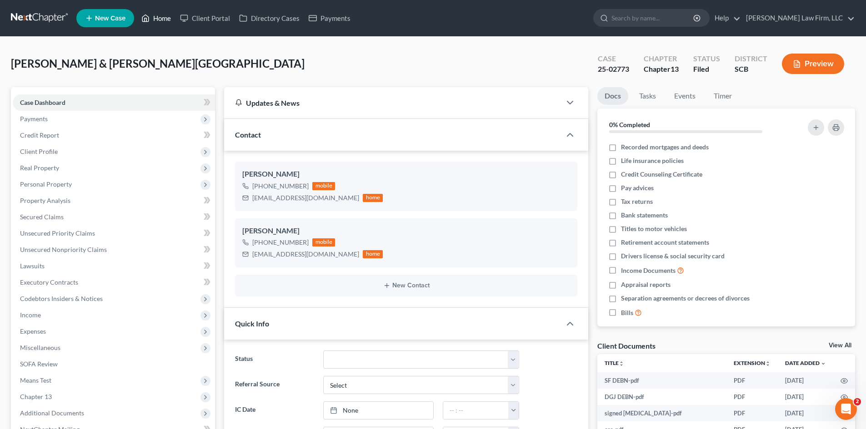
scroll to position [128, 0]
click at [167, 17] on link "Home" at bounding box center [156, 18] width 39 height 16
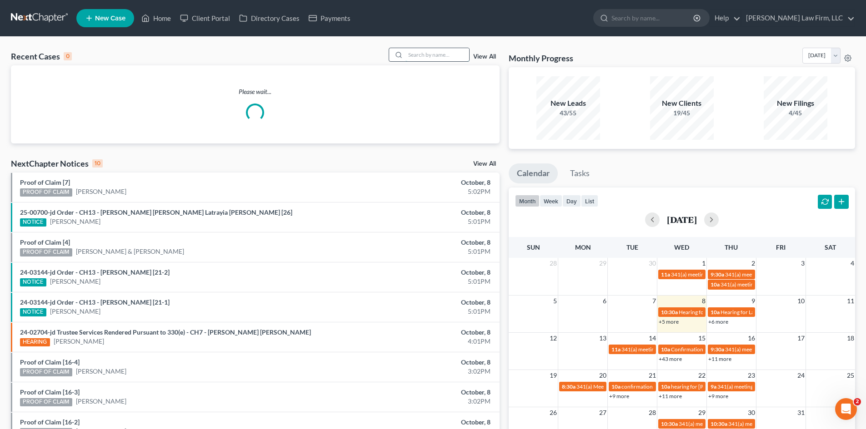
click at [424, 55] on input "search" at bounding box center [437, 54] width 64 height 13
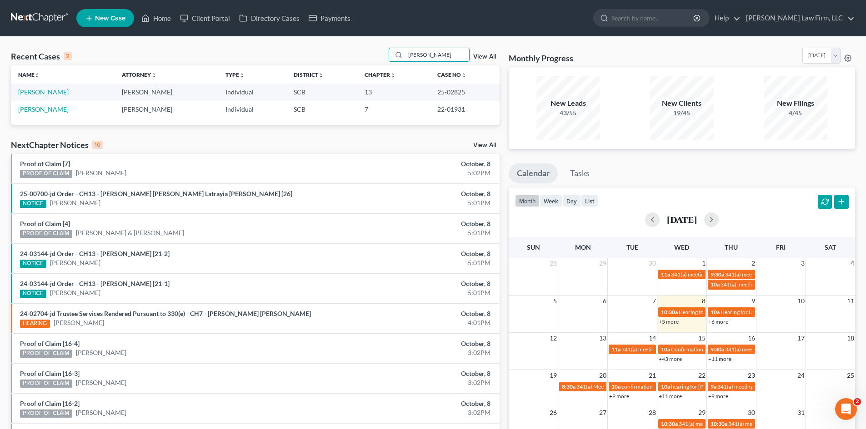
type input "[PERSON_NAME]"
click at [60, 96] on td "[PERSON_NAME]" at bounding box center [63, 92] width 104 height 17
click at [60, 95] on link "[PERSON_NAME]" at bounding box center [43, 92] width 50 height 8
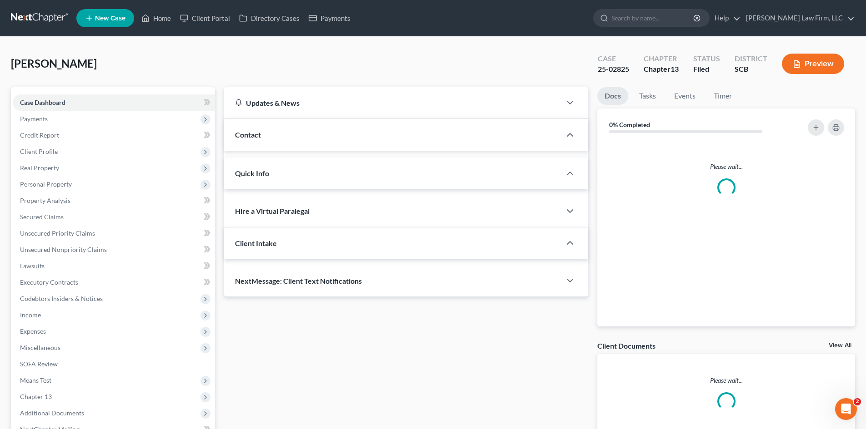
select select "1"
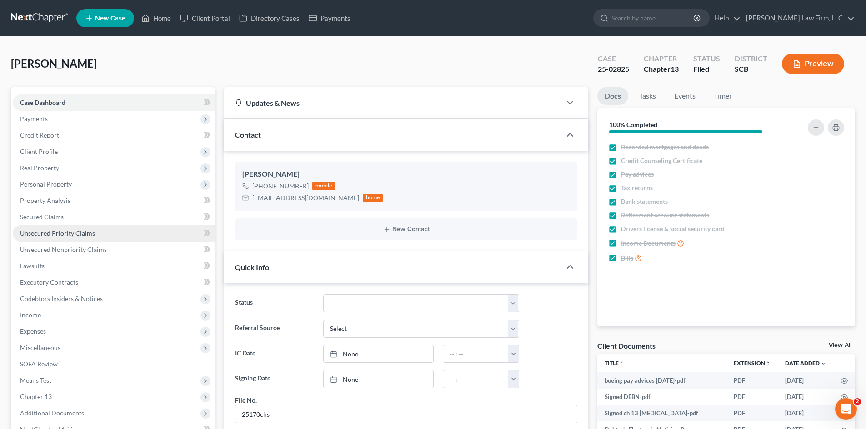
scroll to position [103, 0]
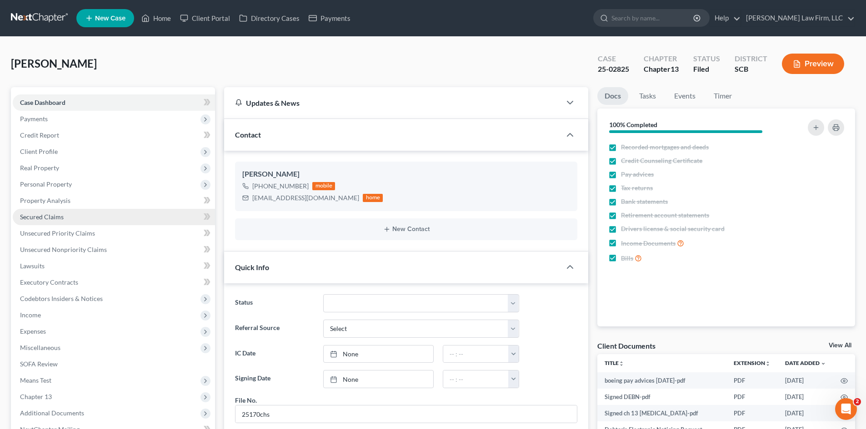
click at [50, 217] on span "Secured Claims" at bounding box center [42, 217] width 44 height 8
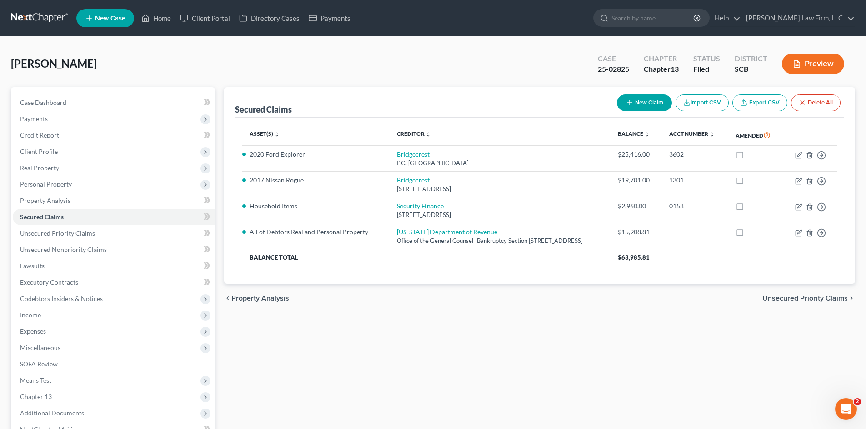
drag, startPoint x: 779, startPoint y: 316, endPoint x: 776, endPoint y: 327, distance: 11.5
click at [780, 302] on span "Unsecured Priority Claims" at bounding box center [804, 298] width 85 height 7
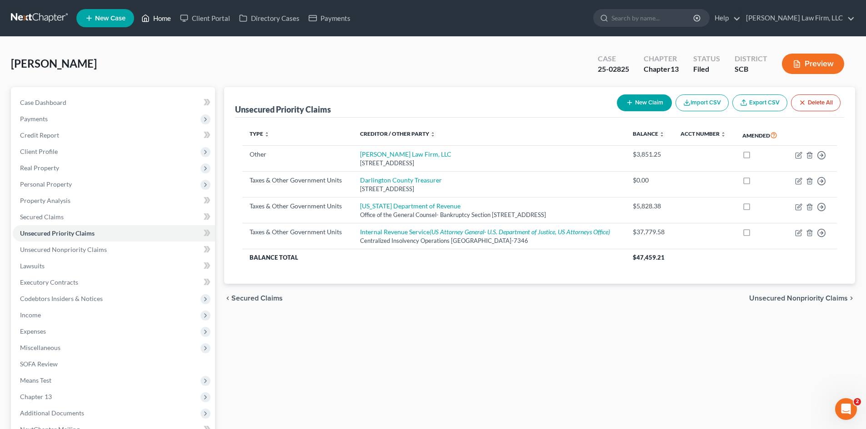
drag, startPoint x: 168, startPoint y: 20, endPoint x: 389, endPoint y: 92, distance: 232.8
click at [168, 20] on link "Home" at bounding box center [156, 18] width 39 height 16
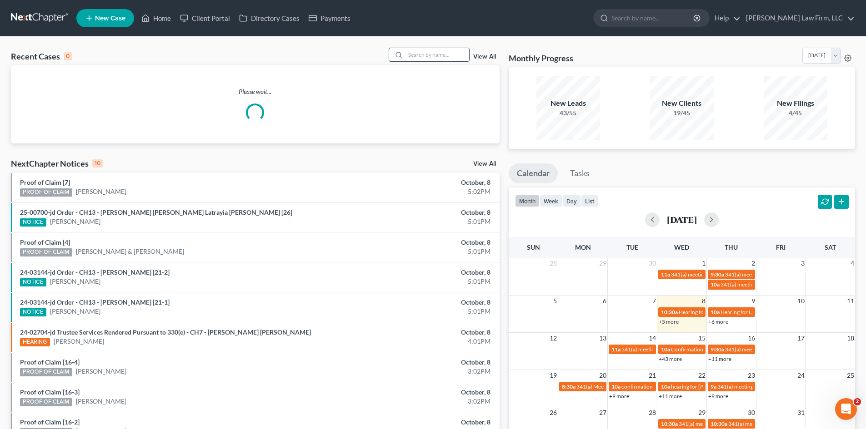
click at [426, 56] on input "search" at bounding box center [437, 54] width 64 height 13
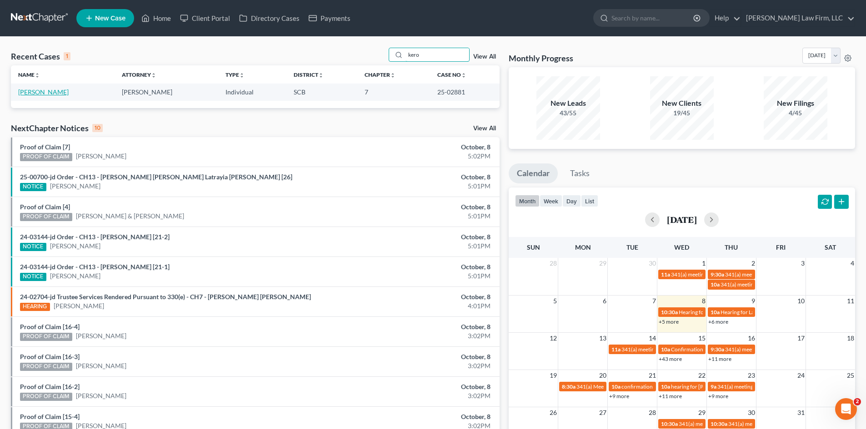
type input "kero"
click at [52, 93] on link "Keroack, Beth" at bounding box center [43, 92] width 50 height 8
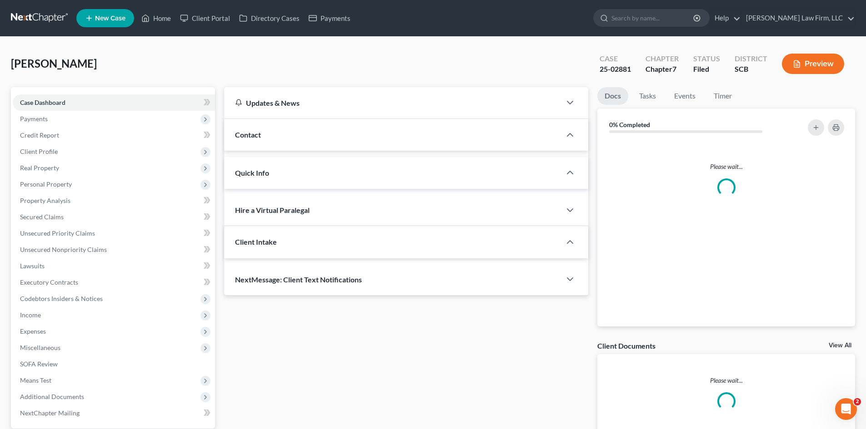
select select "1"
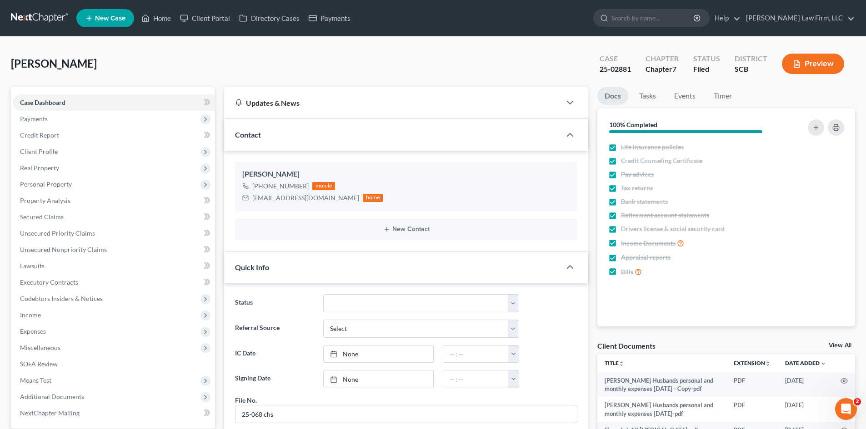
scroll to position [483, 0]
click at [58, 217] on span "Secured Claims" at bounding box center [42, 217] width 44 height 8
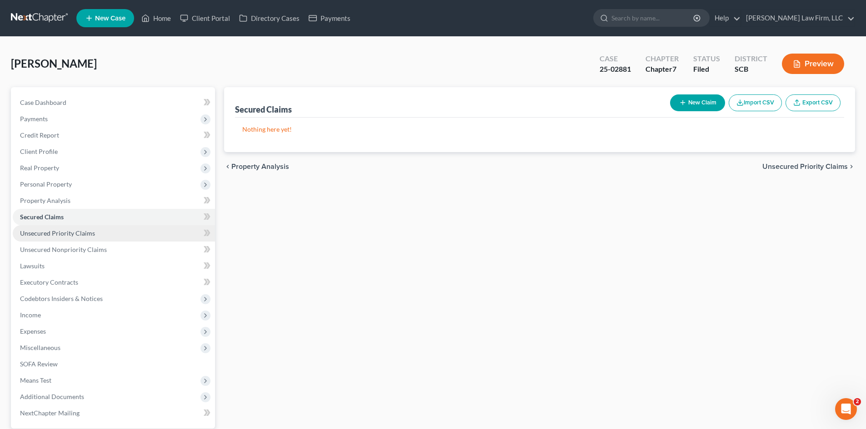
click at [68, 230] on span "Unsecured Priority Claims" at bounding box center [57, 233] width 75 height 8
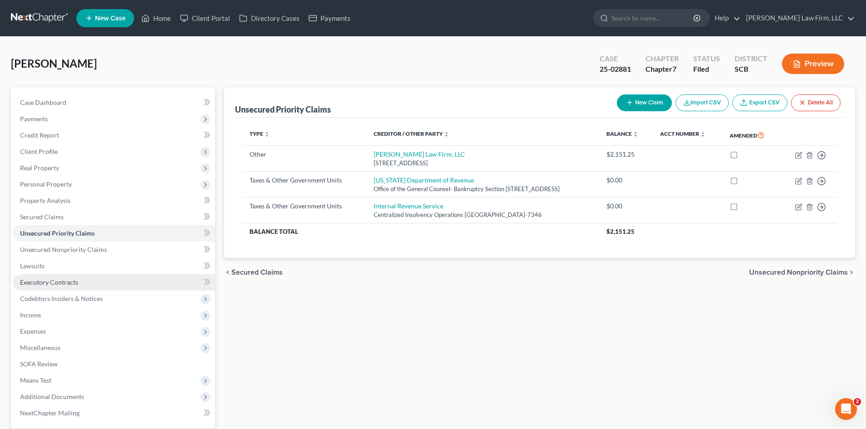
click at [48, 284] on span "Executory Contracts" at bounding box center [49, 283] width 58 height 8
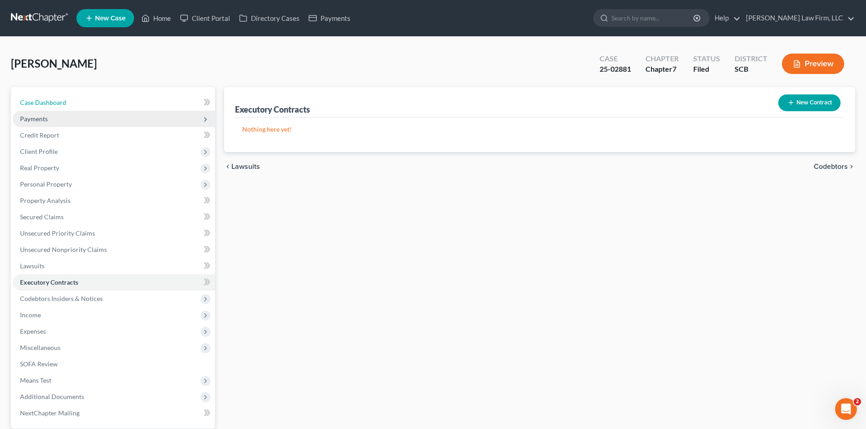
click at [46, 107] on link "Case Dashboard" at bounding box center [114, 103] width 202 height 16
select select "1"
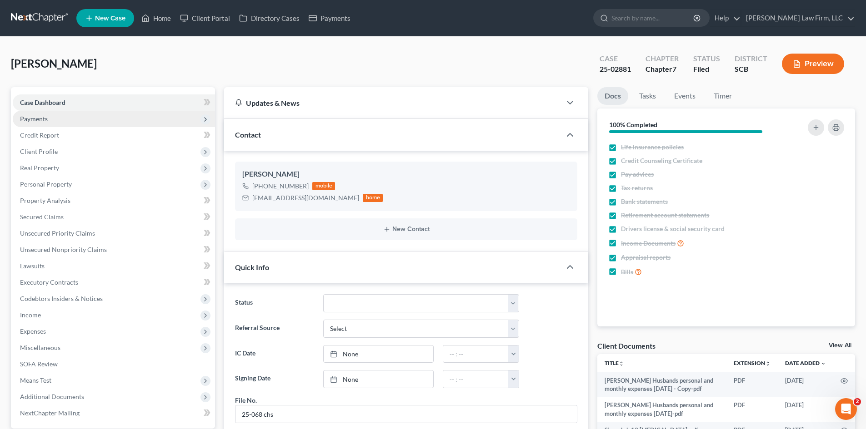
scroll to position [483, 0]
click at [167, 19] on link "Home" at bounding box center [156, 18] width 39 height 16
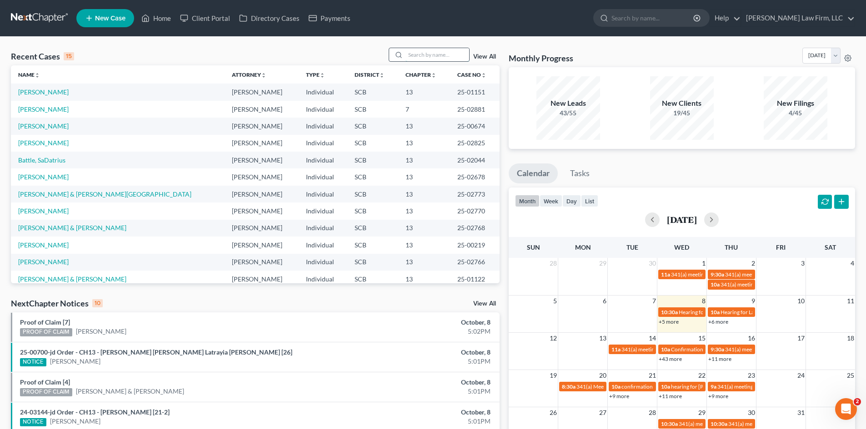
click at [444, 59] on input "search" at bounding box center [437, 54] width 64 height 13
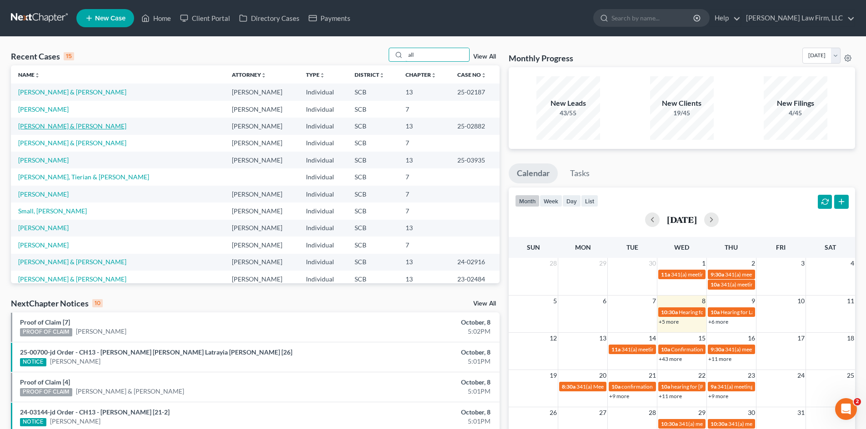
type input "all"
click at [46, 124] on link "[PERSON_NAME] & [PERSON_NAME]" at bounding box center [72, 126] width 108 height 8
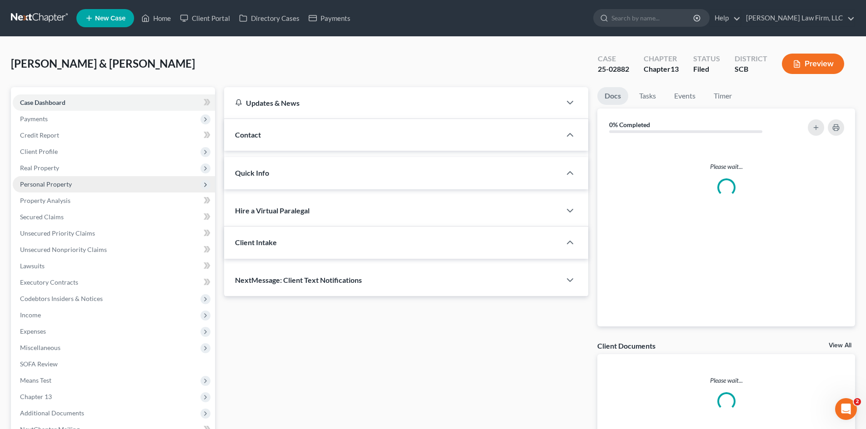
select select "1"
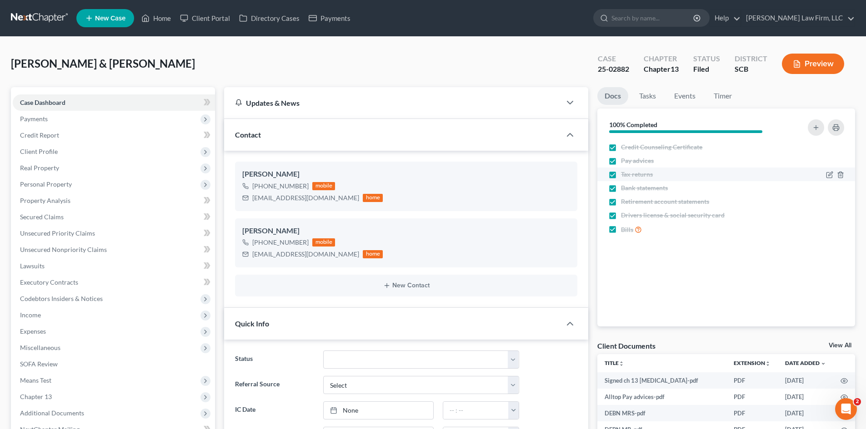
scroll to position [347, 0]
click at [84, 216] on link "Secured Claims" at bounding box center [114, 217] width 202 height 16
click at [59, 216] on span "Secured Claims" at bounding box center [42, 217] width 44 height 8
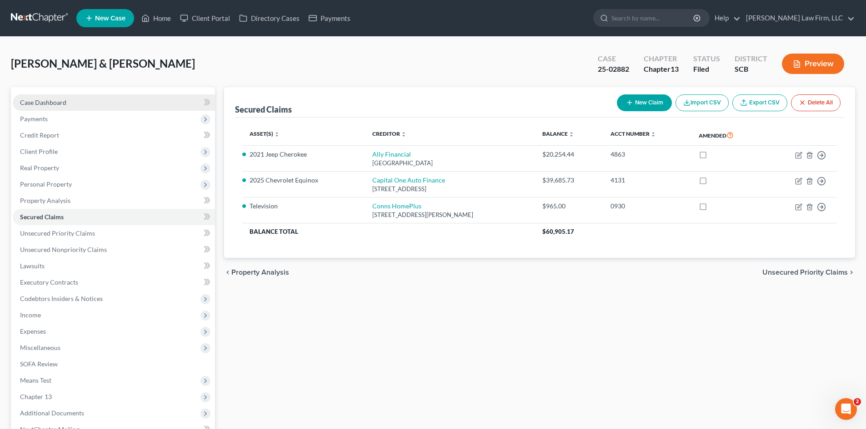
drag, startPoint x: 32, startPoint y: 95, endPoint x: 145, endPoint y: 97, distance: 113.2
click at [32, 95] on link "Case Dashboard" at bounding box center [114, 103] width 202 height 16
select select "1"
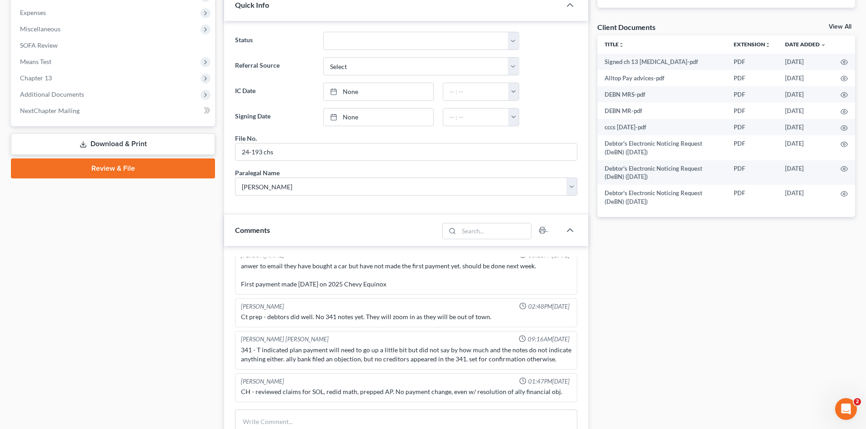
scroll to position [364, 0]
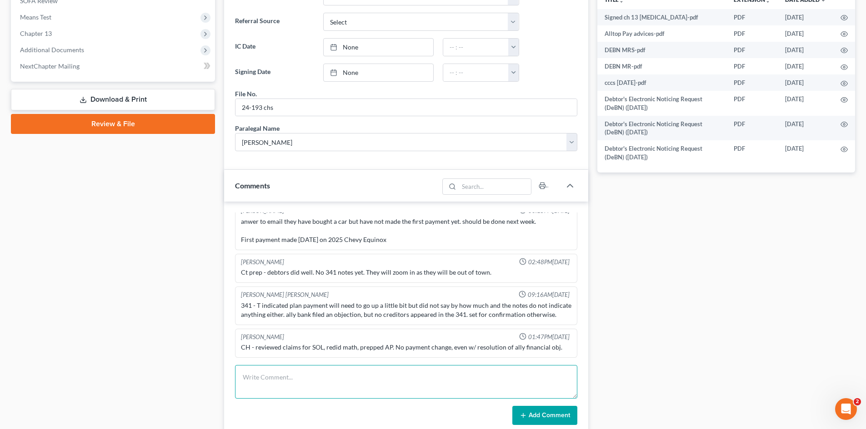
click at [323, 370] on textarea at bounding box center [406, 382] width 342 height 34
type textarea "conns POC filed under Jefferson Capital"
click at [573, 419] on button "Add Comment" at bounding box center [544, 415] width 65 height 19
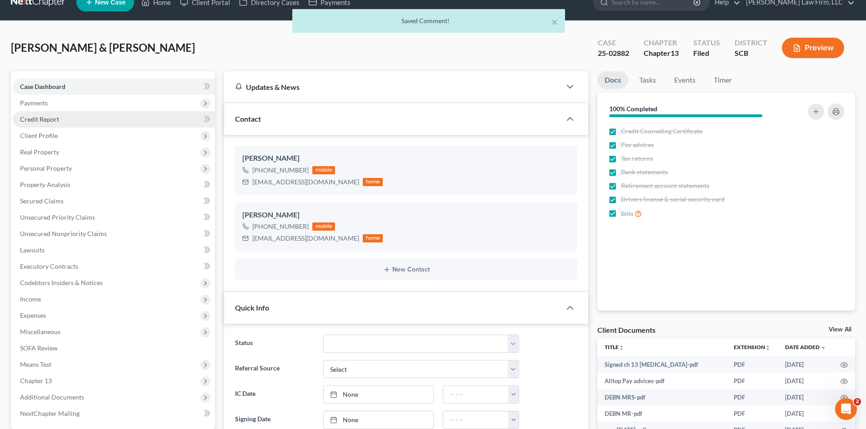
scroll to position [0, 0]
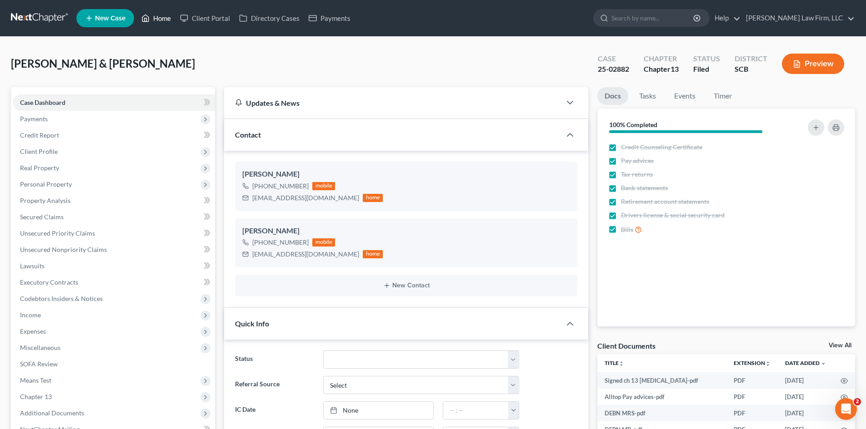
click at [161, 19] on link "Home" at bounding box center [156, 18] width 39 height 16
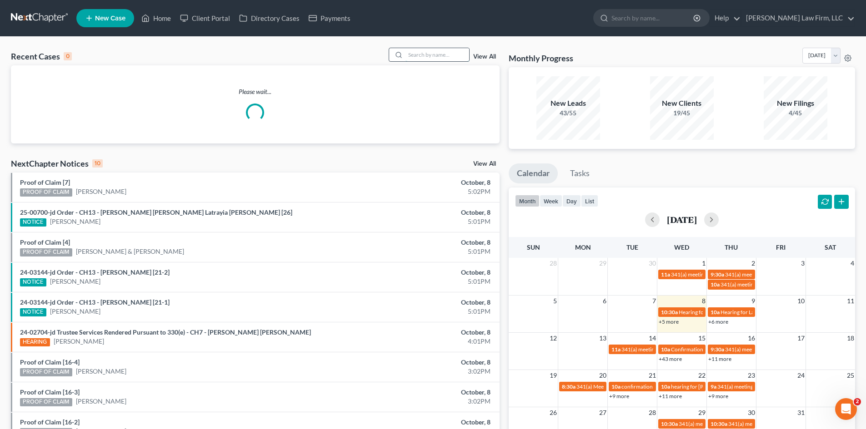
click at [419, 57] on input "search" at bounding box center [437, 54] width 64 height 13
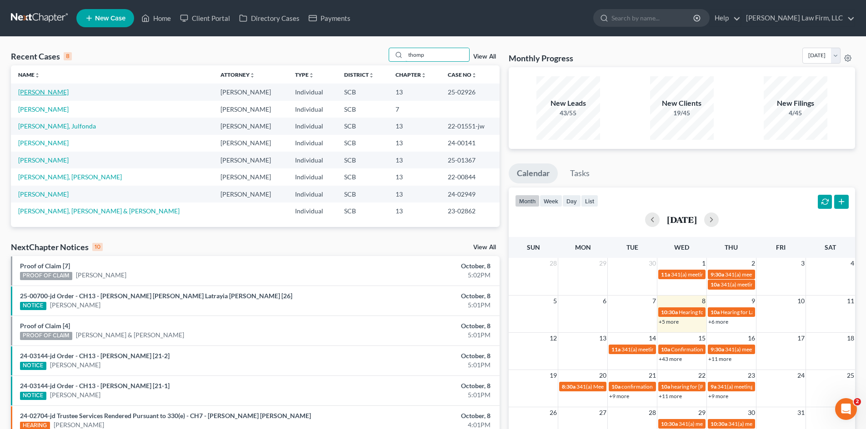
type input "thomp"
click at [62, 94] on link "Thompson, Steven" at bounding box center [43, 92] width 50 height 8
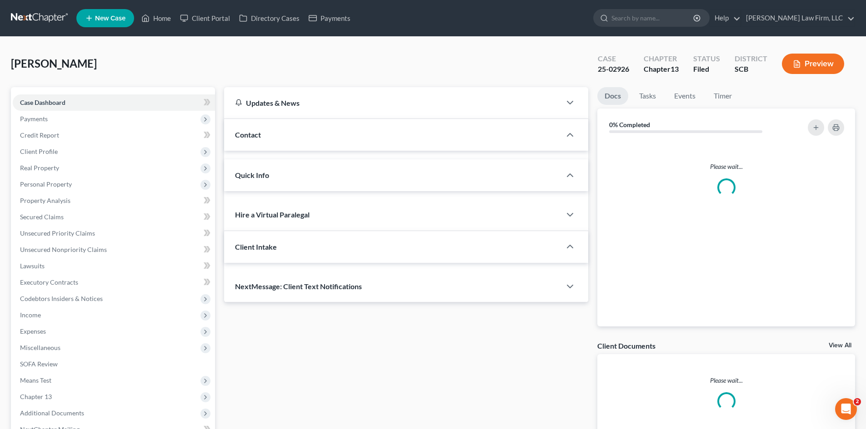
select select "0"
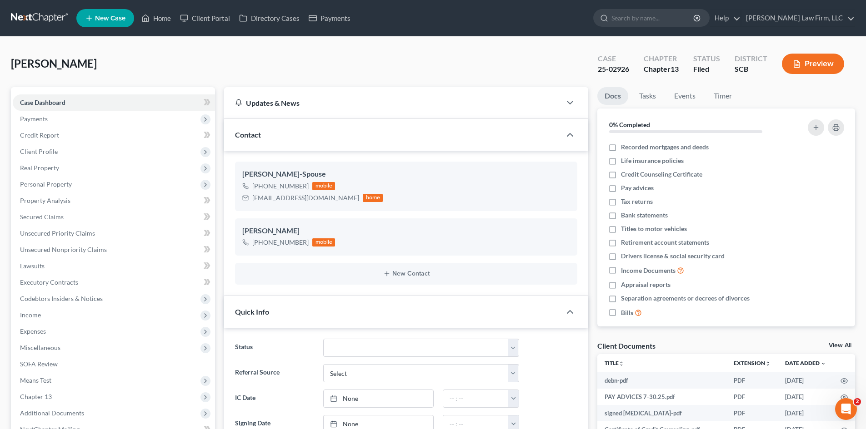
scroll to position [199, 0]
drag, startPoint x: 57, startPoint y: 219, endPoint x: 45, endPoint y: 219, distance: 12.7
click at [57, 219] on span "Secured Claims" at bounding box center [42, 217] width 44 height 8
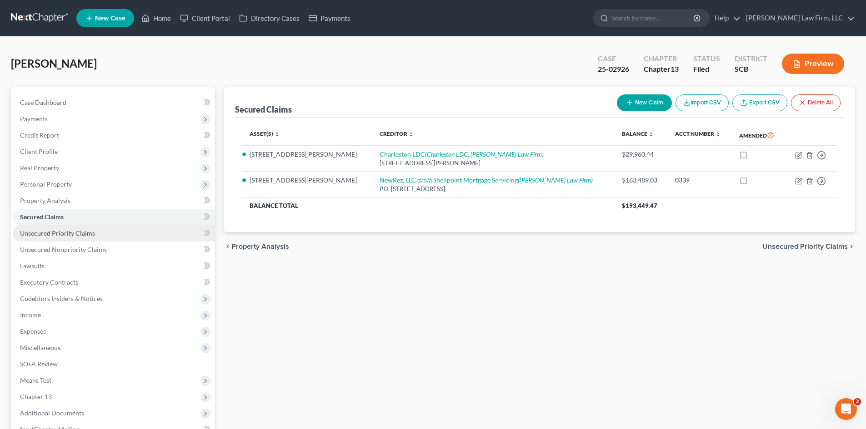
click at [40, 228] on link "Unsecured Priority Claims" at bounding box center [114, 233] width 202 height 16
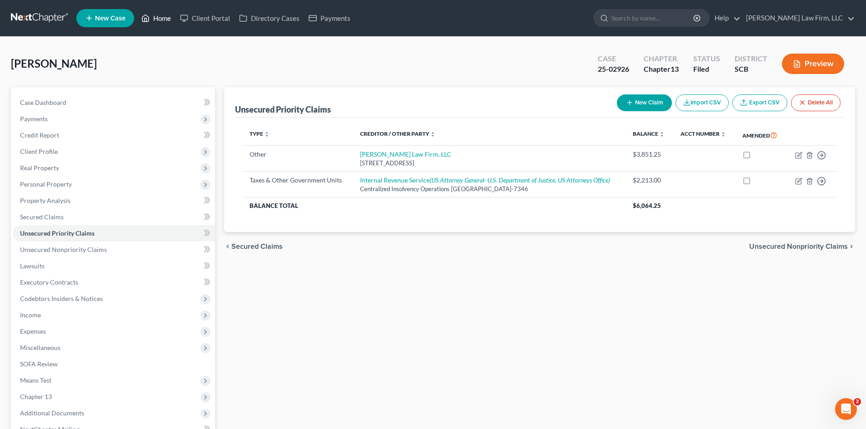
click at [169, 22] on link "Home" at bounding box center [156, 18] width 39 height 16
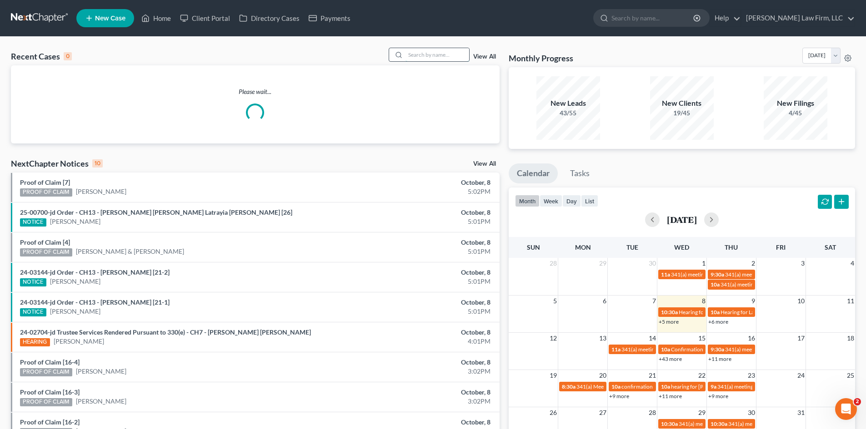
click at [426, 60] on input "search" at bounding box center [437, 54] width 64 height 13
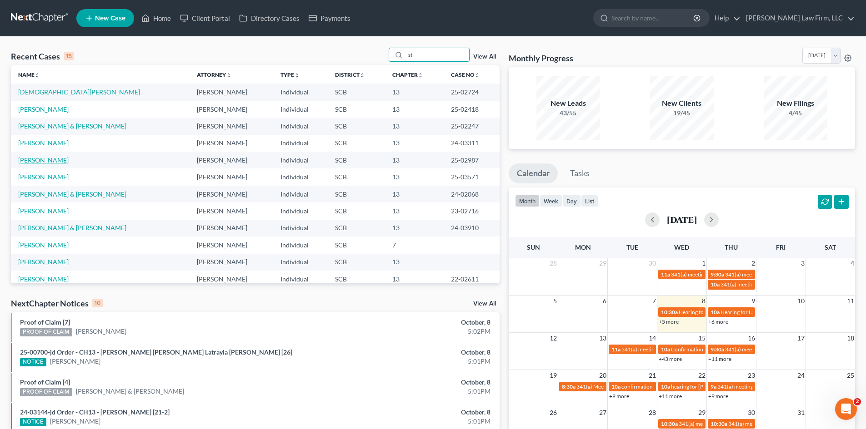
type input "sti"
click at [40, 158] on link "Stiles, John" at bounding box center [43, 160] width 50 height 8
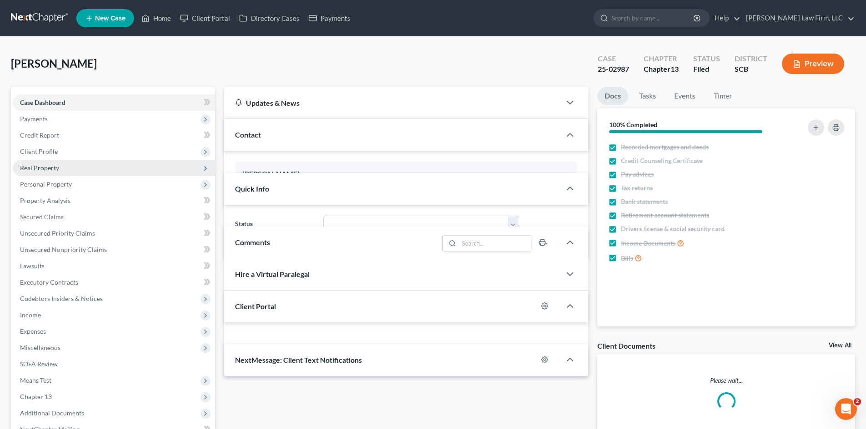
select select "1"
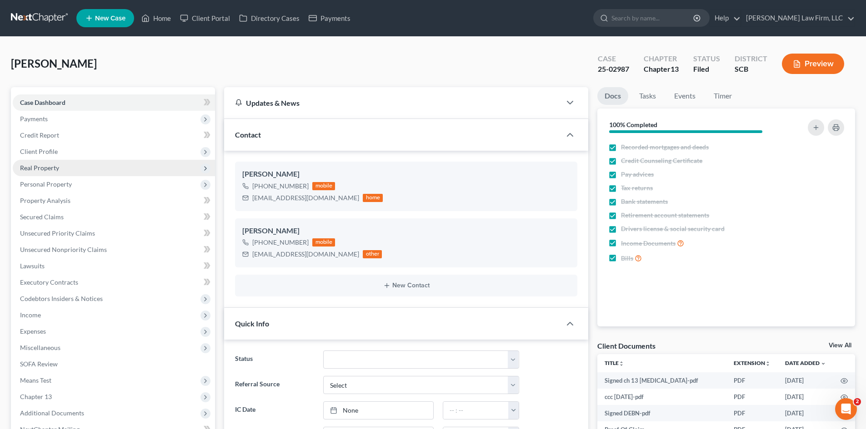
scroll to position [722, 0]
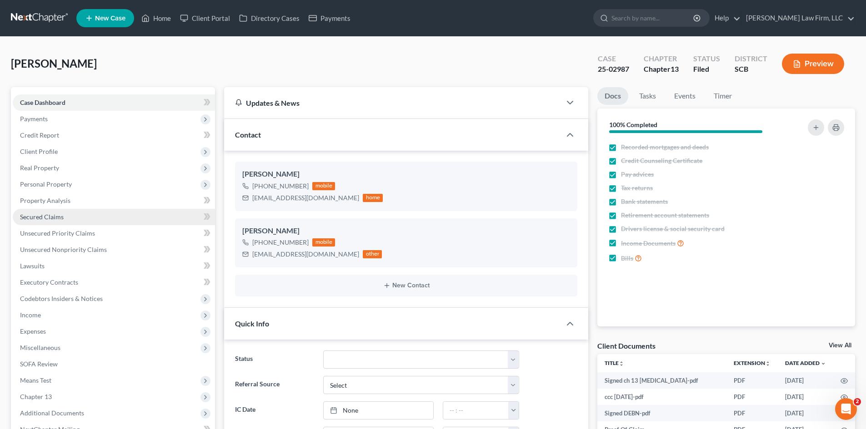
click at [65, 219] on link "Secured Claims" at bounding box center [114, 217] width 202 height 16
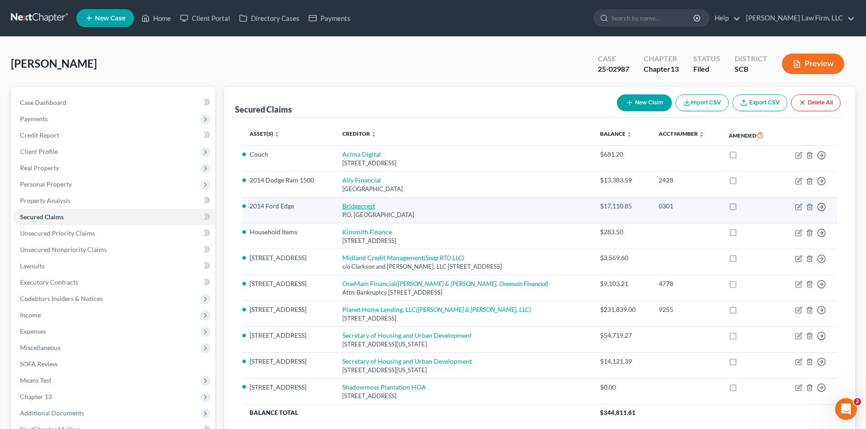
click at [368, 206] on link "Bridgecrest" at bounding box center [358, 206] width 33 height 8
select select "3"
select select "2"
select select "3"
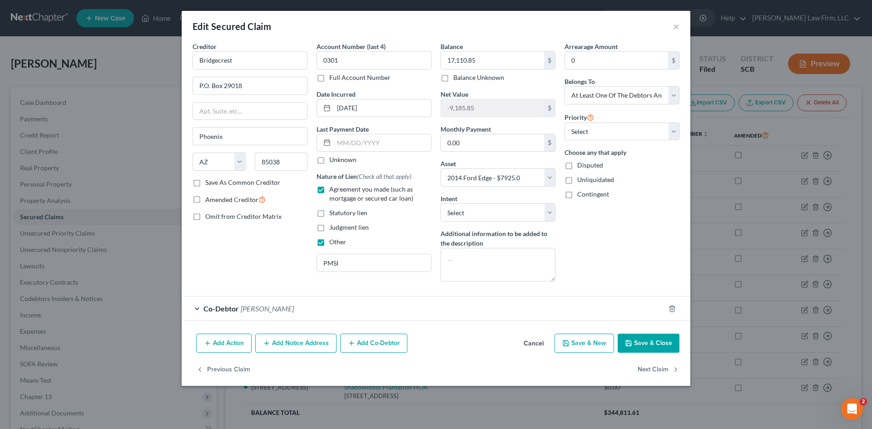
click at [666, 345] on button "Save & Close" at bounding box center [649, 343] width 62 height 19
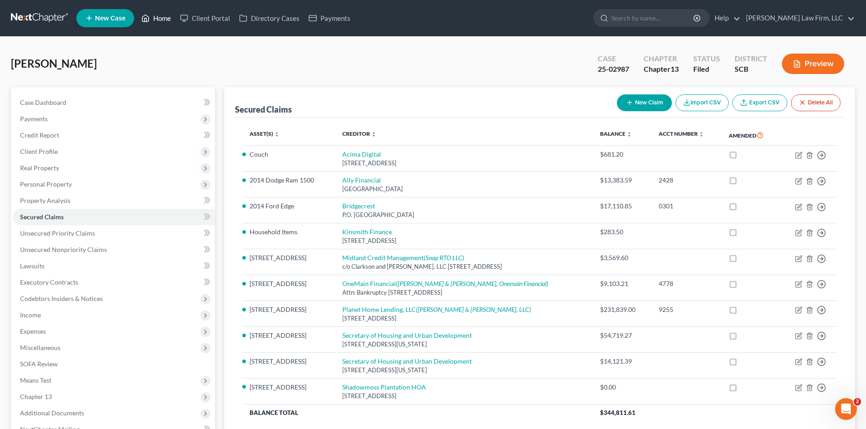
drag, startPoint x: 158, startPoint y: 14, endPoint x: 139, endPoint y: 1, distance: 22.6
click at [158, 14] on link "Home" at bounding box center [156, 18] width 39 height 16
